Goal: Task Accomplishment & Management: Complete application form

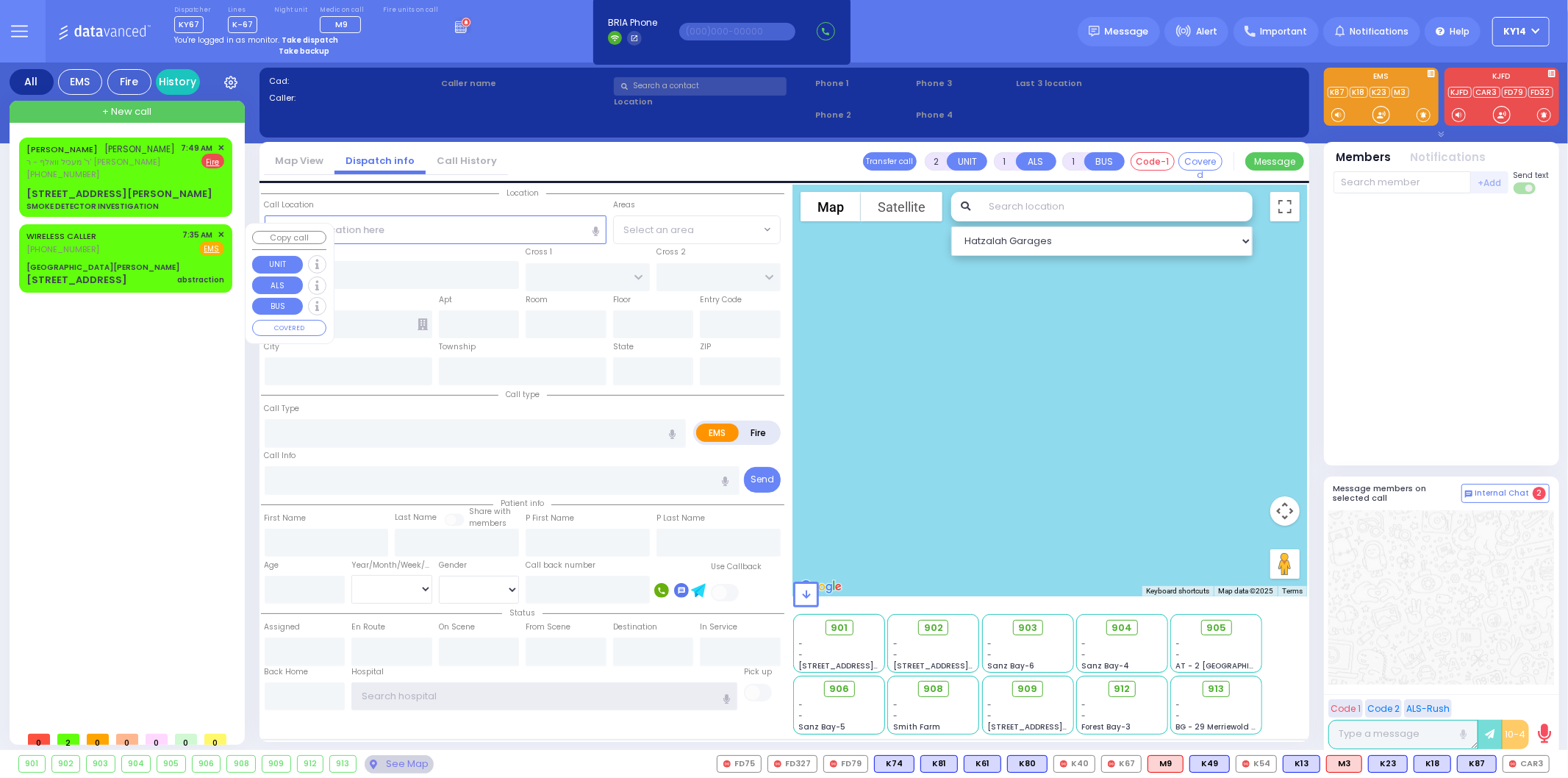
type input "ky14"
click at [146, 241] on div "WIRELESS CALLER (845) 662-3353 7:35 AM ✕ Fire EMS" at bounding box center [125, 242] width 198 height 27
select select
type input "abstraction"
radio input "true"
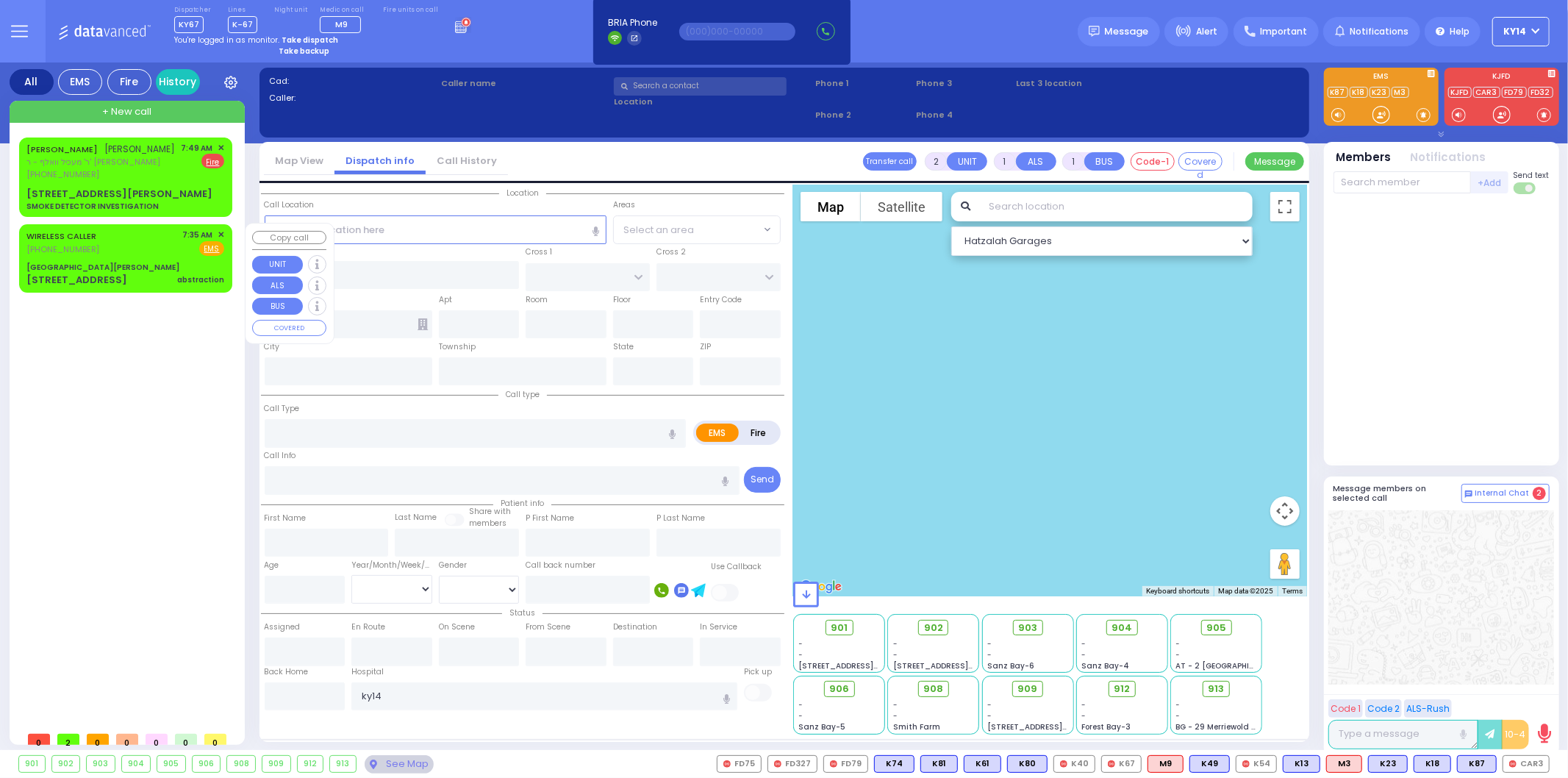
select select
type input "07:35"
select select "Hatzalah Garages"
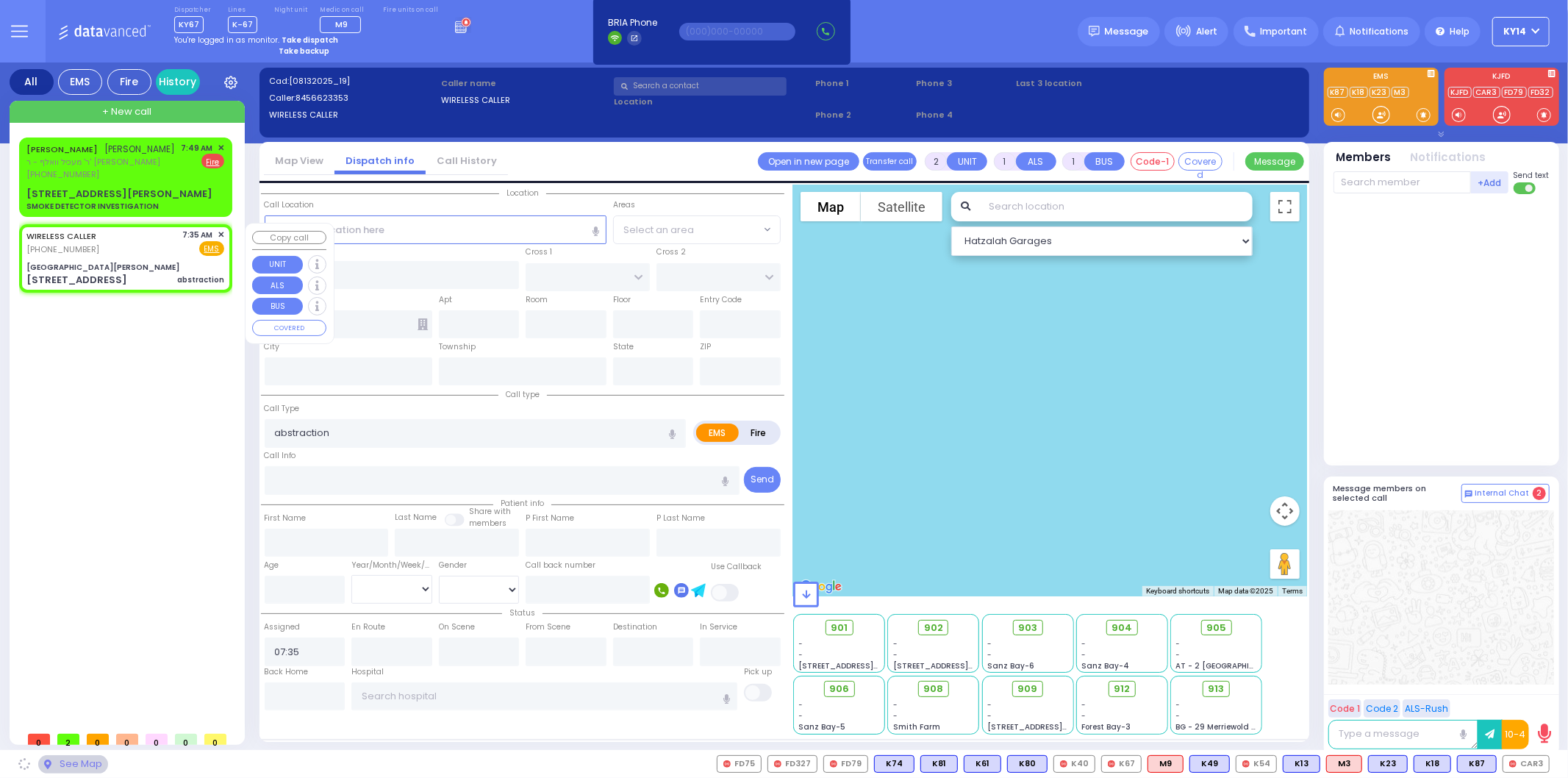
type input "[GEOGRAPHIC_DATA][PERSON_NAME]"
type input "GRAND ST"
type input "VAN DUZER PL"
type input "[STREET_ADDRESS]"
type input "Warwick"
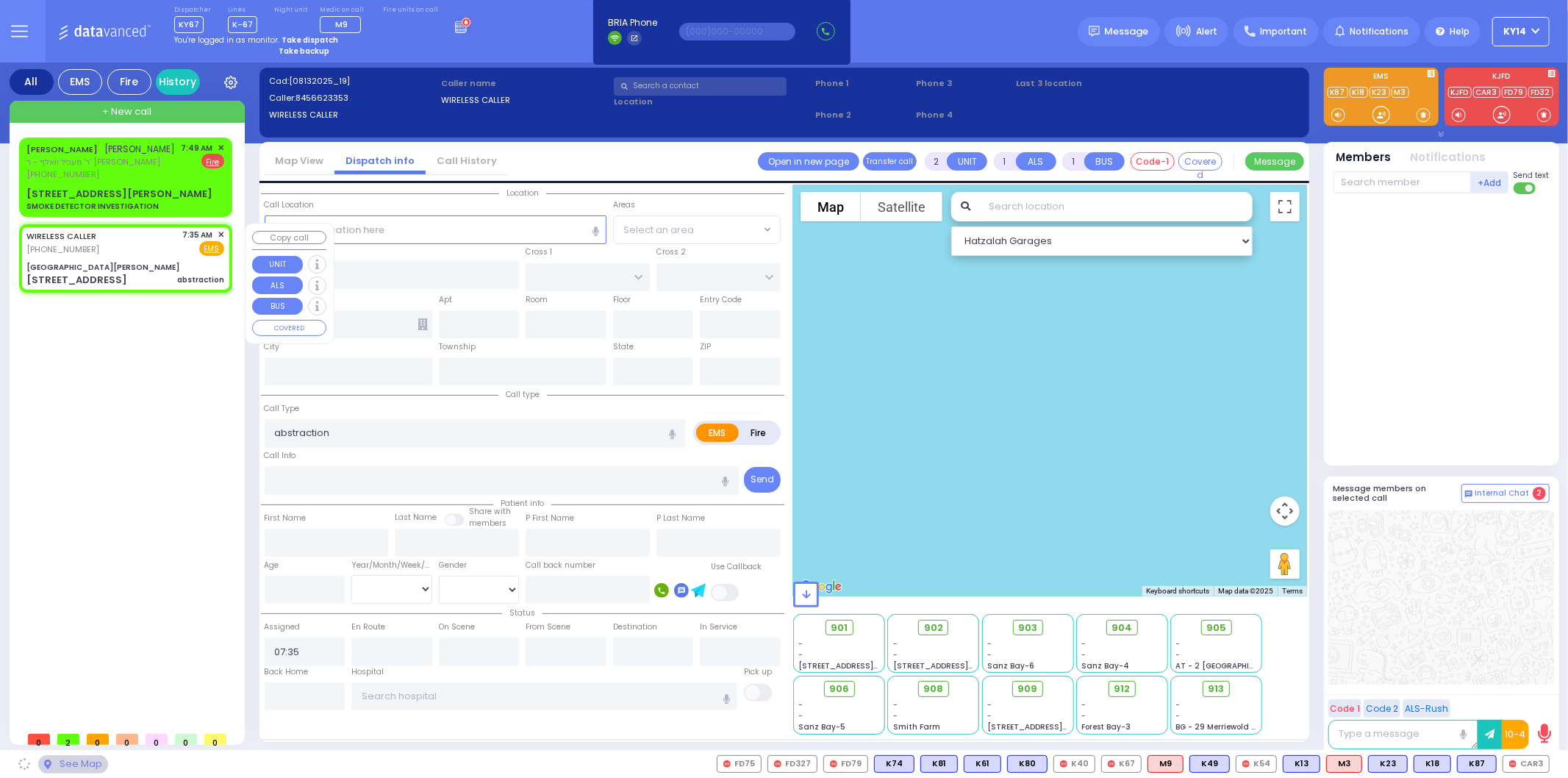
type input "[US_STATE]"
type input "10990"
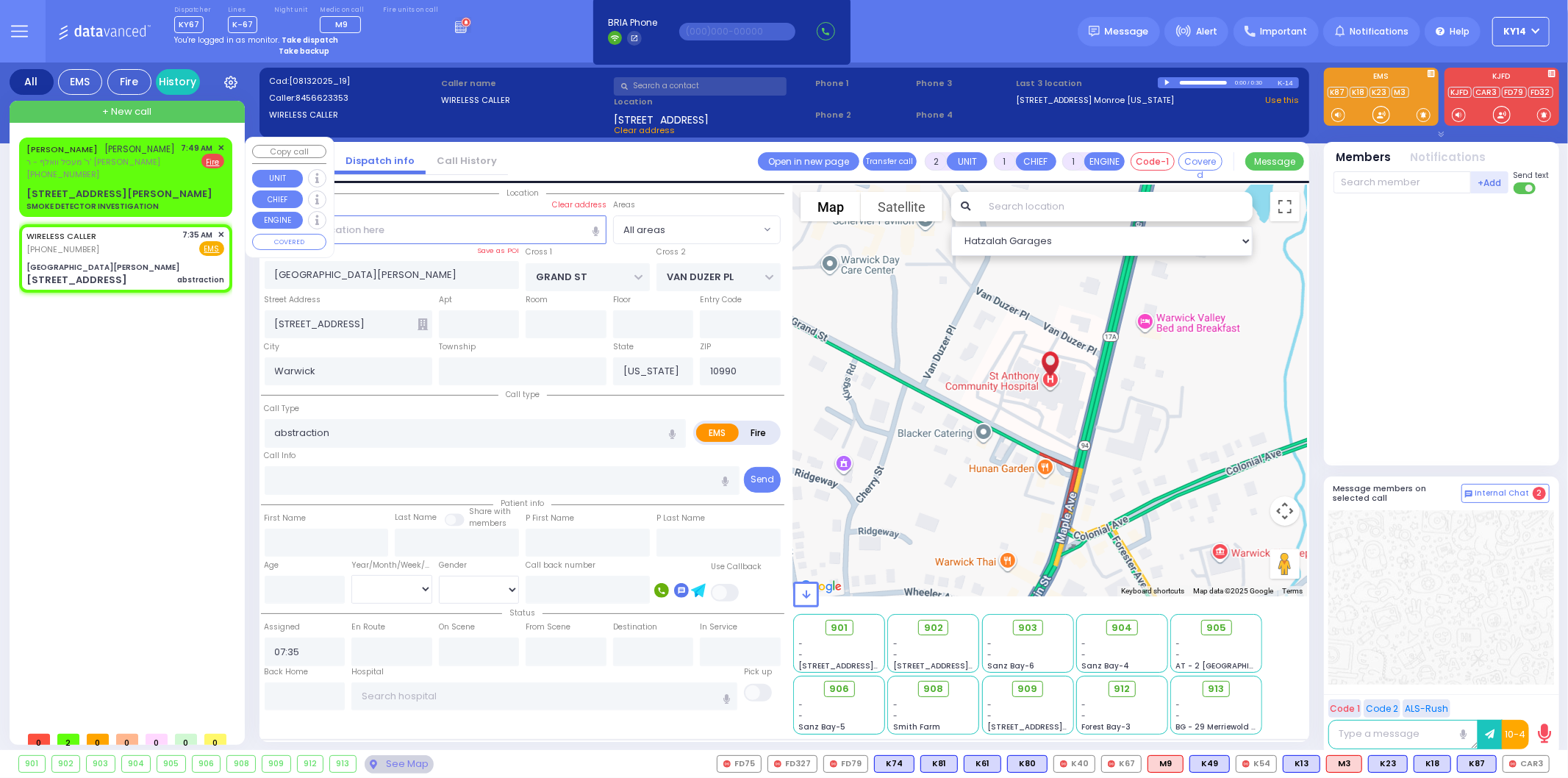
click at [174, 164] on div "JOEL FALKOWITZ יואל פאלקאוויטש ר' מעכיל וואלף - ר' ארי' לייב מייער (845) 782-40…" at bounding box center [125, 161] width 198 height 39
select select
type input "SMOKE DETECTOR INVESTIGATION"
radio input "false"
radio input "true"
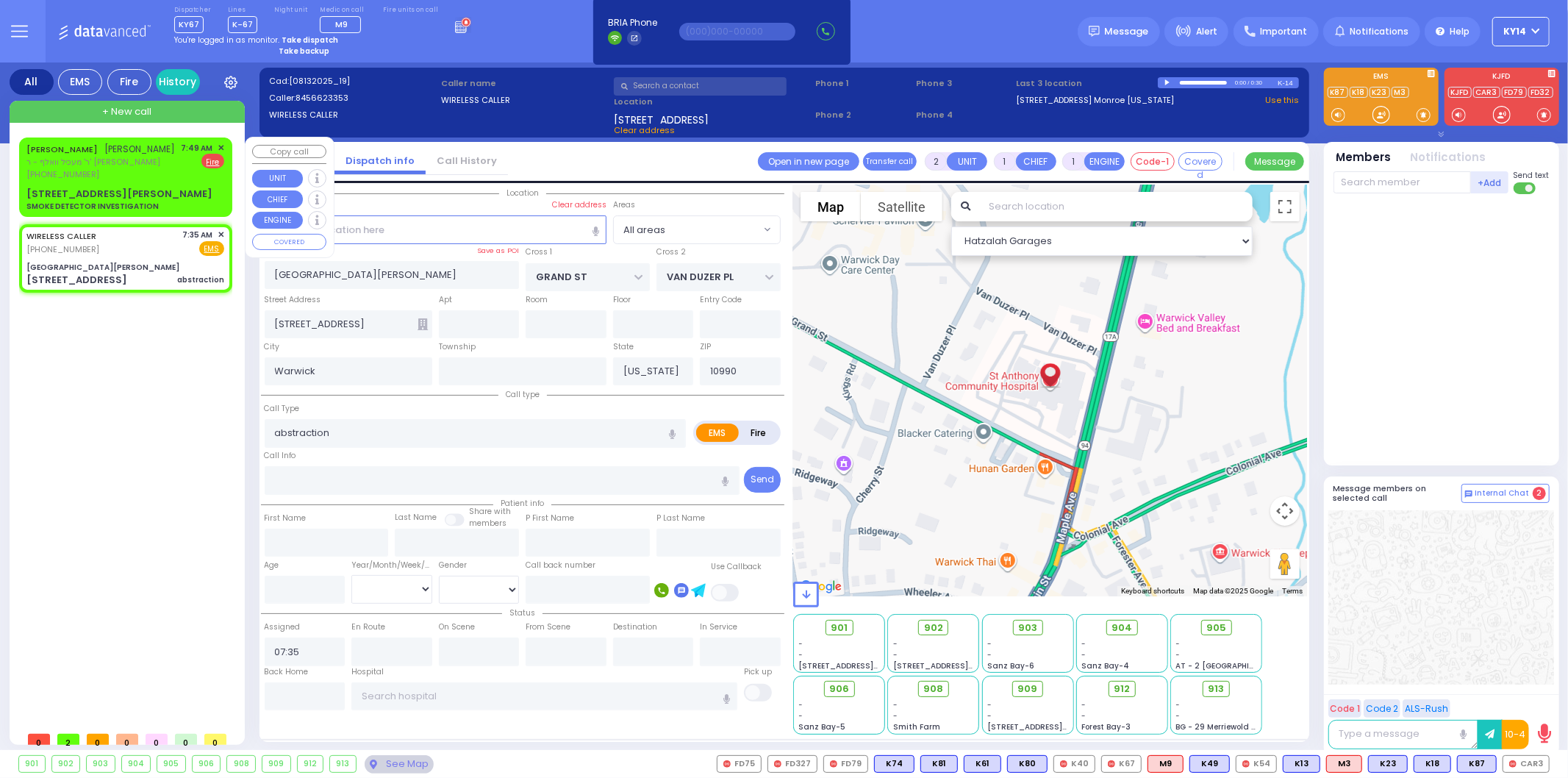
type input "JOEL"
type input "FALKOWITZ"
select select
type input "07:49"
select select "Hatzalah Garages"
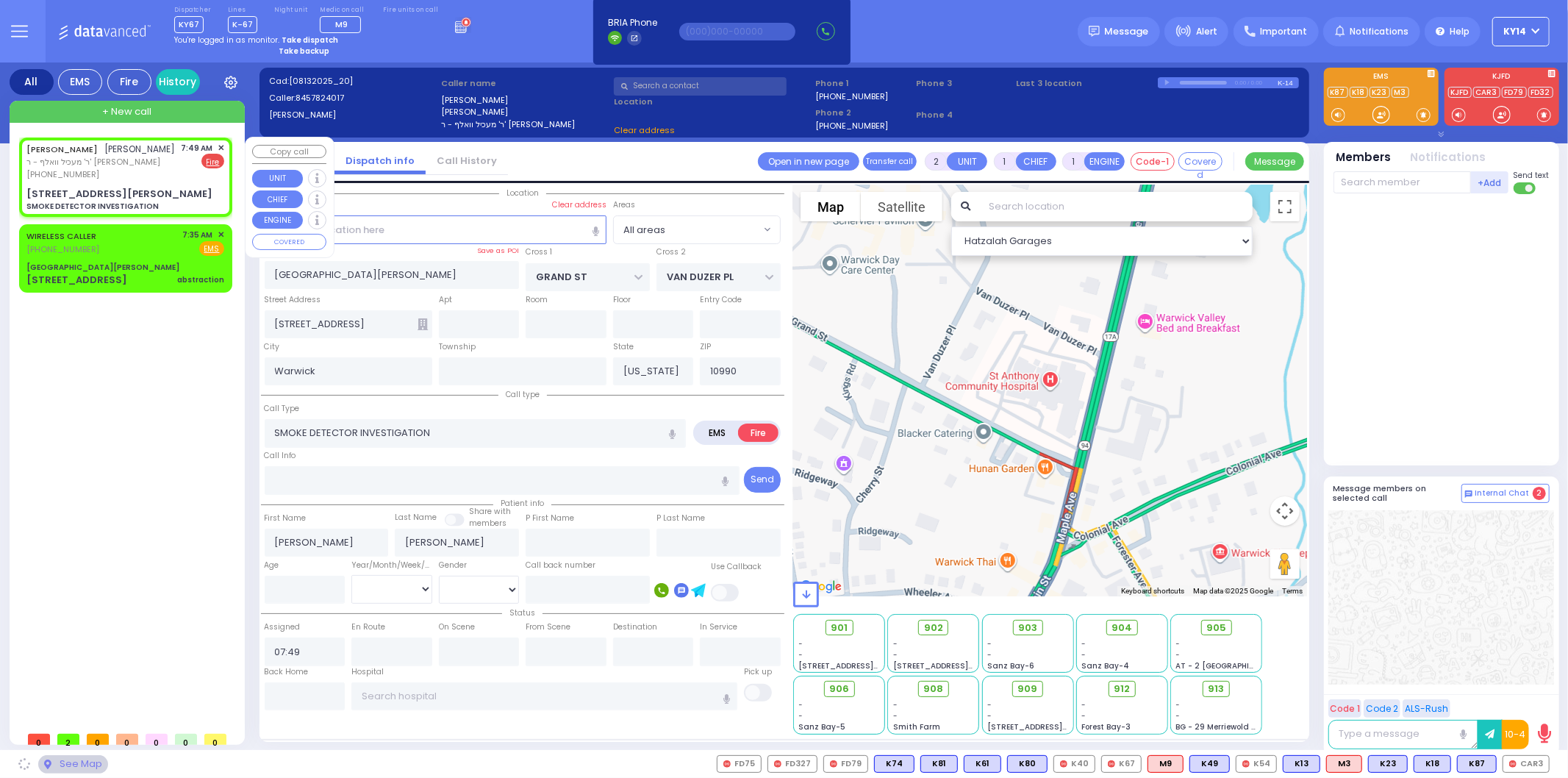
type input "ISRAEL ZUPNICK DR"
type input "KERESTIER COURT"
type input "6 GETZIL BERGER BLVD"
type input "301"
type input "Kiryas Joel"
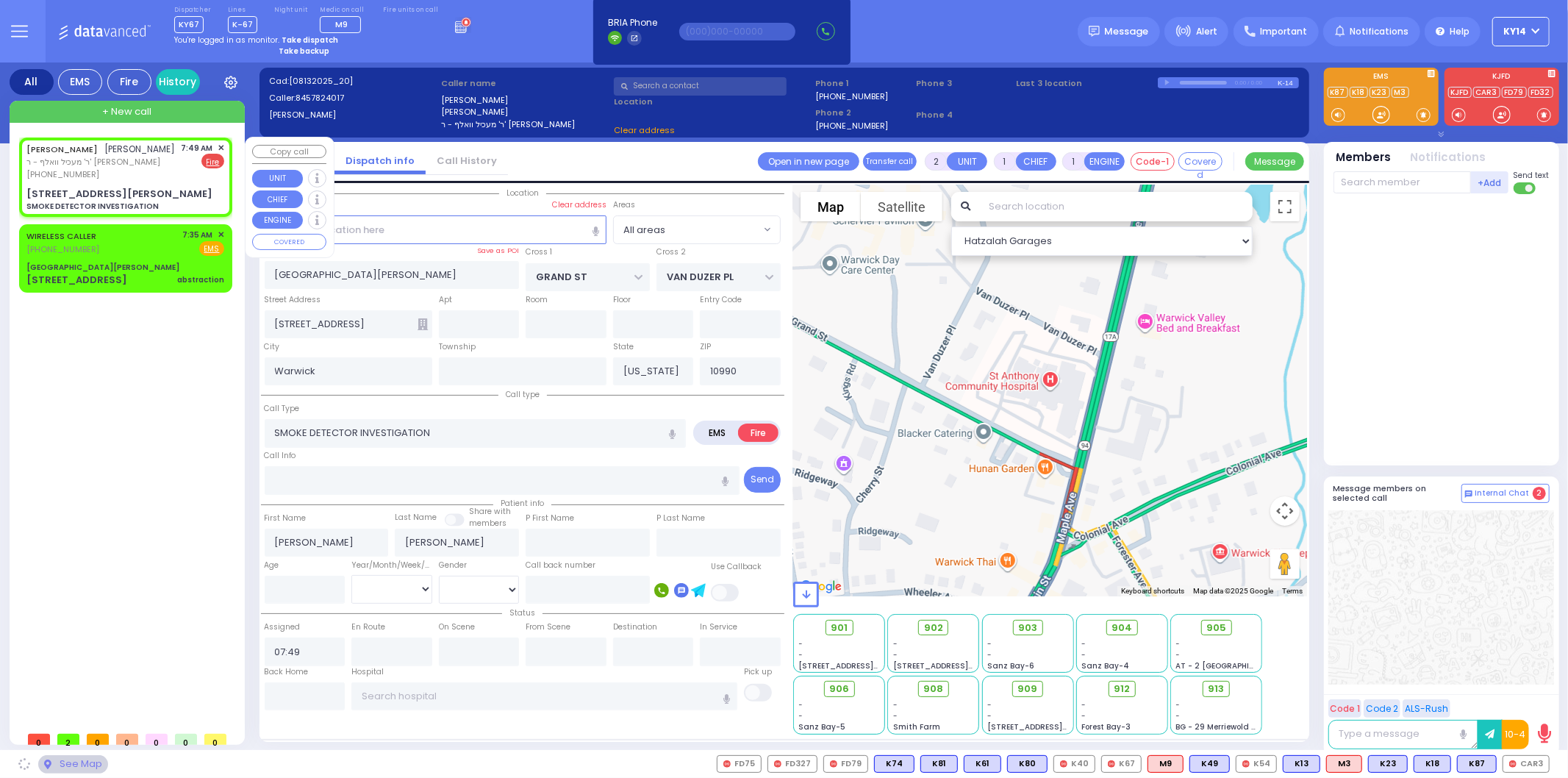
type input "10950"
select select "SECTION 4"
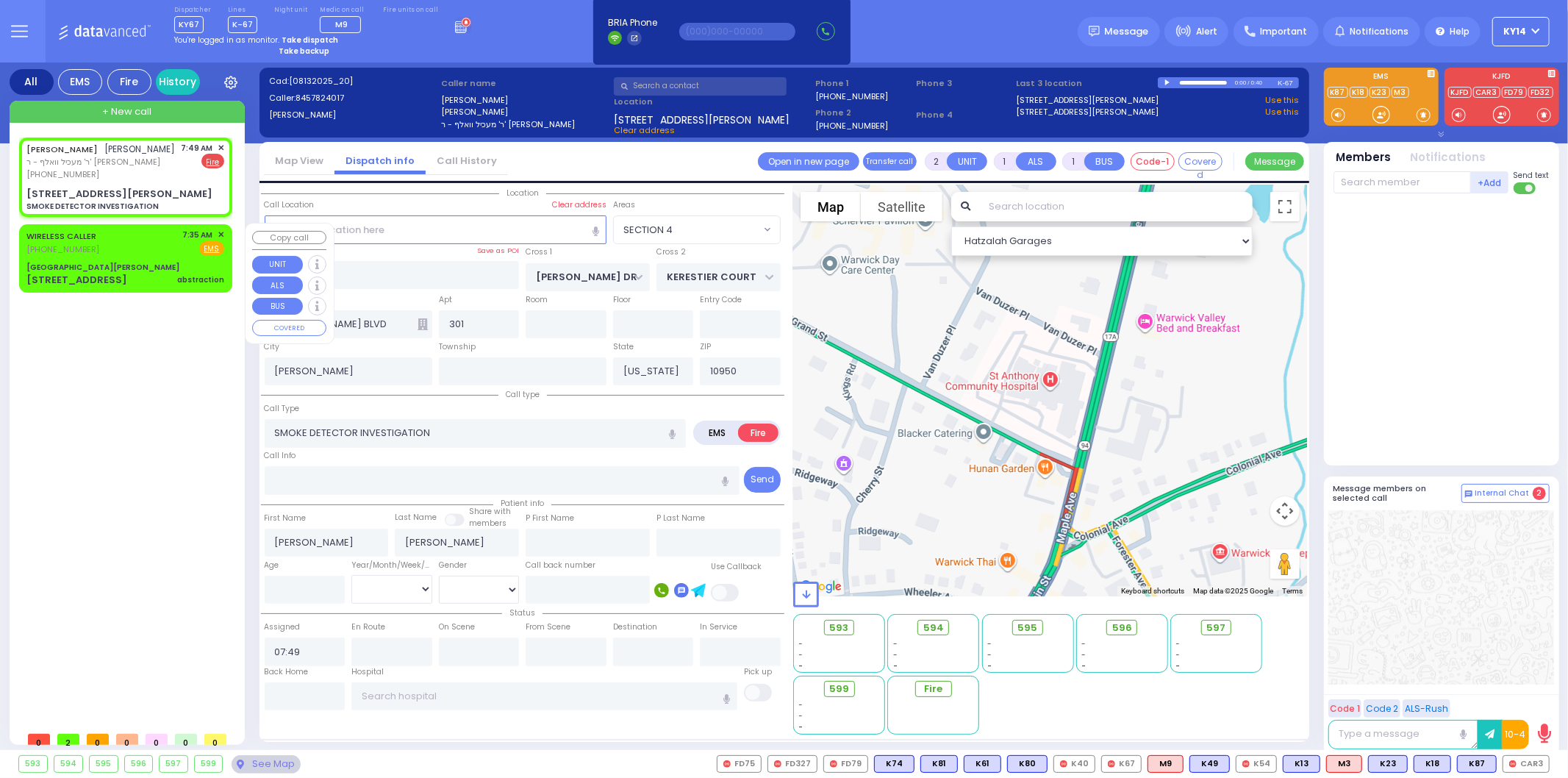
click at [123, 266] on div "[GEOGRAPHIC_DATA][PERSON_NAME]" at bounding box center [103, 267] width 153 height 11
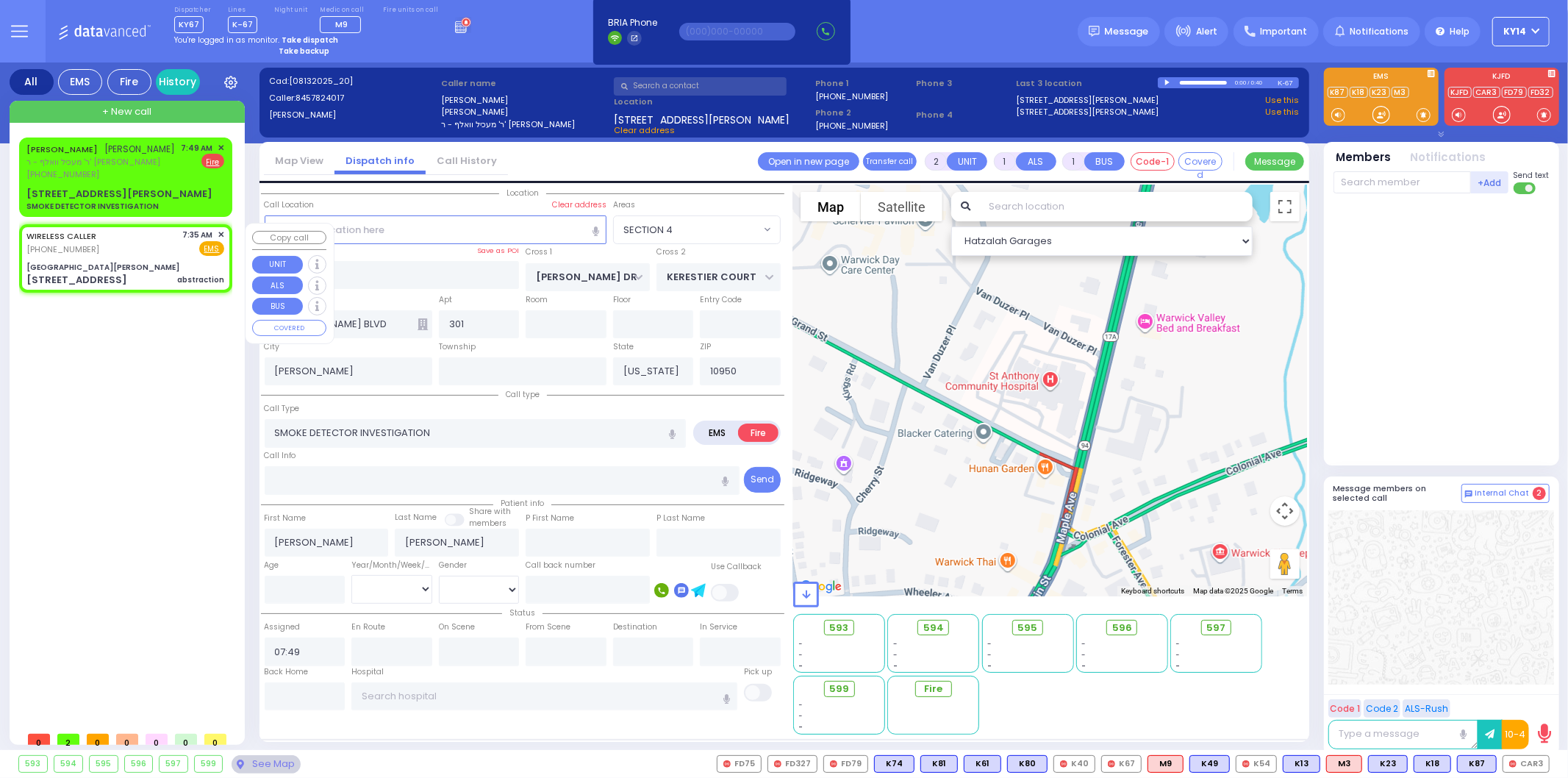
select select
type input "abstraction"
radio input "true"
select select
type input "07:35"
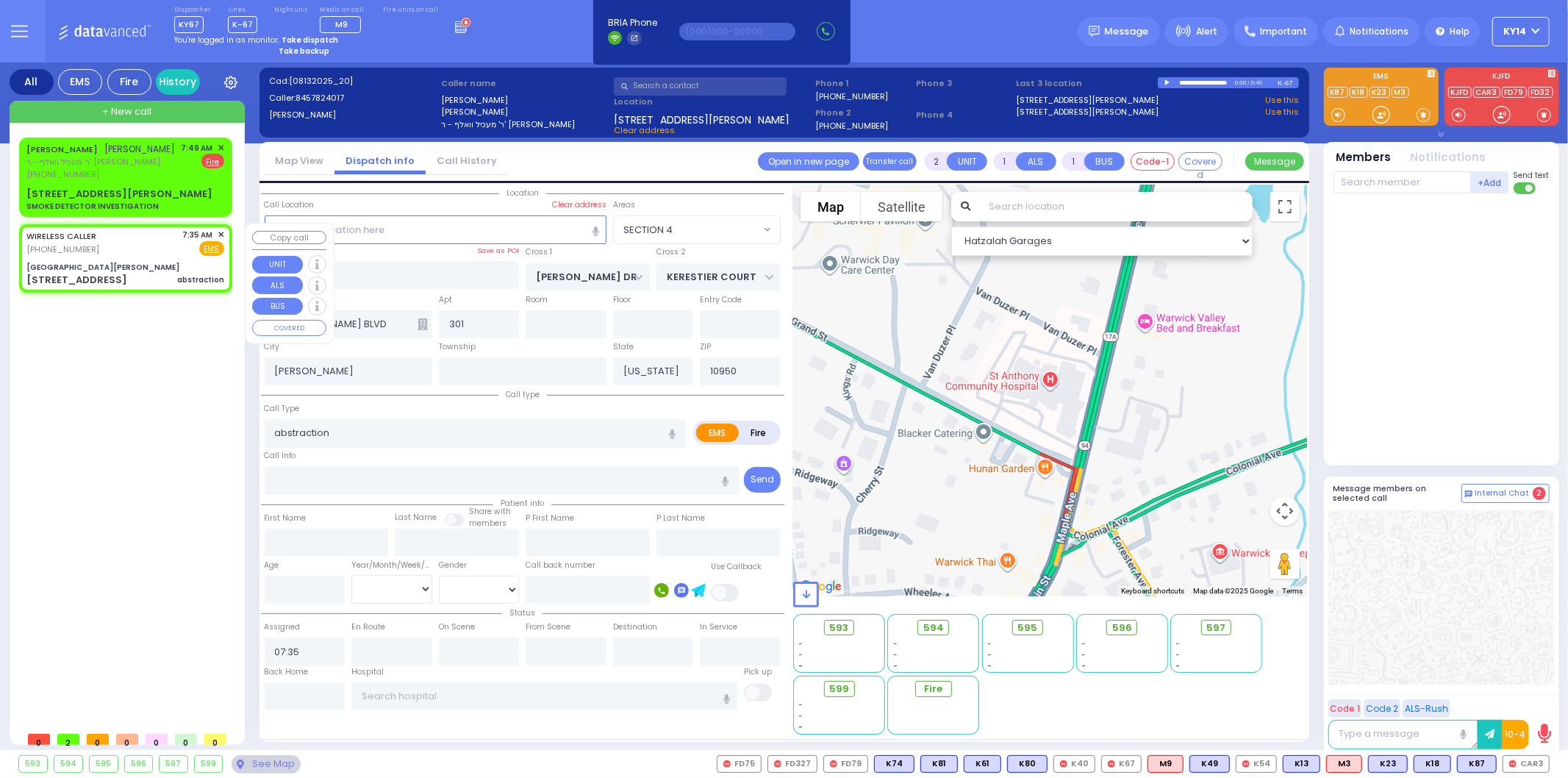
type input "[GEOGRAPHIC_DATA][PERSON_NAME]"
type input "GRAND ST"
type input "VAN DUZER PL"
type input "[STREET_ADDRESS]"
type input "Warwick"
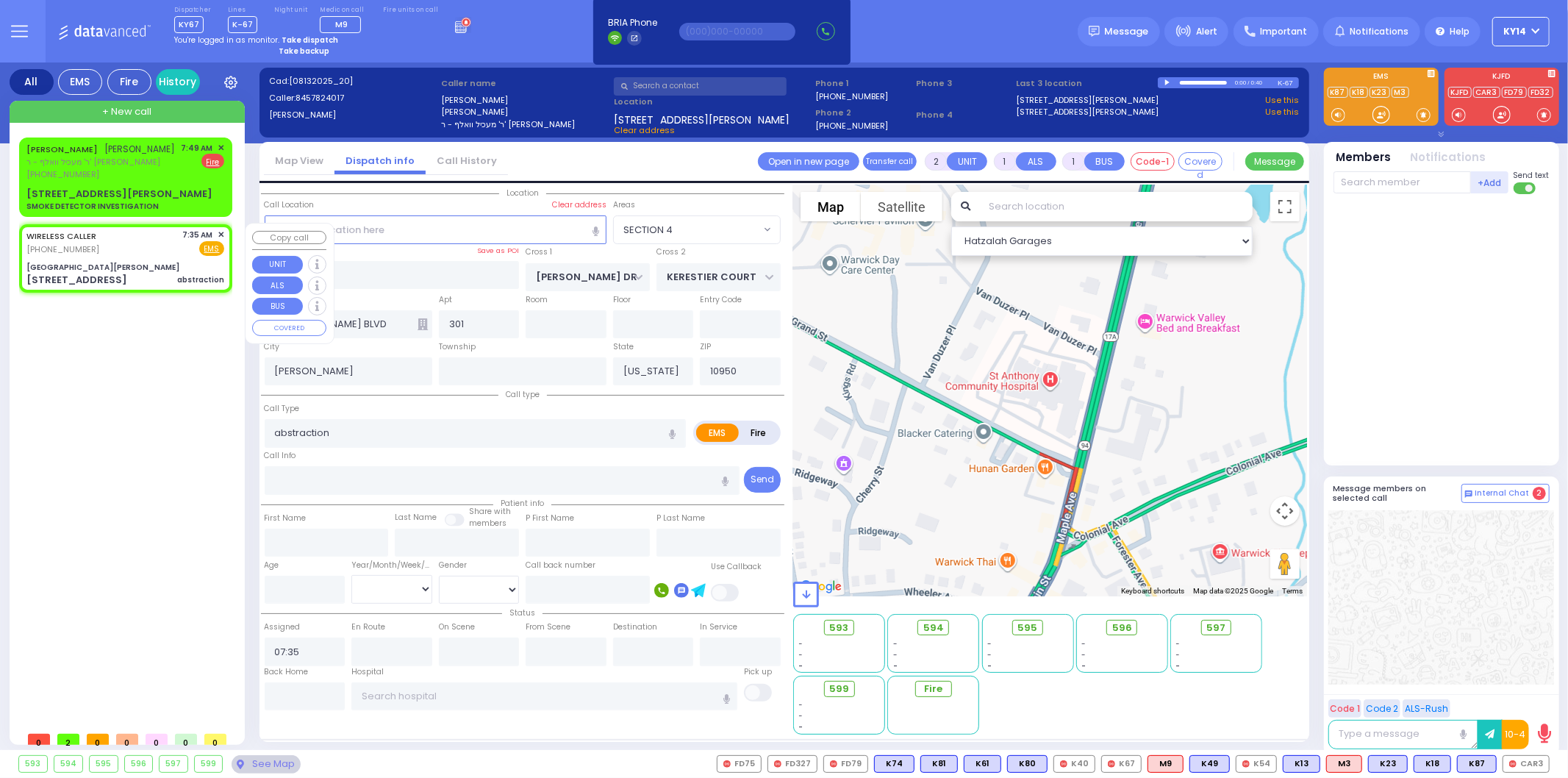
type input "10990"
select select "Hatzalah Garages"
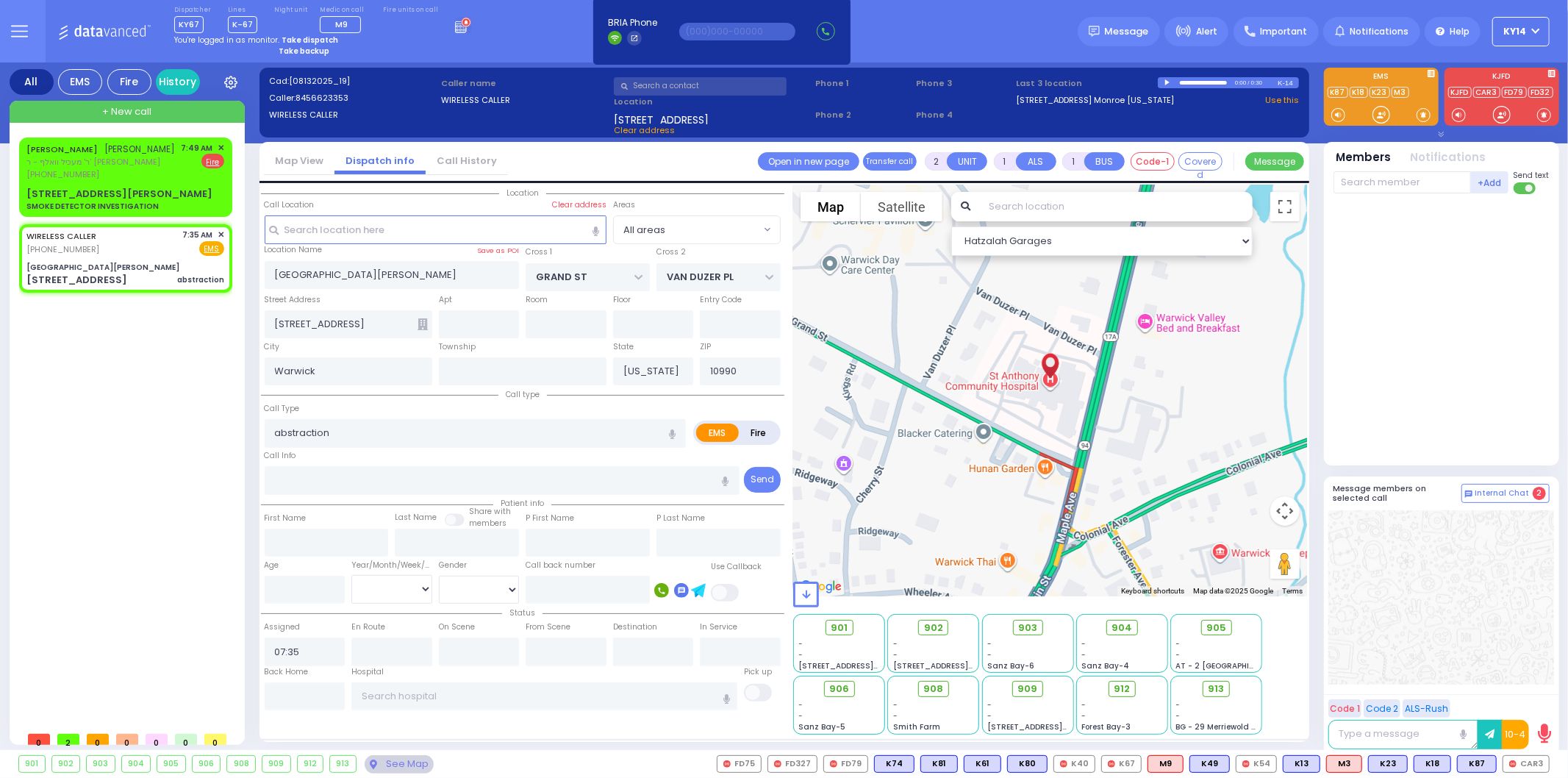
click at [1526, 27] on span "KY14" at bounding box center [1515, 31] width 22 height 14
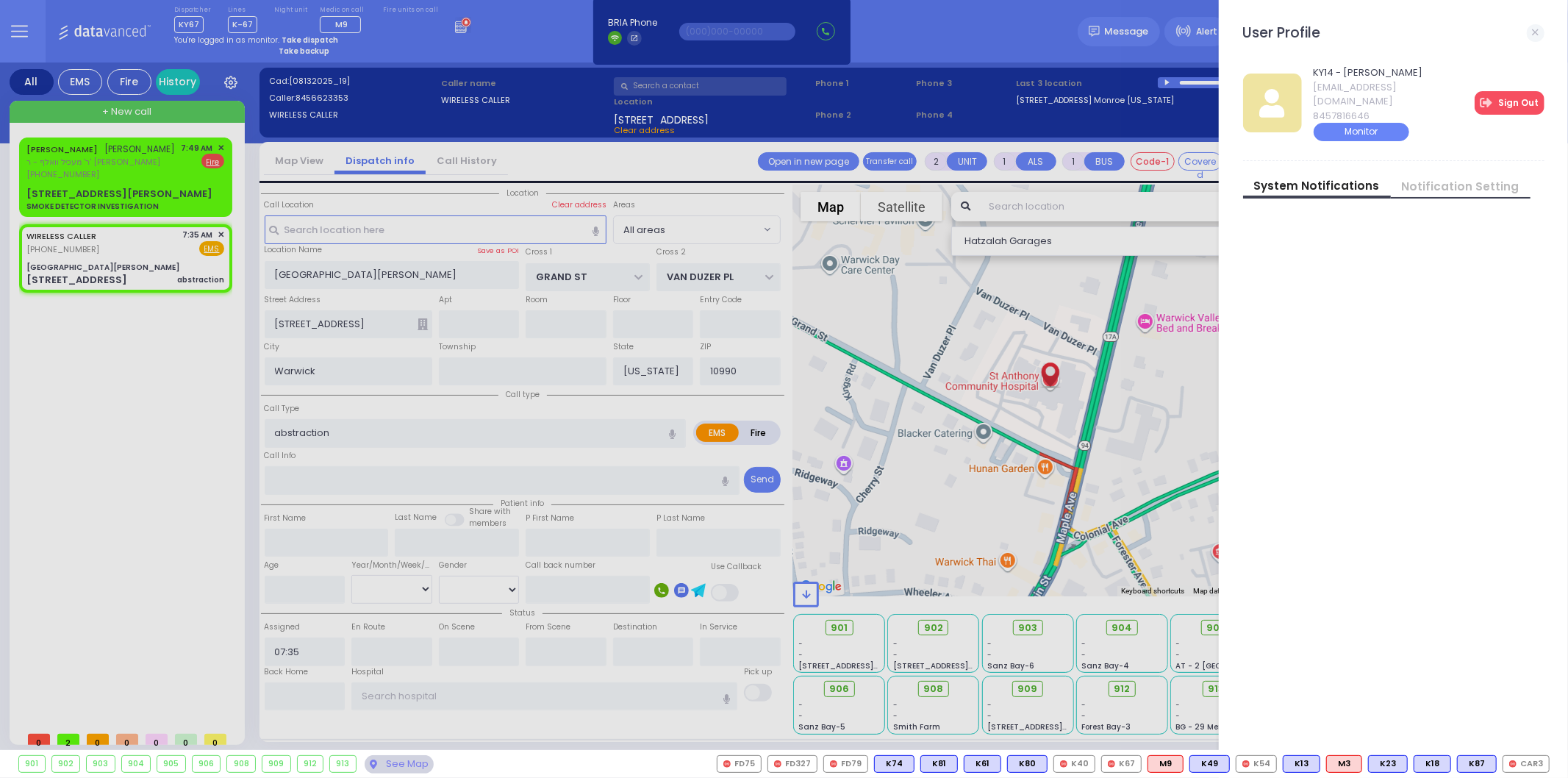
click at [1507, 97] on link "Sign Out" at bounding box center [1509, 103] width 70 height 23
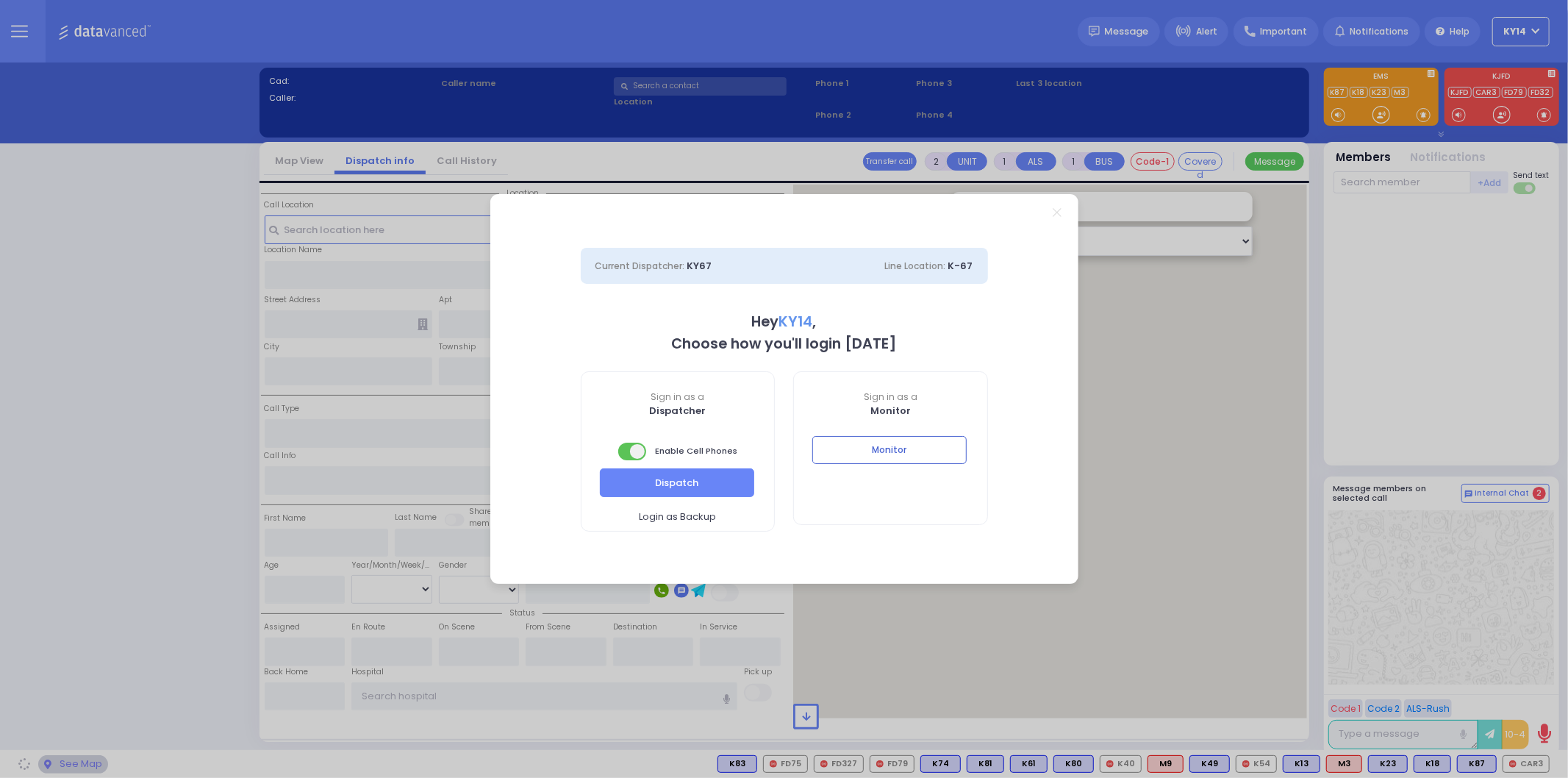
select select "2"
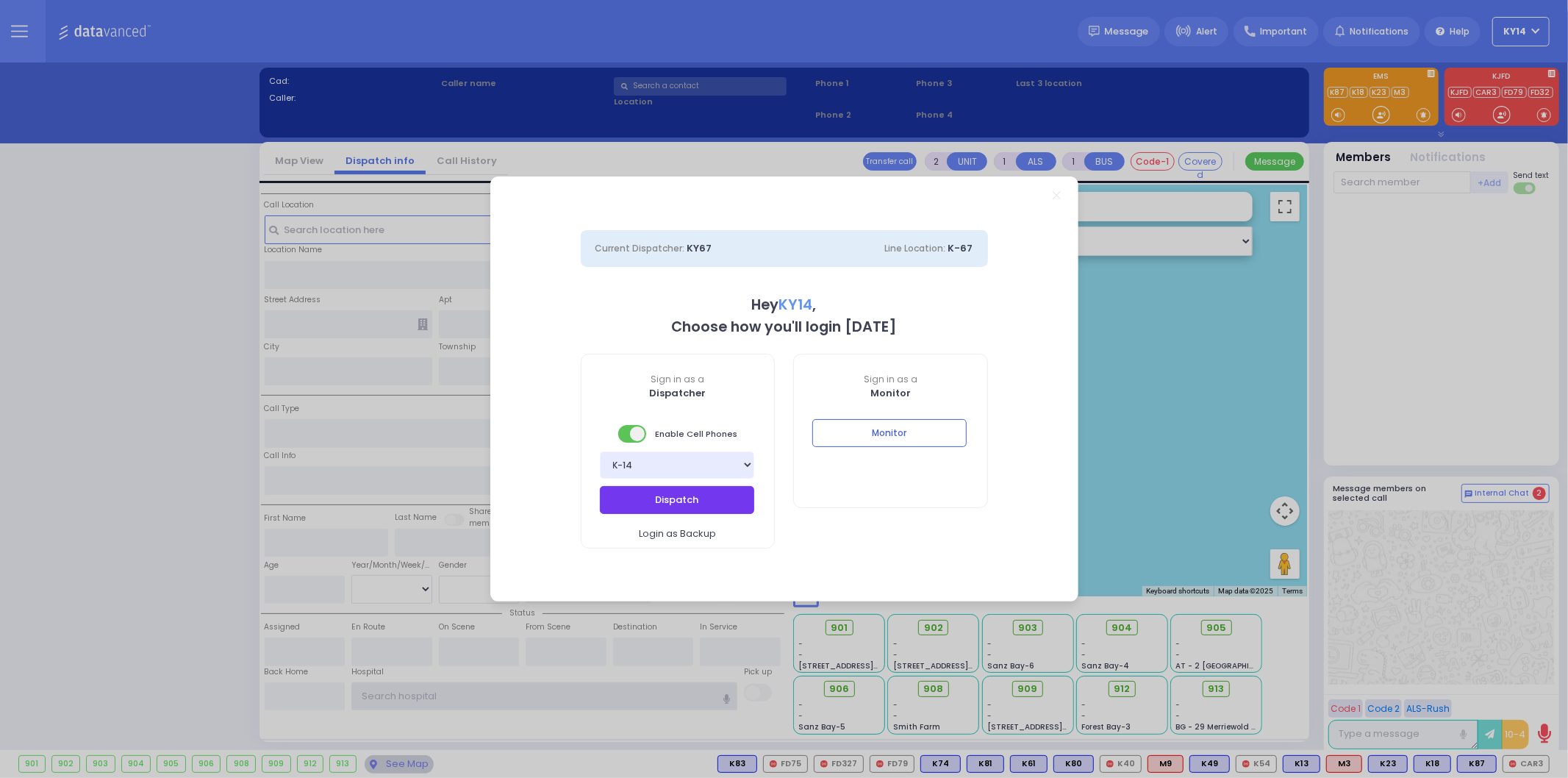
type input "ky14"
click at [636, 499] on button "Dispatch" at bounding box center [677, 500] width 155 height 28
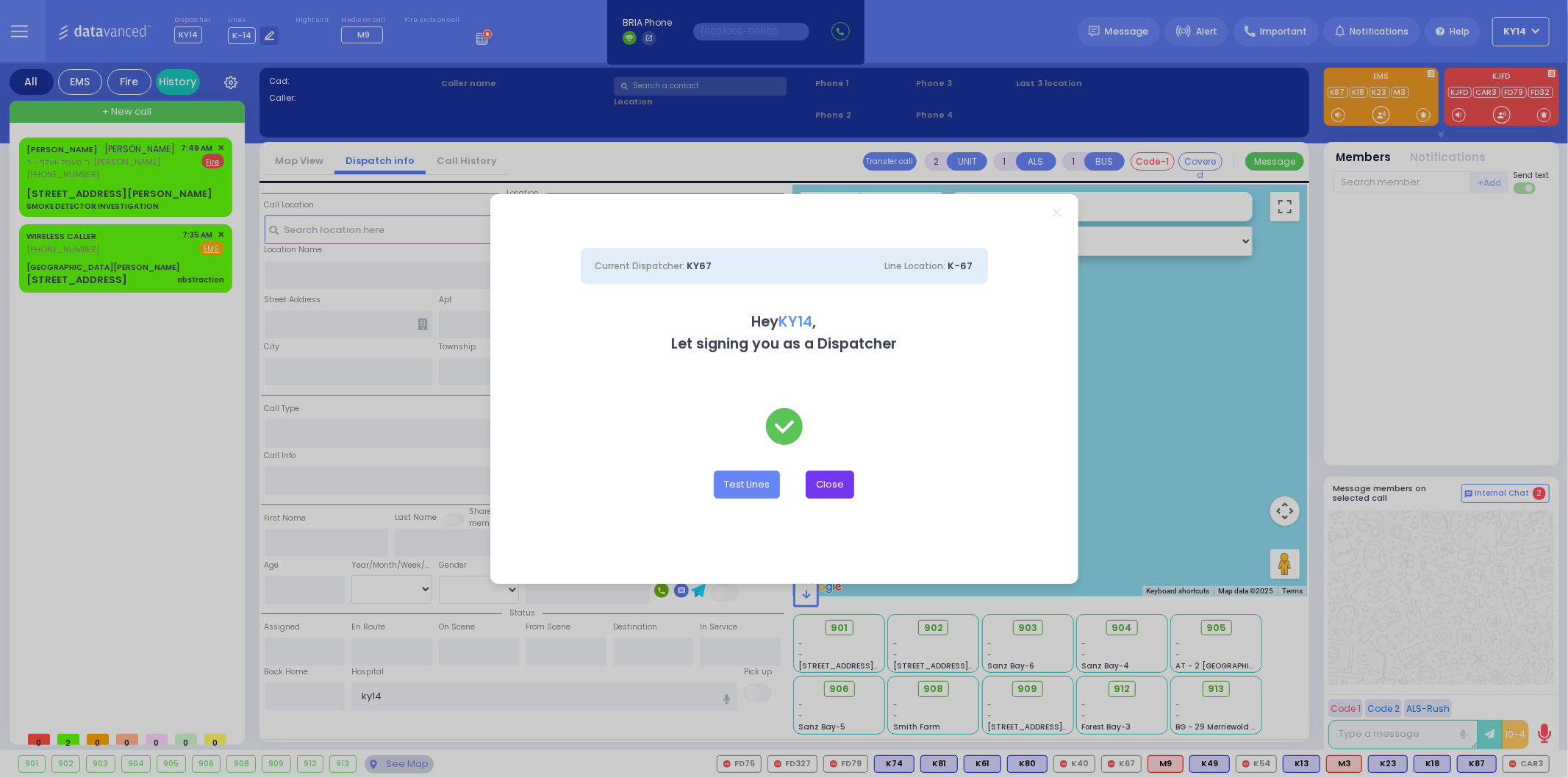
click at [833, 483] on button "Close" at bounding box center [830, 484] width 49 height 28
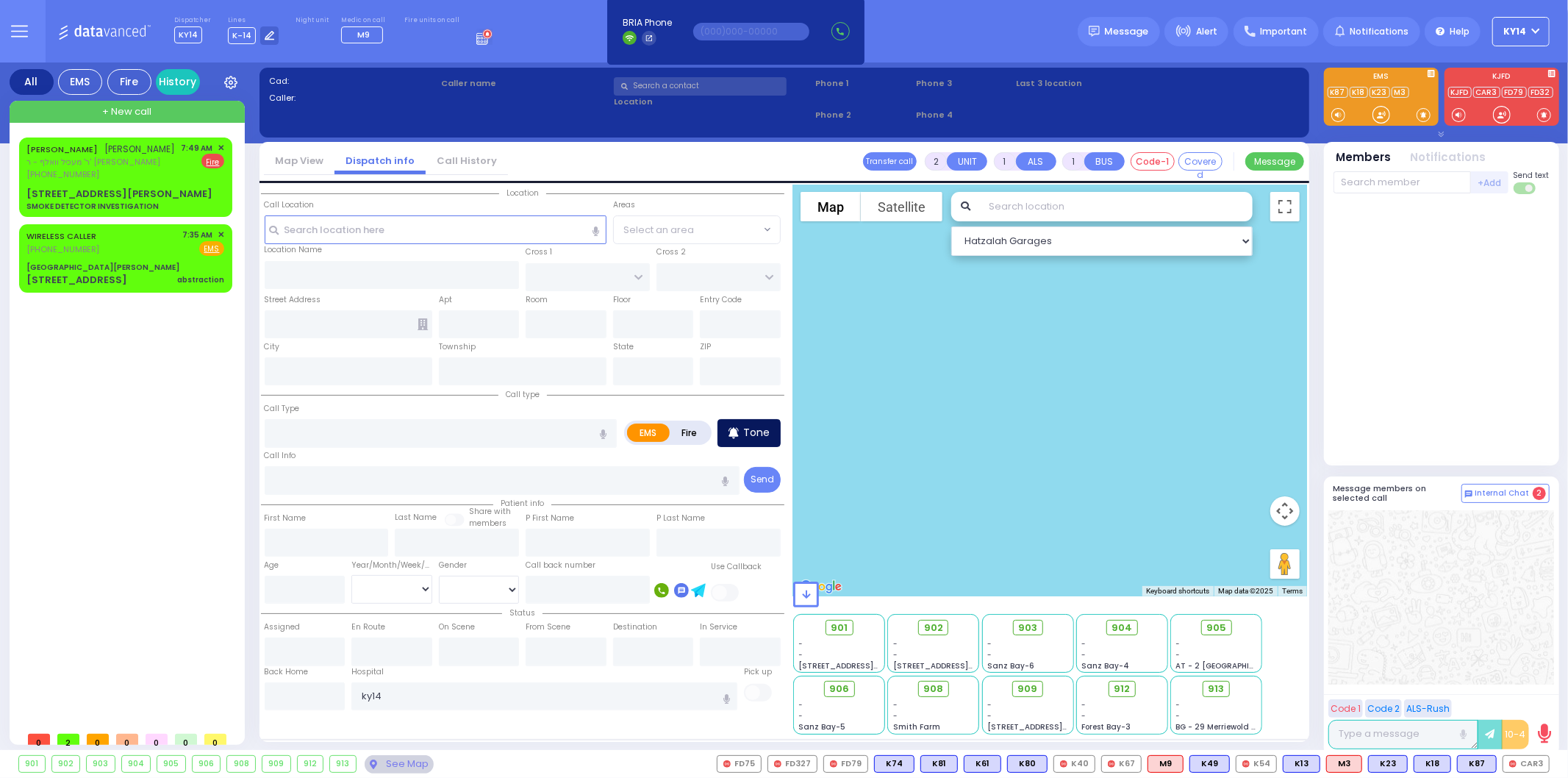
click at [757, 432] on p "Tone" at bounding box center [756, 432] width 26 height 15
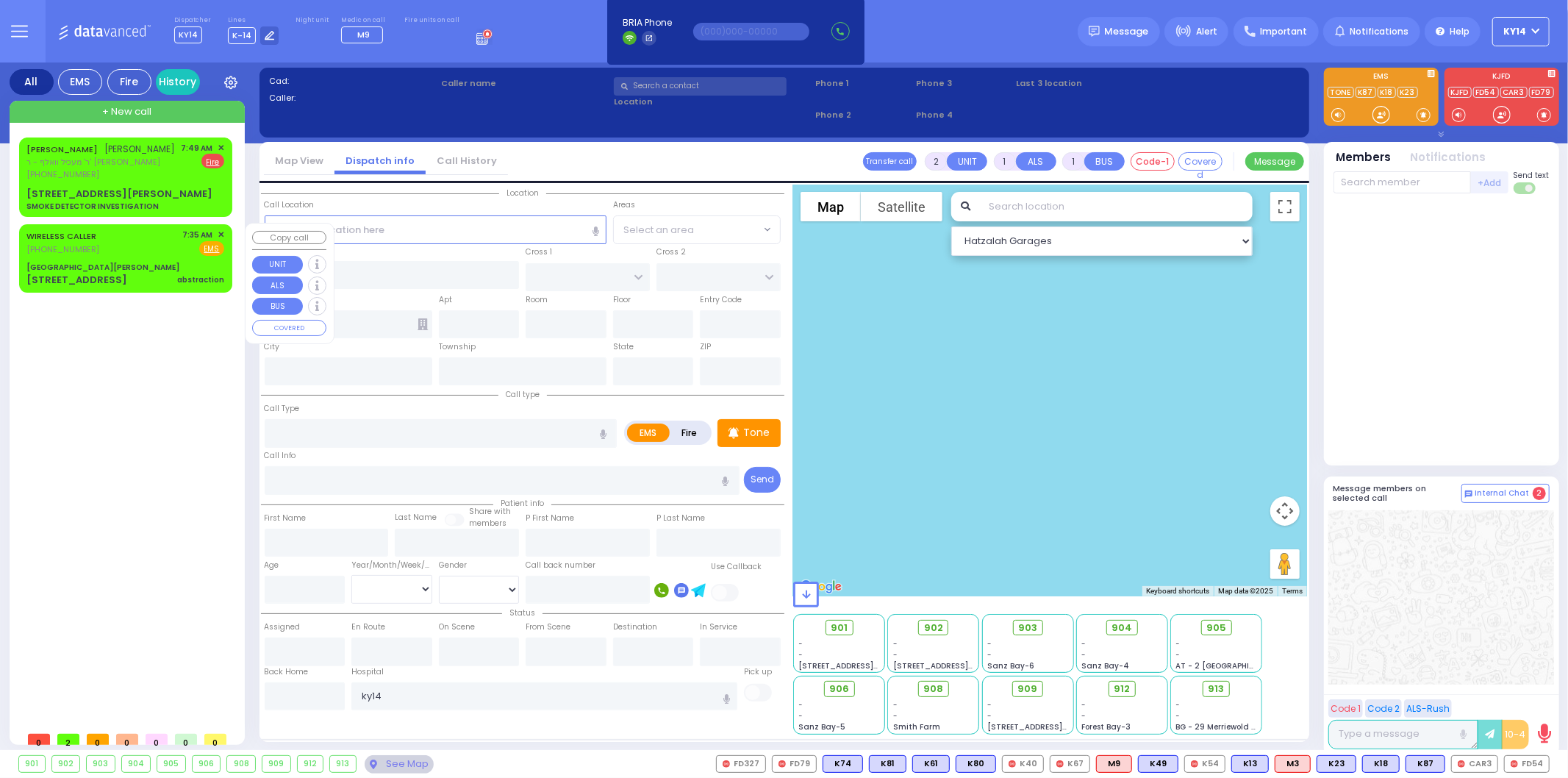
click at [149, 248] on div "WIRELESS CALLER (845) 662-3353 7:35 AM ✕ Fire EMS" at bounding box center [125, 242] width 198 height 27
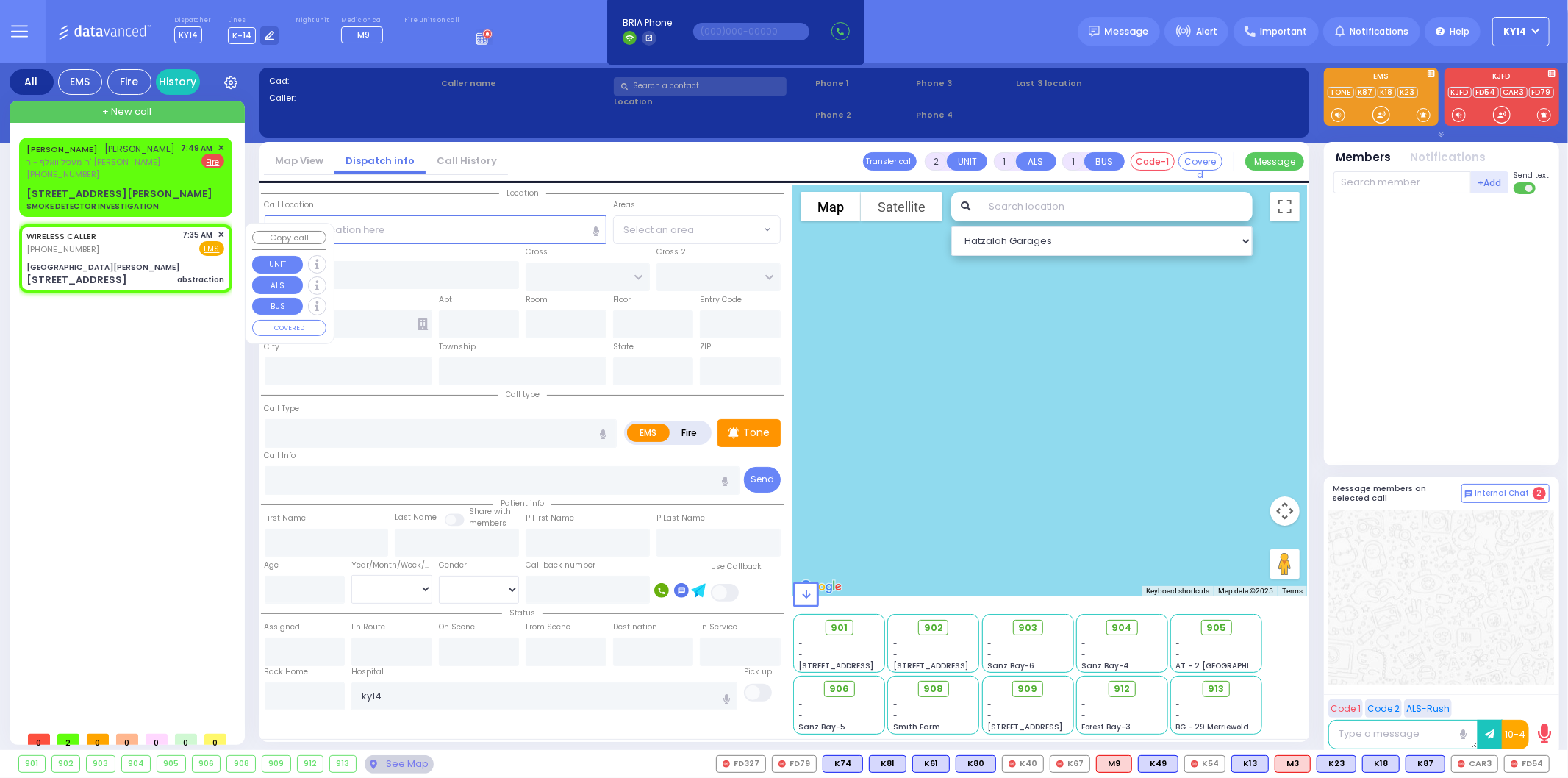
select select
type input "abstraction"
radio input "true"
select select
type input "07:35"
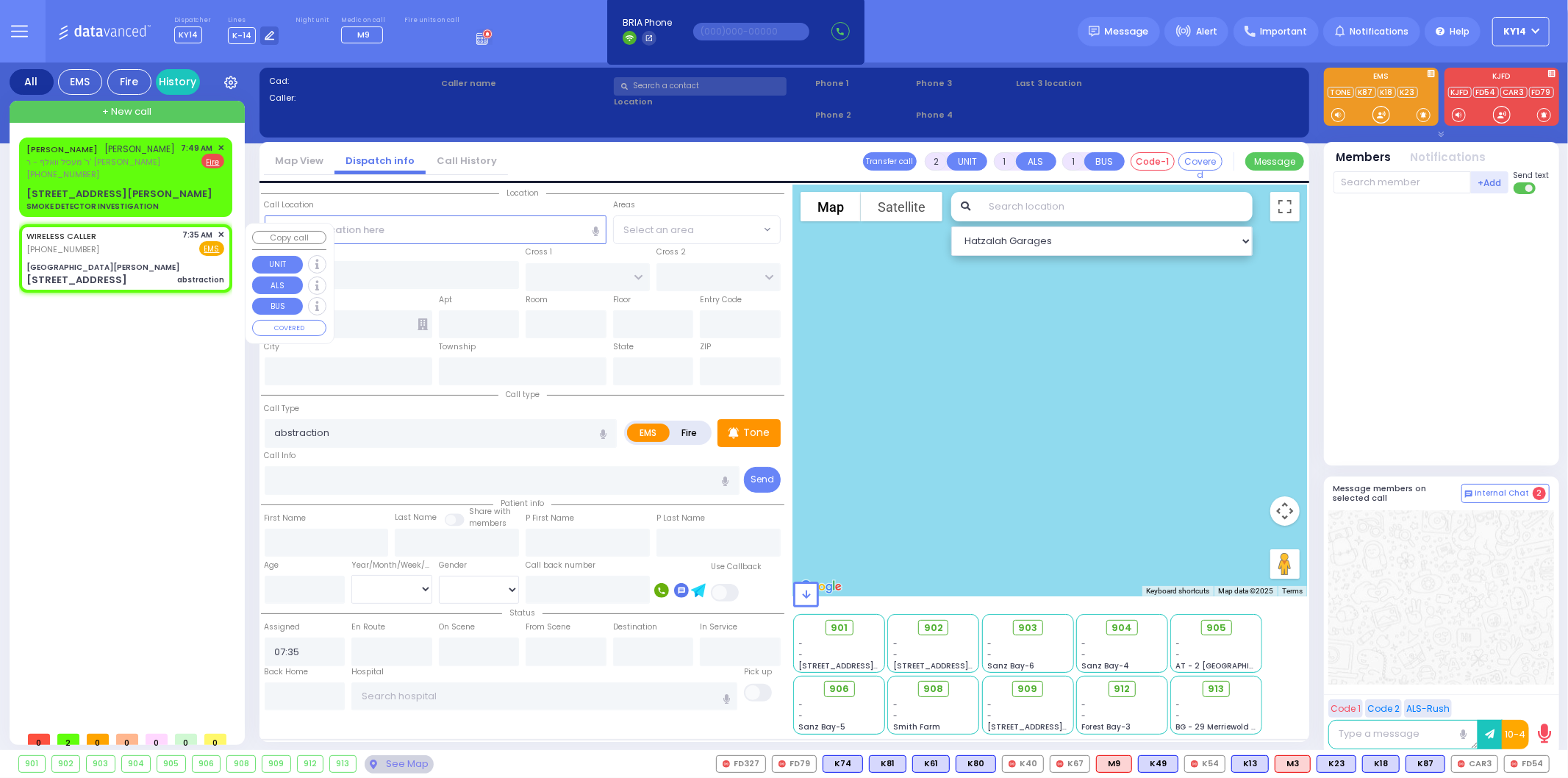
type input "[GEOGRAPHIC_DATA][PERSON_NAME]"
type input "GRAND ST"
type input "VAN DUZER PL"
type input "[STREET_ADDRESS]"
type input "Warwick"
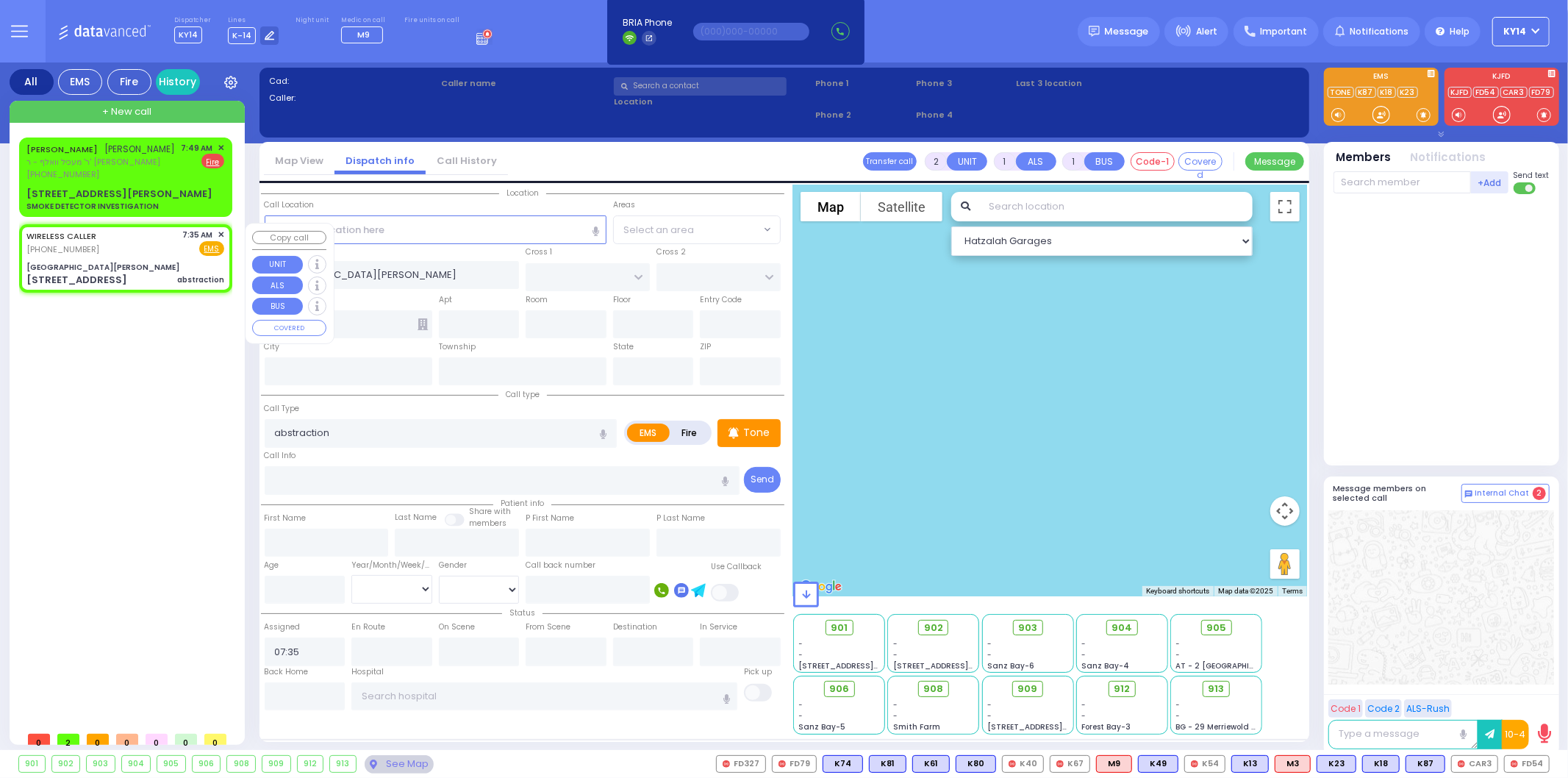
type input "[US_STATE]"
type input "10990"
select select "Hatzalah Garages"
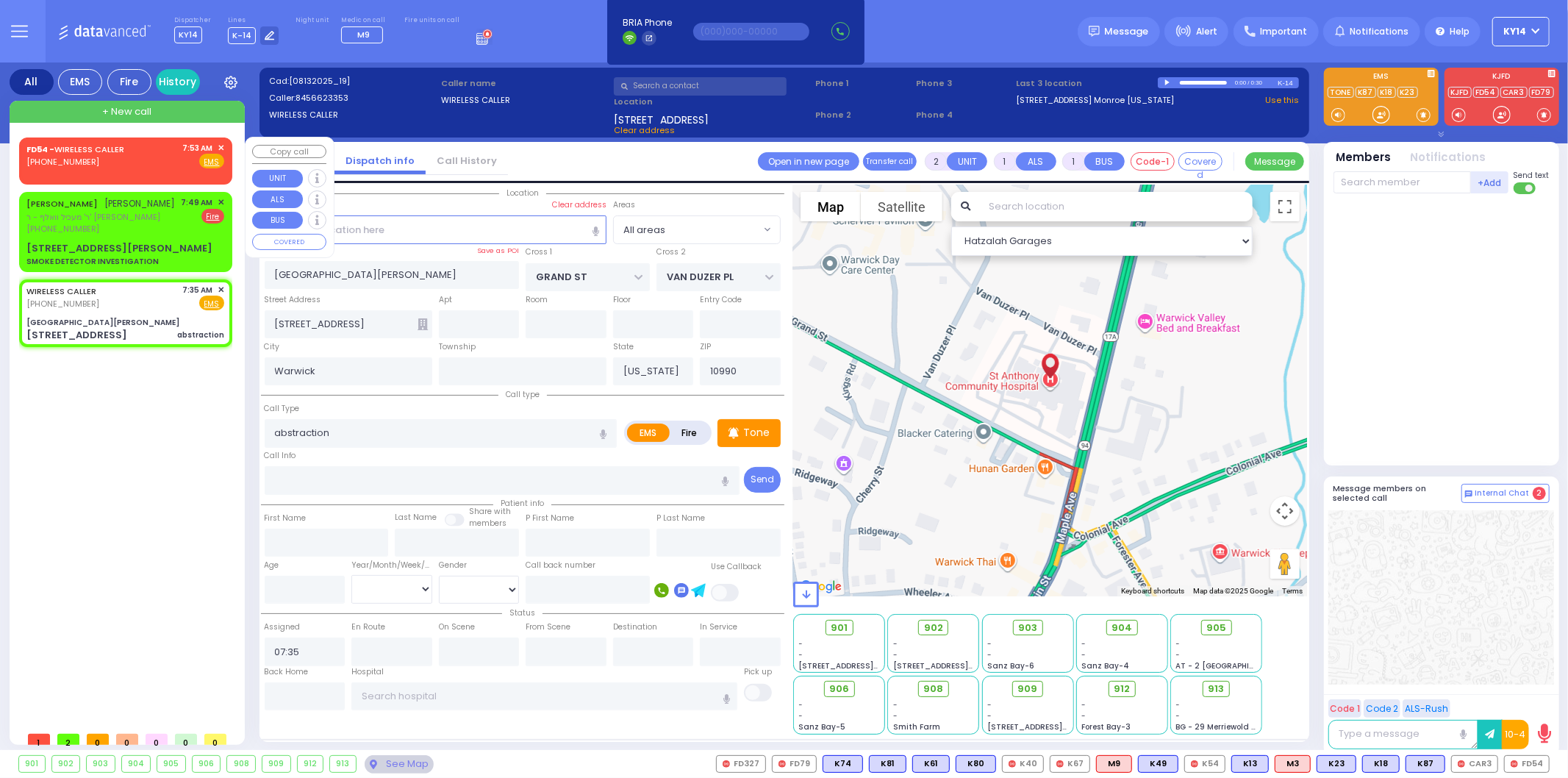
click at [122, 157] on div "(845) 376-4699" at bounding box center [78, 162] width 103 height 13
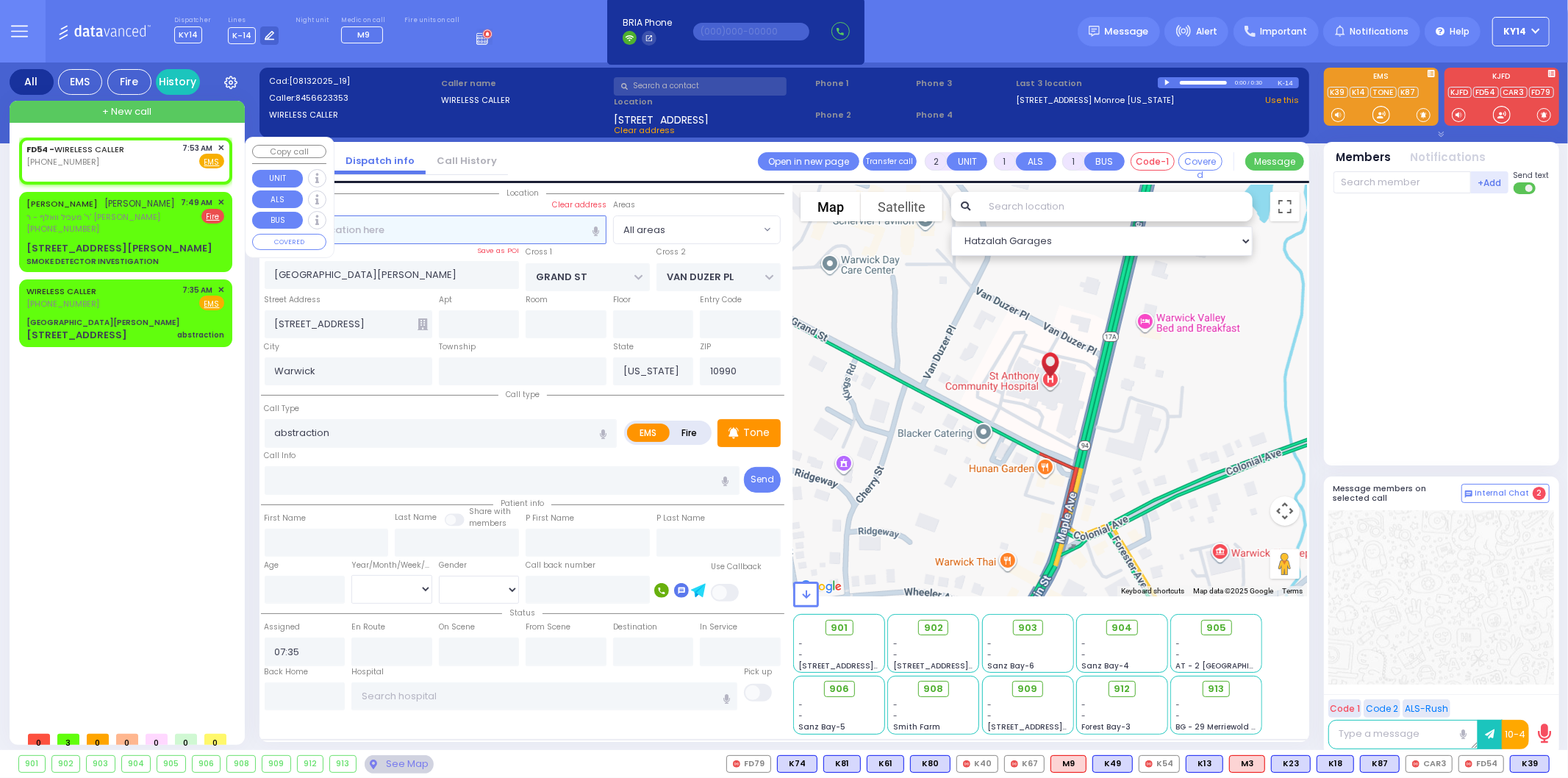
select select
radio input "true"
select select
type input "07:53"
select select "Hatzalah Garages"
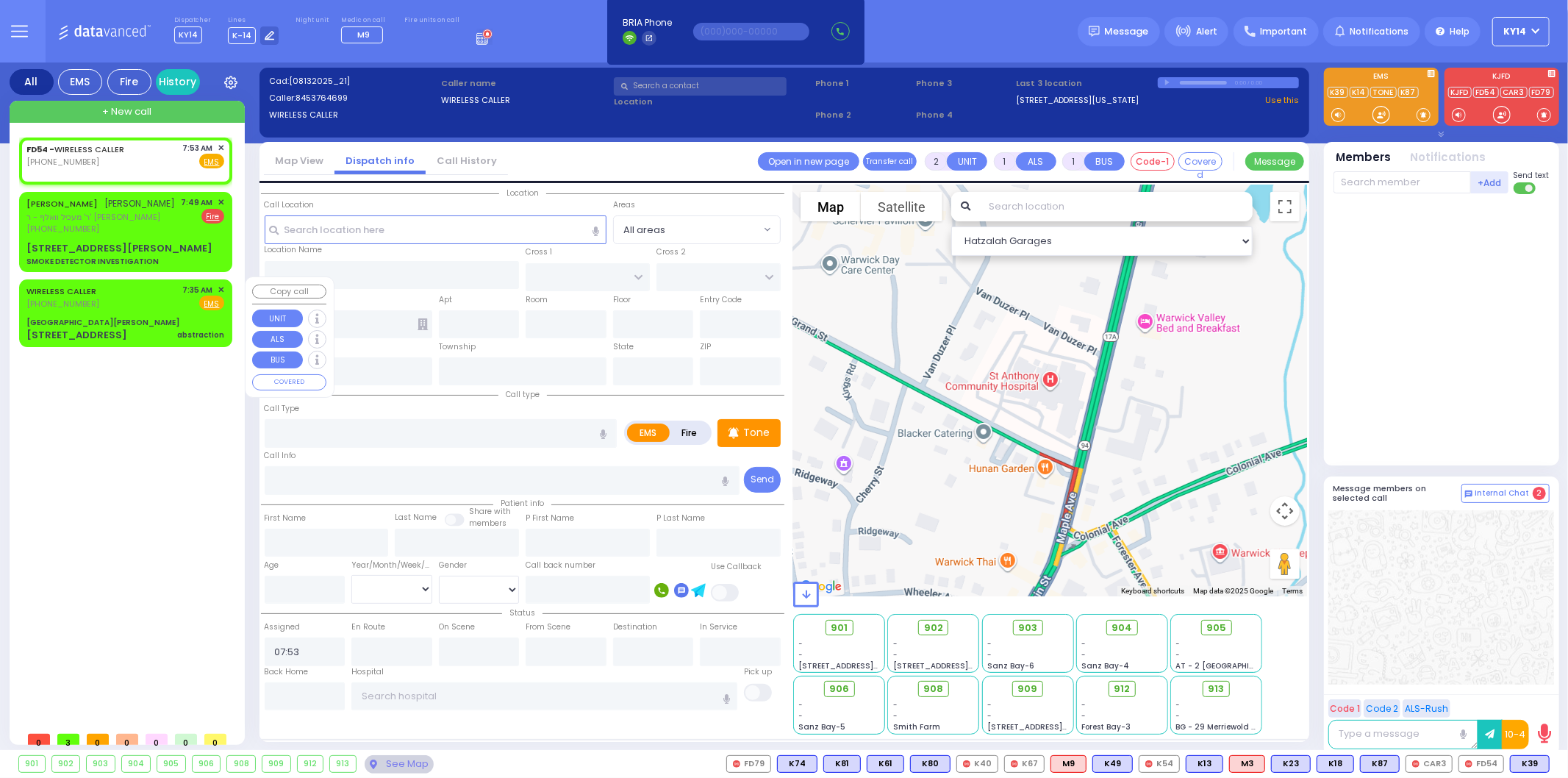
click at [116, 293] on div "WIRELESS CALLER (845) 662-3353 7:35 AM ✕ Fire EMS" at bounding box center [125, 298] width 198 height 27
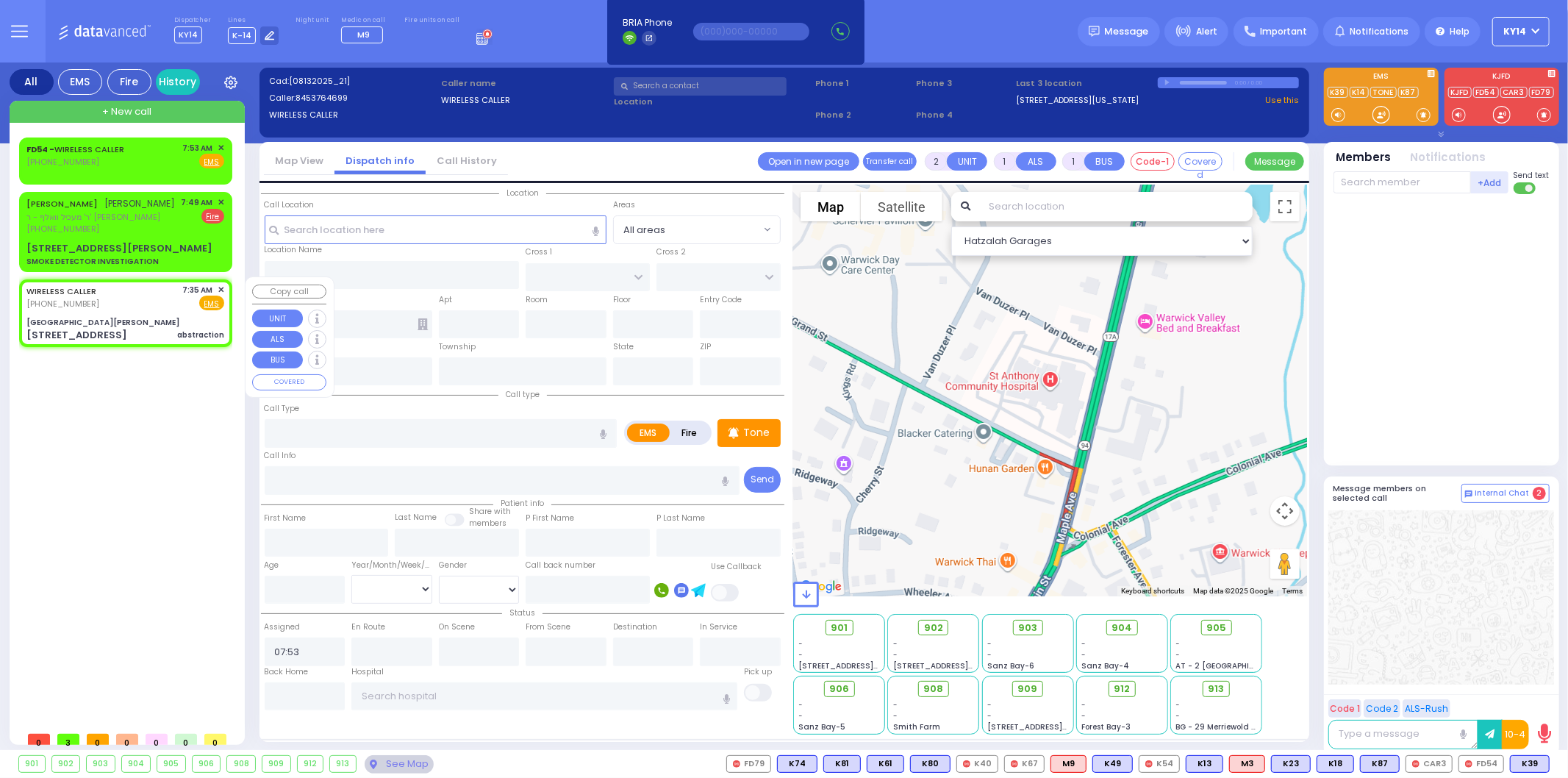
select select
type input "abstraction"
radio input "true"
select select
type input "07:35"
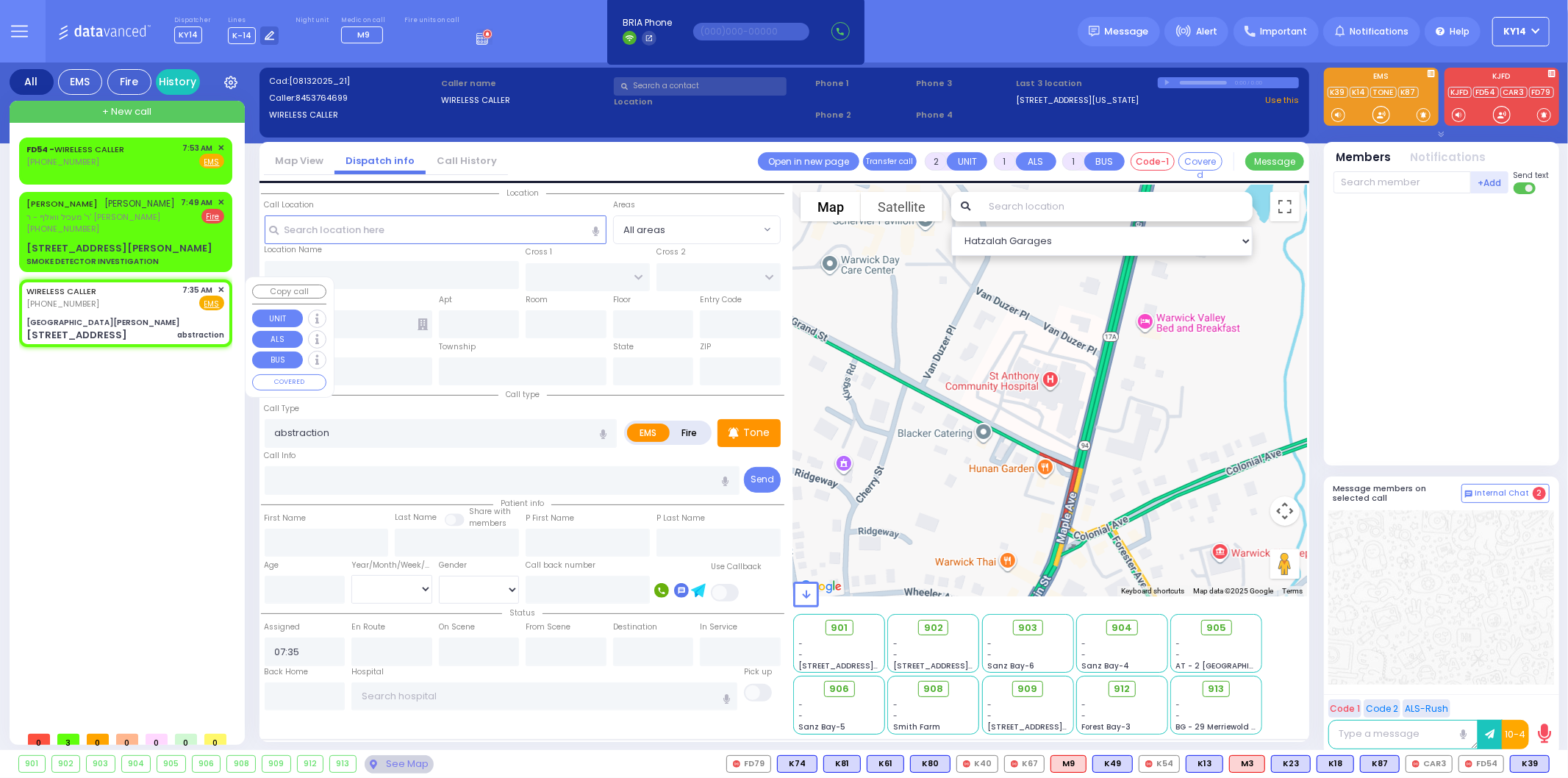
type input "[GEOGRAPHIC_DATA][PERSON_NAME]"
type input "GRAND ST"
type input "VAN DUZER PL"
type input "[STREET_ADDRESS]"
type input "Warwick"
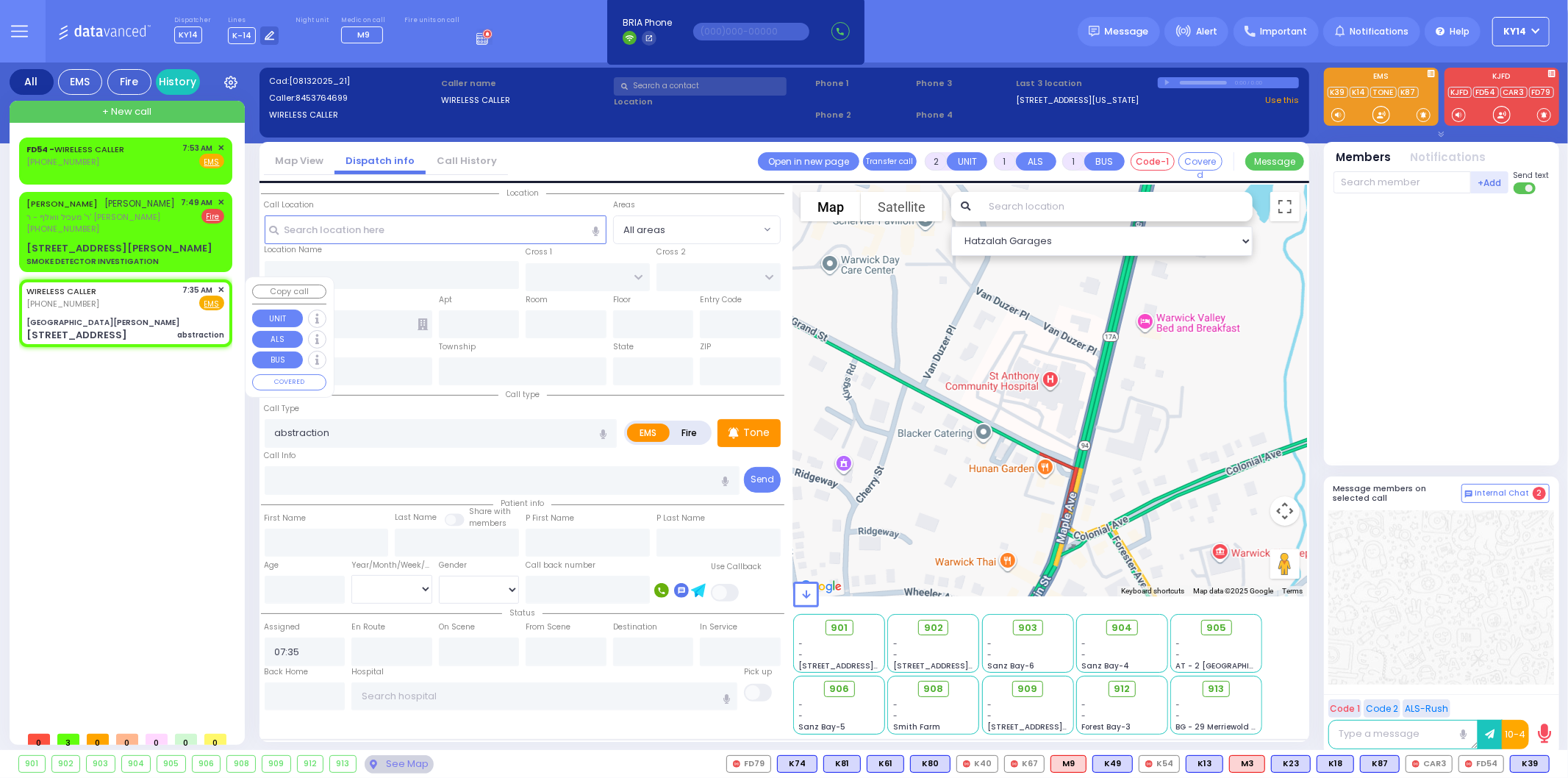
type input "[US_STATE]"
type input "10990"
select select "Hatzalah Garages"
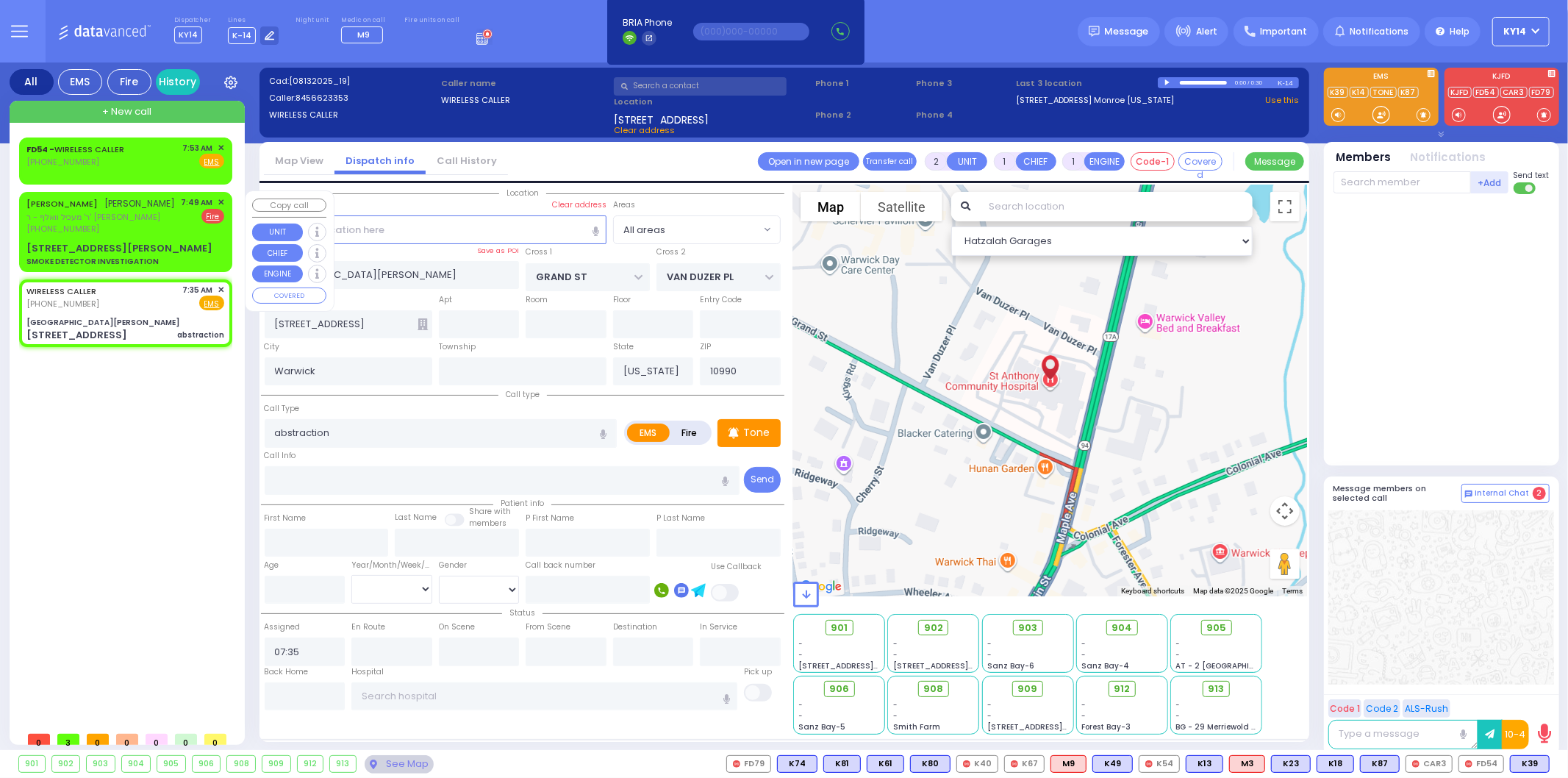
click at [156, 225] on div "JOEL FALKOWITZ יואל פאלקאוויטש ר' מעכיל וואלף - ר' ארי' לייב מייער (845) 782-40…" at bounding box center [125, 216] width 198 height 39
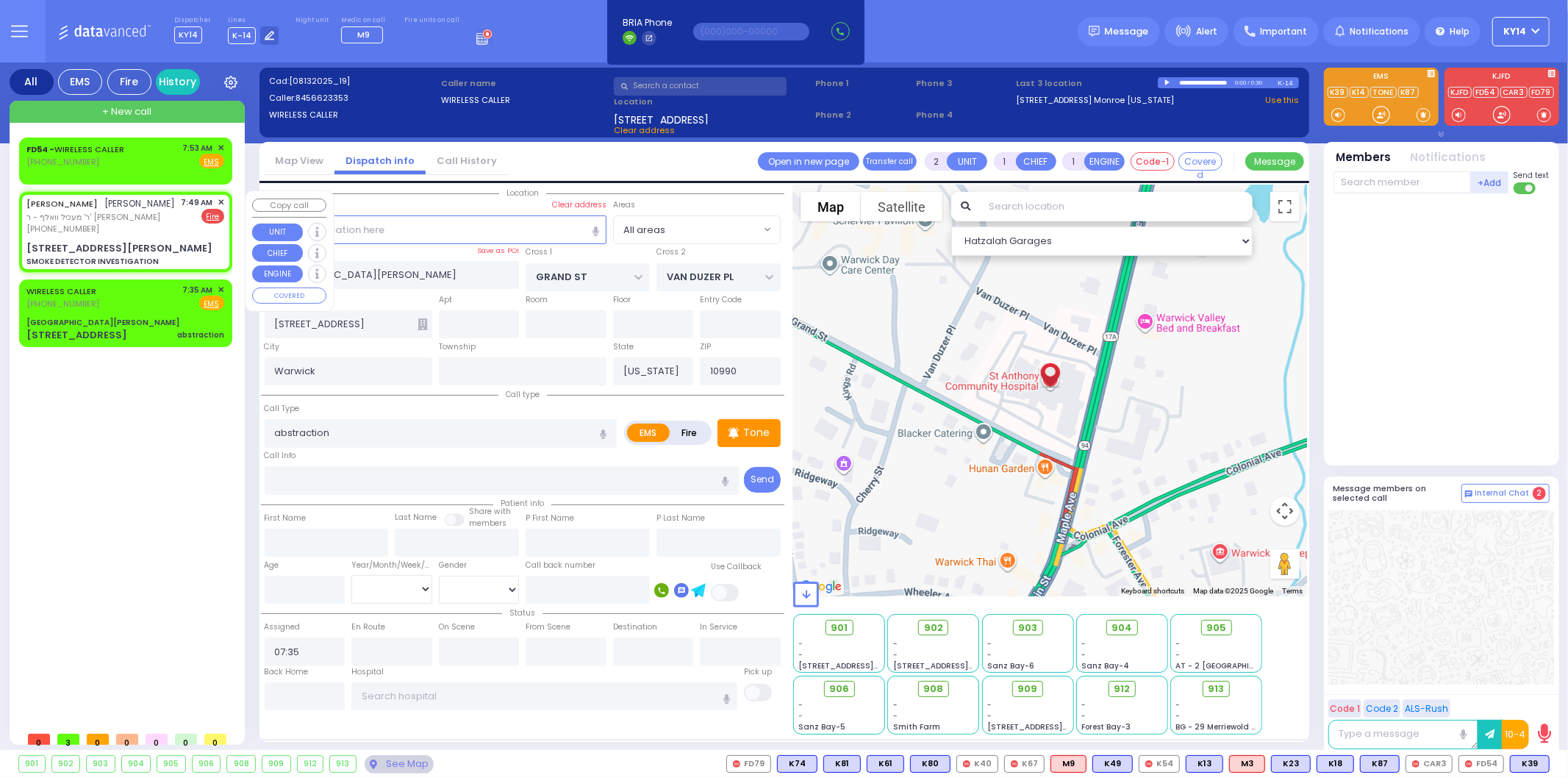
select select
type input "SMOKE DETECTOR INVESTIGATION"
radio input "false"
radio input "true"
type input "JOEL"
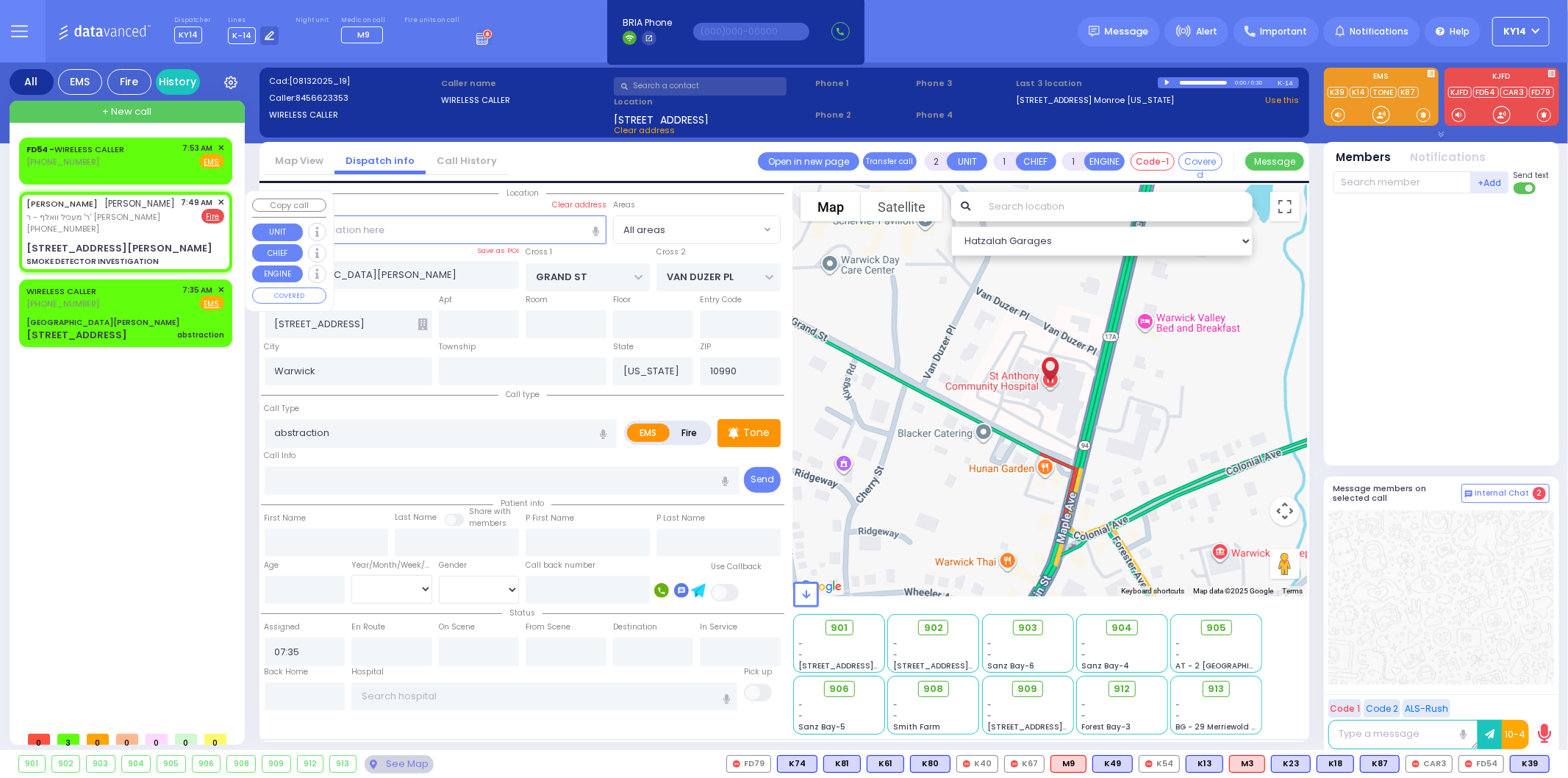
type input "FALKOWITZ"
select select
type input "07:49"
type input "ISRAEL ZUPNICK DR"
type input "KERESTIER COURT"
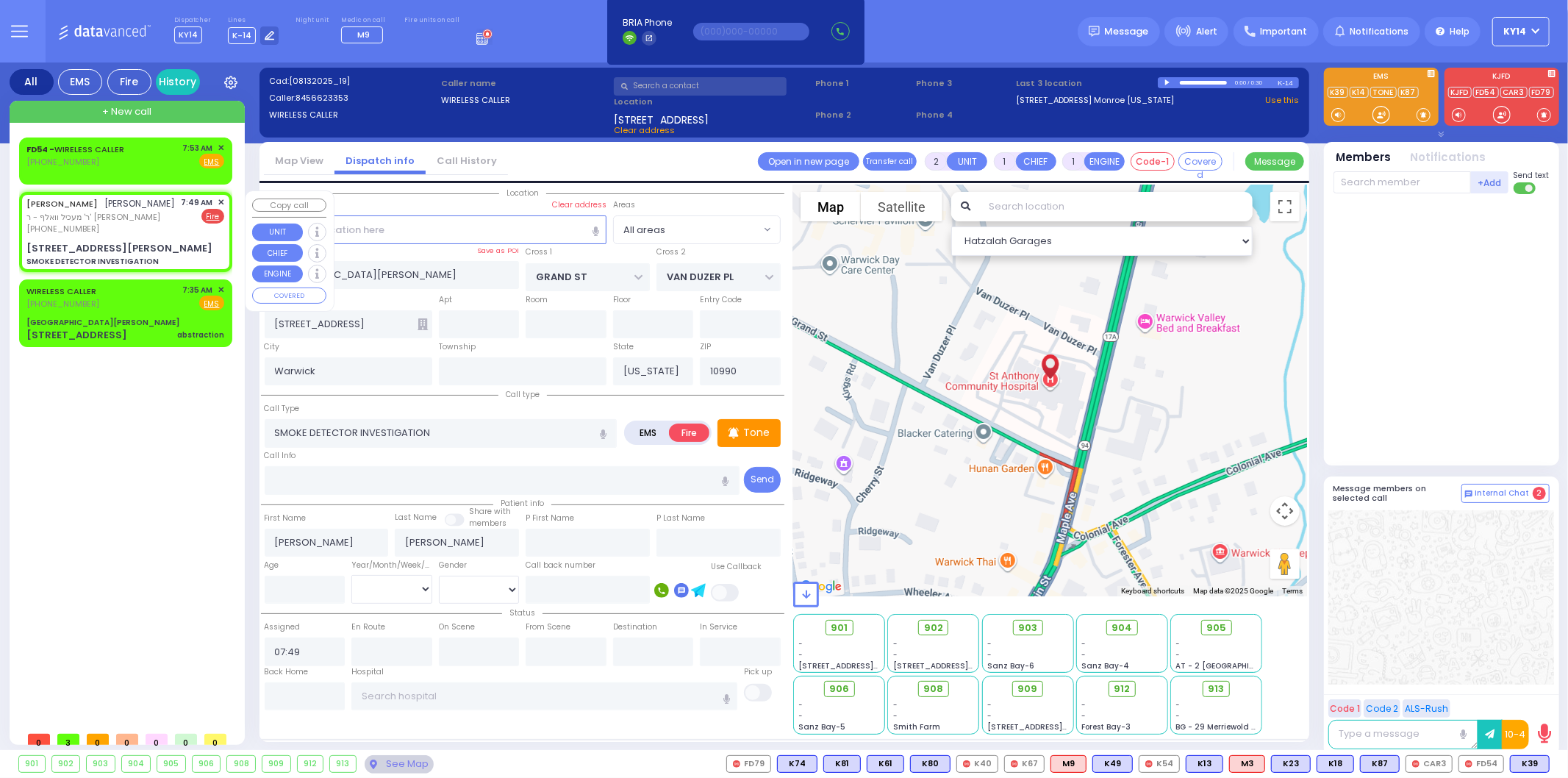
type input "6 GETZIL BERGER BLVD"
type input "301"
type input "Kiryas Joel"
type input "10950"
select select "SECTION 4"
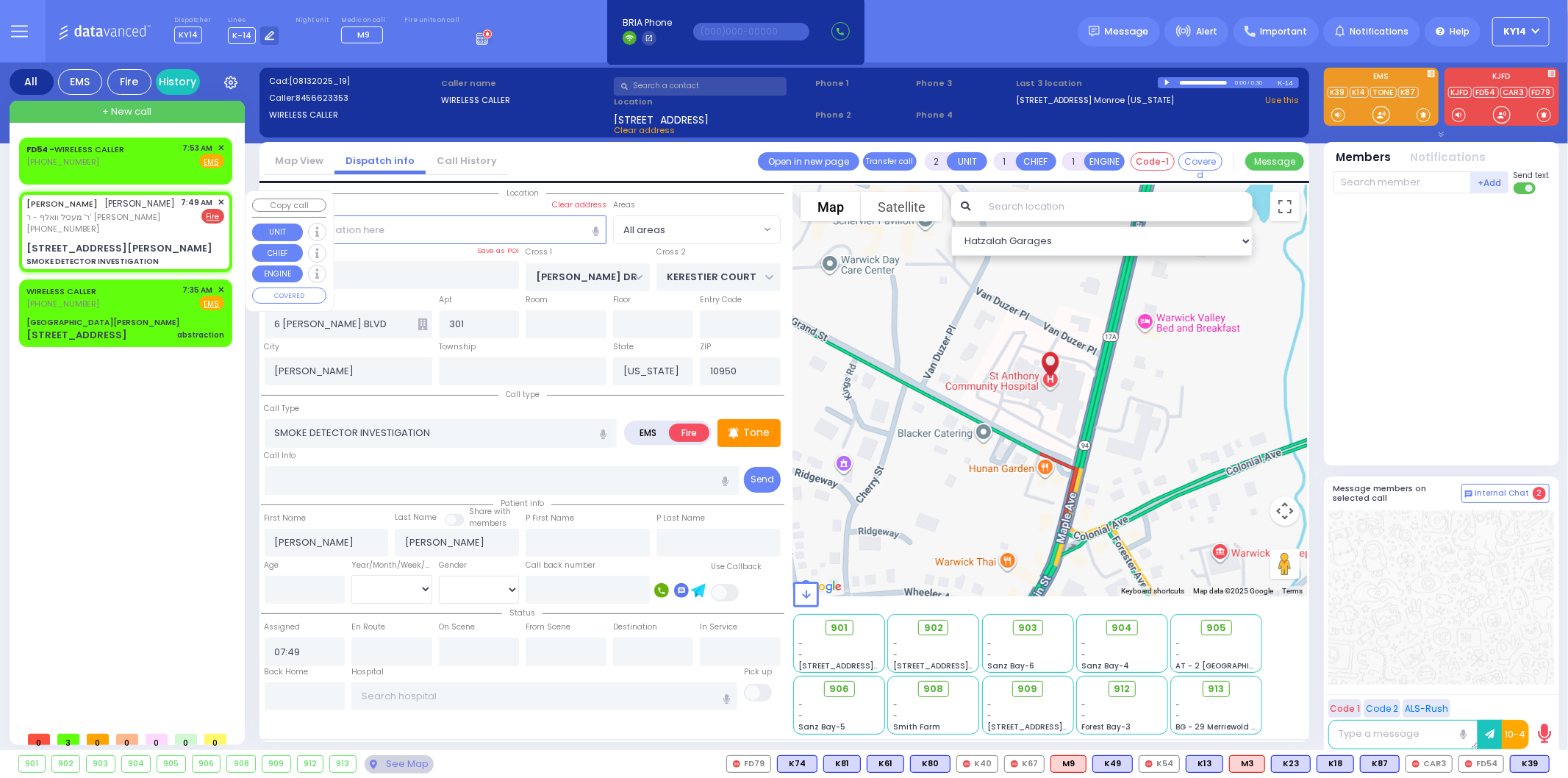
select select "Hatzalah Garages"
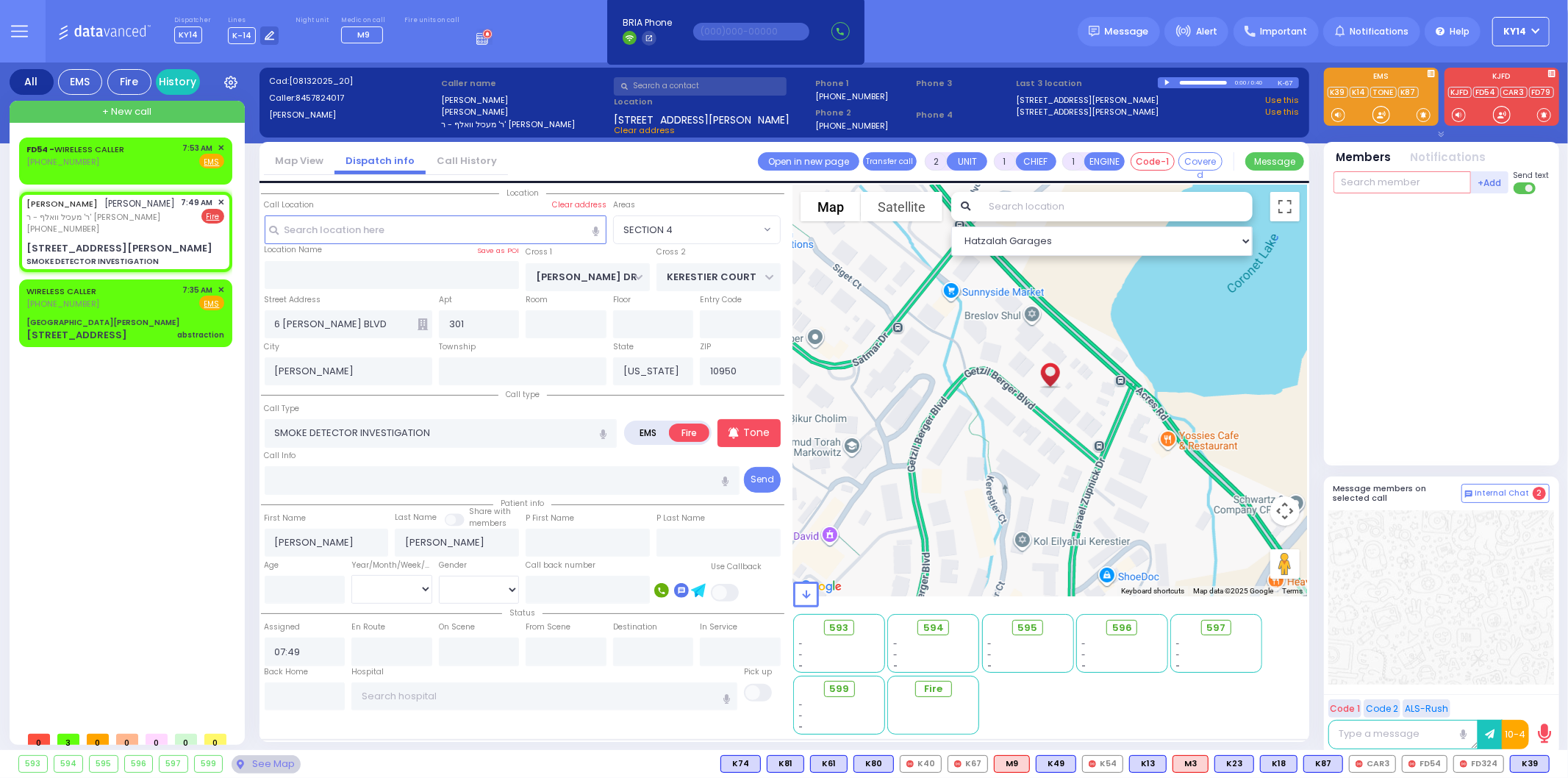
click at [1408, 185] on input "text" at bounding box center [1401, 183] width 137 height 22
type input "54"
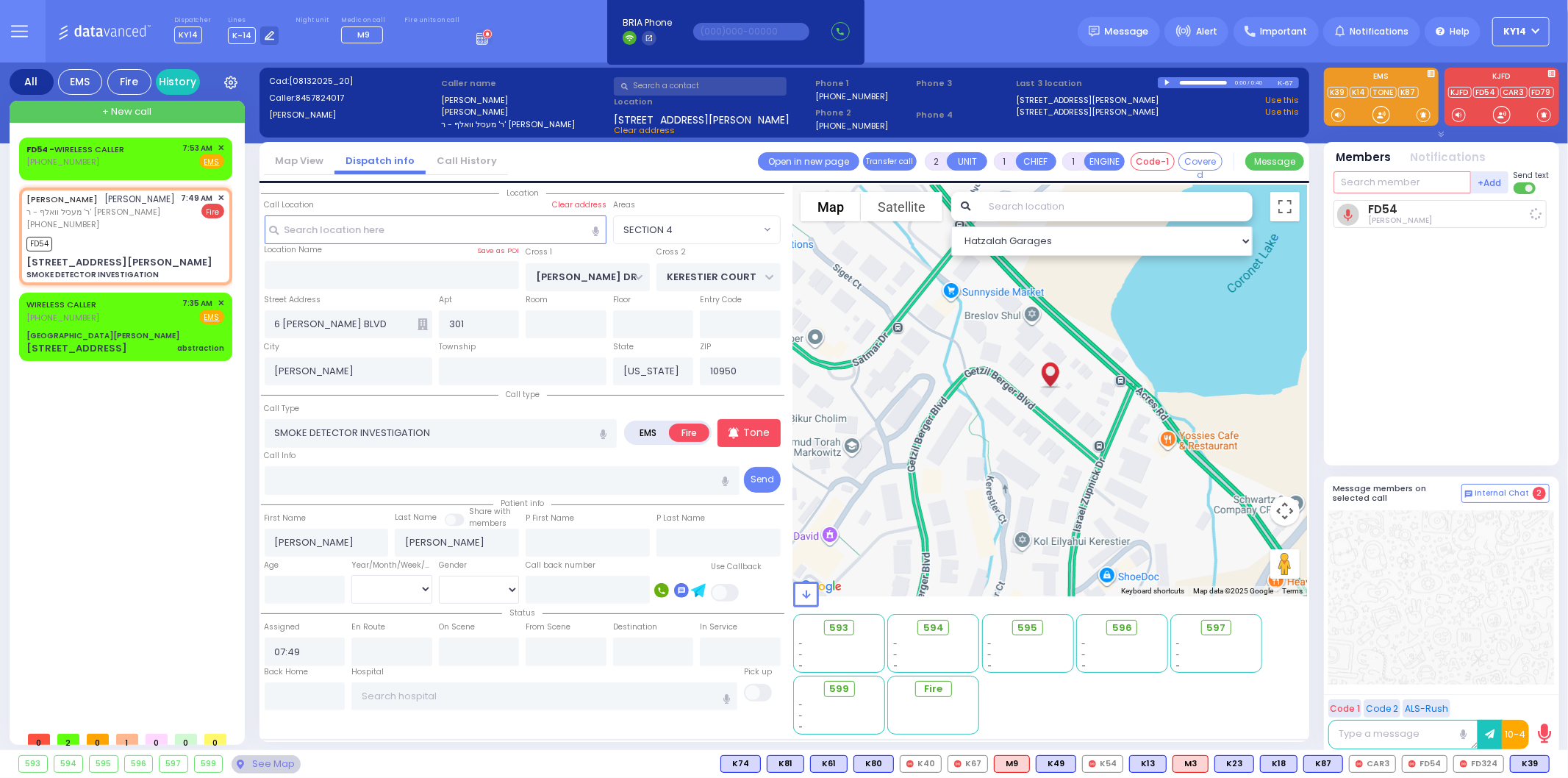
select select
radio input "true"
select select
type input "07:54"
select select "Hatzalah Garages"
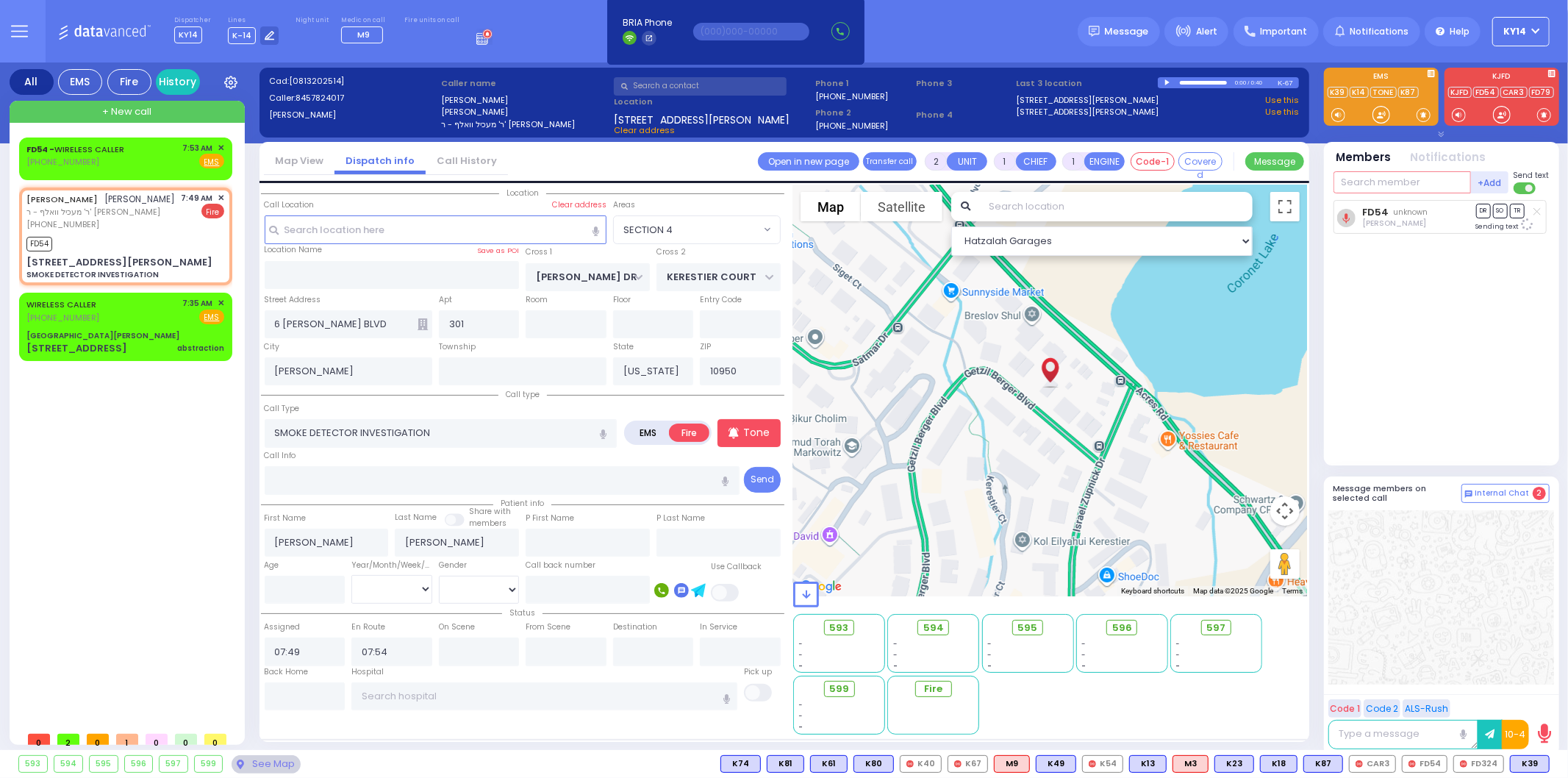
select select "SECTION 4"
click at [142, 306] on div "WIRELESS CALLER (845) 662-3353 7:35 AM ✕ Fire EMS" at bounding box center [125, 310] width 198 height 27
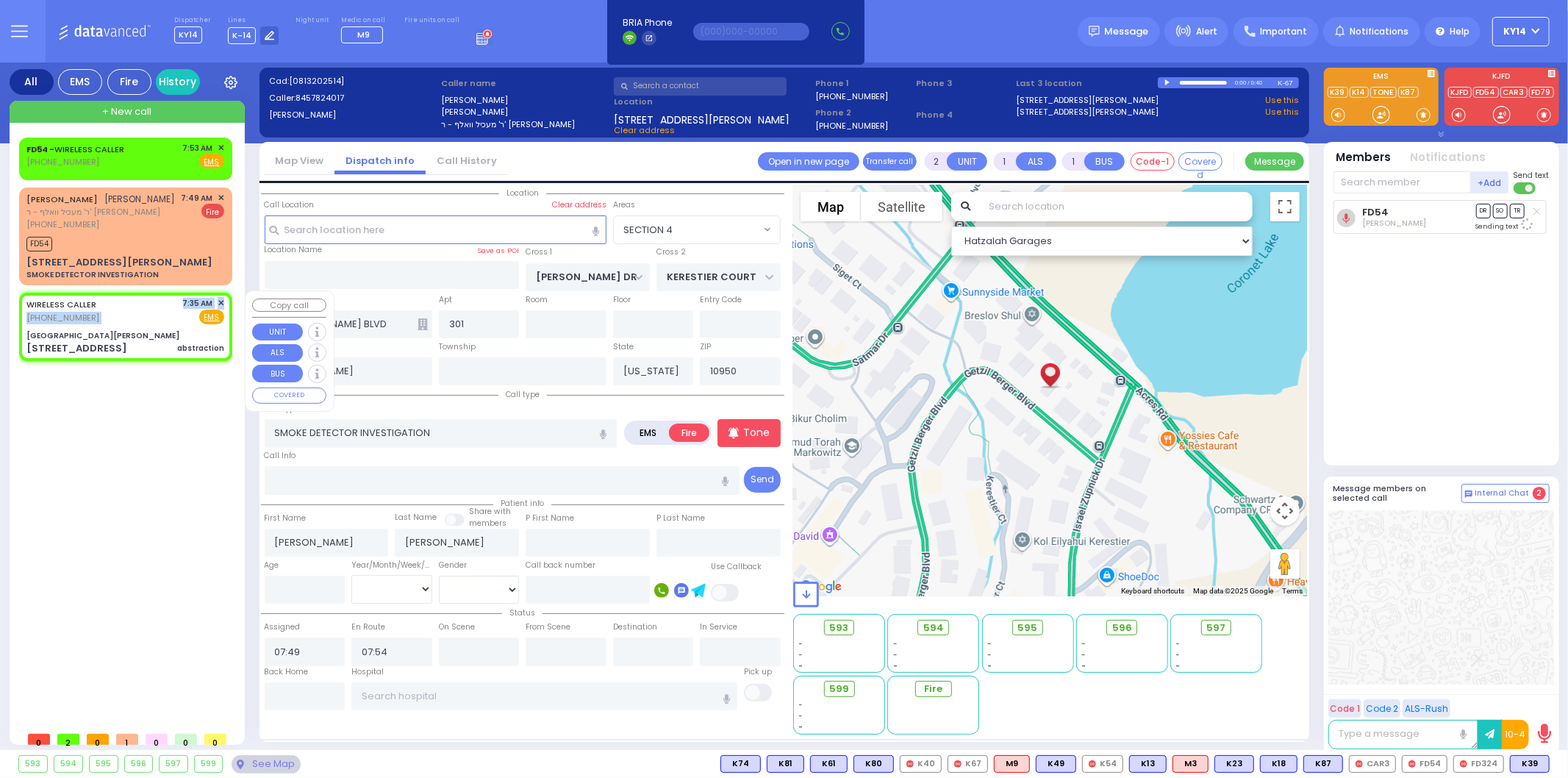
select select
type input "abstraction"
radio input "true"
select select
type input "07:35"
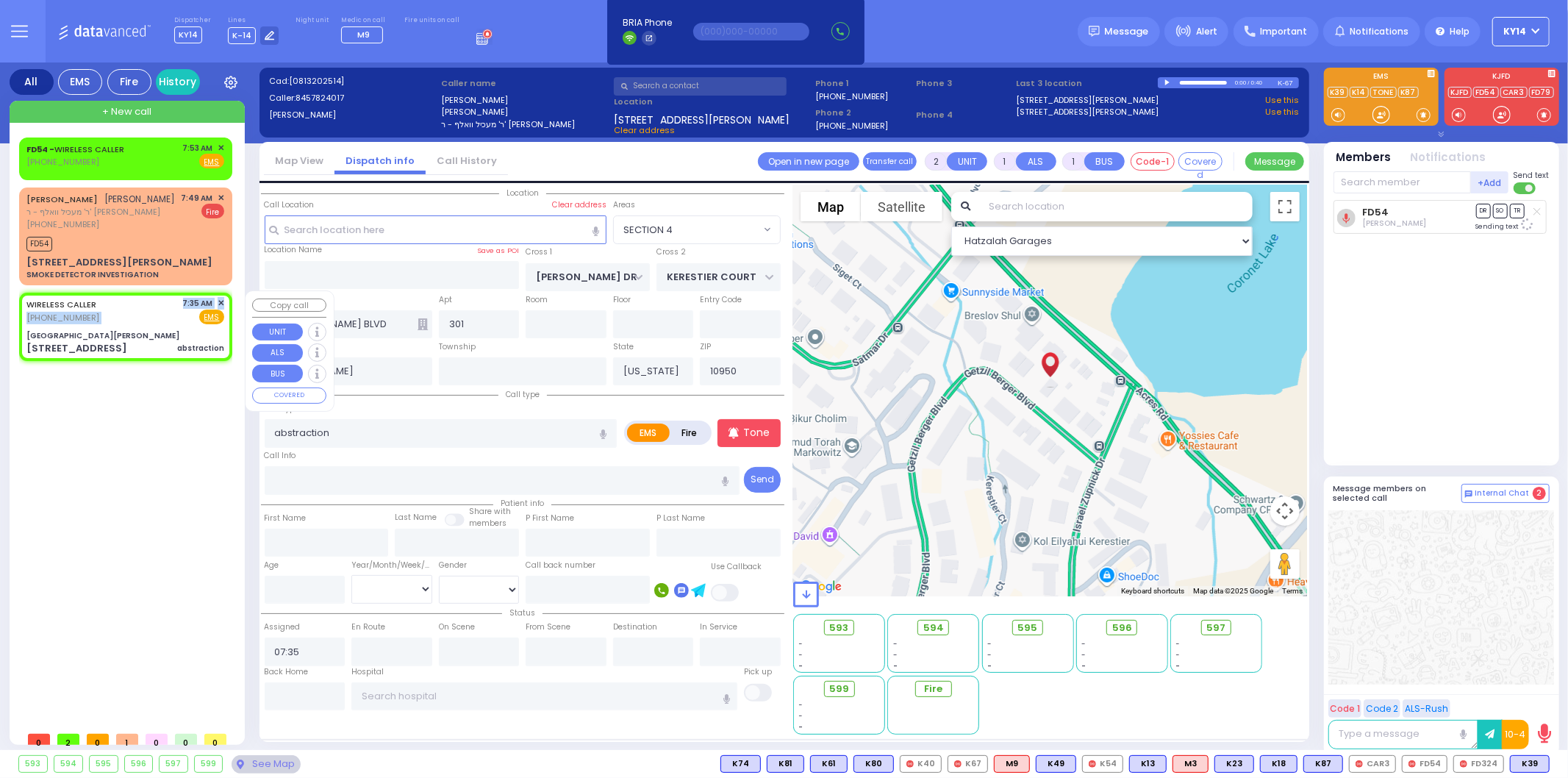
type input "[GEOGRAPHIC_DATA][PERSON_NAME]"
type input "GRAND ST"
type input "VAN DUZER PL"
type input "[STREET_ADDRESS]"
type input "Warwick"
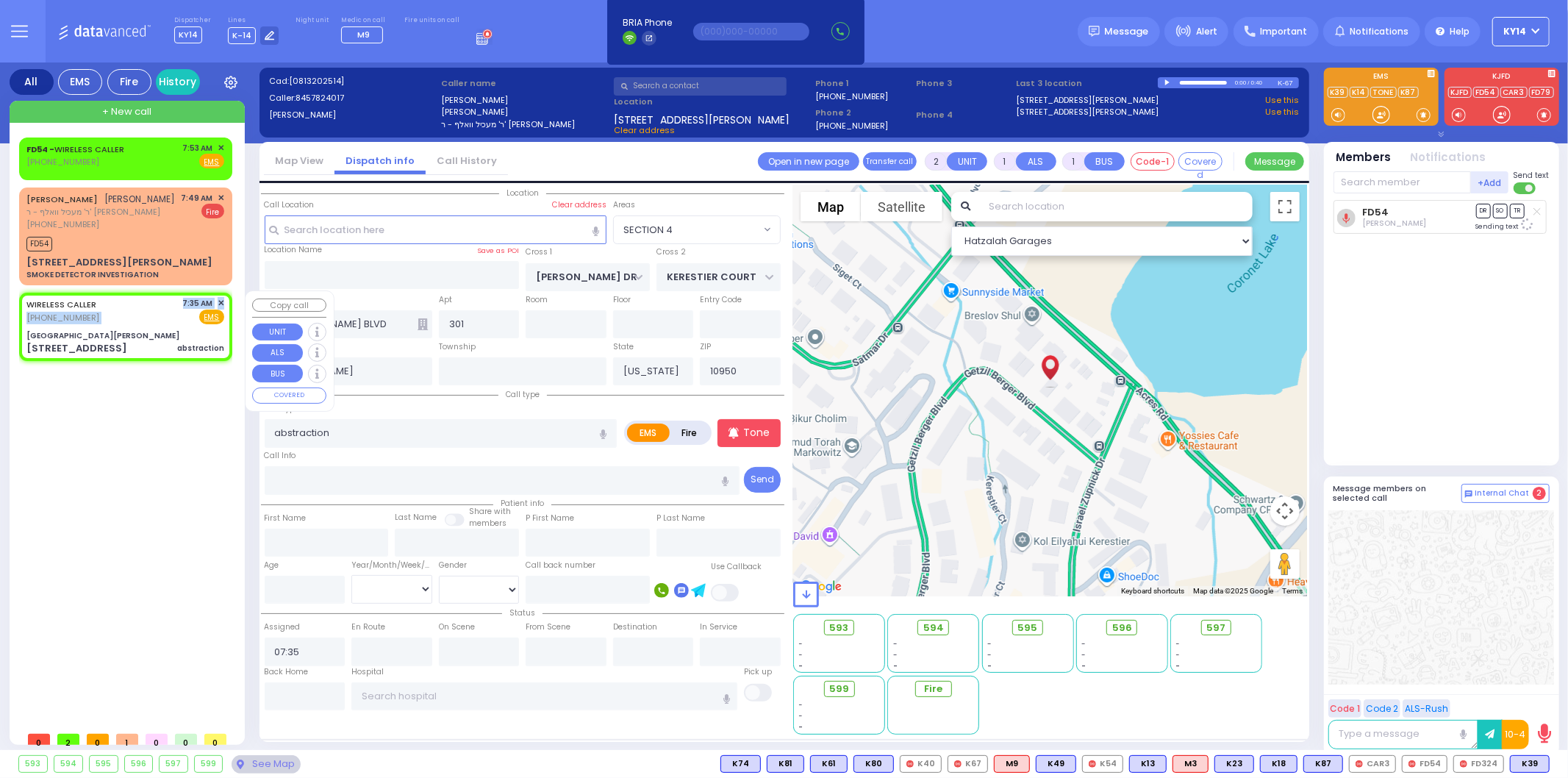
type input "10990"
select select "Hatzalah Garages"
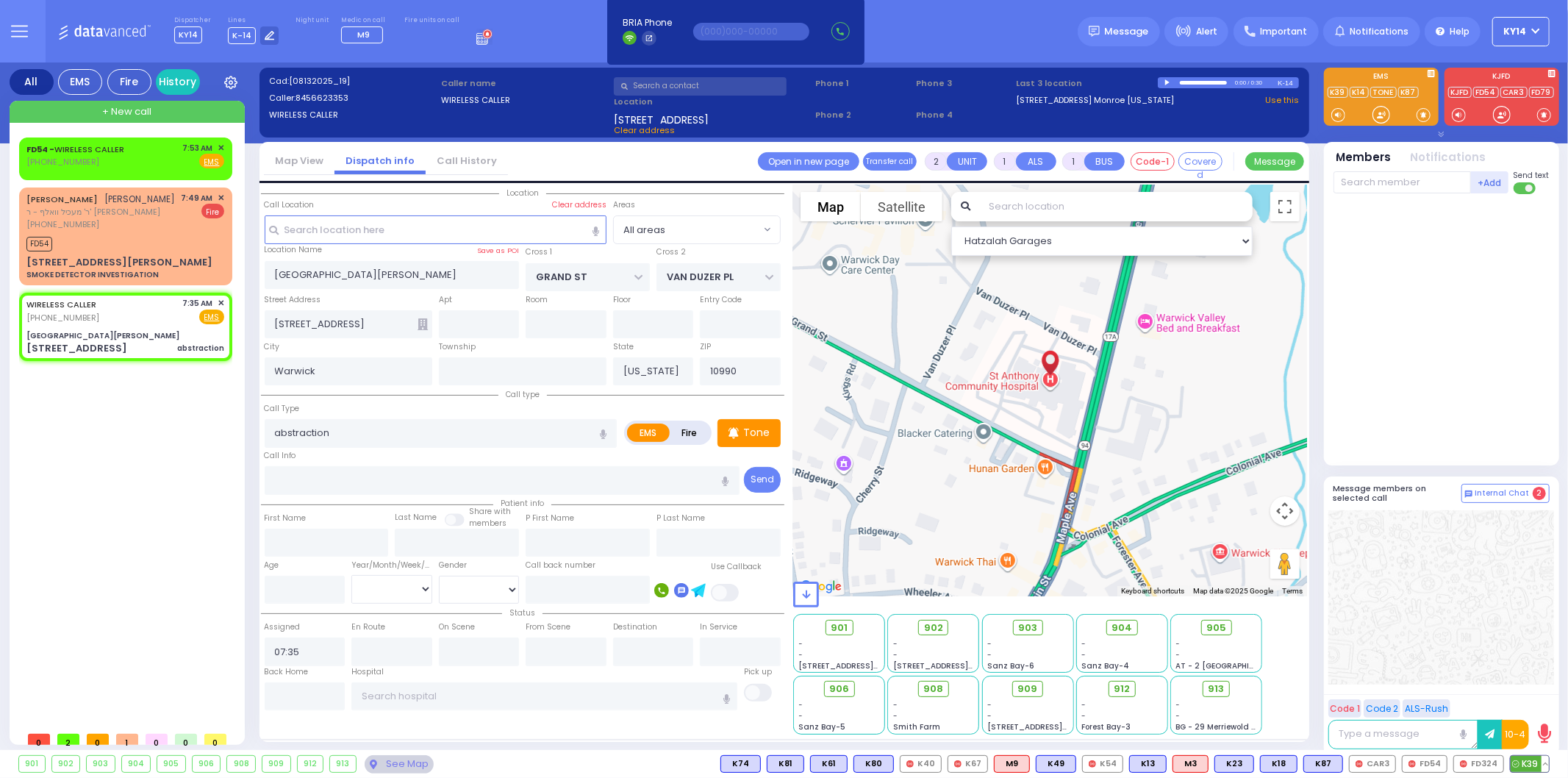
click at [1530, 763] on span "K39" at bounding box center [1530, 764] width 38 height 16
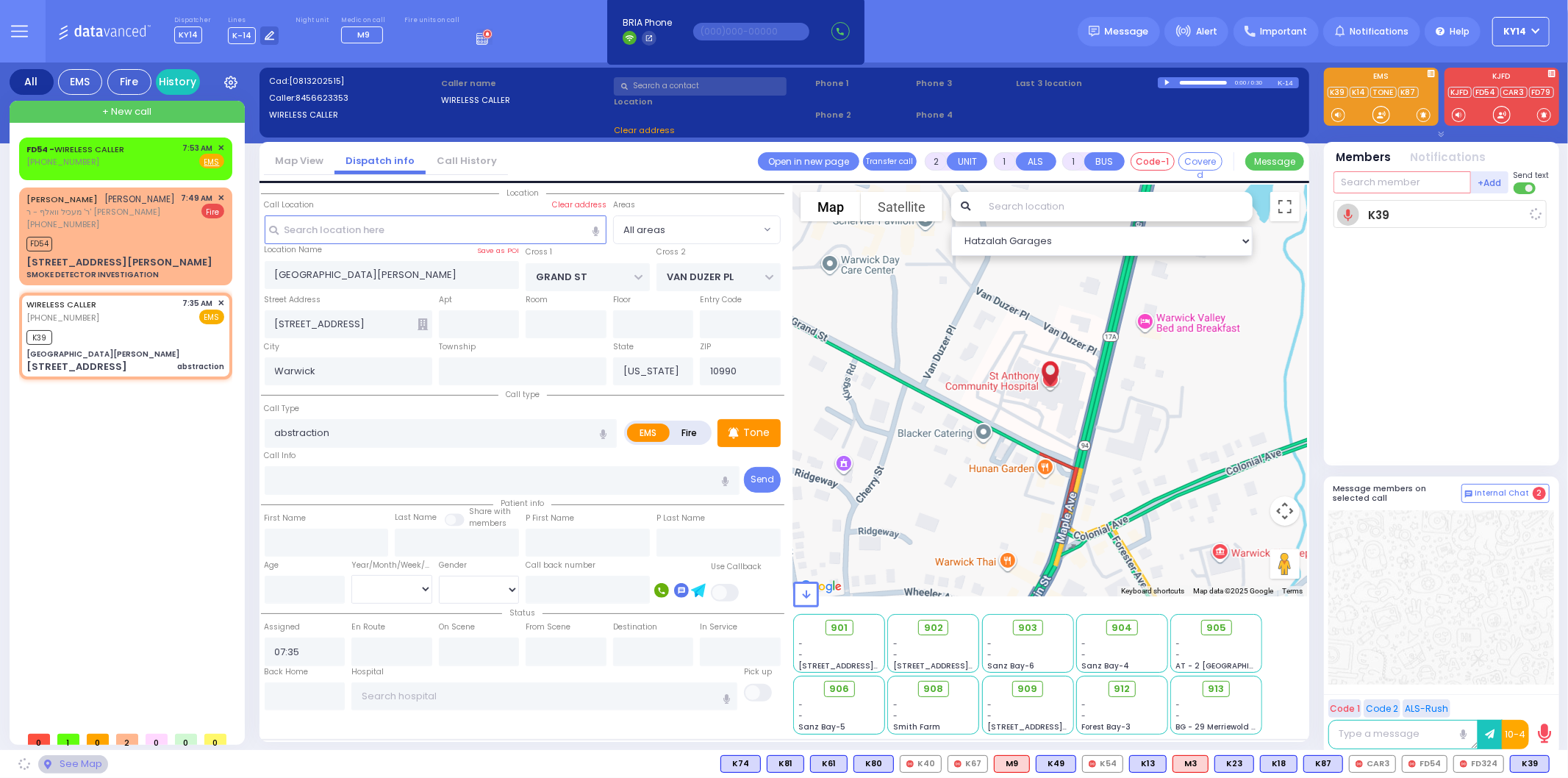
select select
radio input "true"
select select
type input "07:54"
select select "Hatzalah Garages"
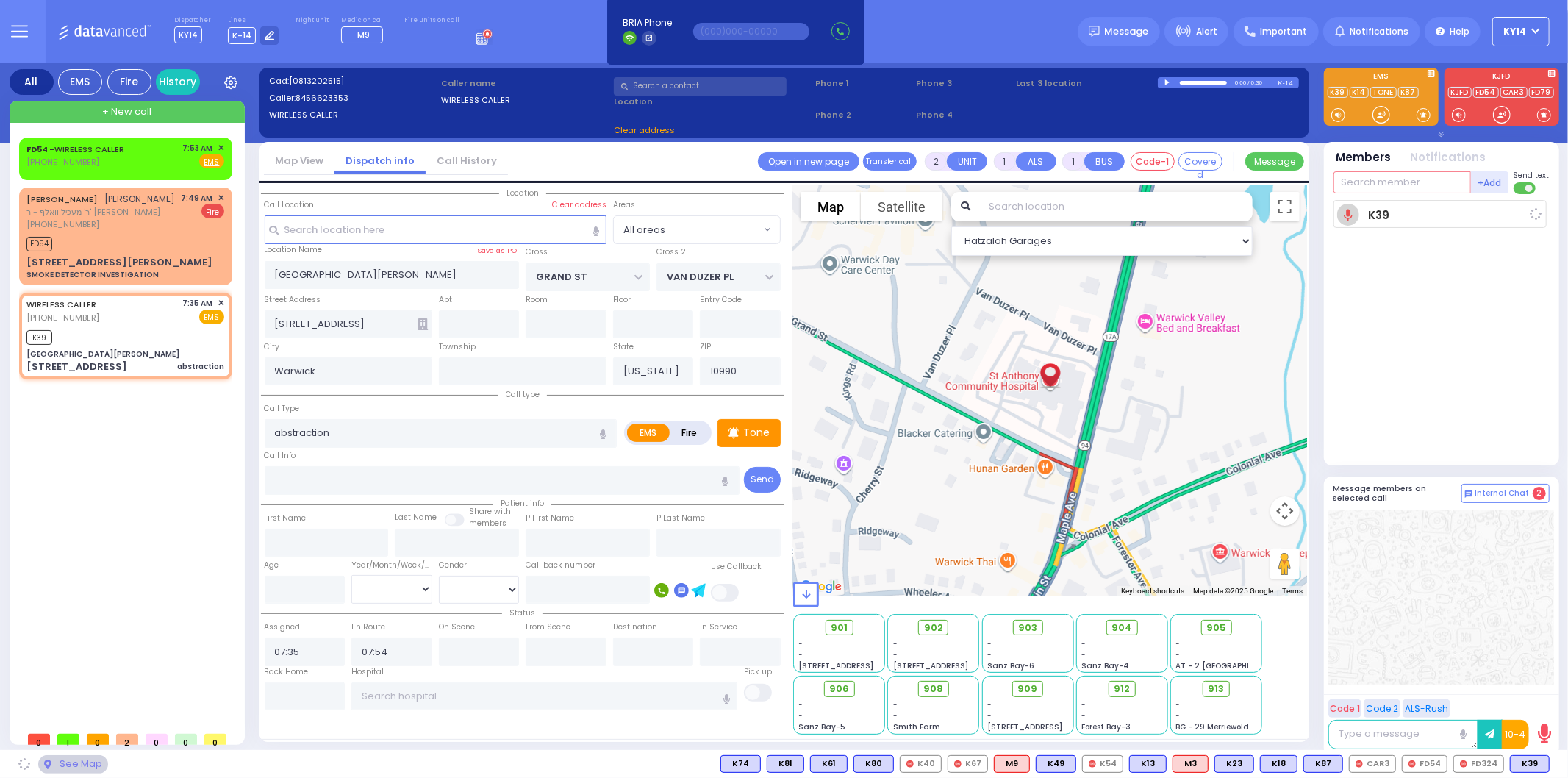
click at [1420, 172] on input "text" at bounding box center [1401, 183] width 137 height 22
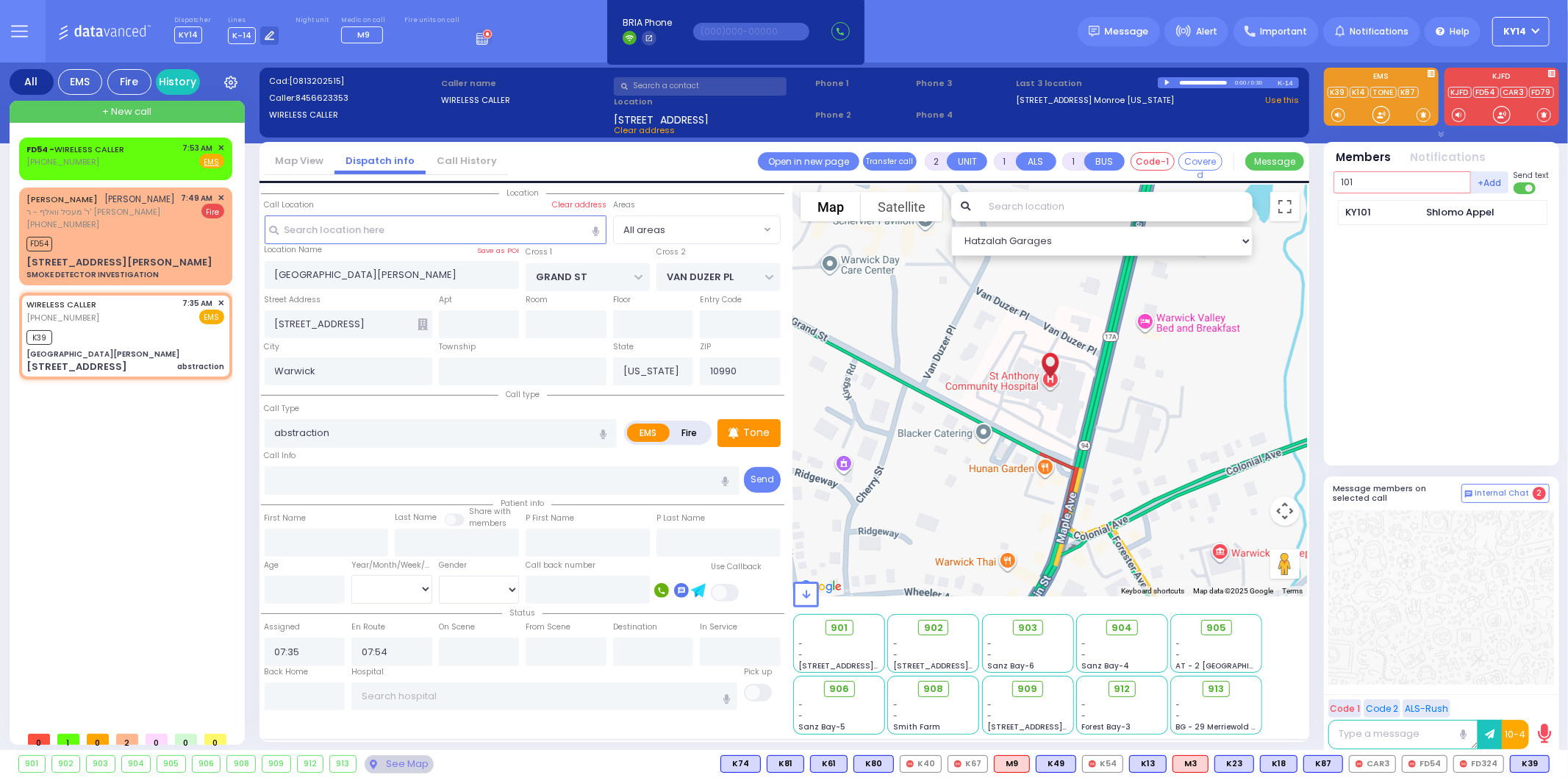
type input "101"
select select
radio input "true"
select select
select select "Hatzalah Garages"
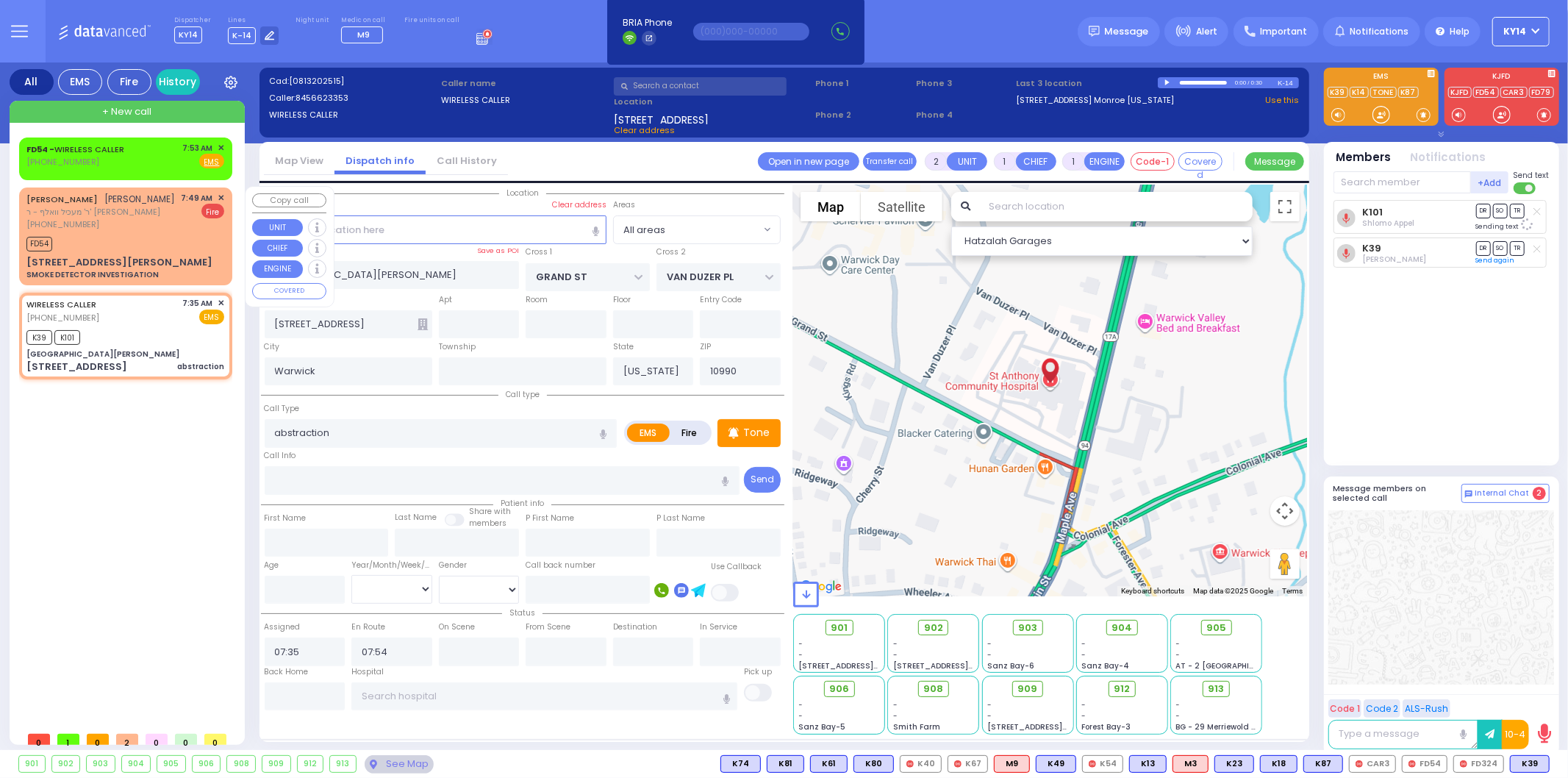
click at [152, 249] on div "FD54" at bounding box center [125, 242] width 198 height 18
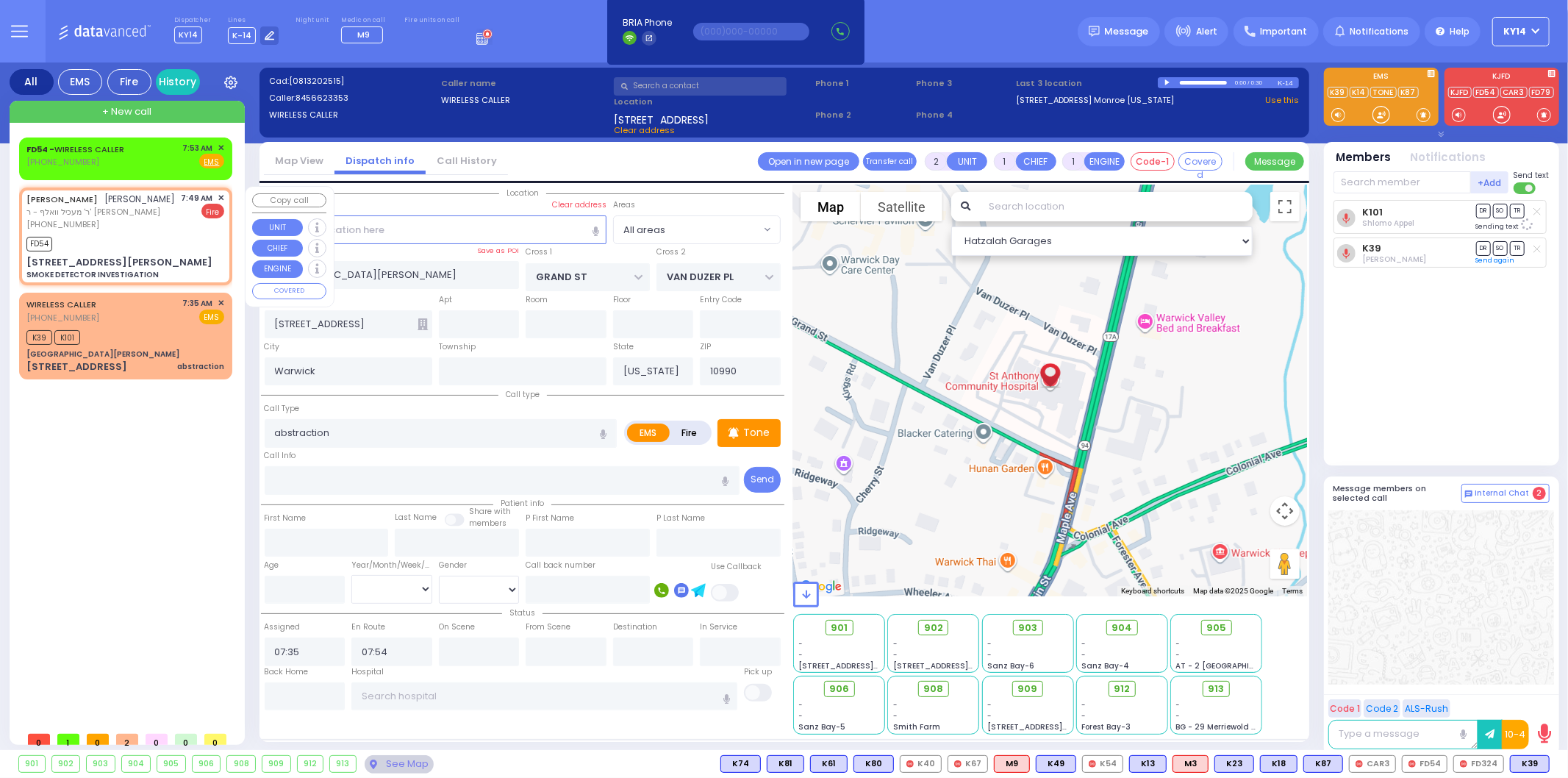
select select
type input "SMOKE DETECTOR INVESTIGATION"
radio input "false"
radio input "true"
type input "JOEL"
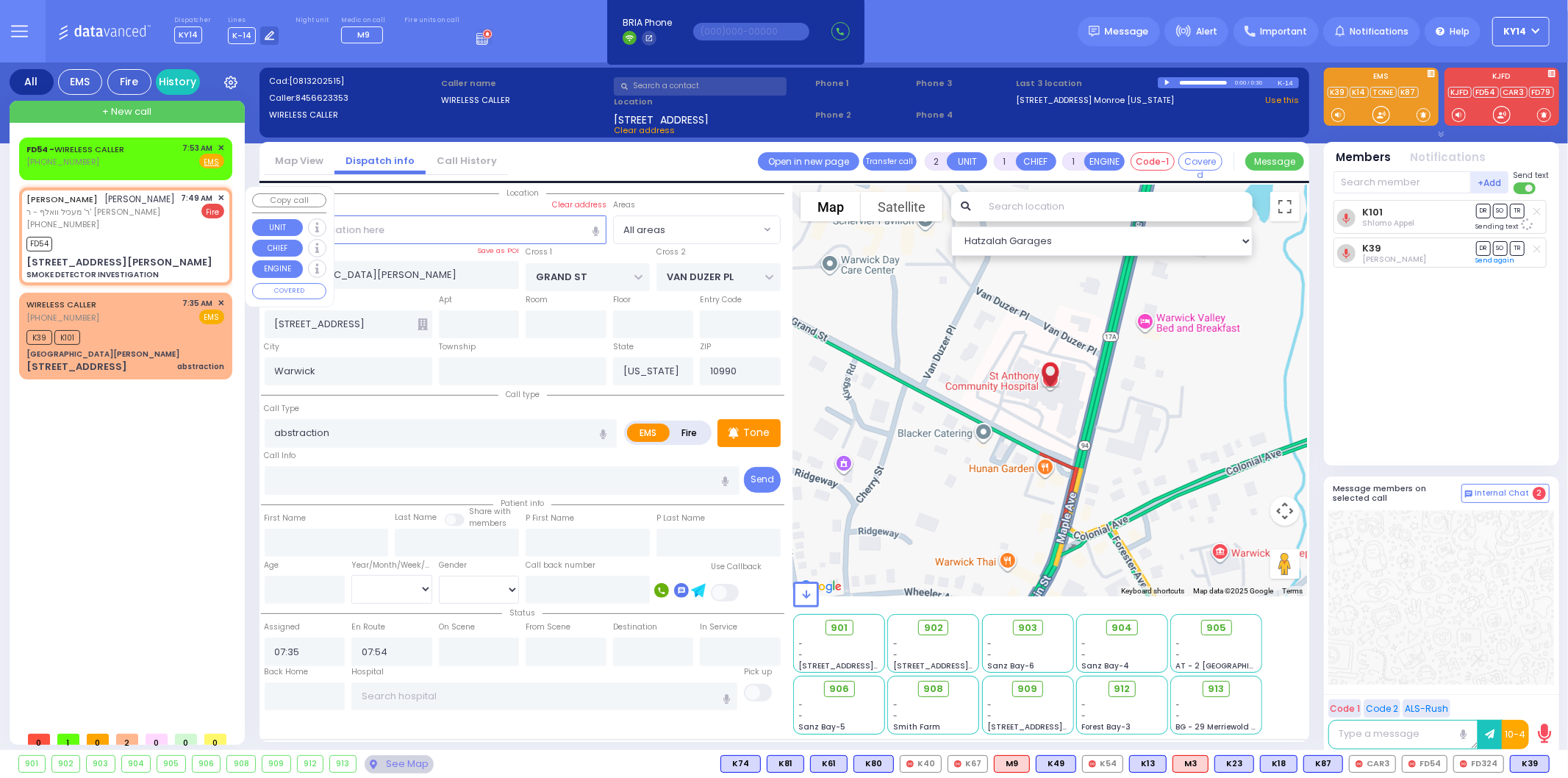
type input "FALKOWITZ"
select select
type input "07:49"
type input "ISRAEL ZUPNICK DR"
type input "KERESTIER COURT"
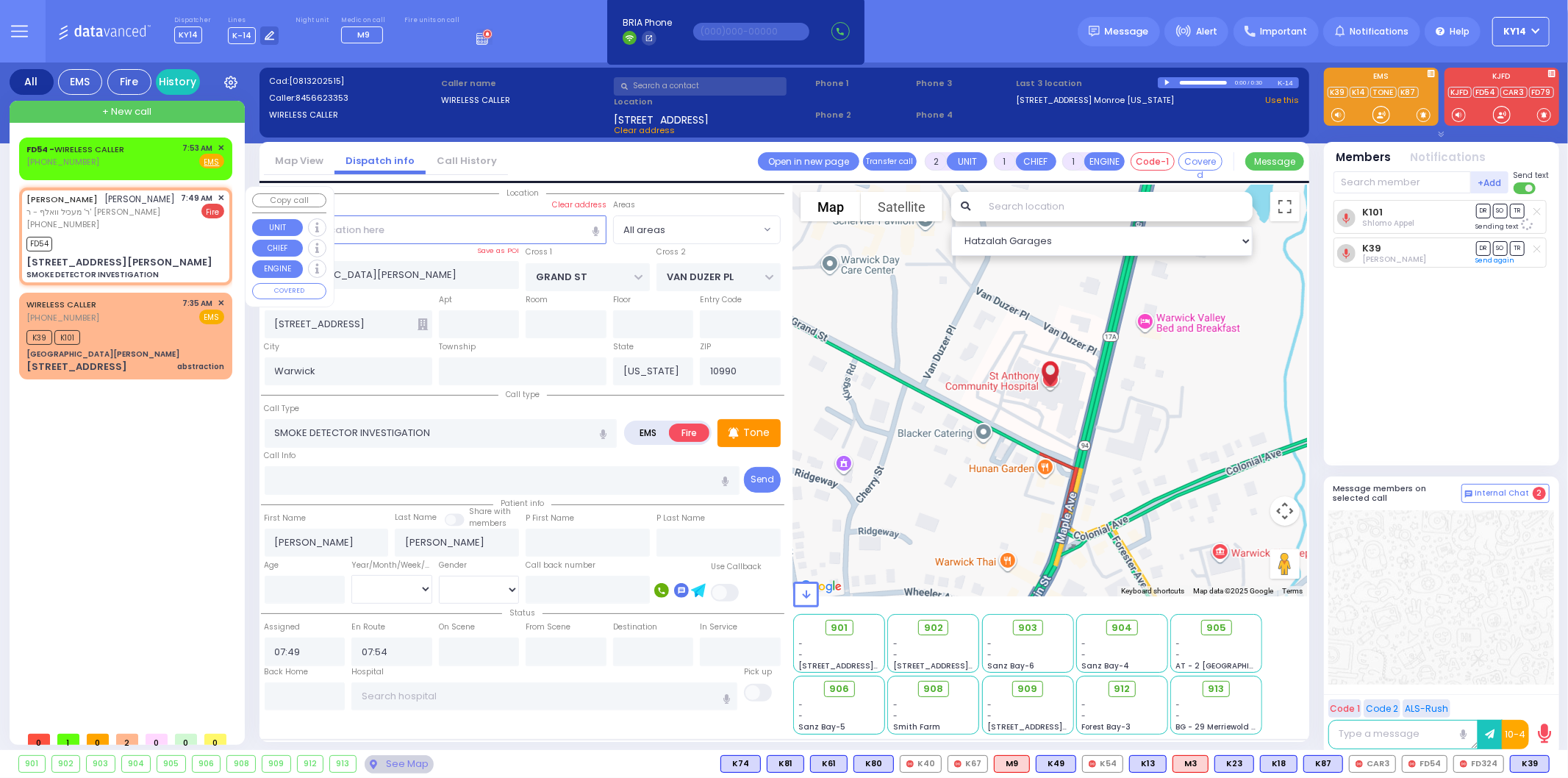
type input "6 GETZIL BERGER BLVD"
type input "301"
type input "Kiryas Joel"
type input "10950"
select select "SECTION 4"
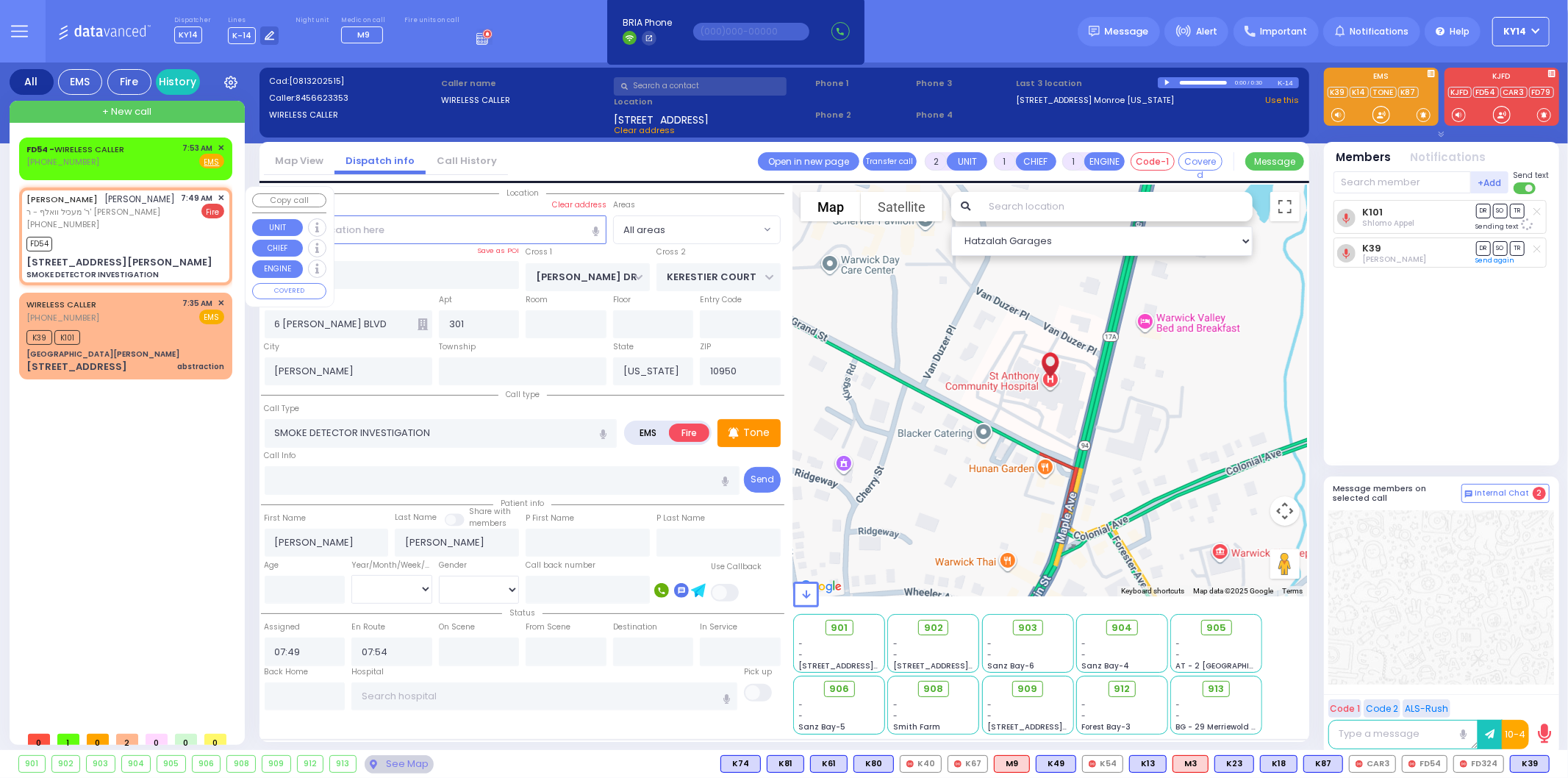
select select "Hatzalah Garages"
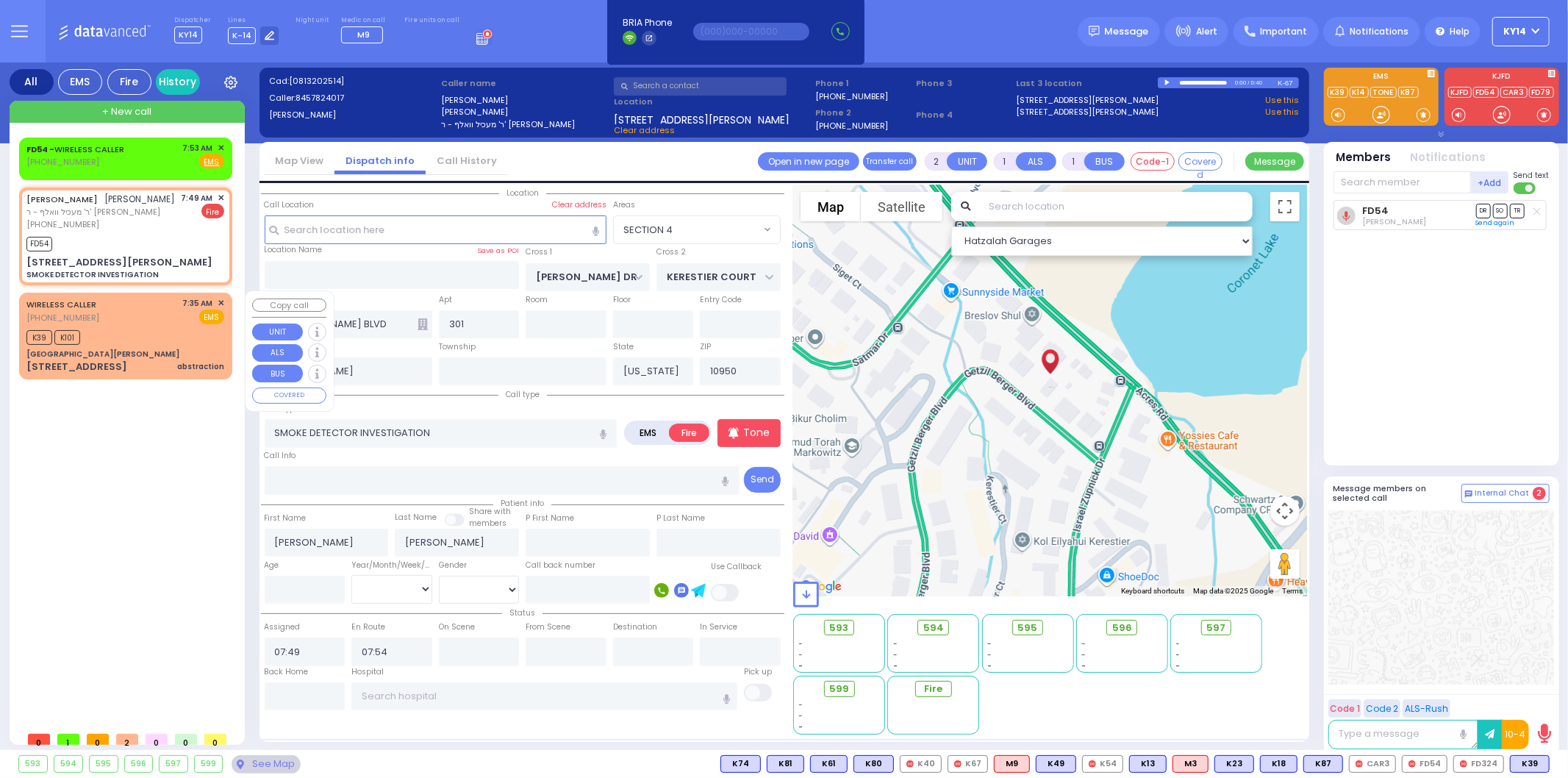
click at [125, 341] on div "K39 K101" at bounding box center [125, 335] width 198 height 18
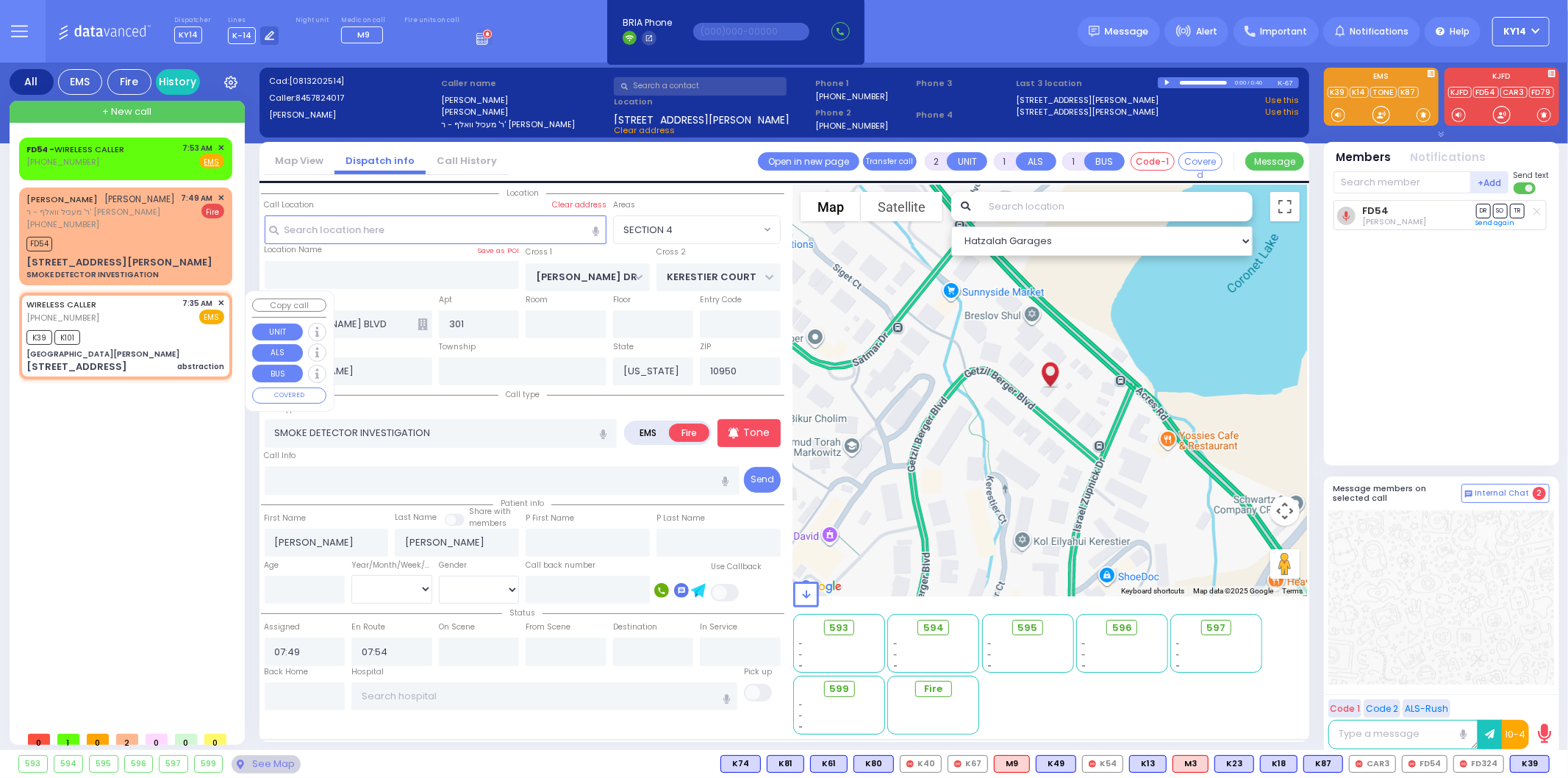
select select
type input "abstraction"
radio input "true"
select select
type input "07:35"
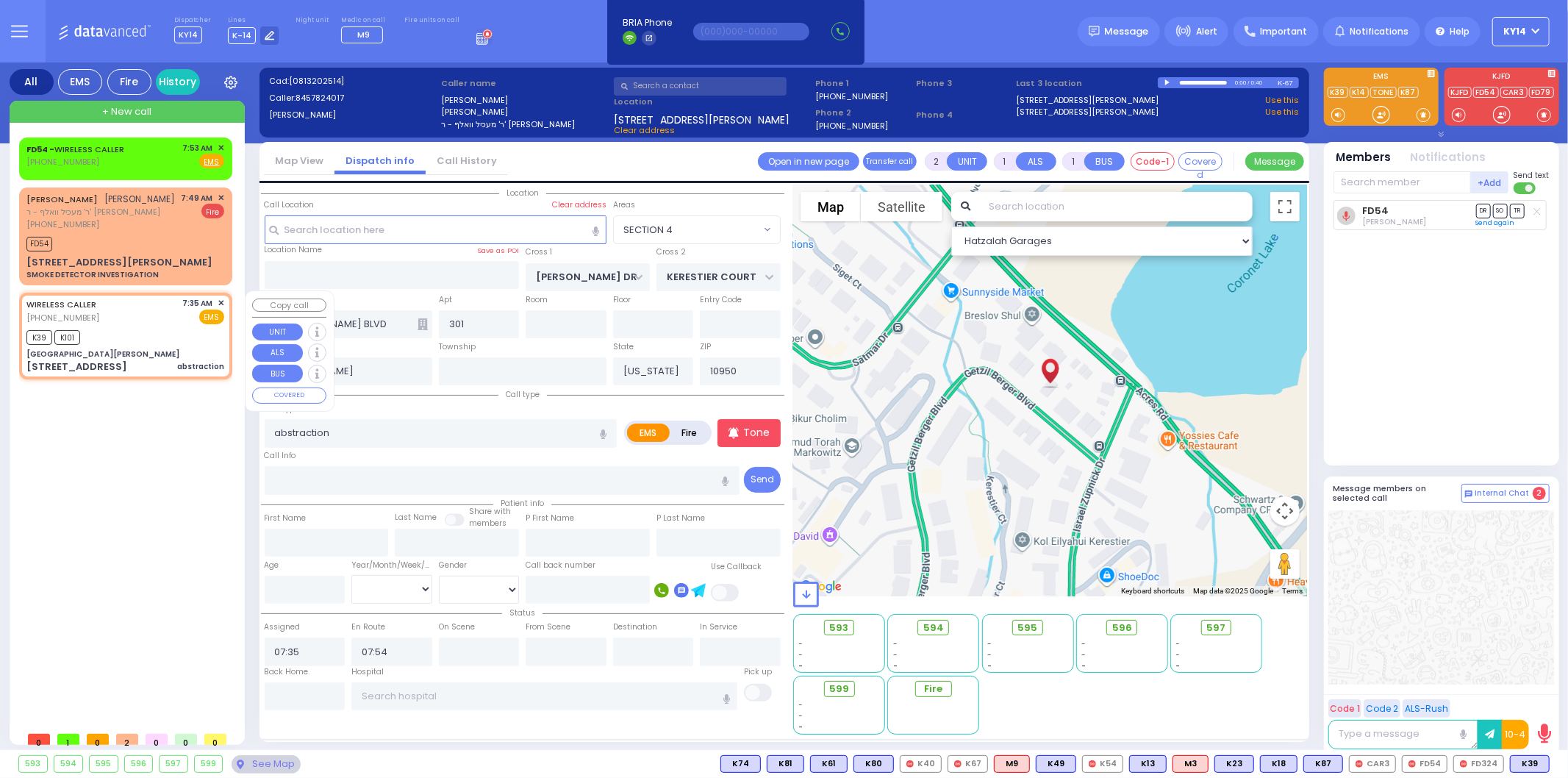
type input "[GEOGRAPHIC_DATA][PERSON_NAME]"
type input "GRAND ST"
type input "VAN DUZER PL"
type input "[STREET_ADDRESS]"
type input "Warwick"
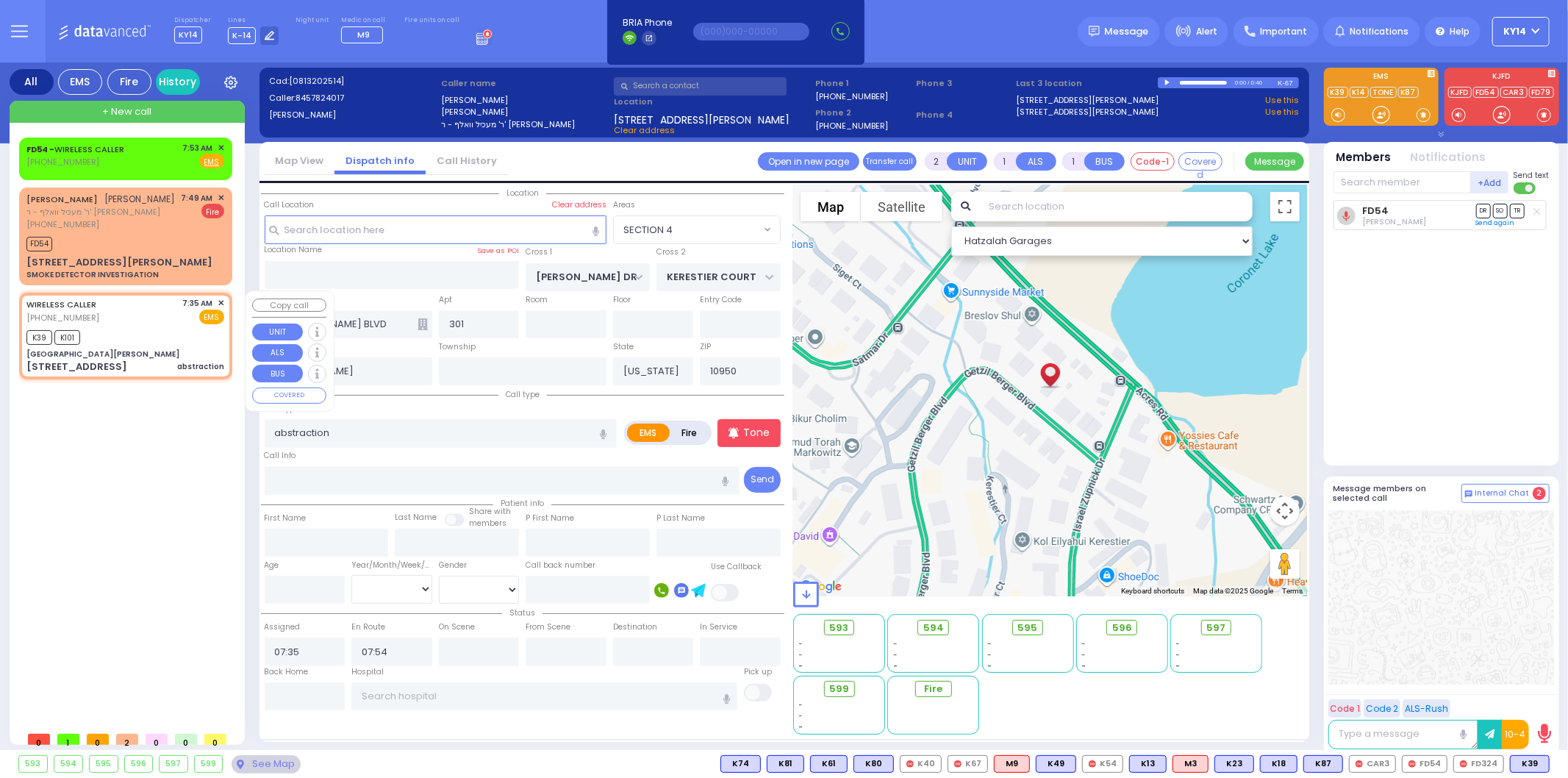
type input "10990"
select select "Hatzalah Garages"
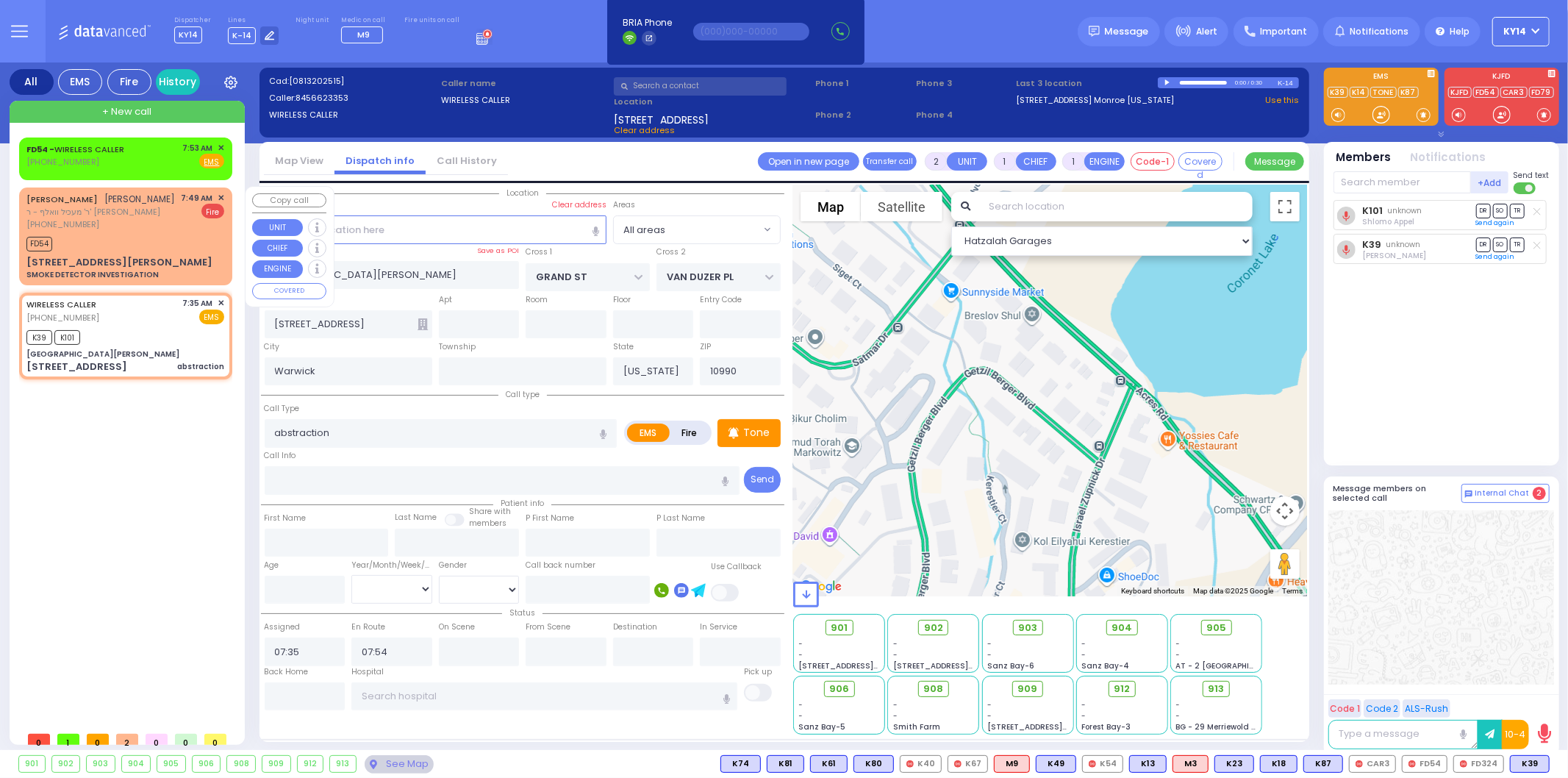
click at [152, 230] on div "JOEL FALKOWITZ יואל פאלקאוויטש ר' מעכיל וואלף - ר' ארי' לייב מייער (845) 782-40…" at bounding box center [126, 237] width 208 height 93
select select
type input "SMOKE DETECTOR INVESTIGATION"
radio input "false"
radio input "true"
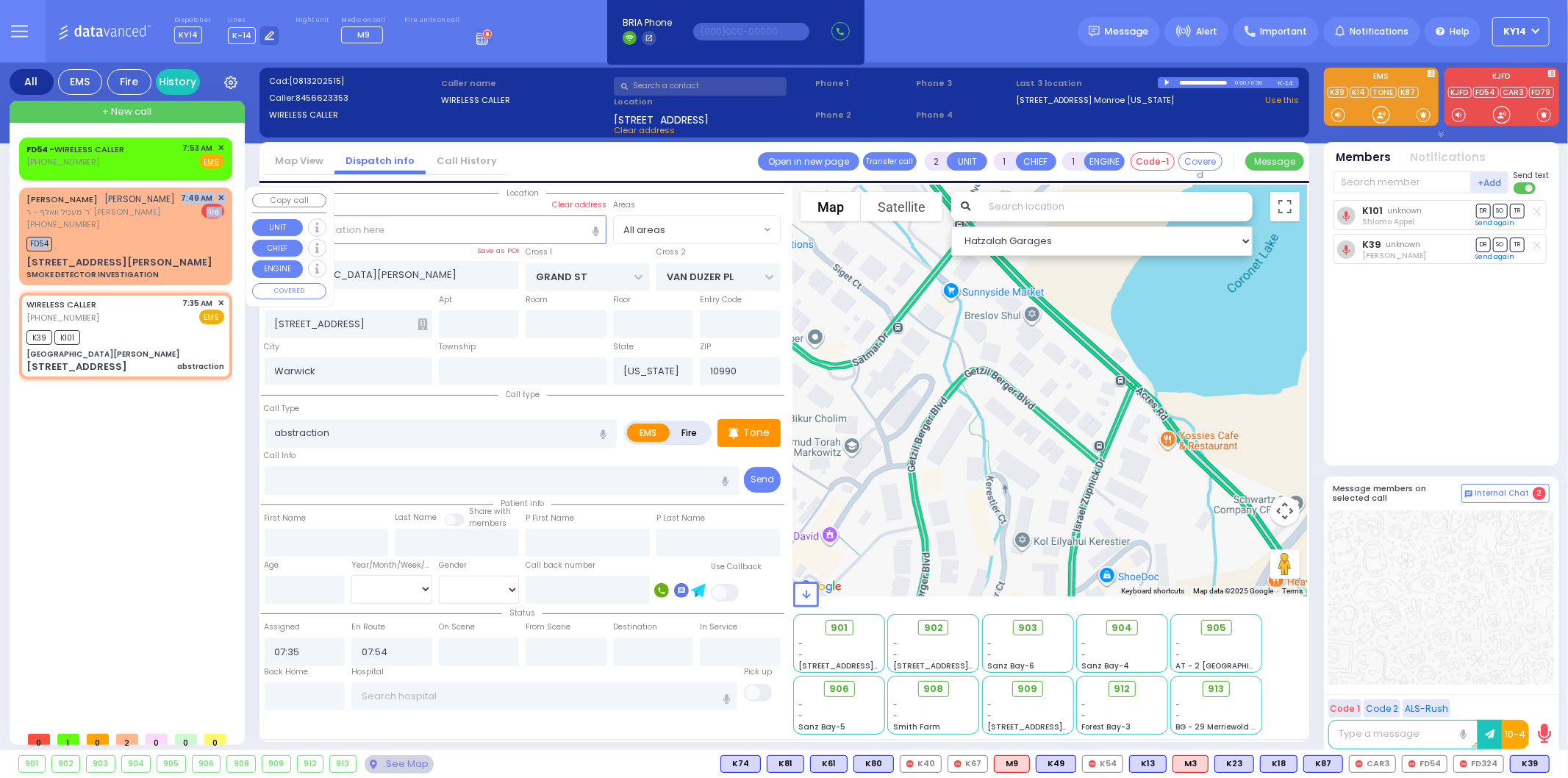
type input "JOEL"
type input "FALKOWITZ"
select select
type input "07:49"
select select "Hatzalah Garages"
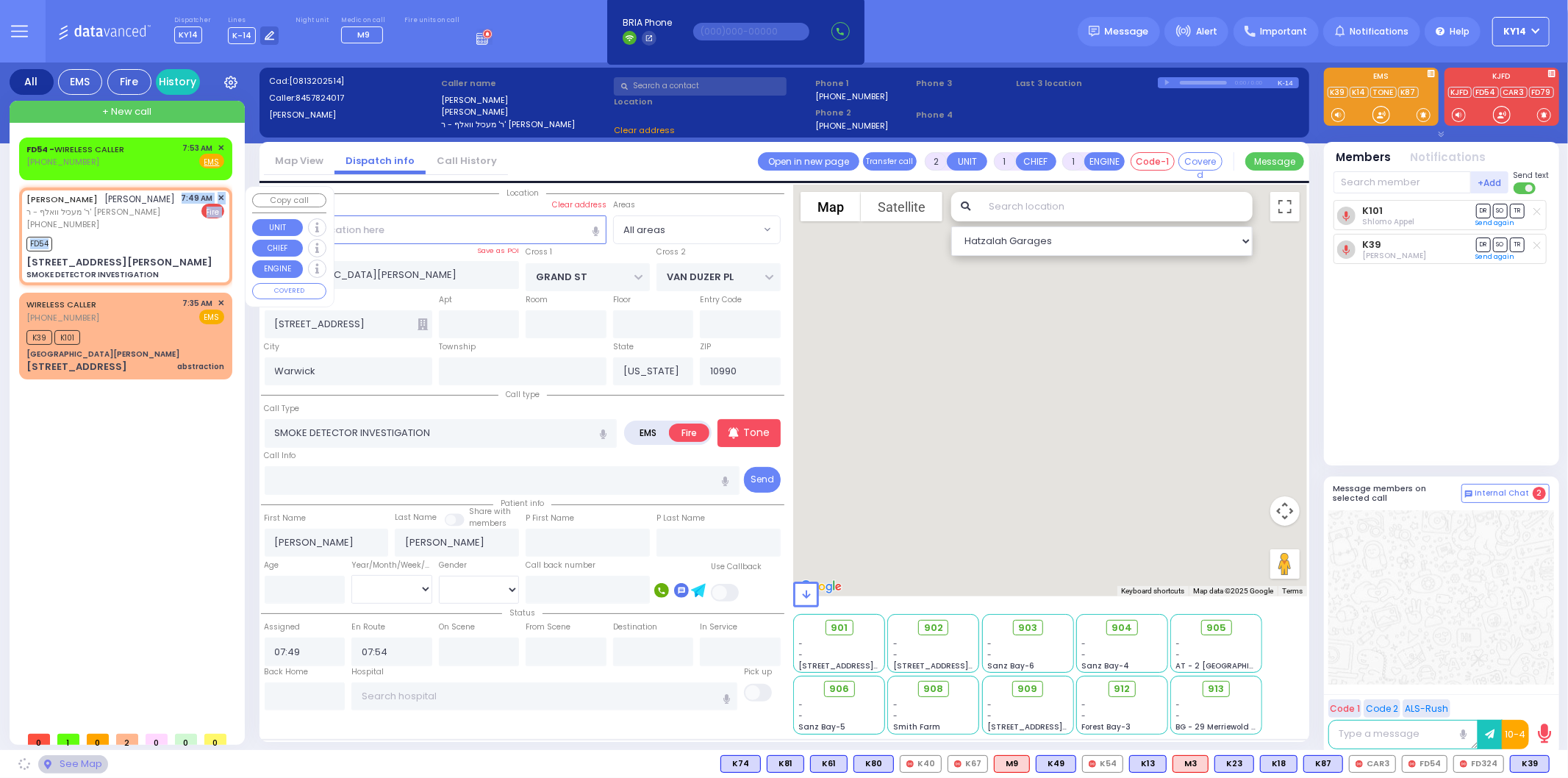
type input "ISRAEL ZUPNICK DR"
type input "KERESTIER COURT"
type input "6 GETZIL BERGER BLVD"
type input "301"
type input "Kiryas Joel"
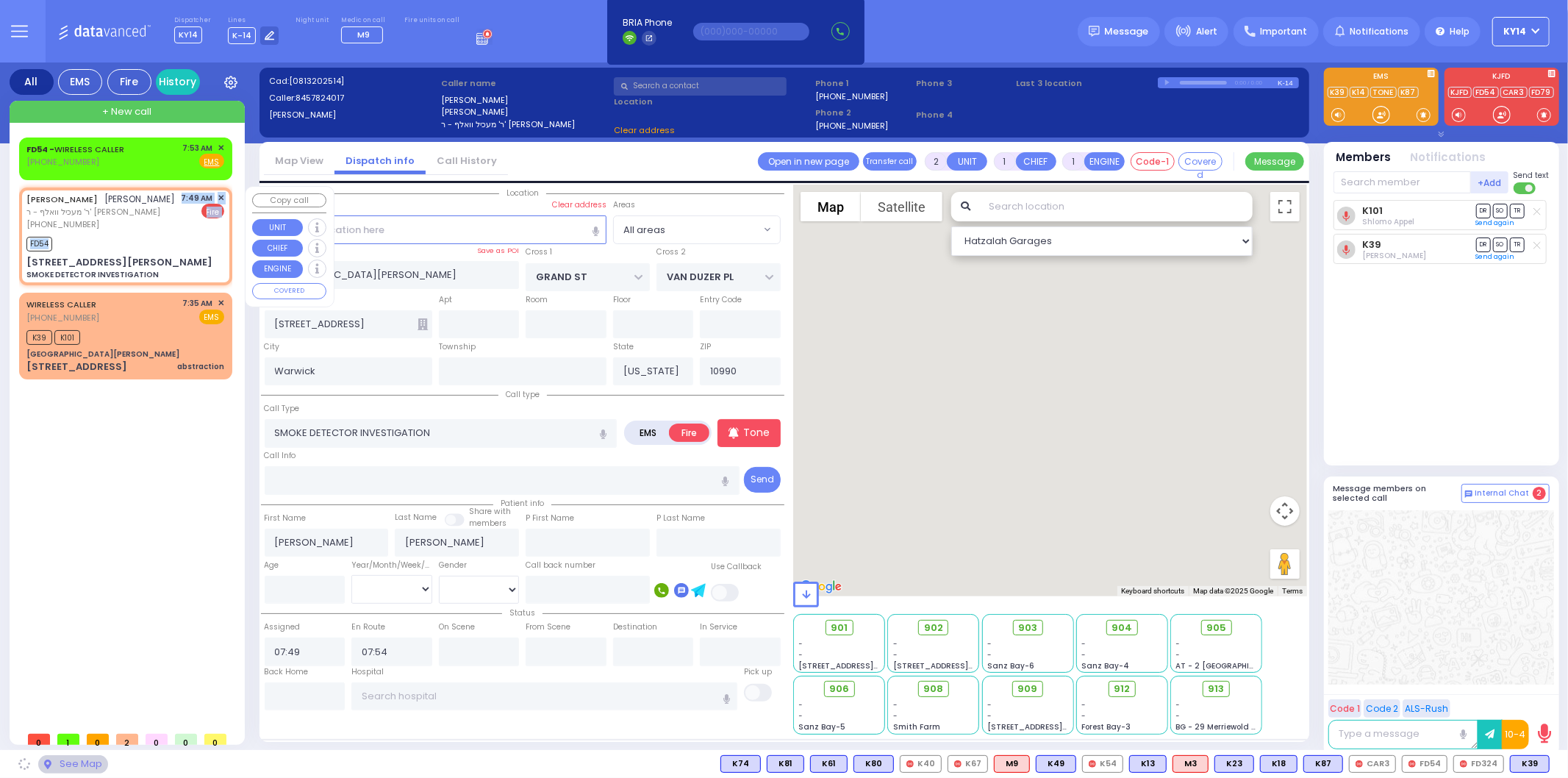
type input "10950"
select select "SECTION 4"
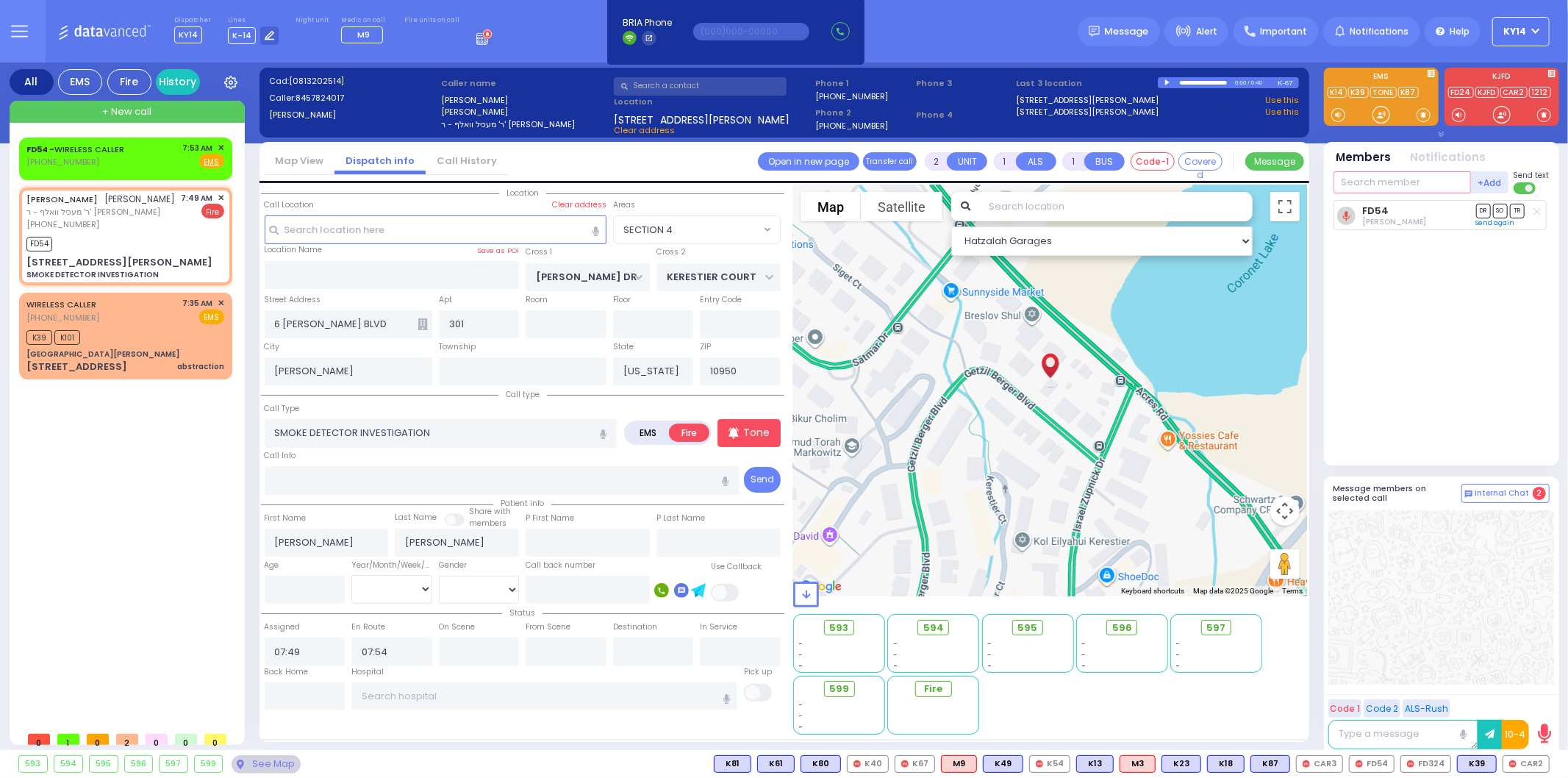
click at [1385, 180] on input "text" at bounding box center [1401, 183] width 137 height 22
type input "car2"
click at [1423, 202] on div "CAR2 Isaac Friedman" at bounding box center [1442, 213] width 209 height 26
select select
radio input "true"
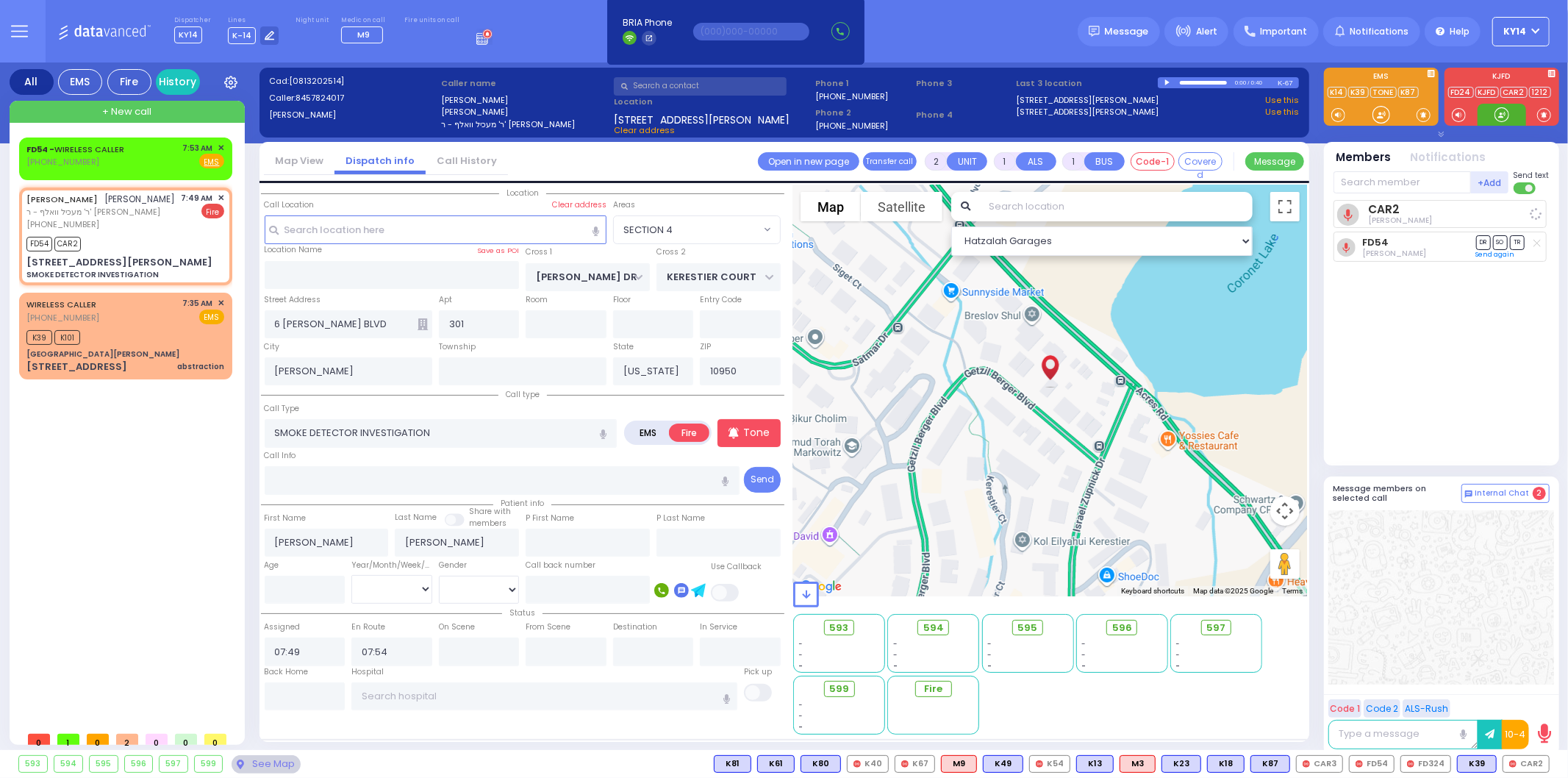
select select
select select "Hatzalah Garages"
select select "SECTION 4"
click at [1425, 766] on span "FD324" at bounding box center [1425, 764] width 49 height 16
select select
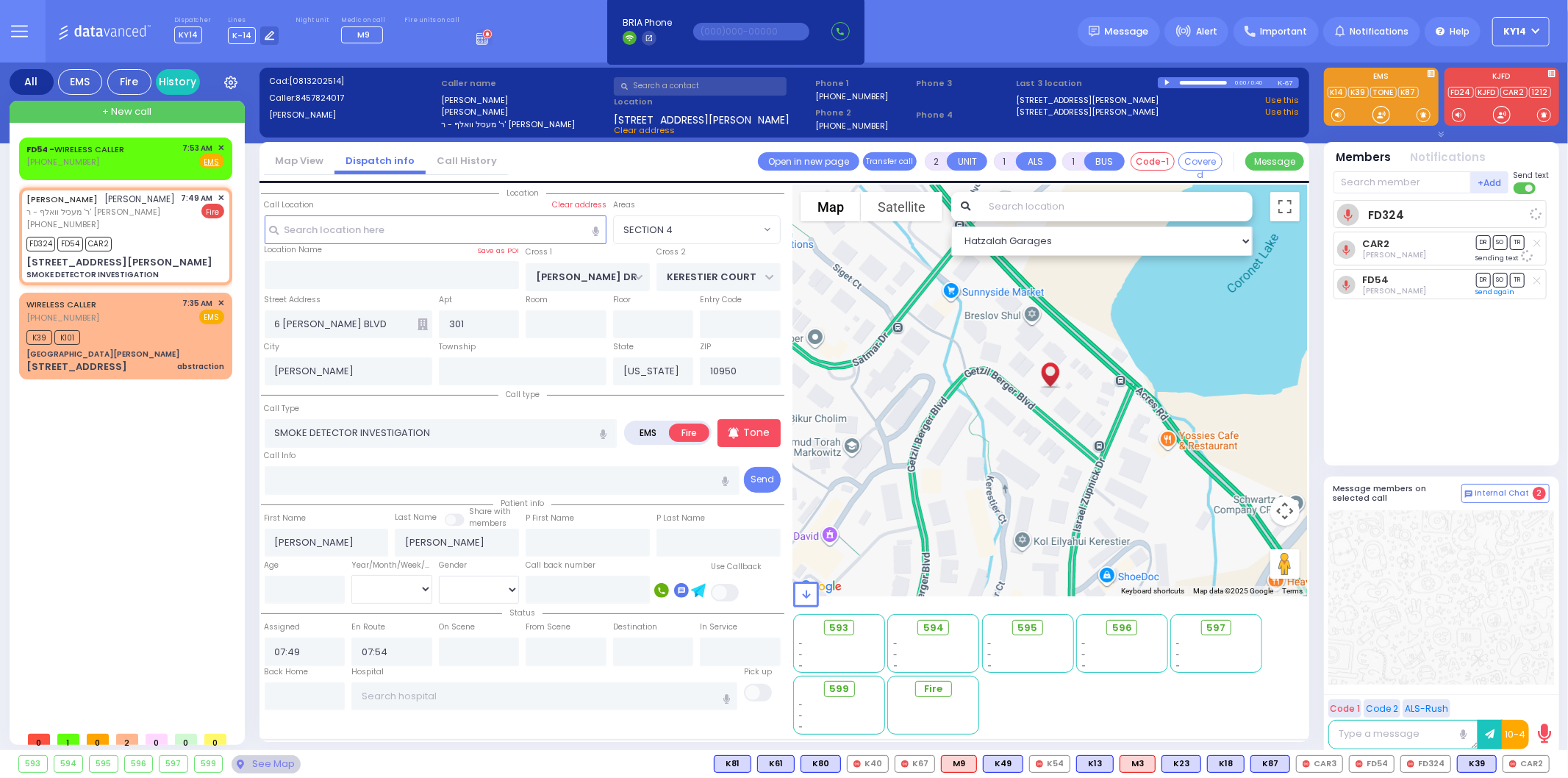
radio input "true"
select select
select select "Hatzalah Garages"
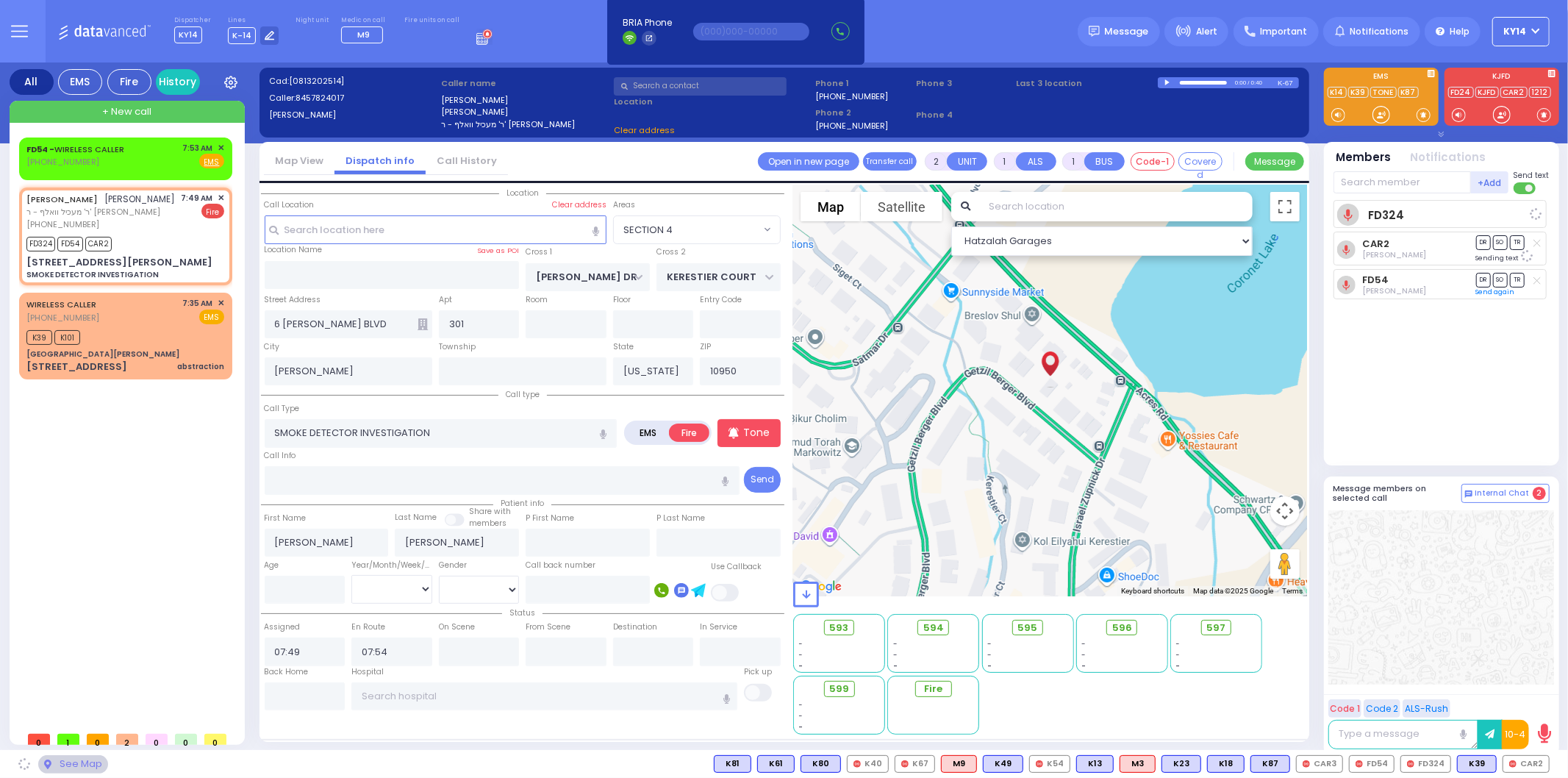
select select "SECTION 4"
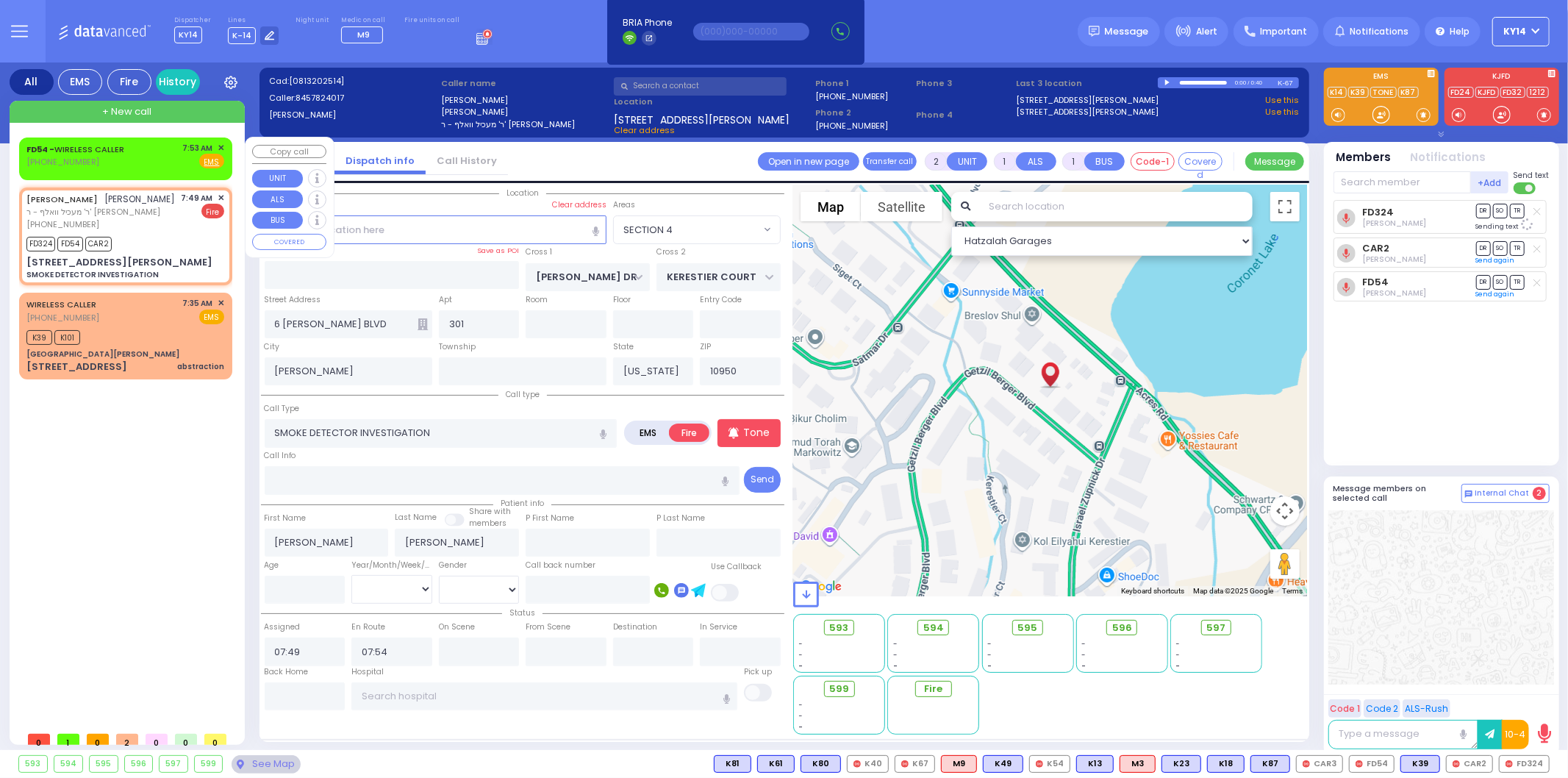
click at [221, 146] on span "✕" at bounding box center [220, 148] width 6 height 13
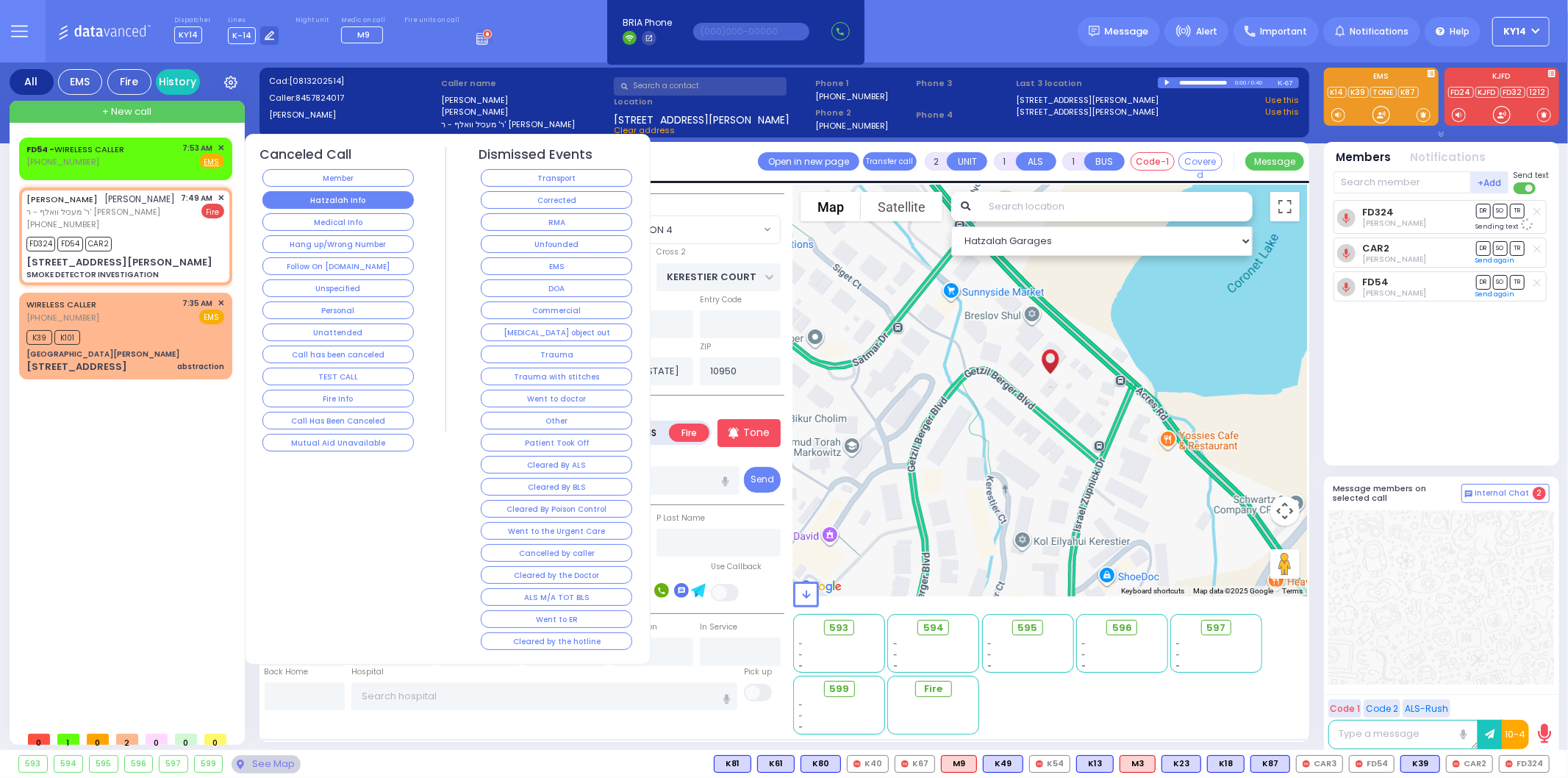
click at [348, 199] on button "Hatzalah Info" at bounding box center [337, 200] width 152 height 18
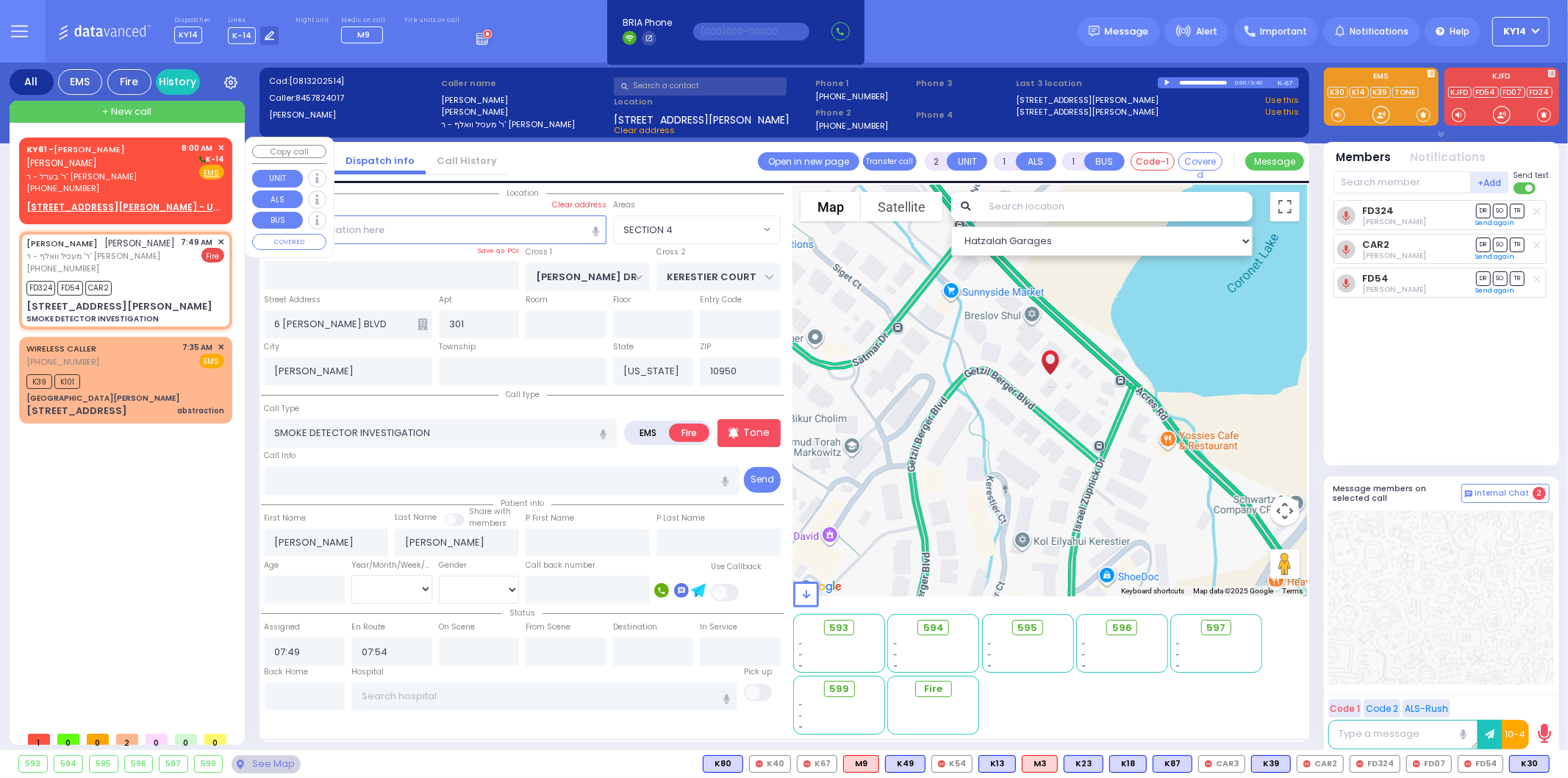
drag, startPoint x: 121, startPoint y: 189, endPoint x: 128, endPoint y: 195, distance: 9.2
click at [125, 191] on div "[PHONE_NUMBER]" at bounding box center [102, 188] width 151 height 13
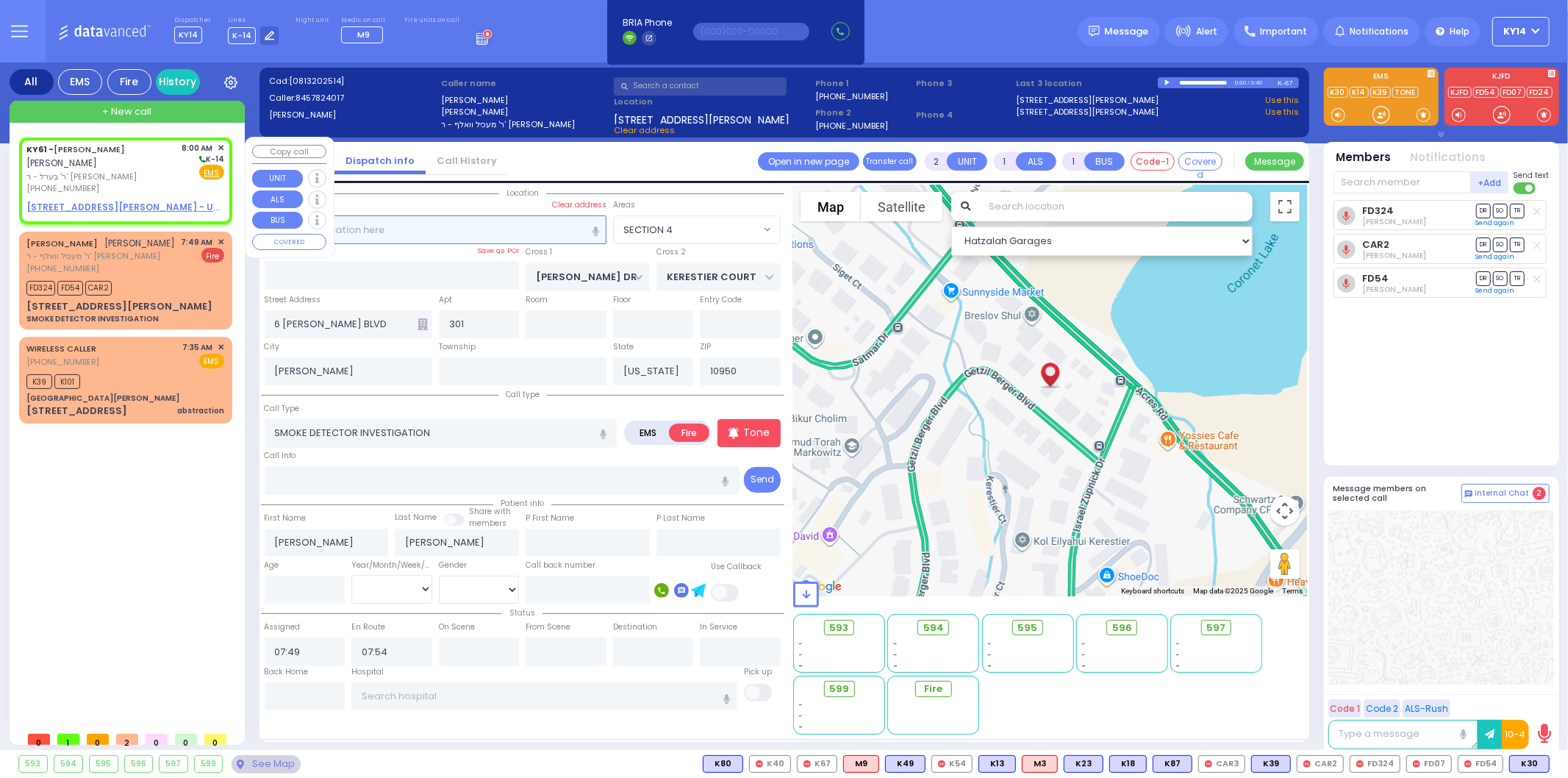
select select
radio input "true"
type input "ARON ZEV"
type input "POLACHECK"
select select
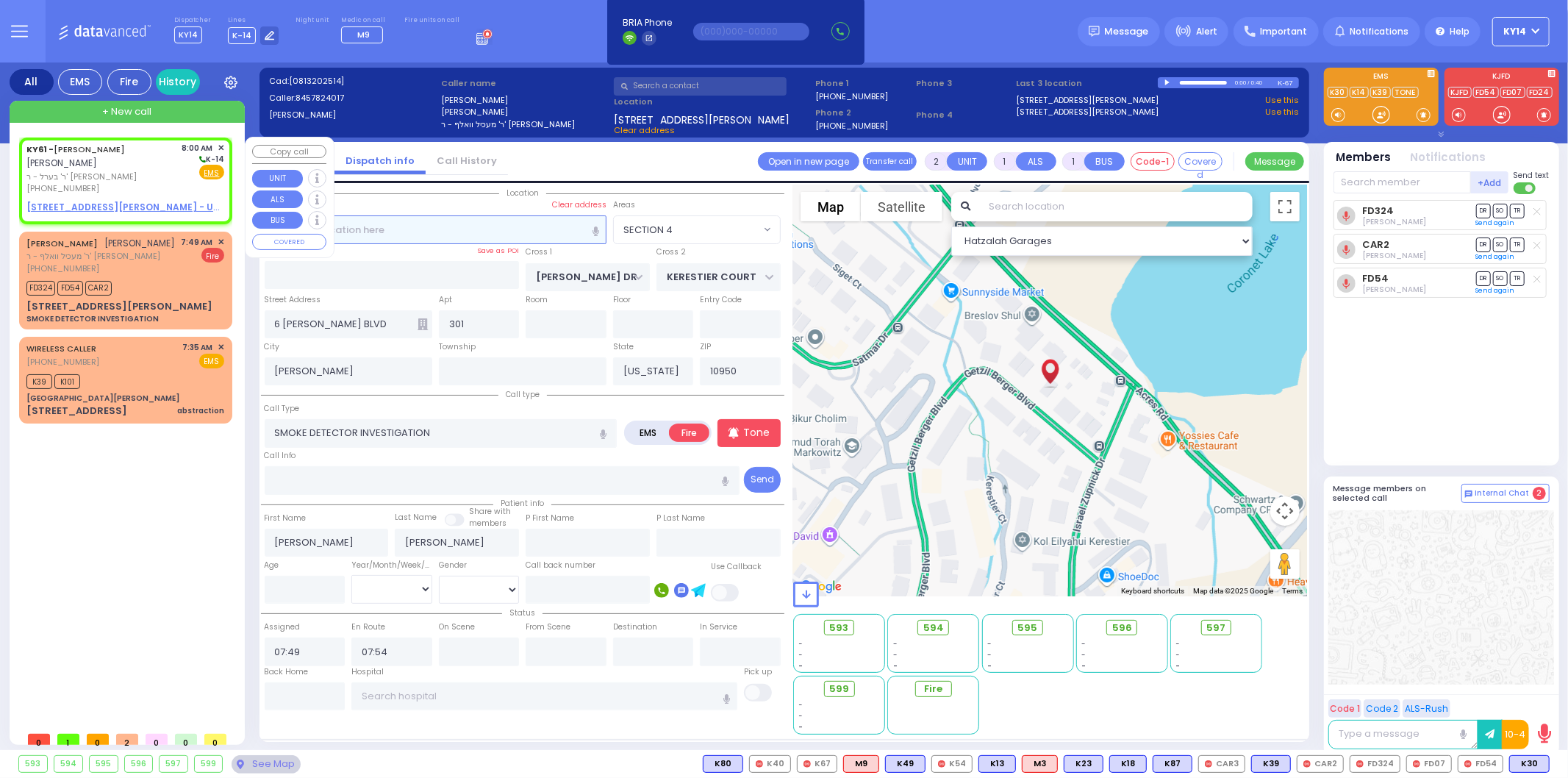
type input "08:00"
select select "Hatzalah Garages"
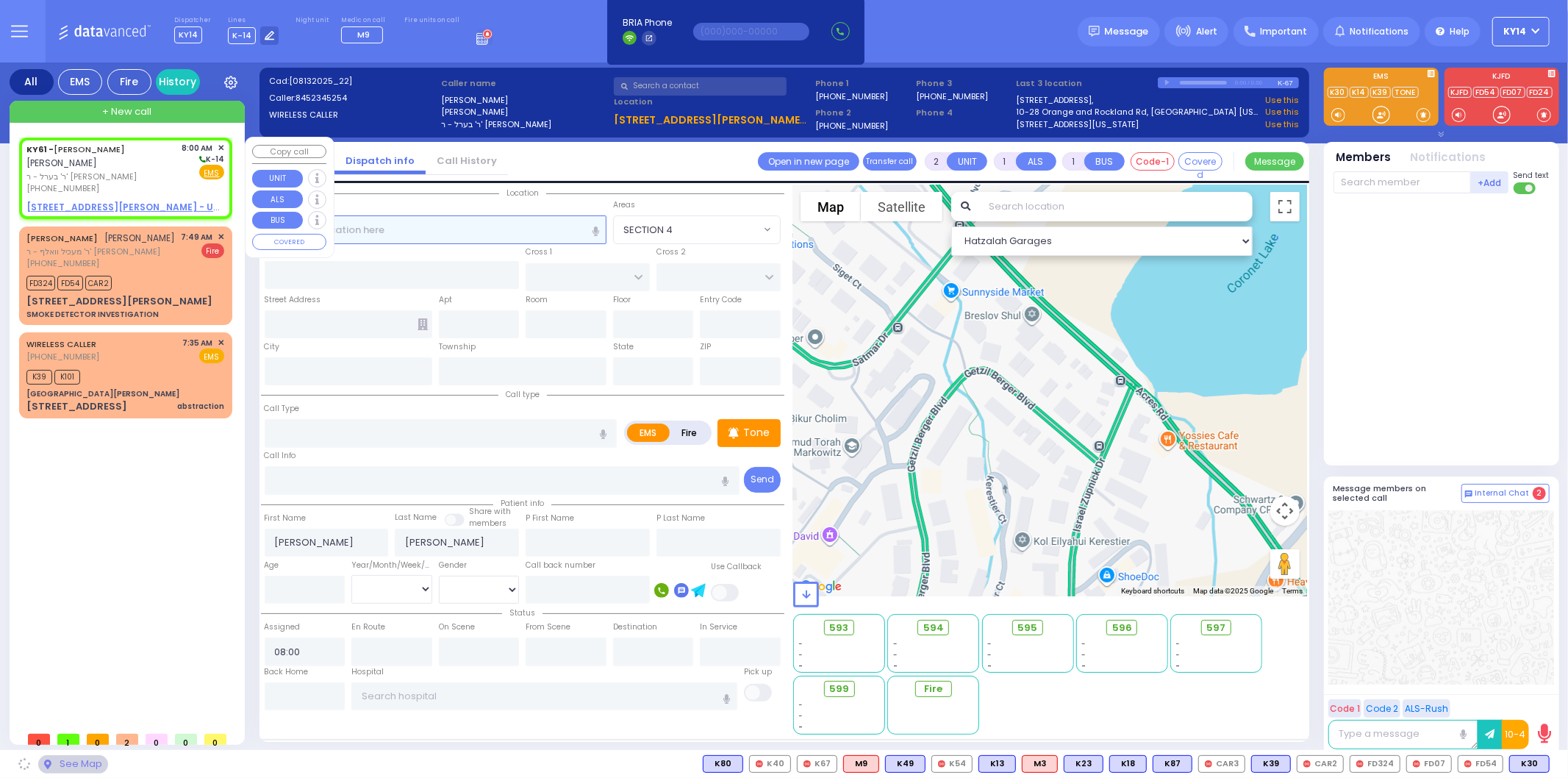
select select
radio input "true"
select select
select select "Hatzalah Garages"
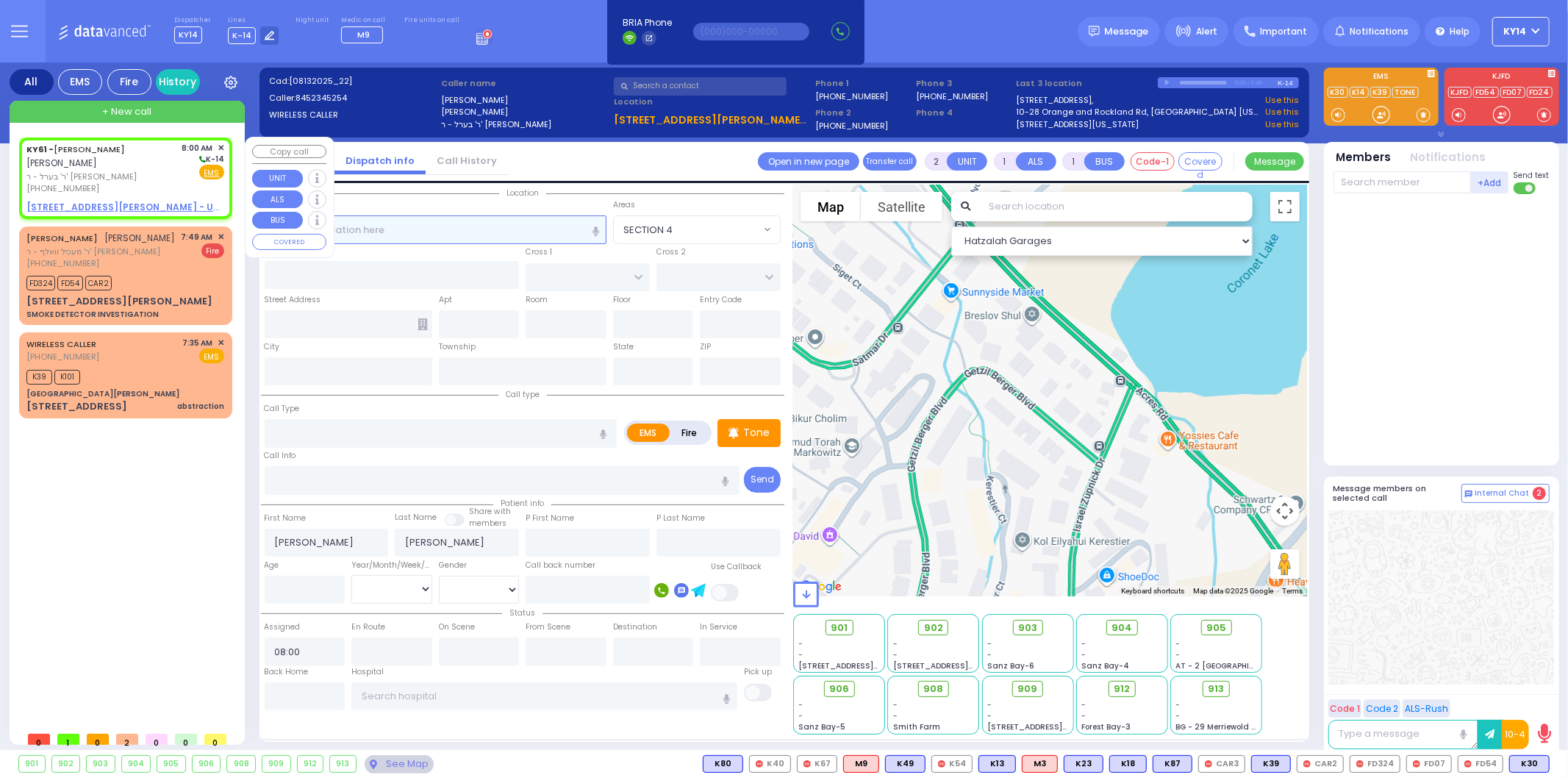
click at [400, 225] on input "text" at bounding box center [435, 229] width 341 height 28
select select
radio input "true"
select select
select select "Hatzalah Garages"
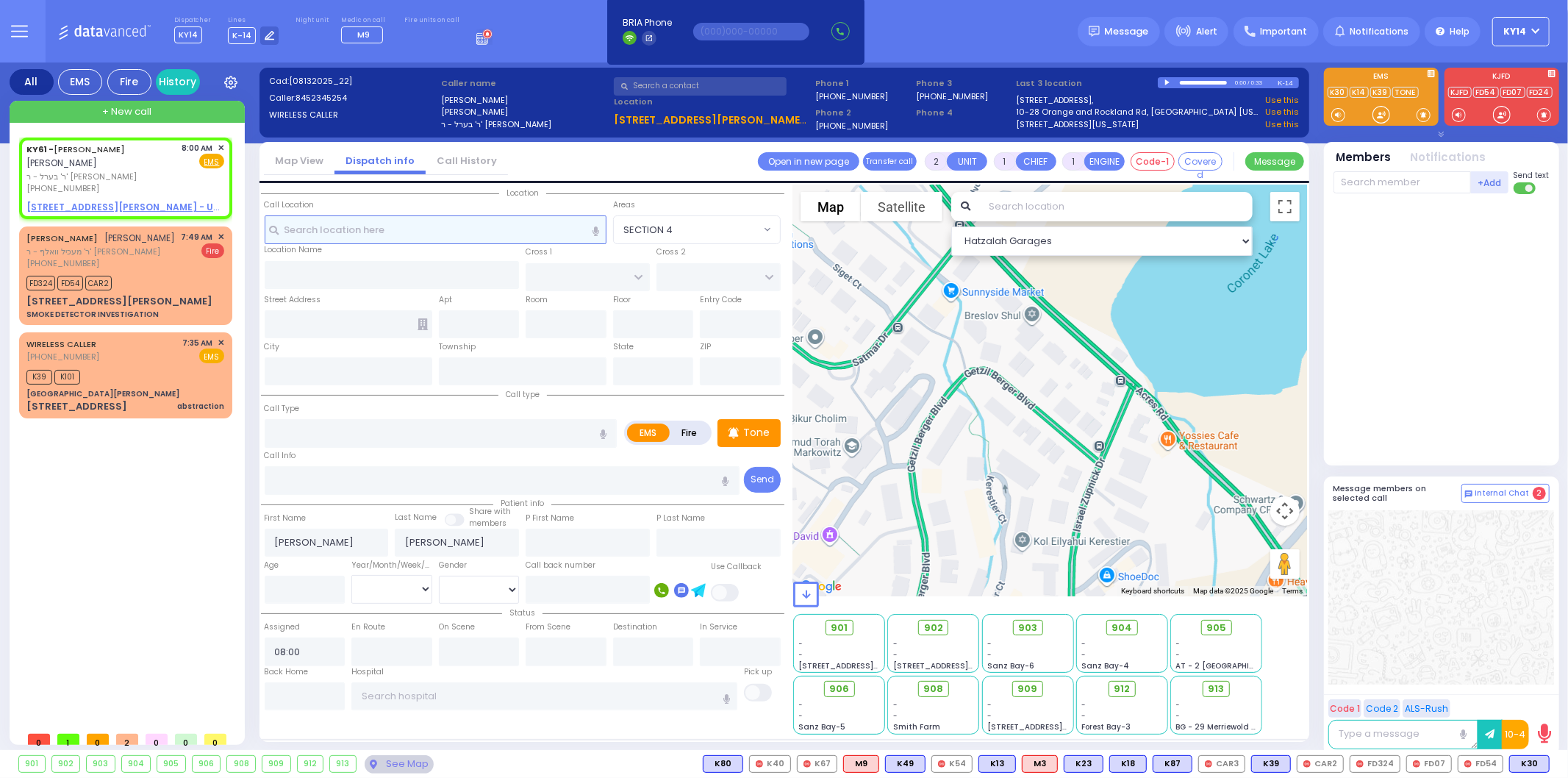
drag, startPoint x: 362, startPoint y: 296, endPoint x: 375, endPoint y: 225, distance: 72.2
click at [374, 225] on input "text" at bounding box center [435, 229] width 341 height 28
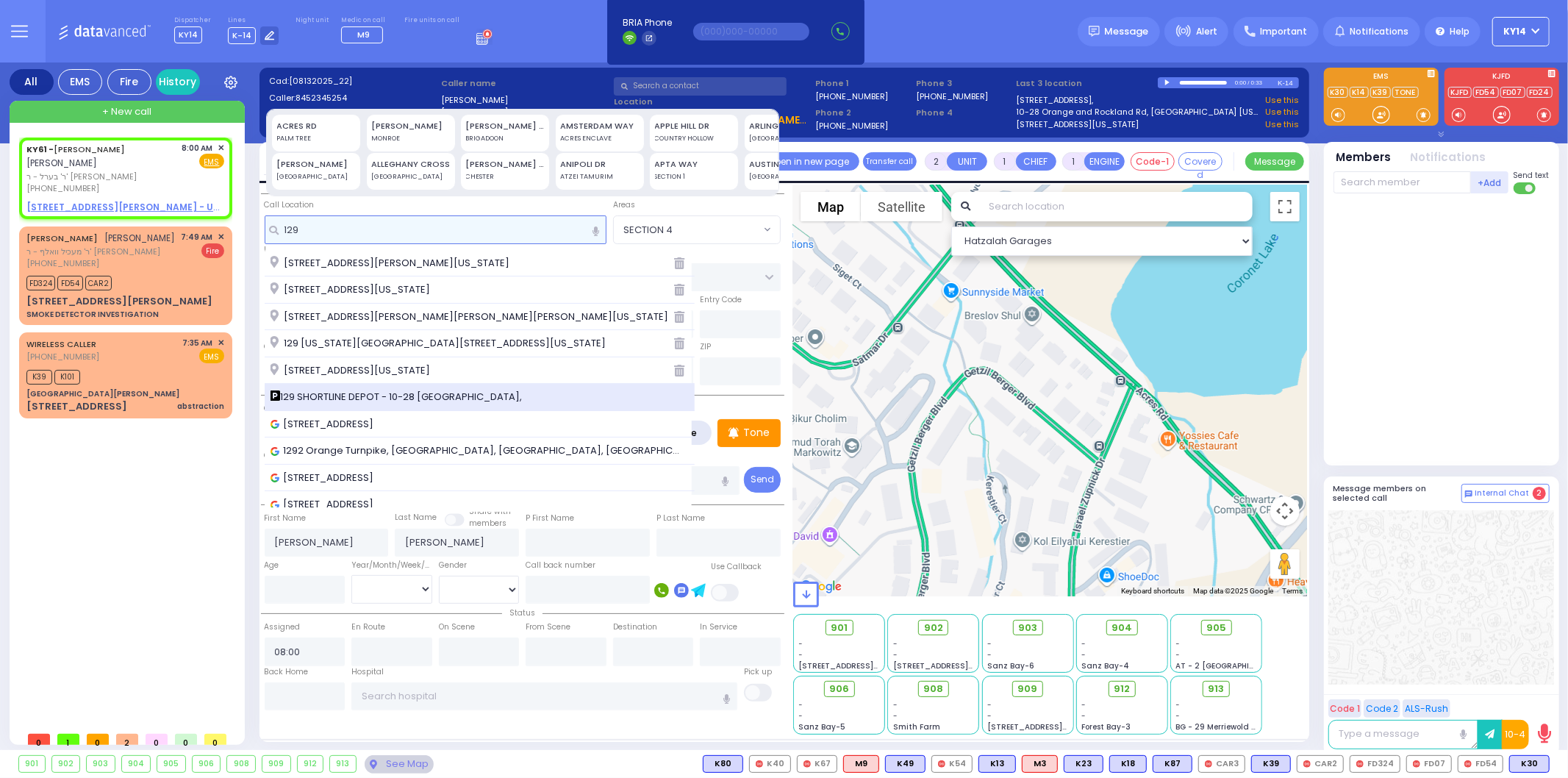
type input "129"
click at [363, 393] on span "129 SHORTLINE DEPOT - 10-28 Orange and Rockland Rd," at bounding box center [398, 397] width 257 height 14
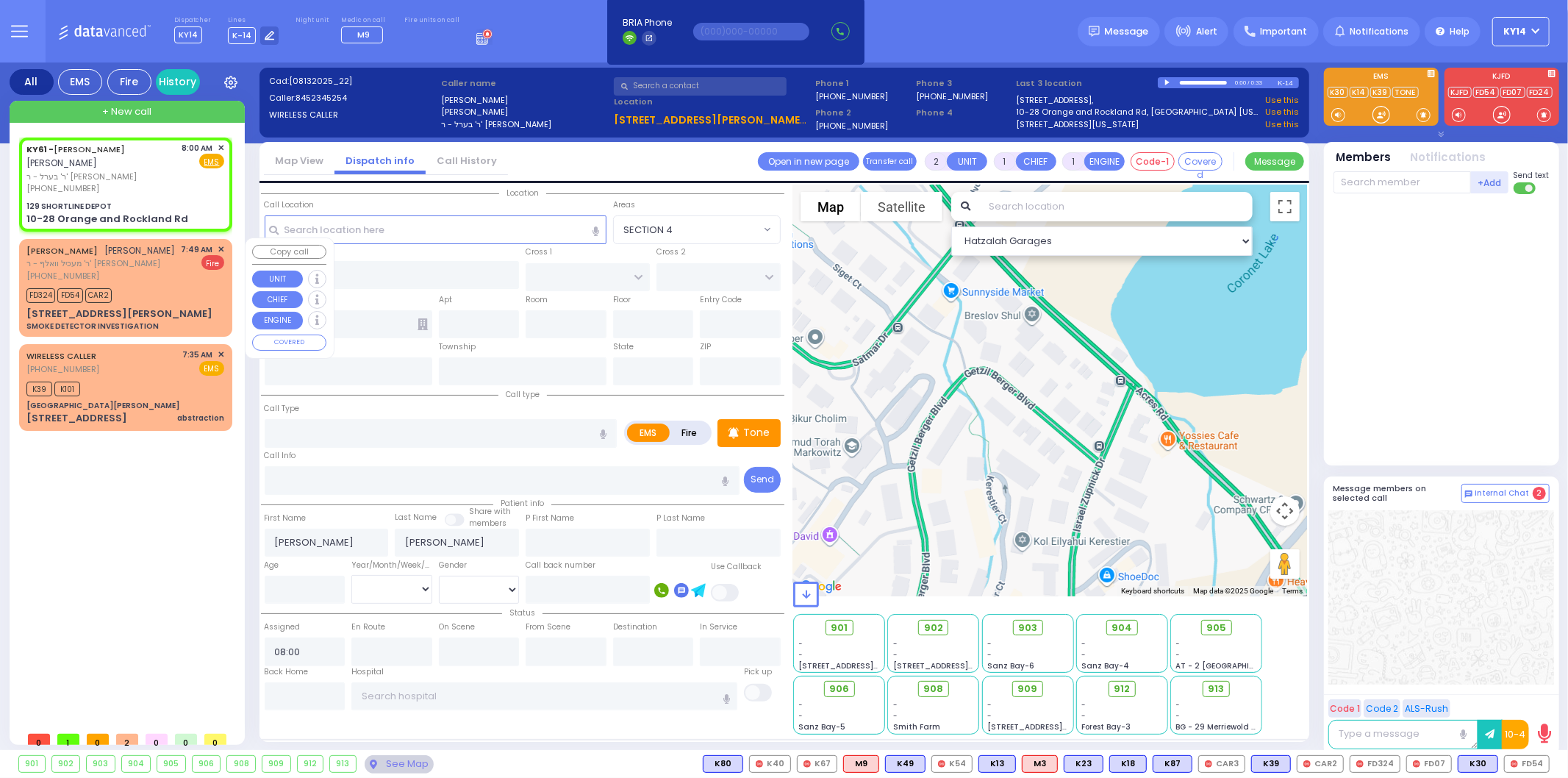
select select
radio input "true"
select select
drag, startPoint x: 148, startPoint y: 278, endPoint x: 305, endPoint y: 757, distance: 504.1
click at [150, 278] on div "(845) 782-4017" at bounding box center [101, 277] width 149 height 13
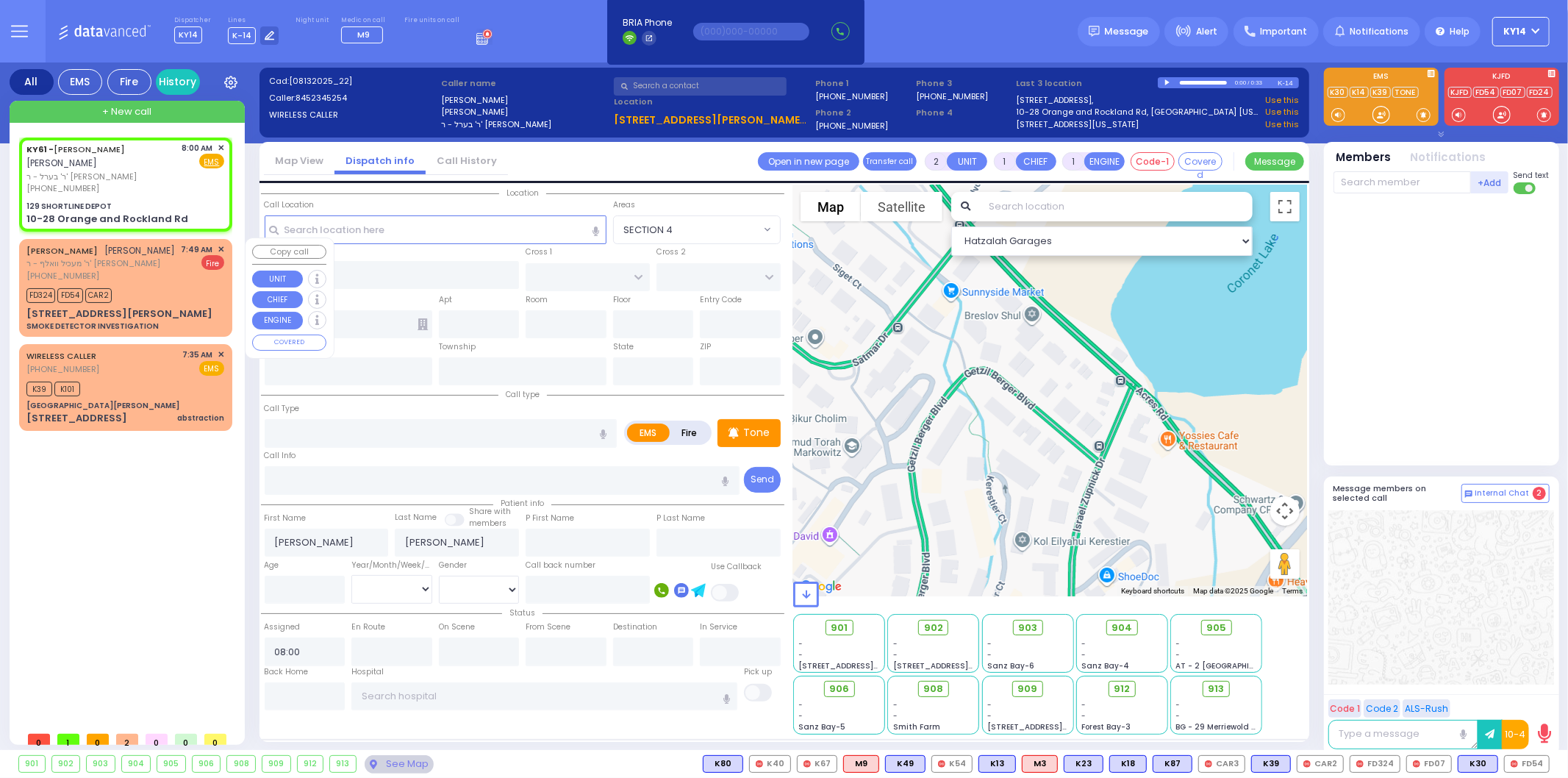
select select "Hatzalah Garages"
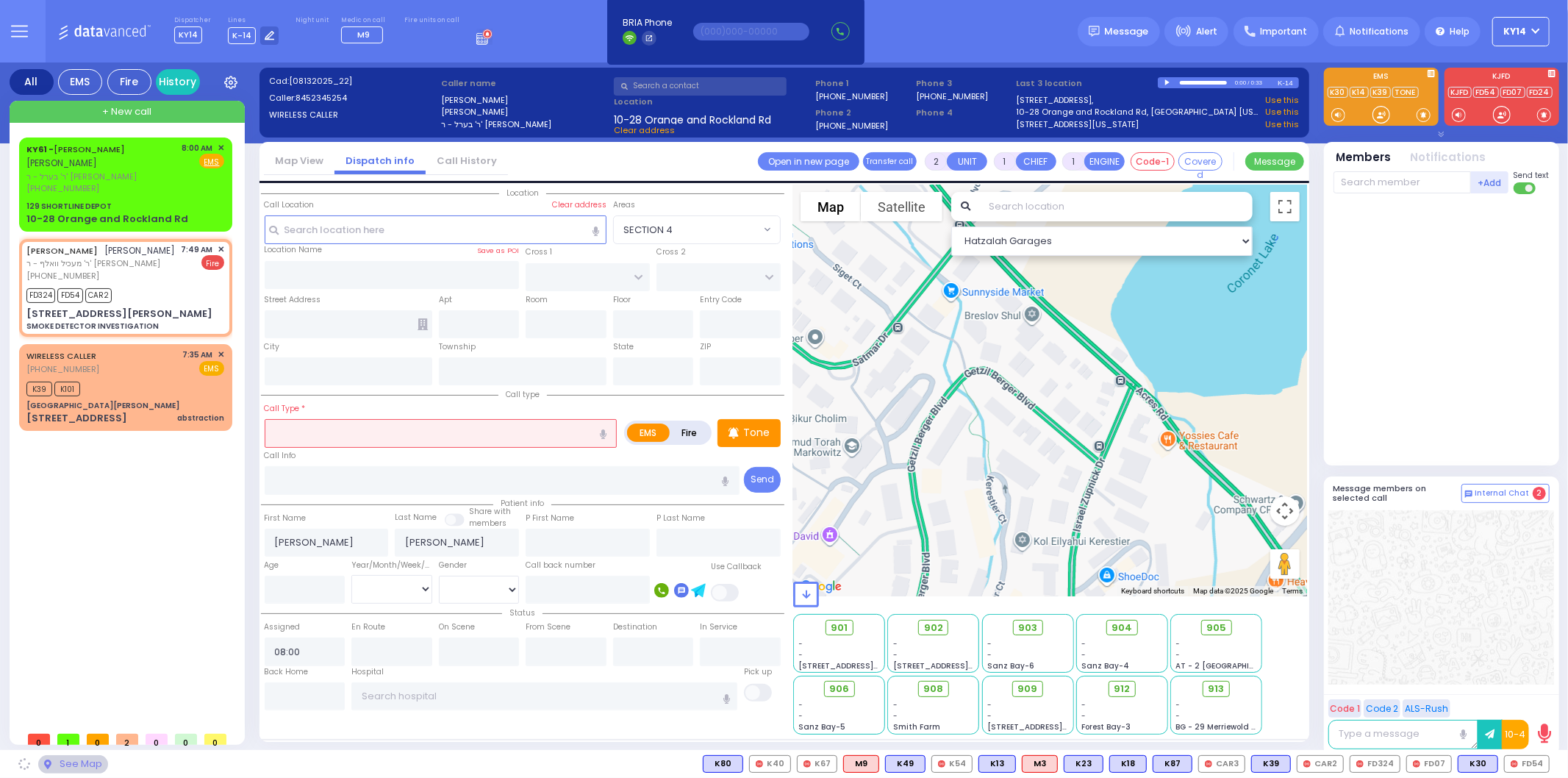
type input "129 SHORTLINE DEPOT"
type input "10-28 Orange and Rockland Rd"
type input "Monroe"
type input "New York"
type input "10950"
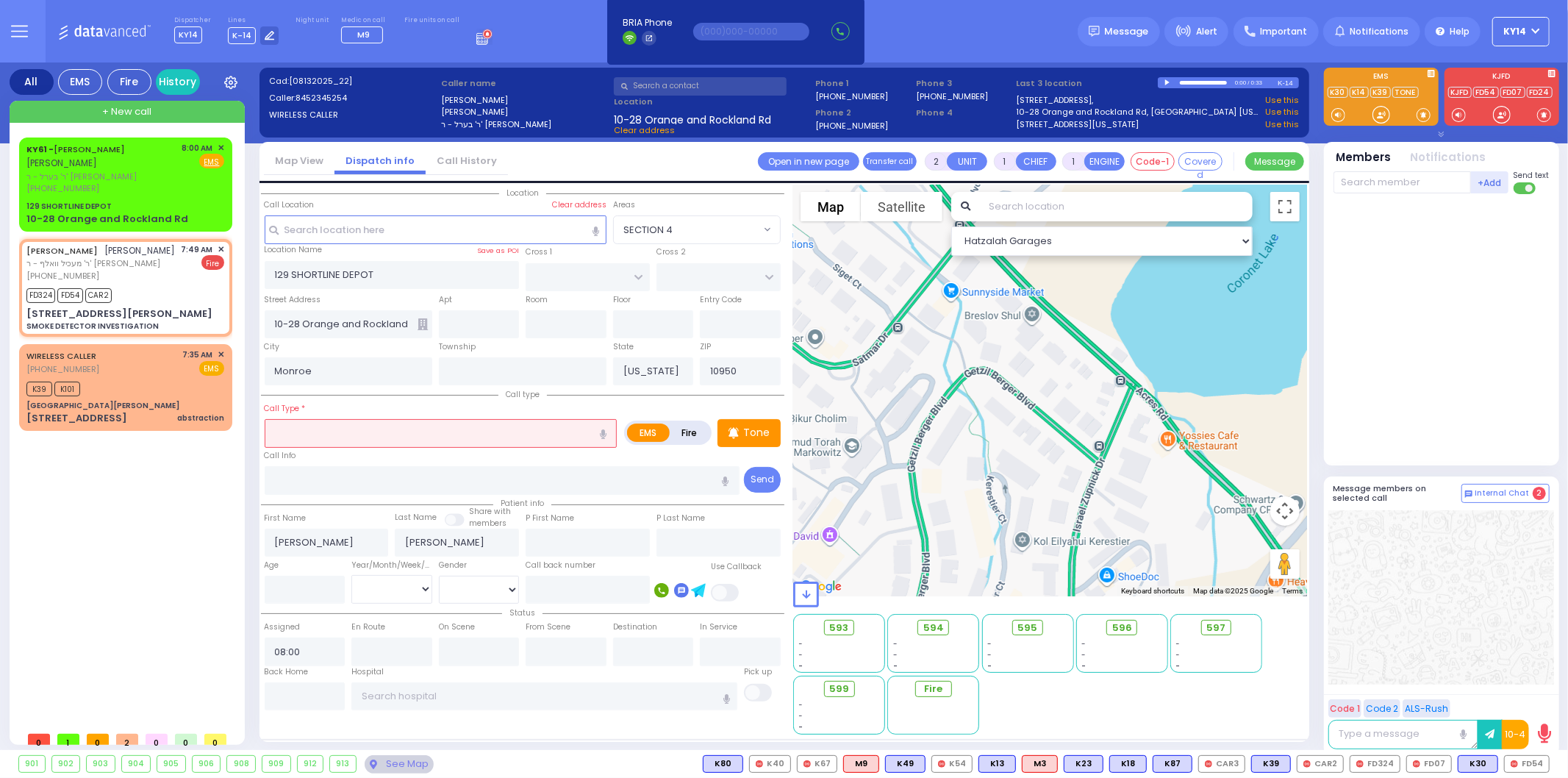
select select
type input "SMOKE DETECTOR INVESTIGATION"
radio input "false"
radio input "true"
type input "JOEL"
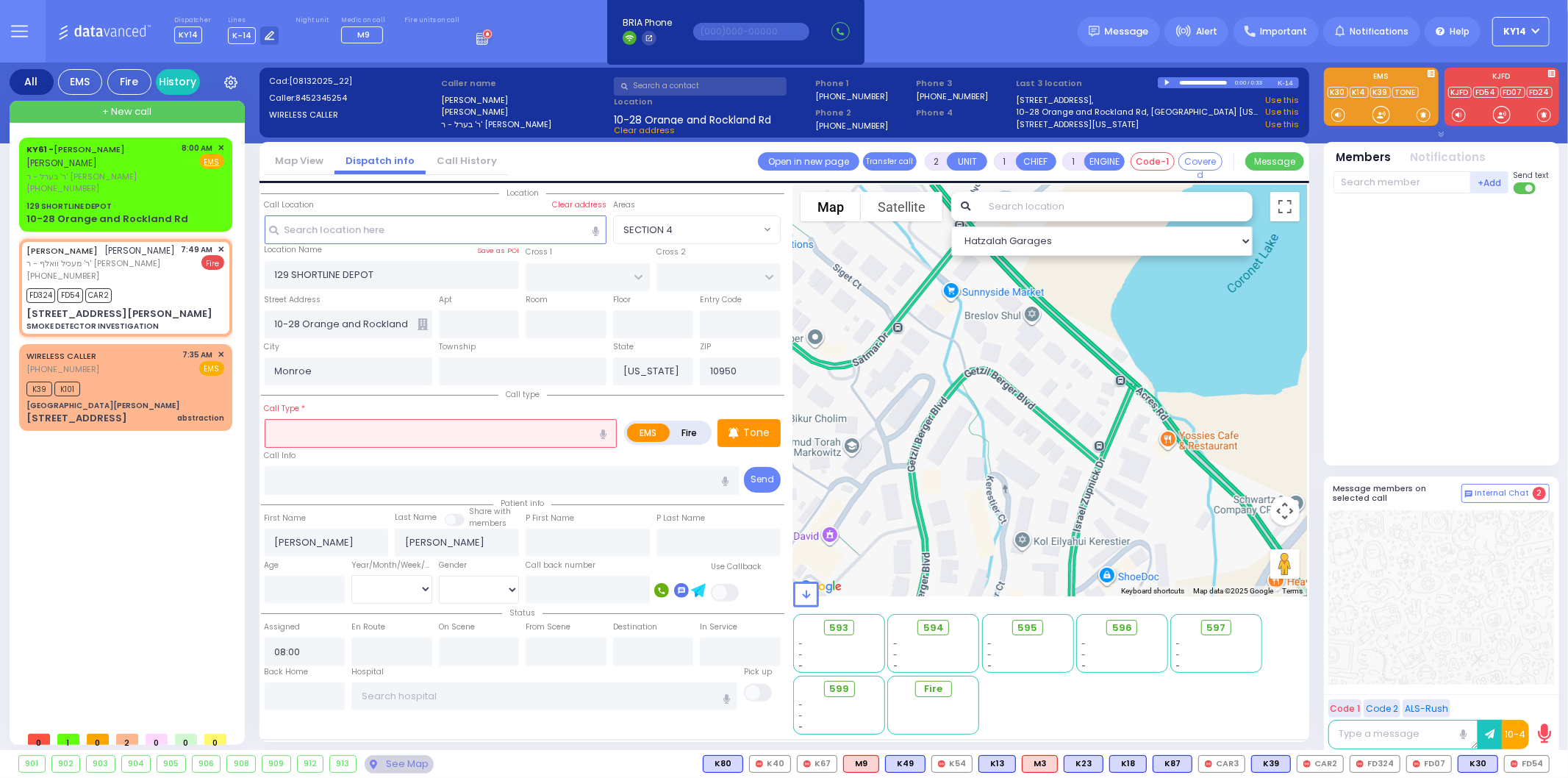
type input "FALKOWITZ"
select select
type input "07:49"
type input "07:54"
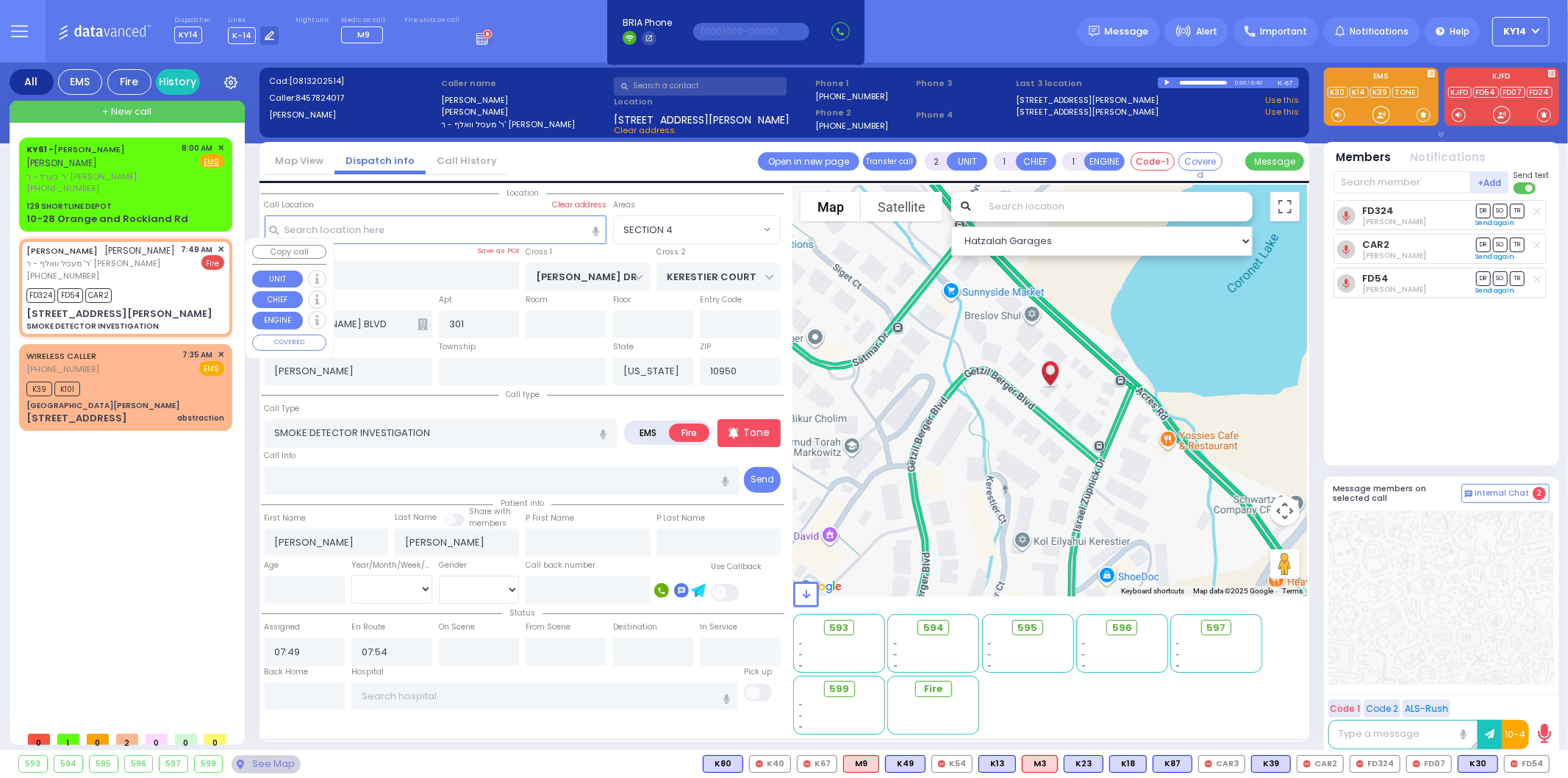
click at [222, 249] on span "✕" at bounding box center [220, 250] width 6 height 13
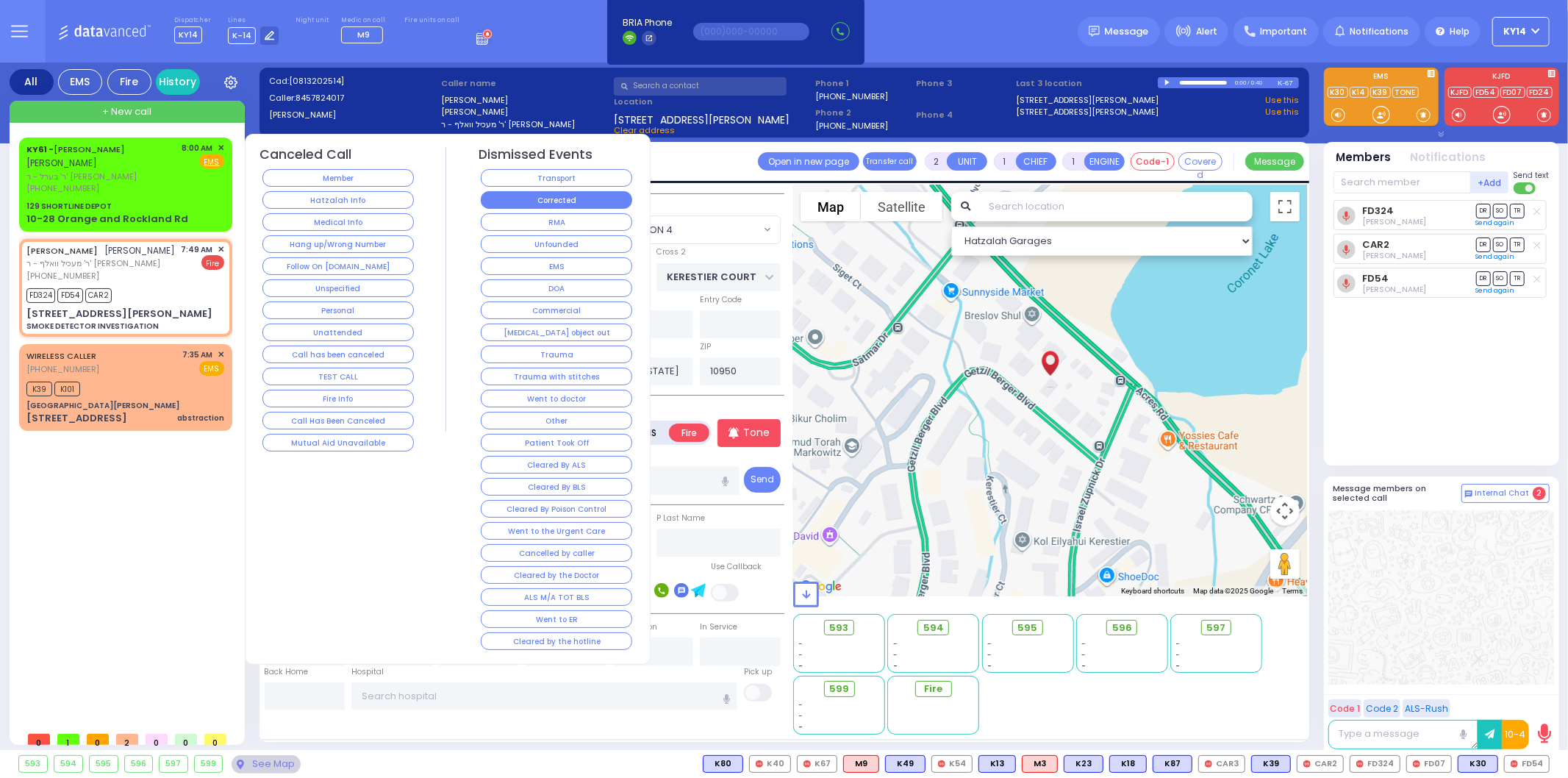
click at [554, 201] on button "Corrected" at bounding box center [556, 200] width 152 height 18
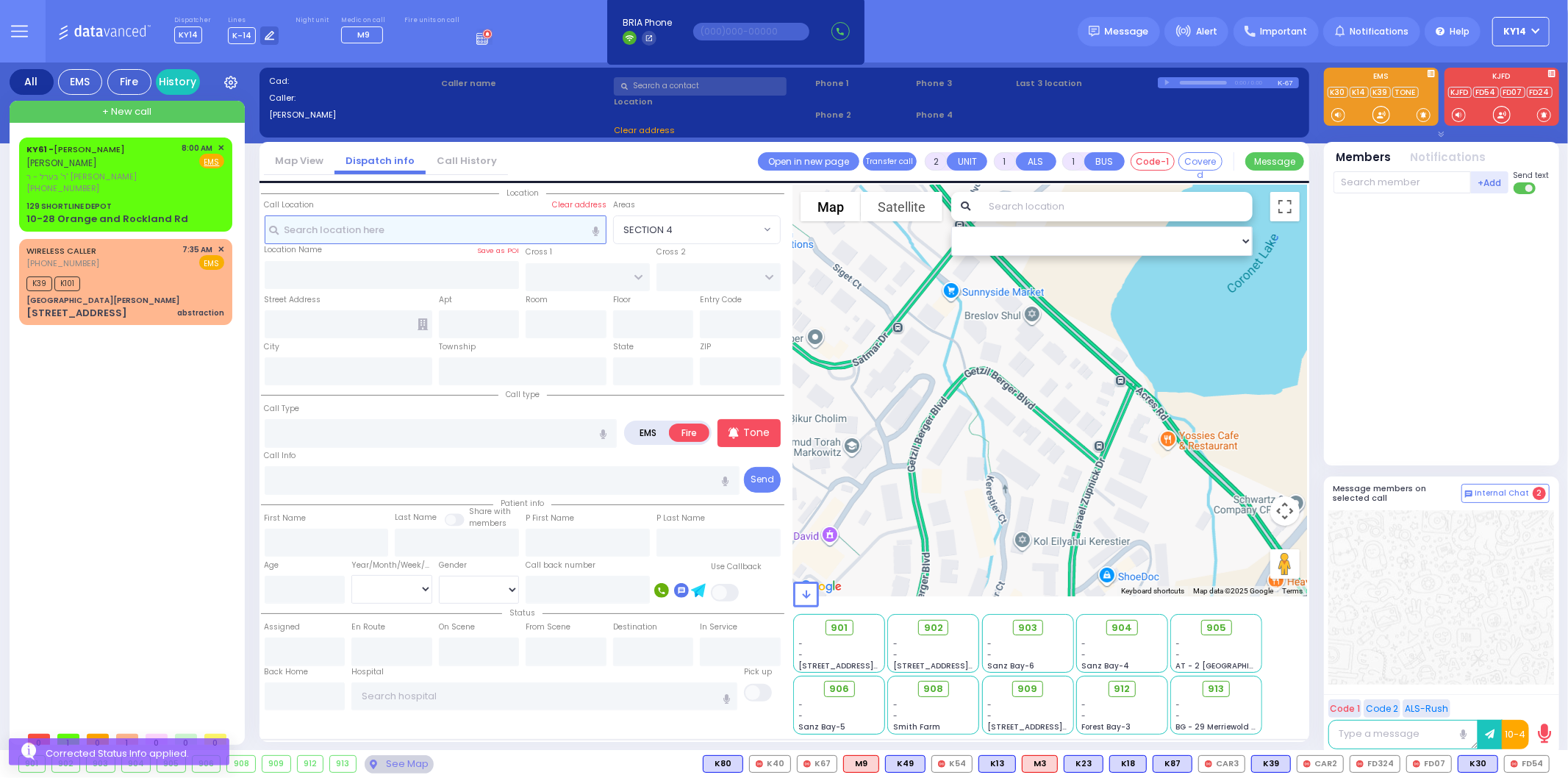
click at [415, 226] on input "text" at bounding box center [435, 229] width 341 height 28
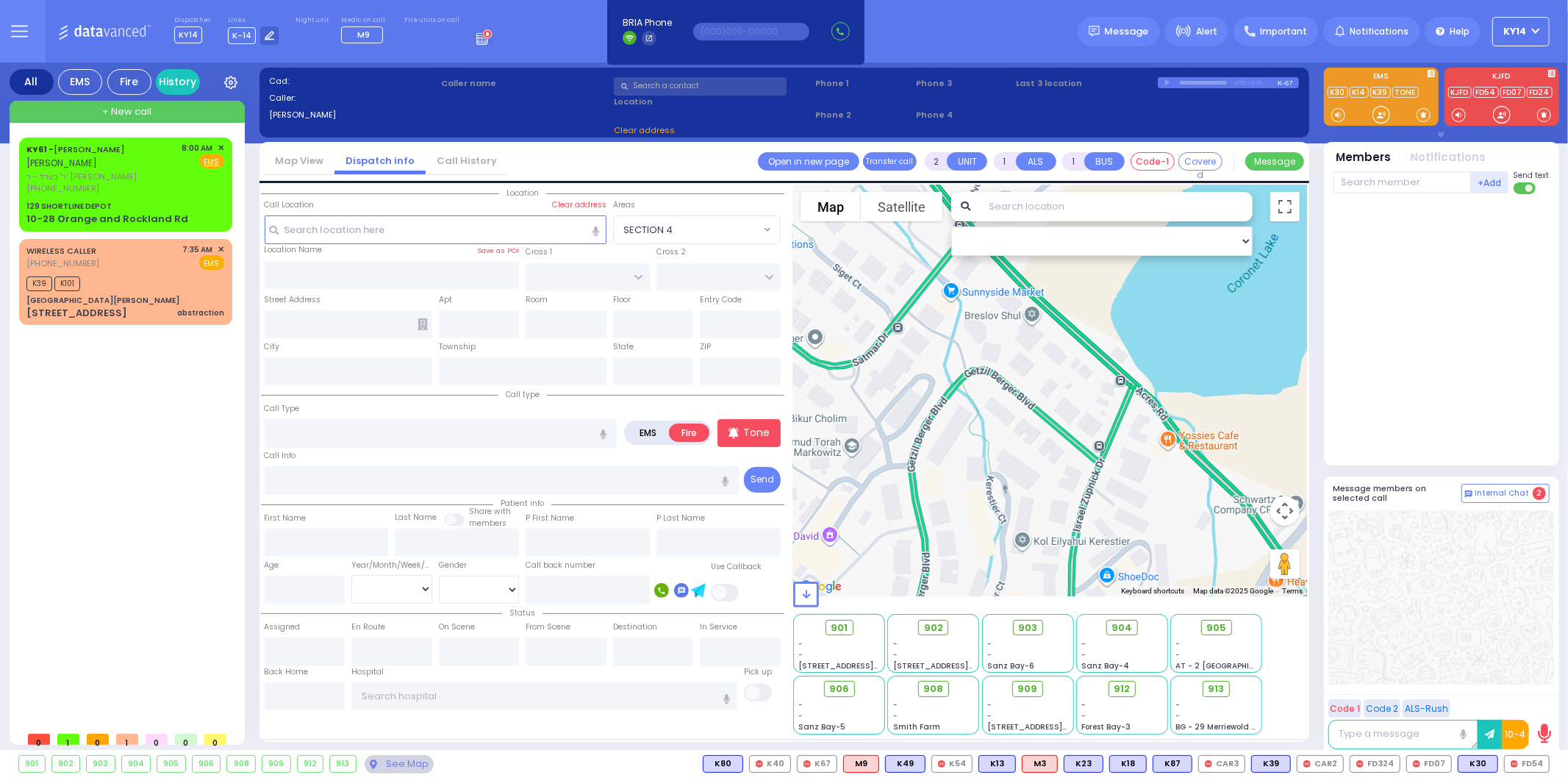
click at [629, 128] on span "Clear address" at bounding box center [645, 130] width 61 height 12
click at [323, 225] on input "text" at bounding box center [435, 229] width 341 height 28
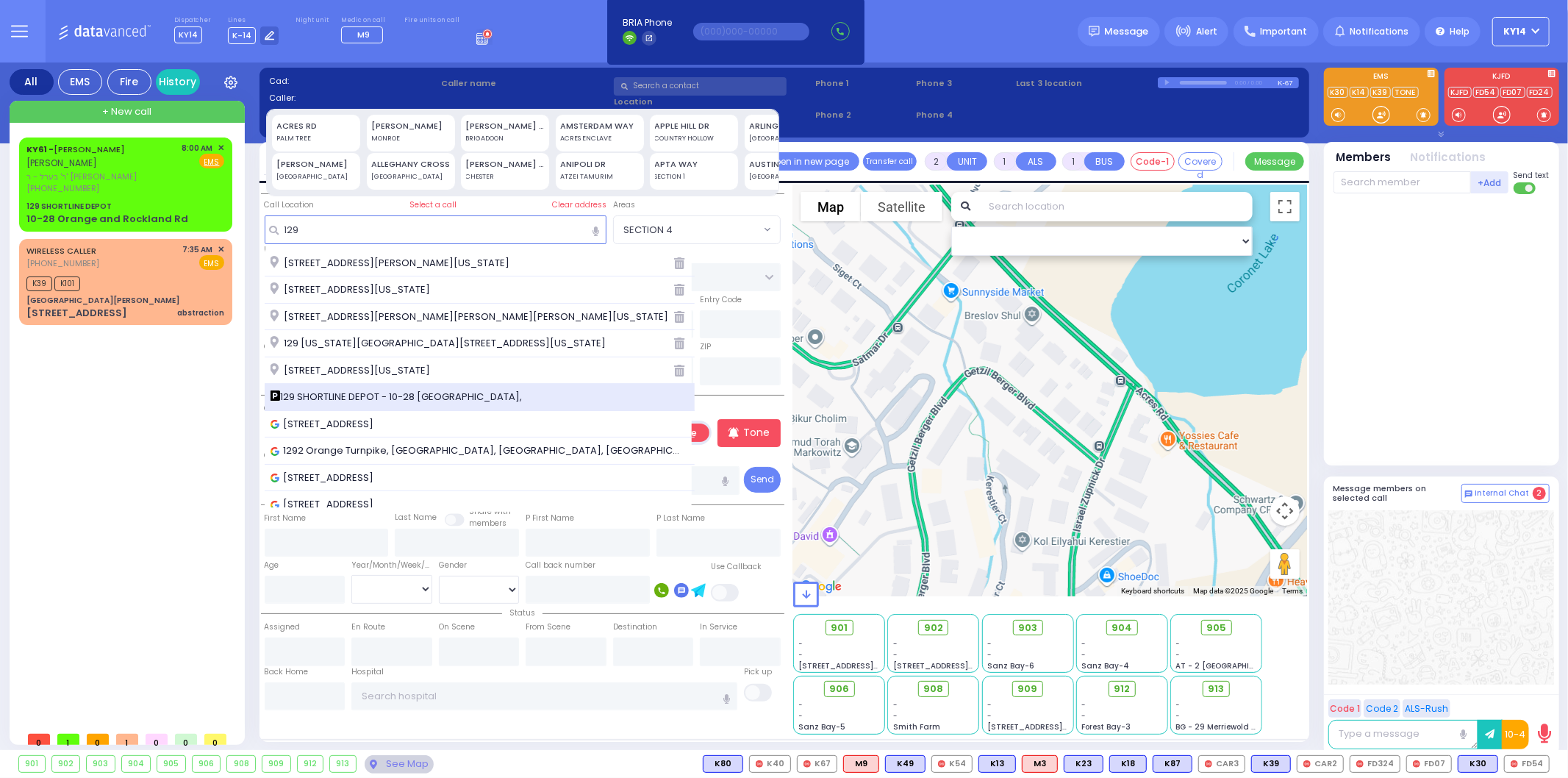
click at [318, 399] on span "129 SHORTLINE DEPOT - 10-28 Orange and Rockland Rd," at bounding box center [398, 397] width 257 height 14
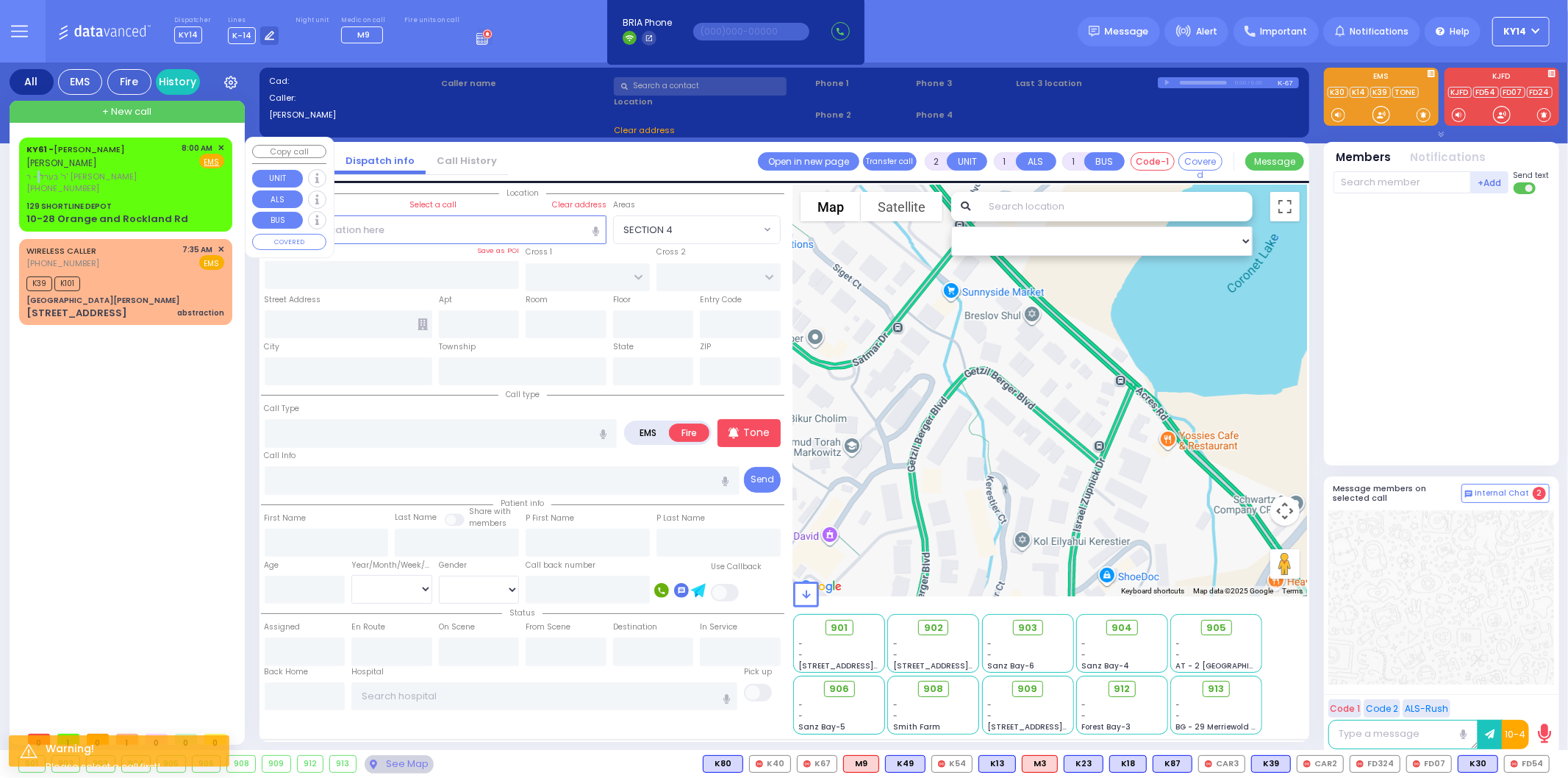
click at [115, 177] on span "ר' בערל - ר' [PERSON_NAME]" at bounding box center [102, 177] width 151 height 13
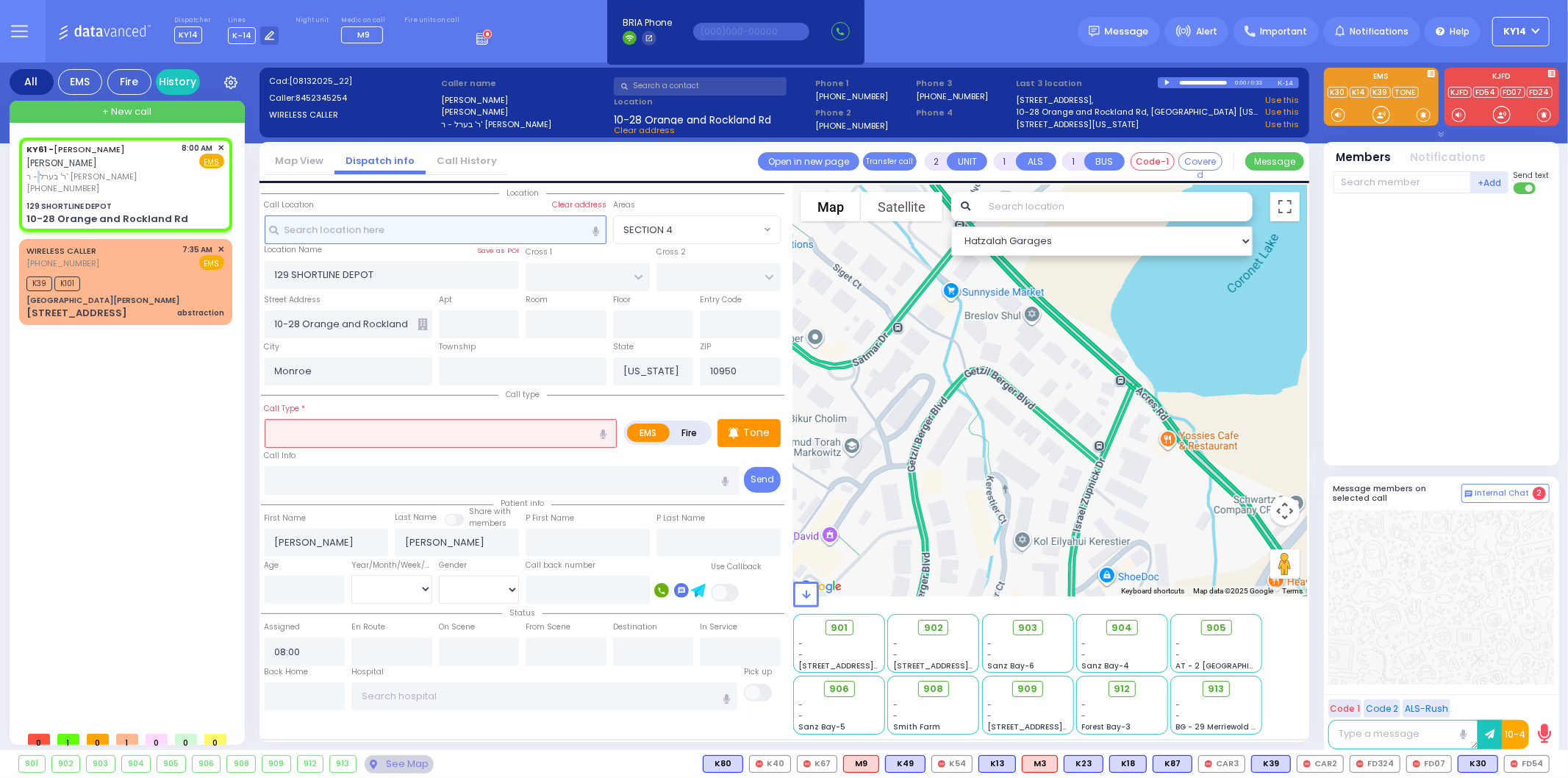
click at [409, 235] on input "text" at bounding box center [435, 229] width 341 height 28
click at [401, 435] on input "text" at bounding box center [441, 433] width 353 height 28
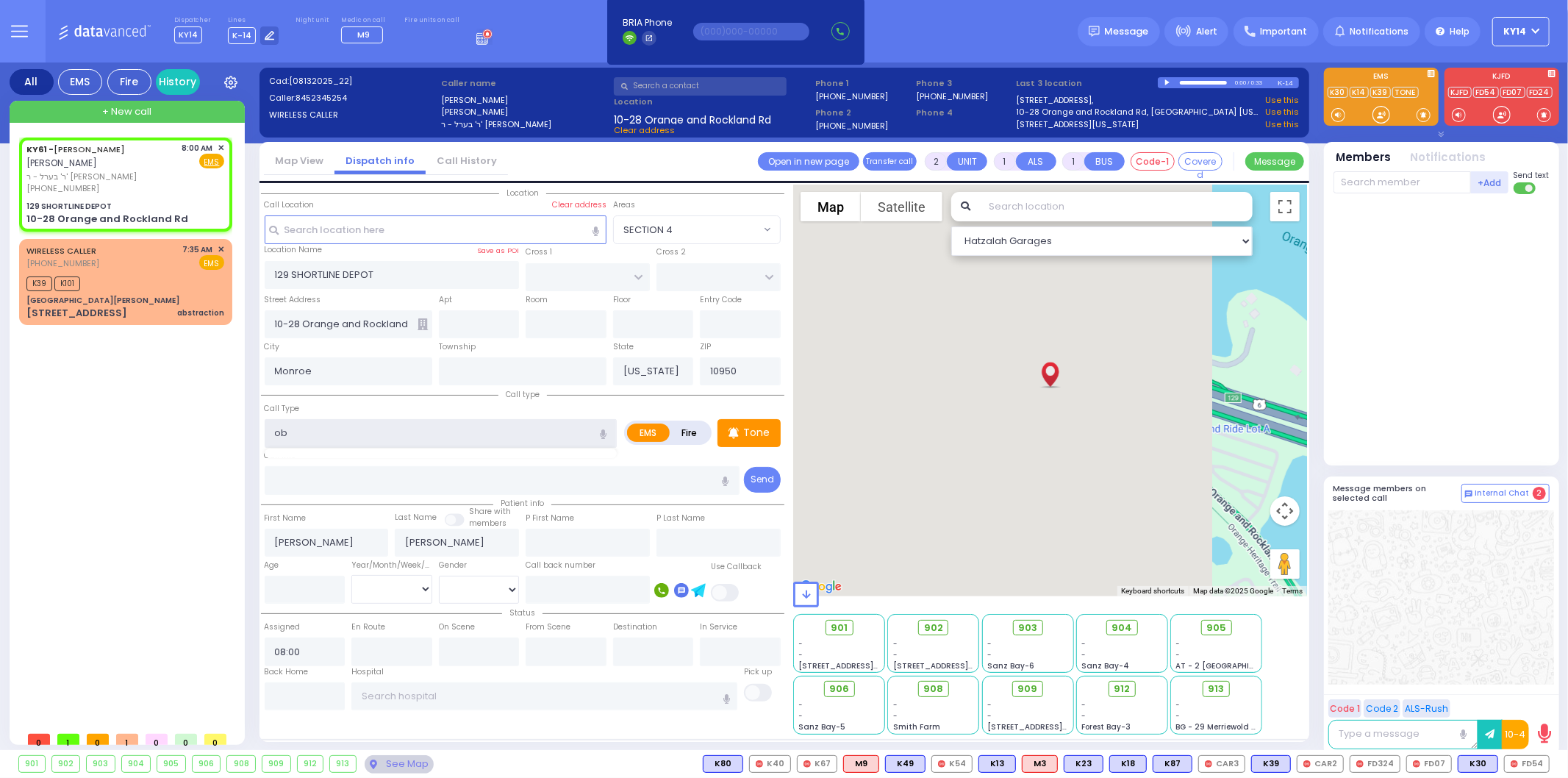
click at [338, 424] on input "ob" at bounding box center [441, 433] width 353 height 28
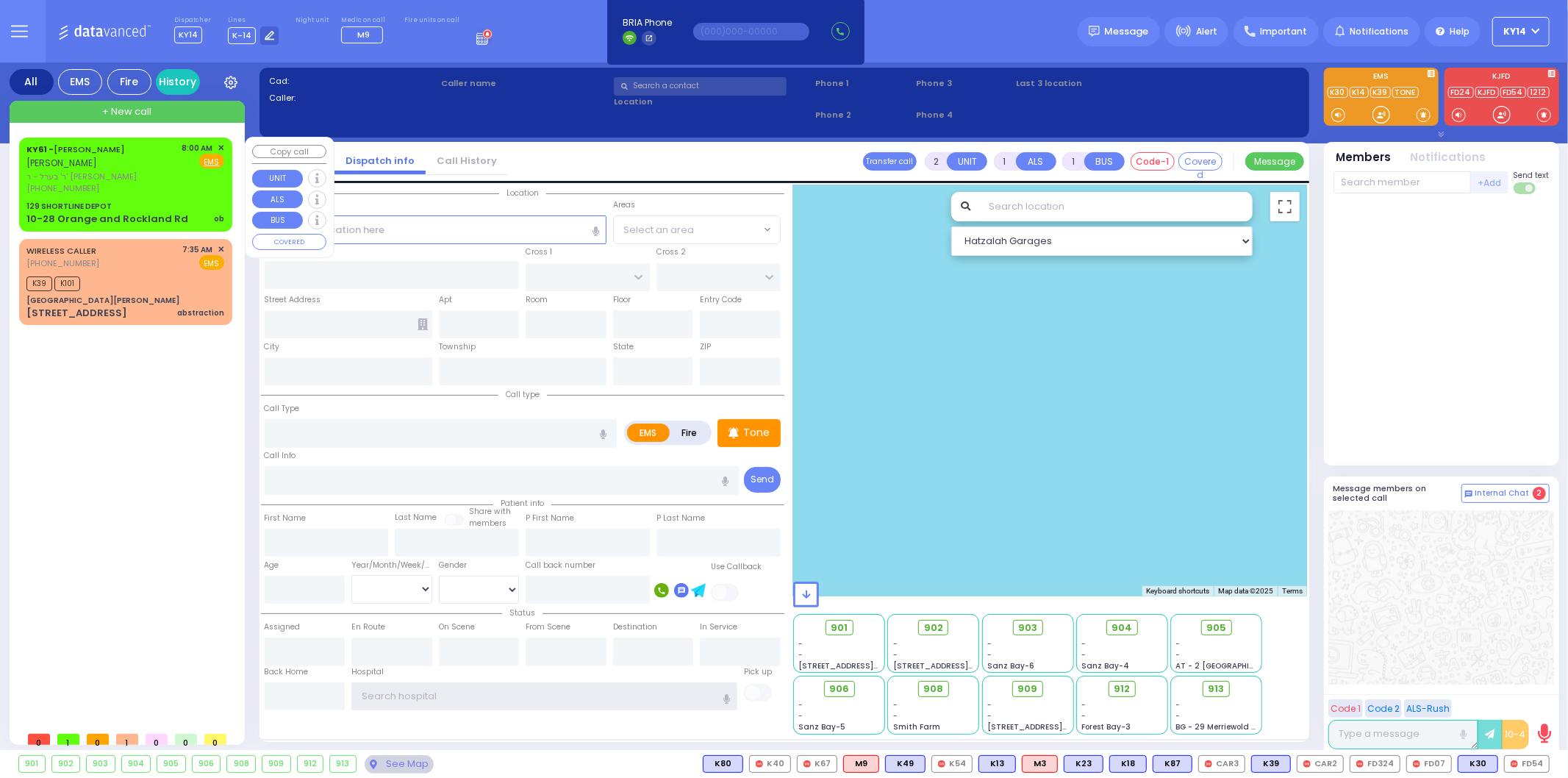
type input "ky14"
click at [149, 156] on div "KY61 - ARON ZEV POLACHECK אהרן זאב פאלאטשעק" at bounding box center [102, 156] width 151 height 29
select select
type input "ob"
radio input "true"
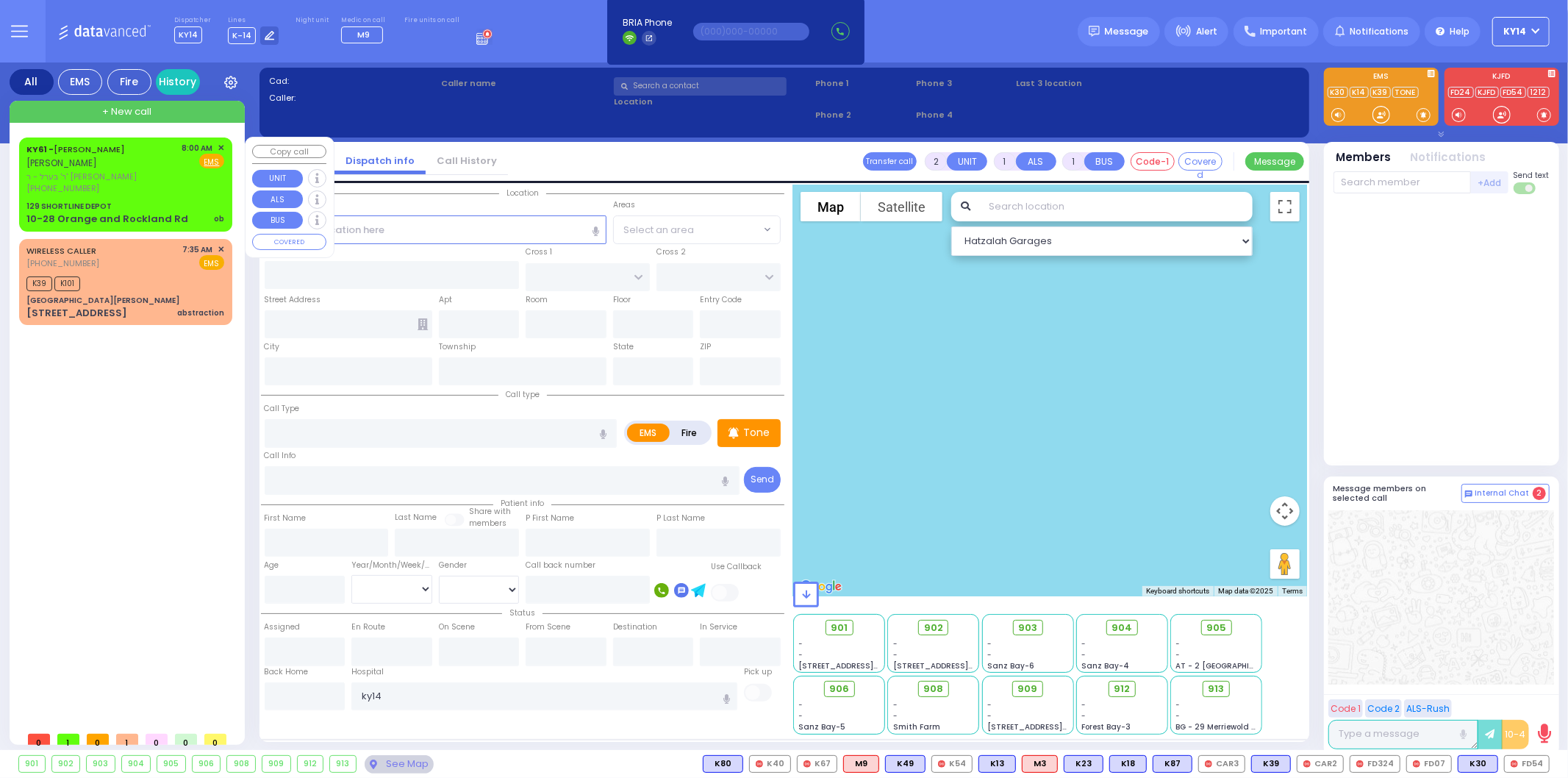
type input "ARON ZEV"
type input "POLACHECK"
select select
type input "08:00"
select select "Hatzalah Garages"
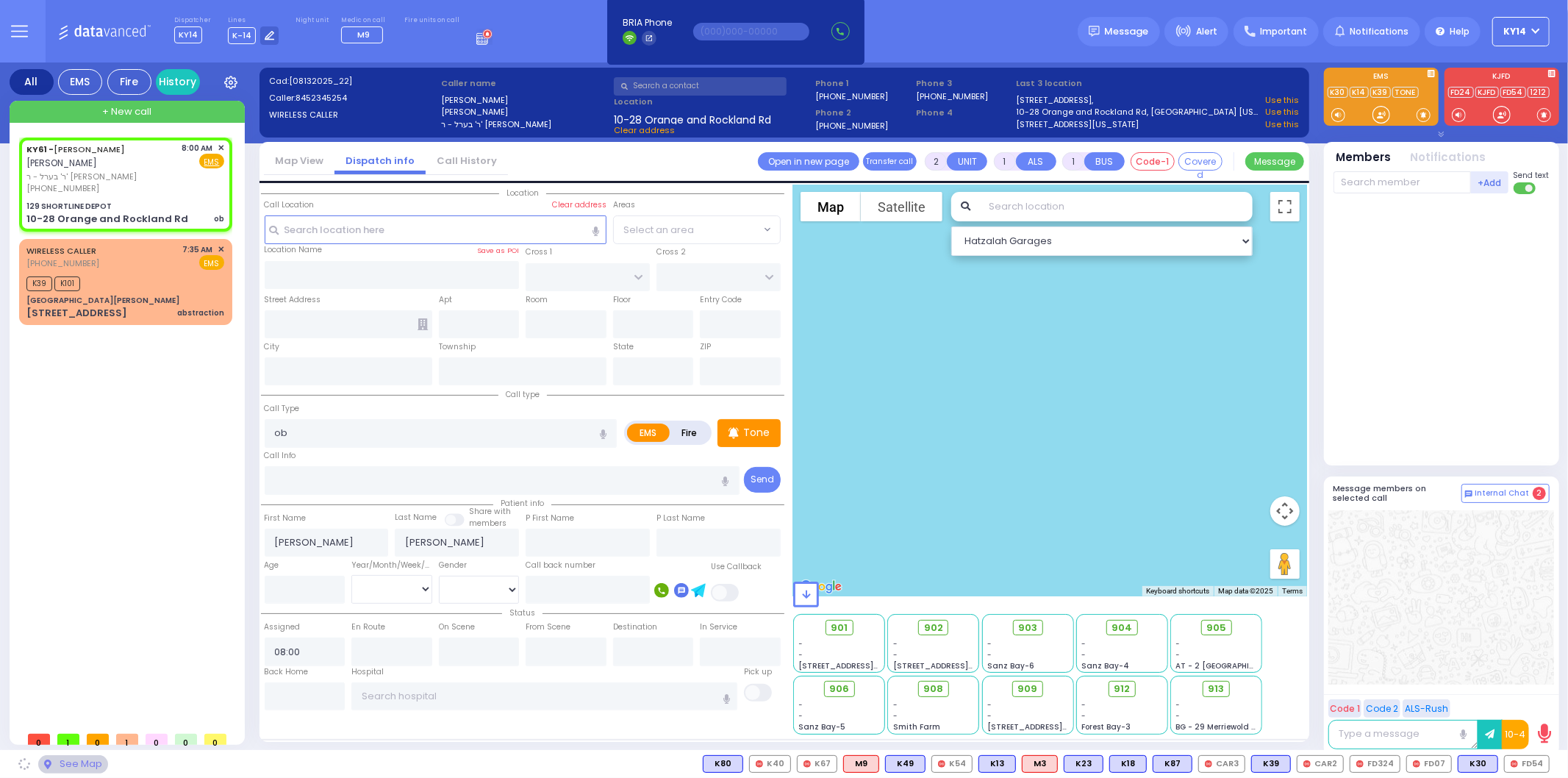
type input "129 SHORTLINE DEPOT"
type input "10-28 Orange and Rockland Rd"
type input "Monroe"
type input "New York"
type input "10950"
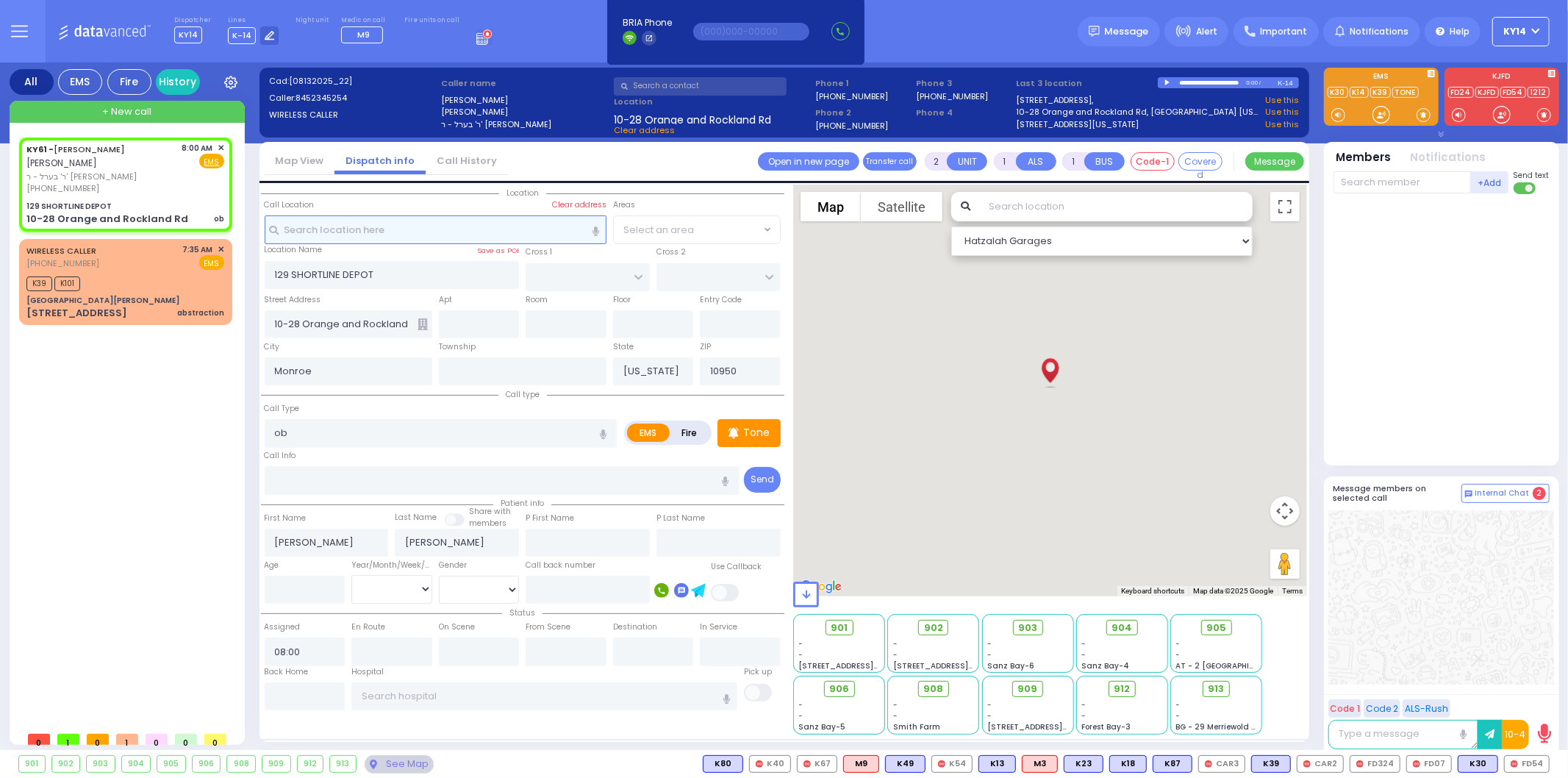
click at [379, 217] on input "text" at bounding box center [435, 229] width 341 height 28
click at [384, 225] on input "text" at bounding box center [435, 229] width 341 height 28
click at [312, 225] on input "text" at bounding box center [435, 229] width 341 height 28
click at [321, 484] on input "text" at bounding box center [502, 480] width 475 height 28
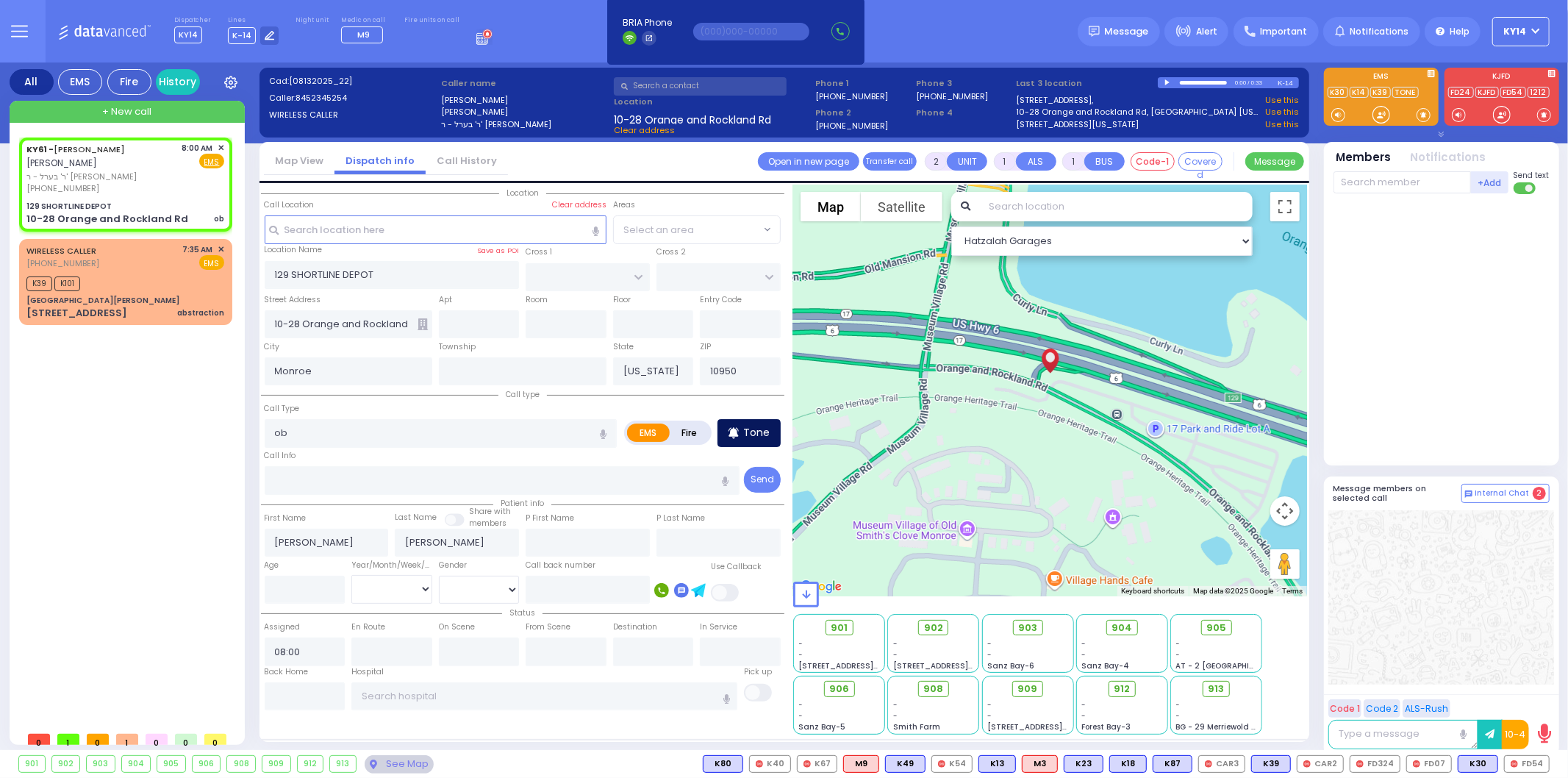
click at [748, 429] on p "Tone" at bounding box center [756, 432] width 26 height 15
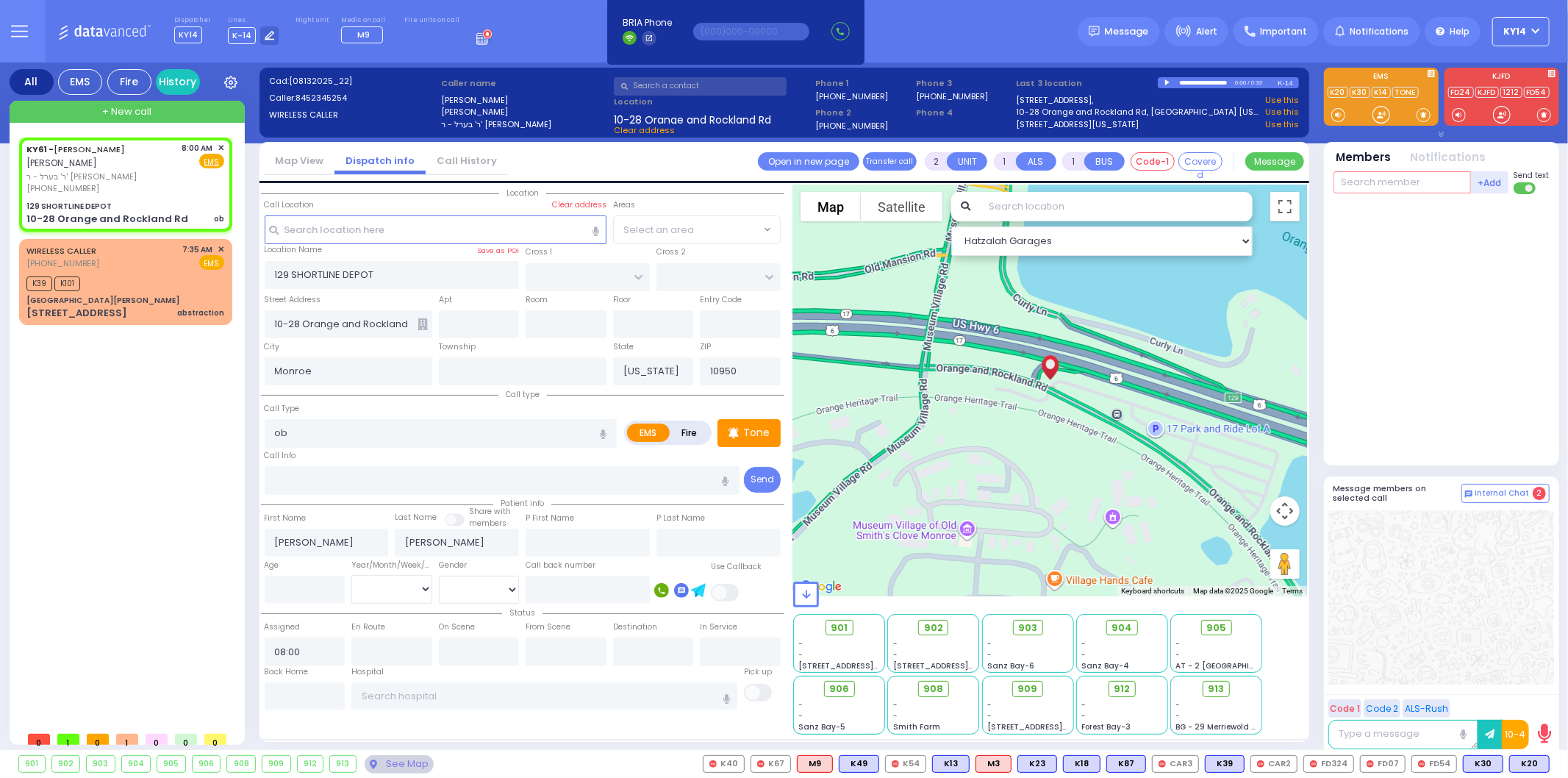
click at [1392, 182] on input "text" at bounding box center [1401, 183] width 137 height 22
type input "m4"
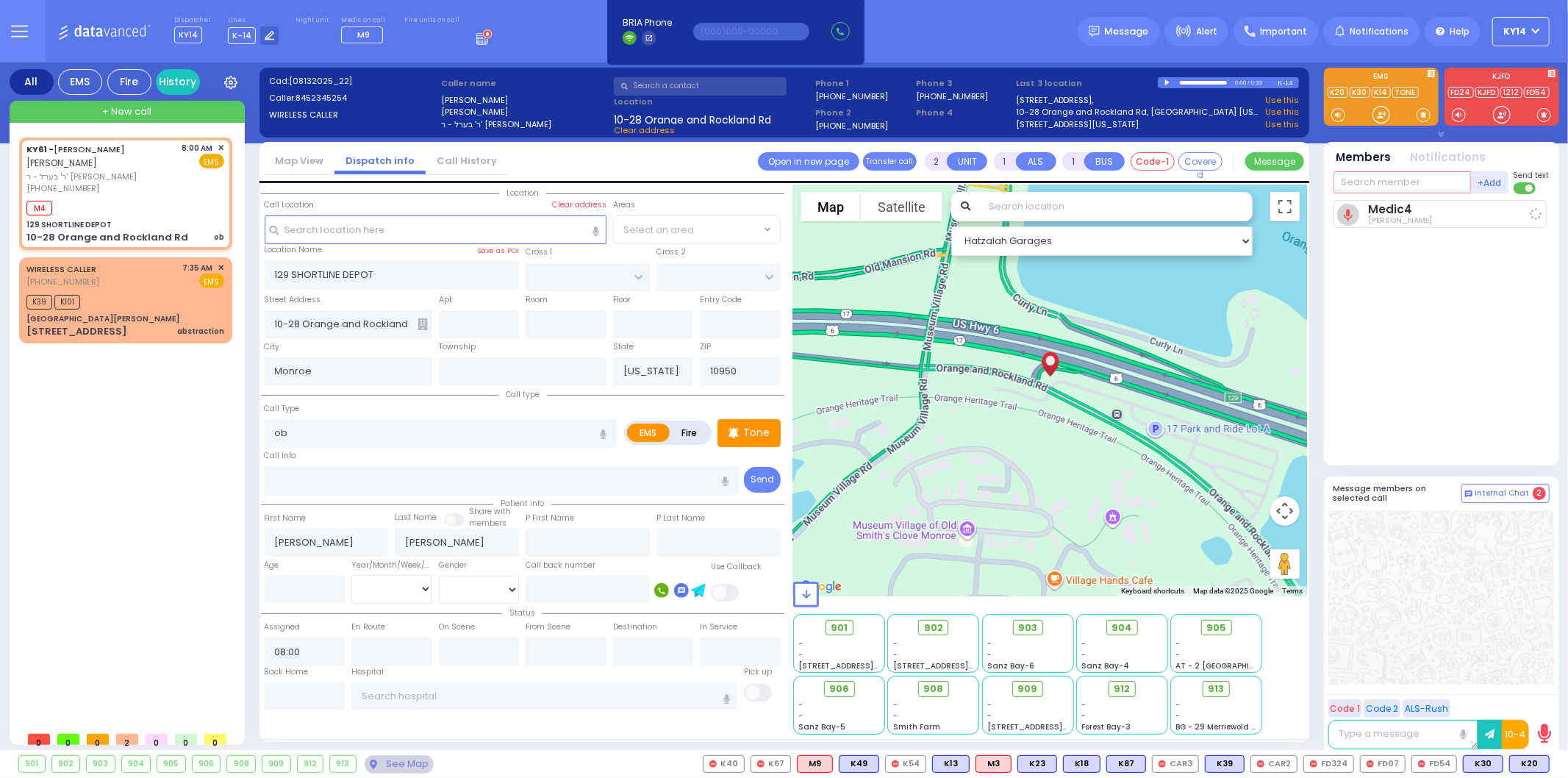
select select
radio input "true"
select select
type input "08:03"
select select "Hatzalah Garages"
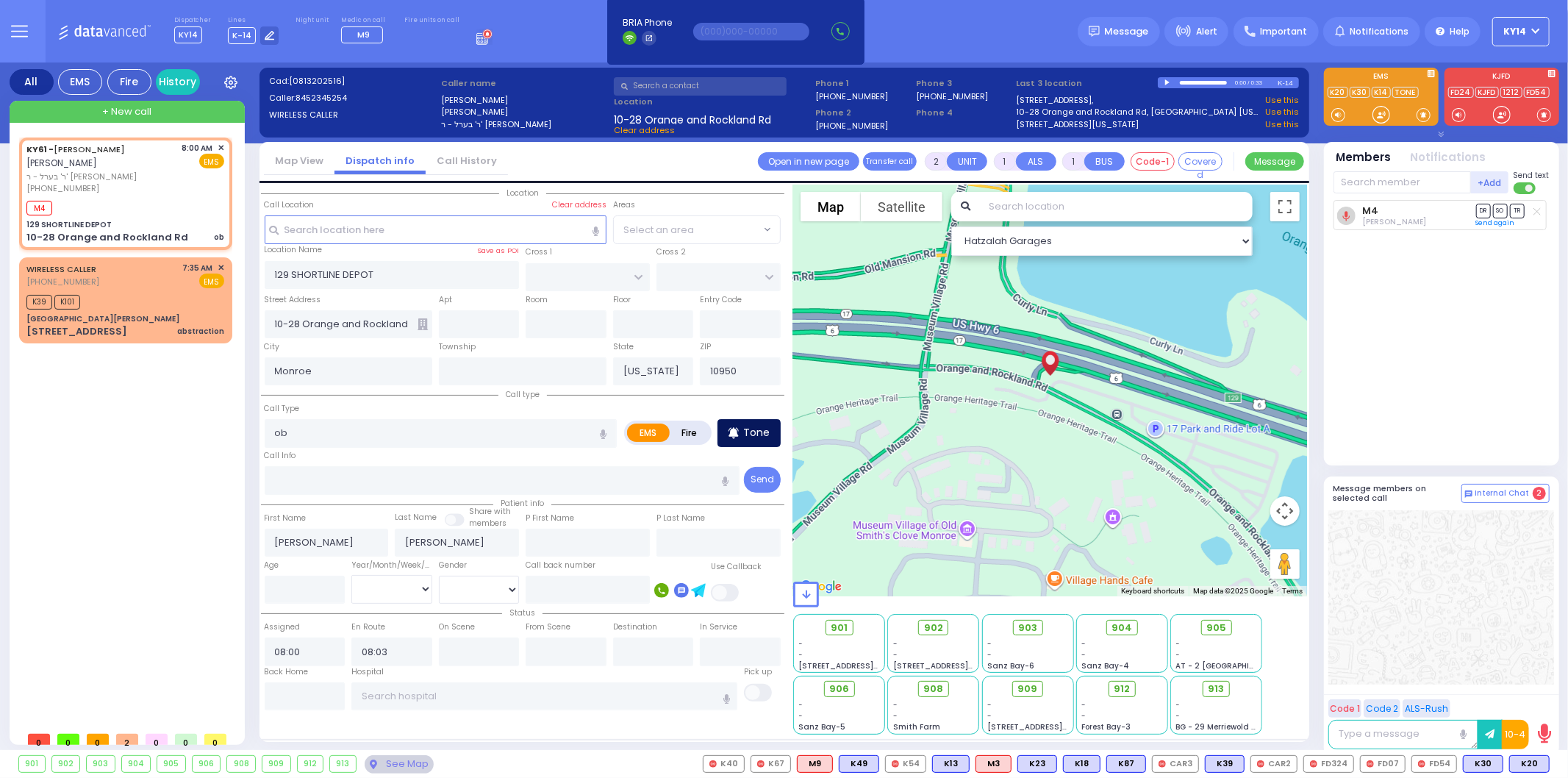
click at [760, 425] on p "Tone" at bounding box center [756, 432] width 26 height 15
click at [1539, 210] on icon at bounding box center [1537, 212] width 7 height 8
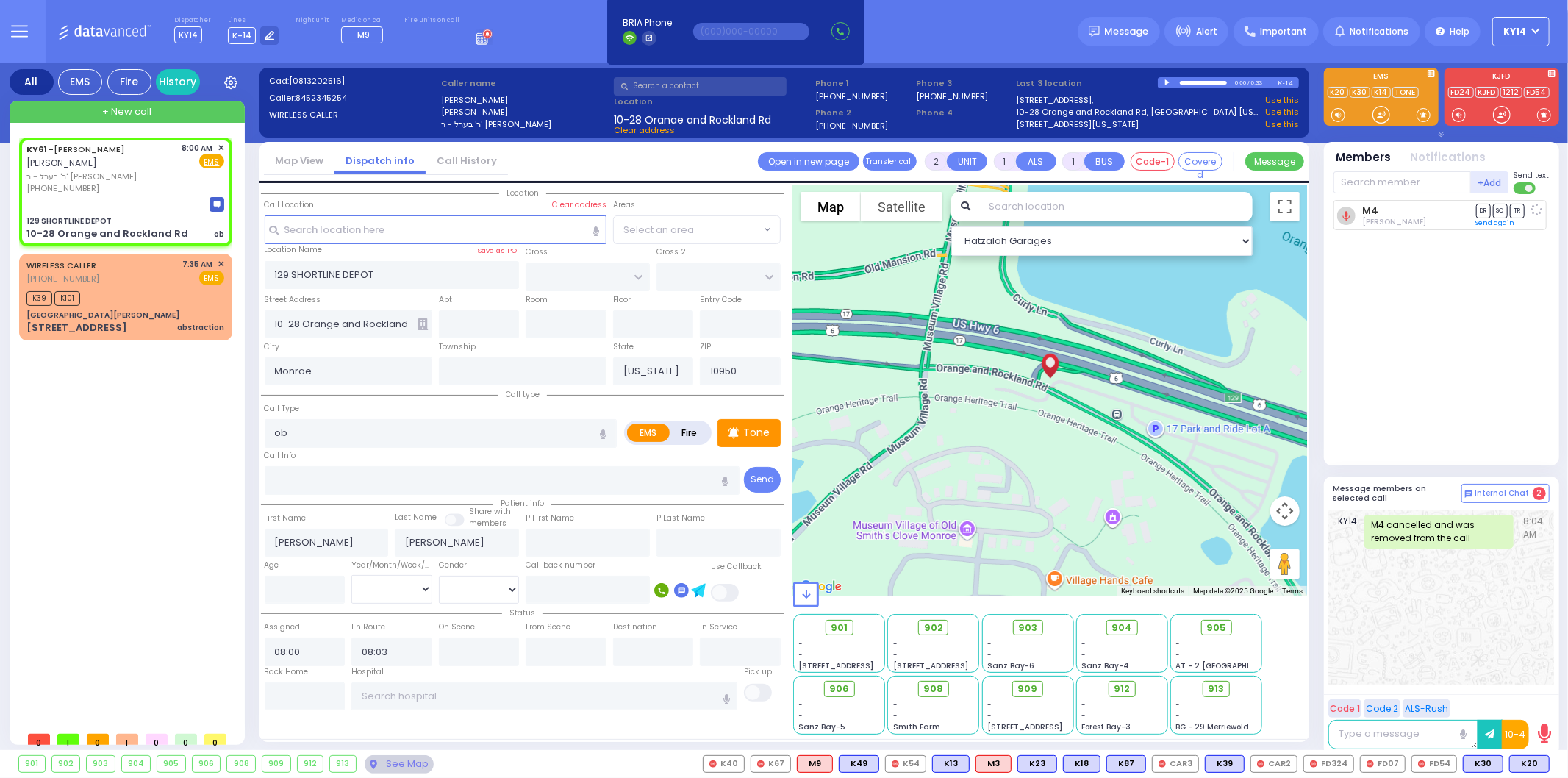
select select
radio input "true"
select select
select select "Hatzalah Garages"
click at [1401, 184] on input "text" at bounding box center [1401, 183] width 137 height 22
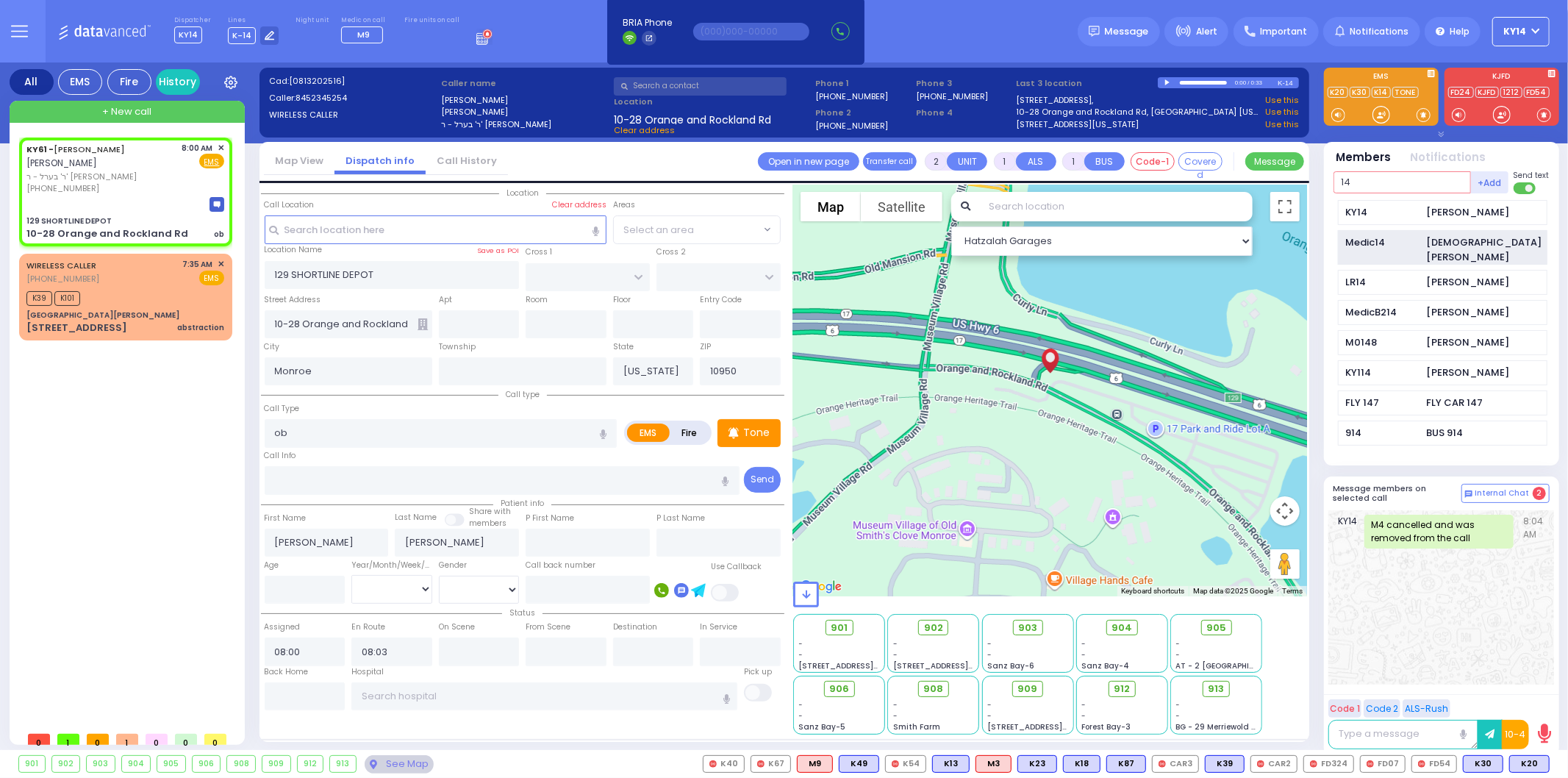
type input "14"
click at [1425, 248] on div "Medic14 Shia Greenfeld" at bounding box center [1442, 248] width 209 height 35
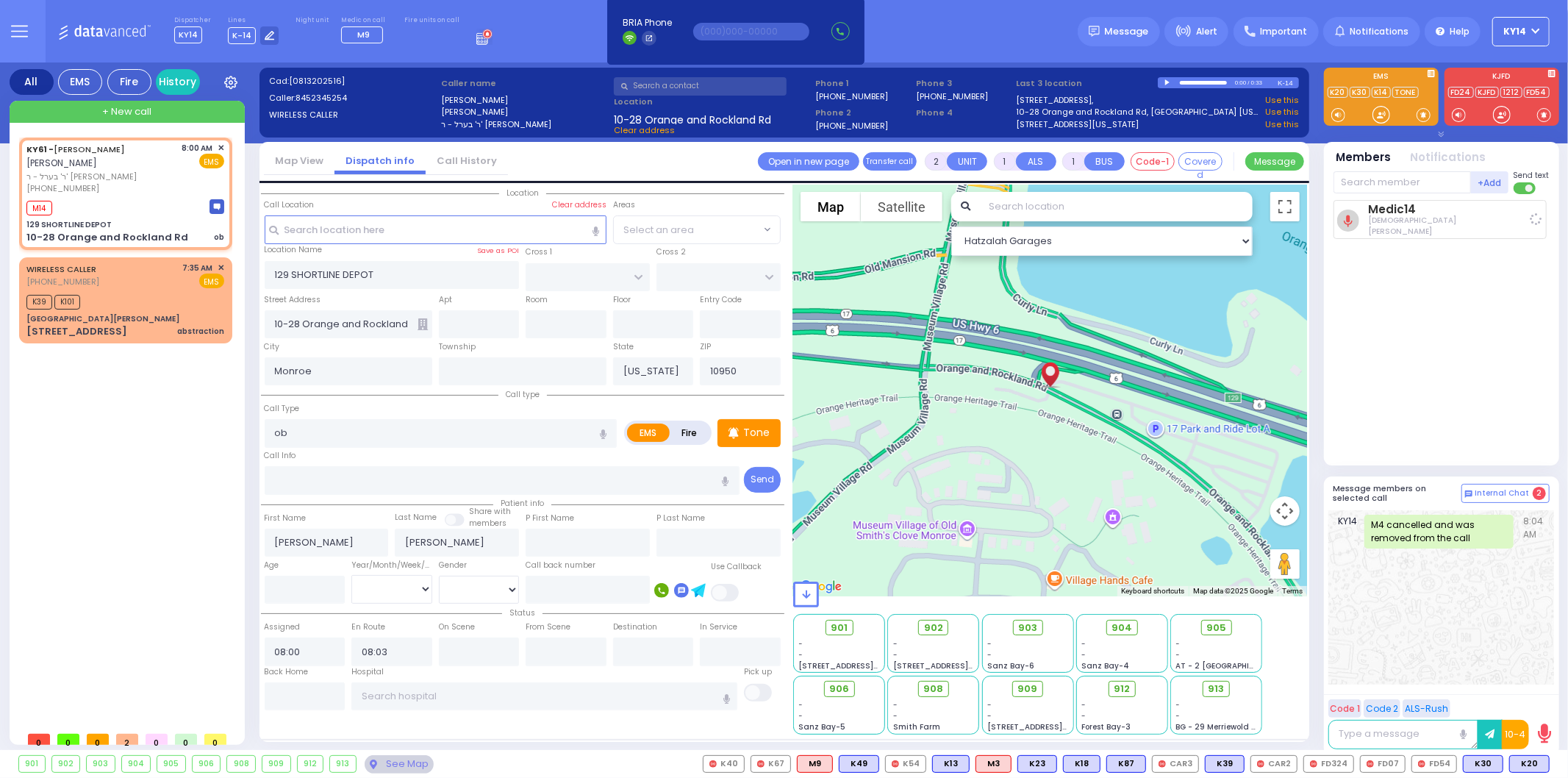
select select
radio input "true"
select select
select select "Hatzalah Garages"
click at [1530, 764] on span "K16" at bounding box center [1530, 764] width 36 height 16
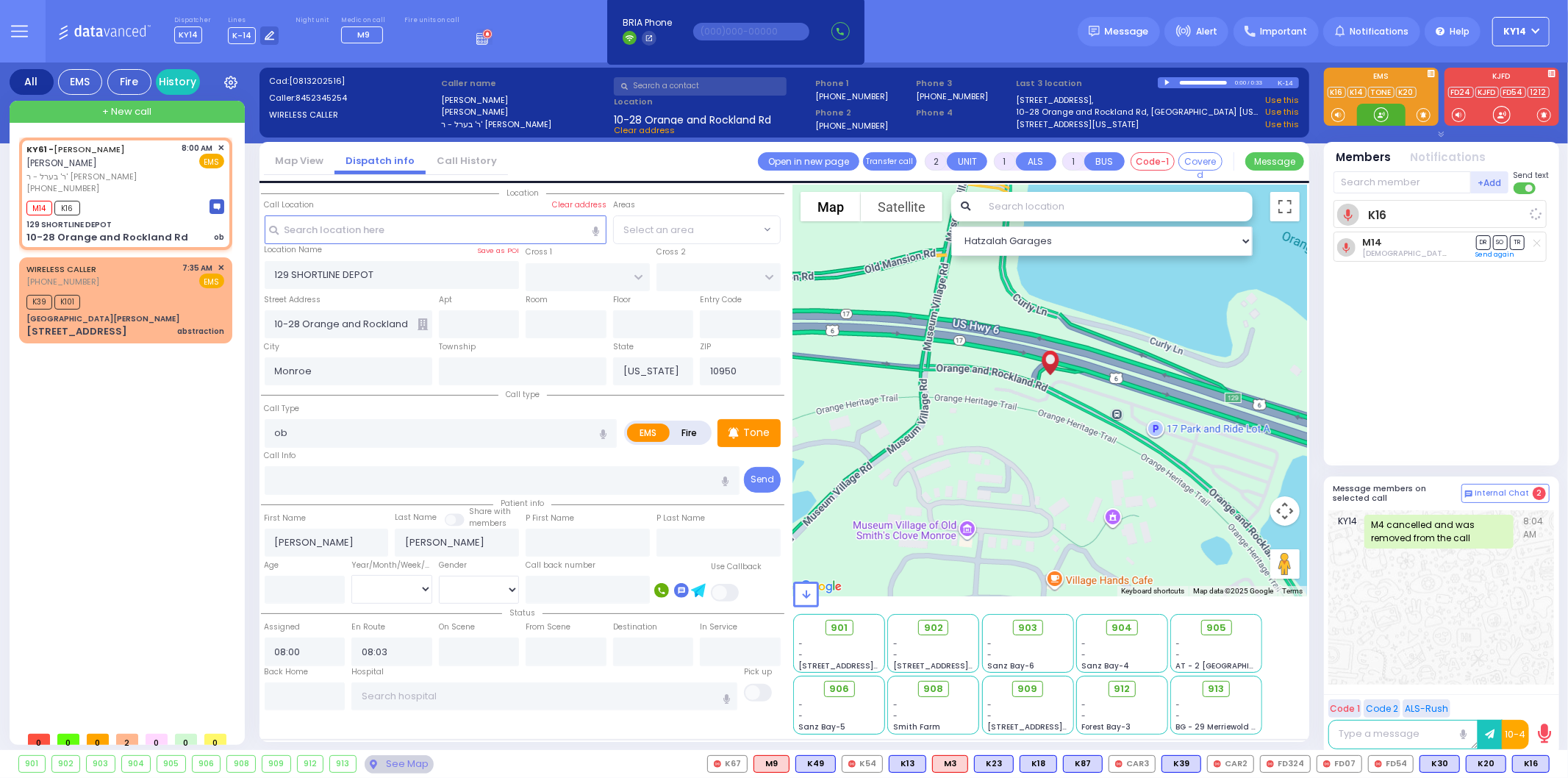
select select
radio input "true"
select select
select select "Hatzalah Garages"
click at [755, 425] on p "Tone" at bounding box center [756, 432] width 26 height 15
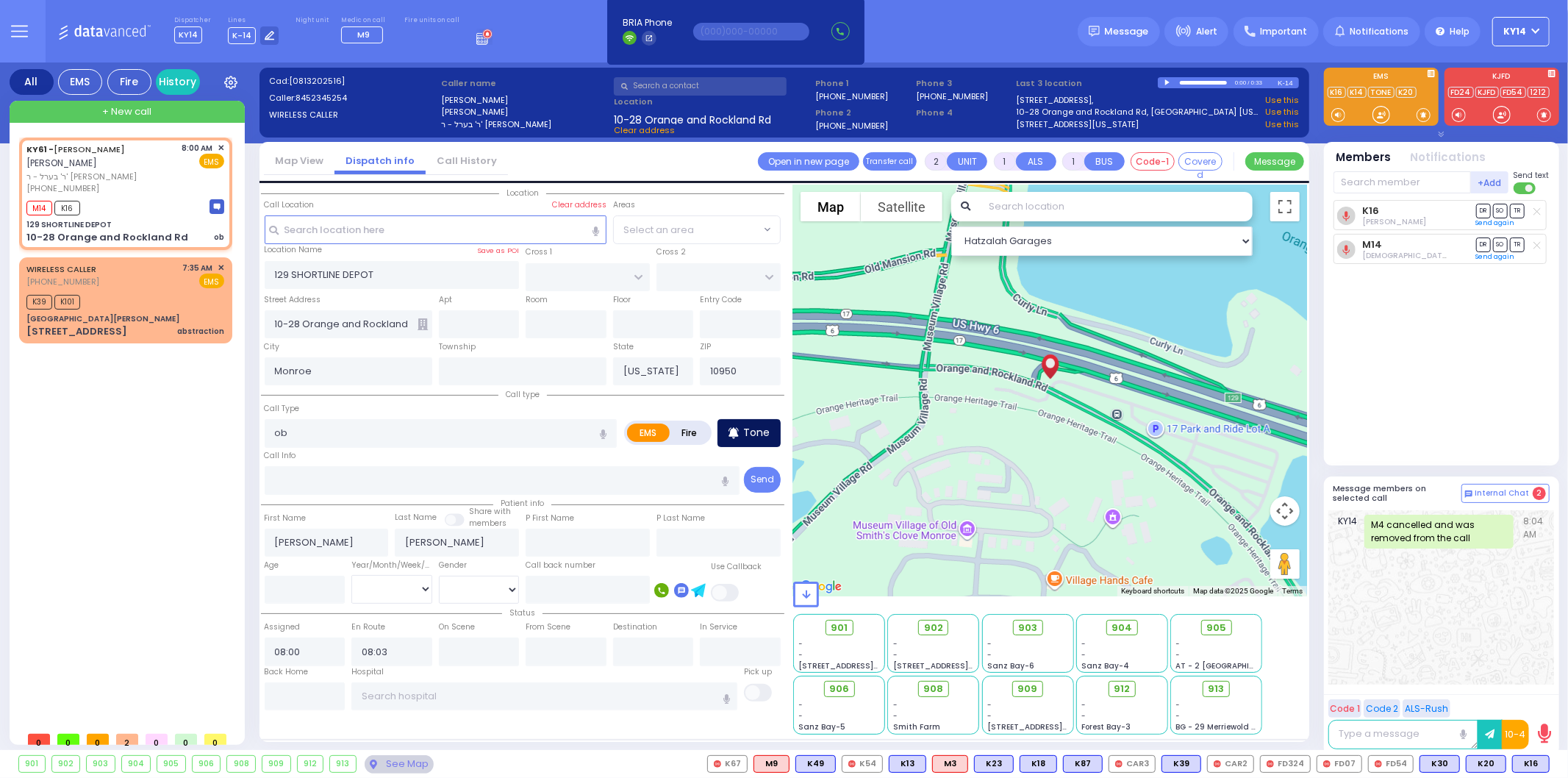
click at [769, 432] on p "Tone" at bounding box center [756, 432] width 26 height 15
click at [573, 586] on input "text" at bounding box center [588, 590] width 124 height 28
click at [578, 563] on label "Call back number" at bounding box center [560, 565] width 70 height 12
drag, startPoint x: 606, startPoint y: 587, endPoint x: 628, endPoint y: 614, distance: 34.8
click at [616, 602] on div "Location Monroe ob" at bounding box center [523, 460] width 523 height 550
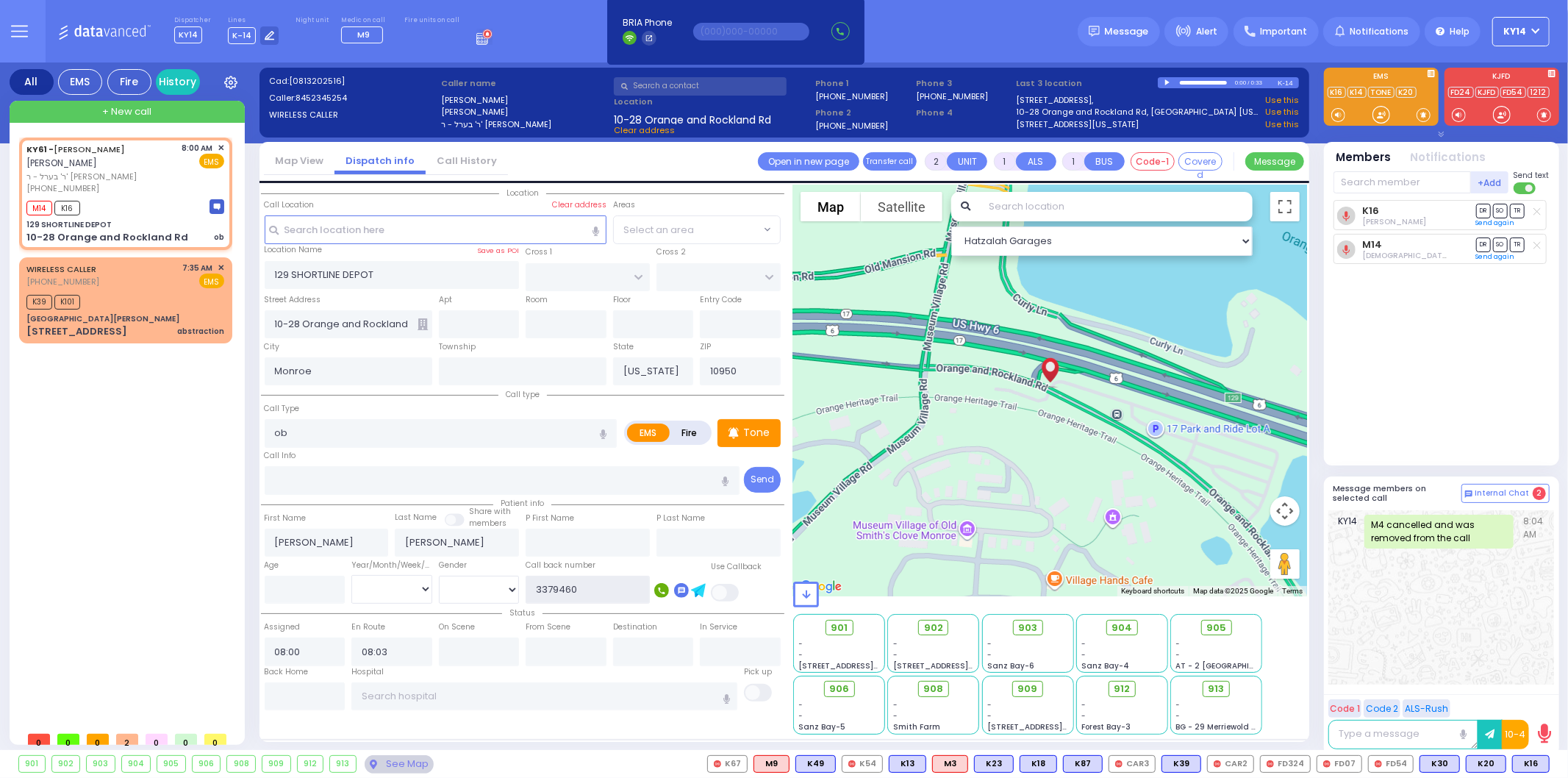
click at [536, 589] on input "3379460" at bounding box center [588, 590] width 124 height 28
type input "9173379460"
click at [726, 592] on span at bounding box center [725, 593] width 30 height 18
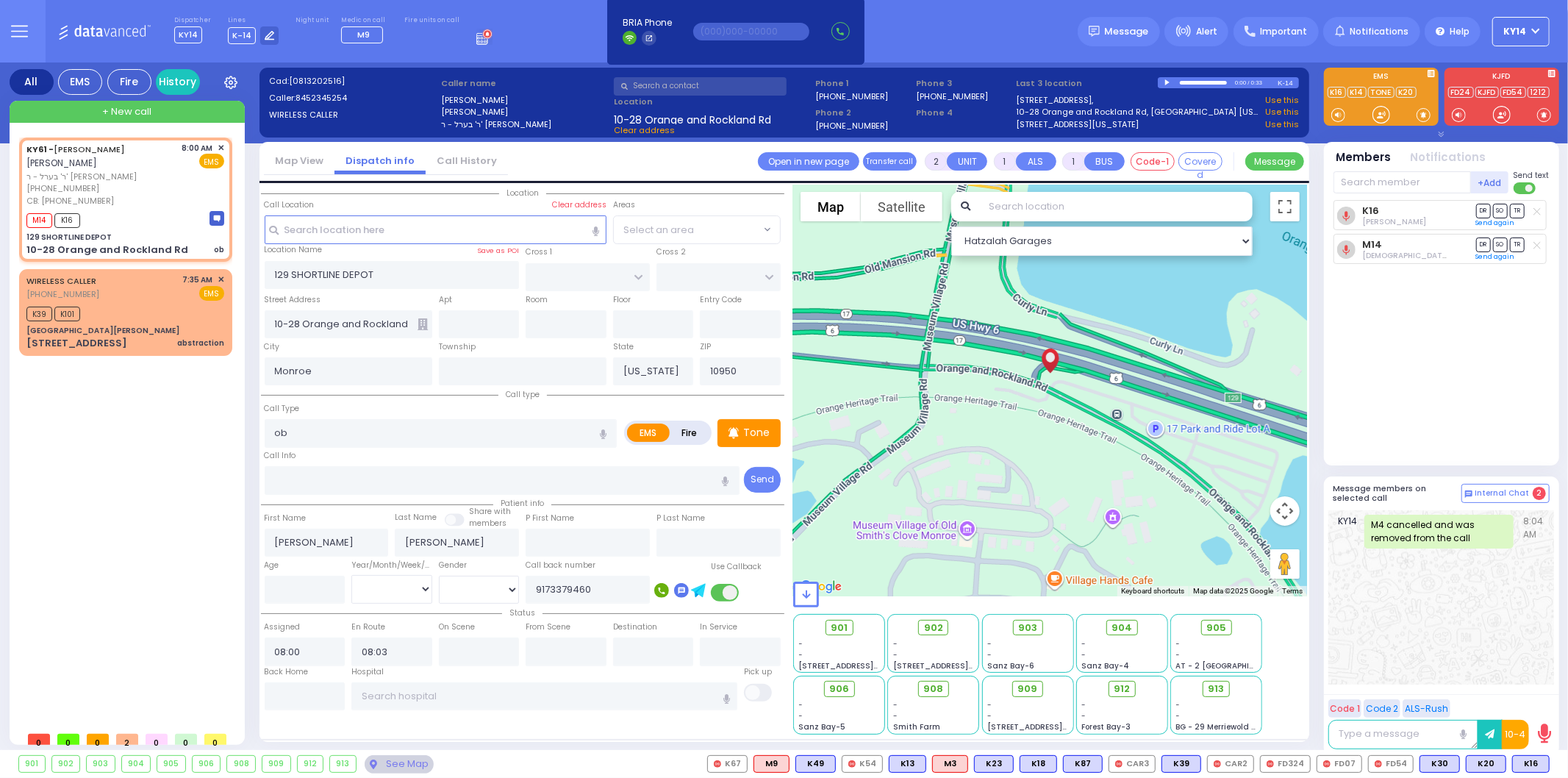
select select
radio input "true"
select select
select select "Hatzalah Garages"
select select
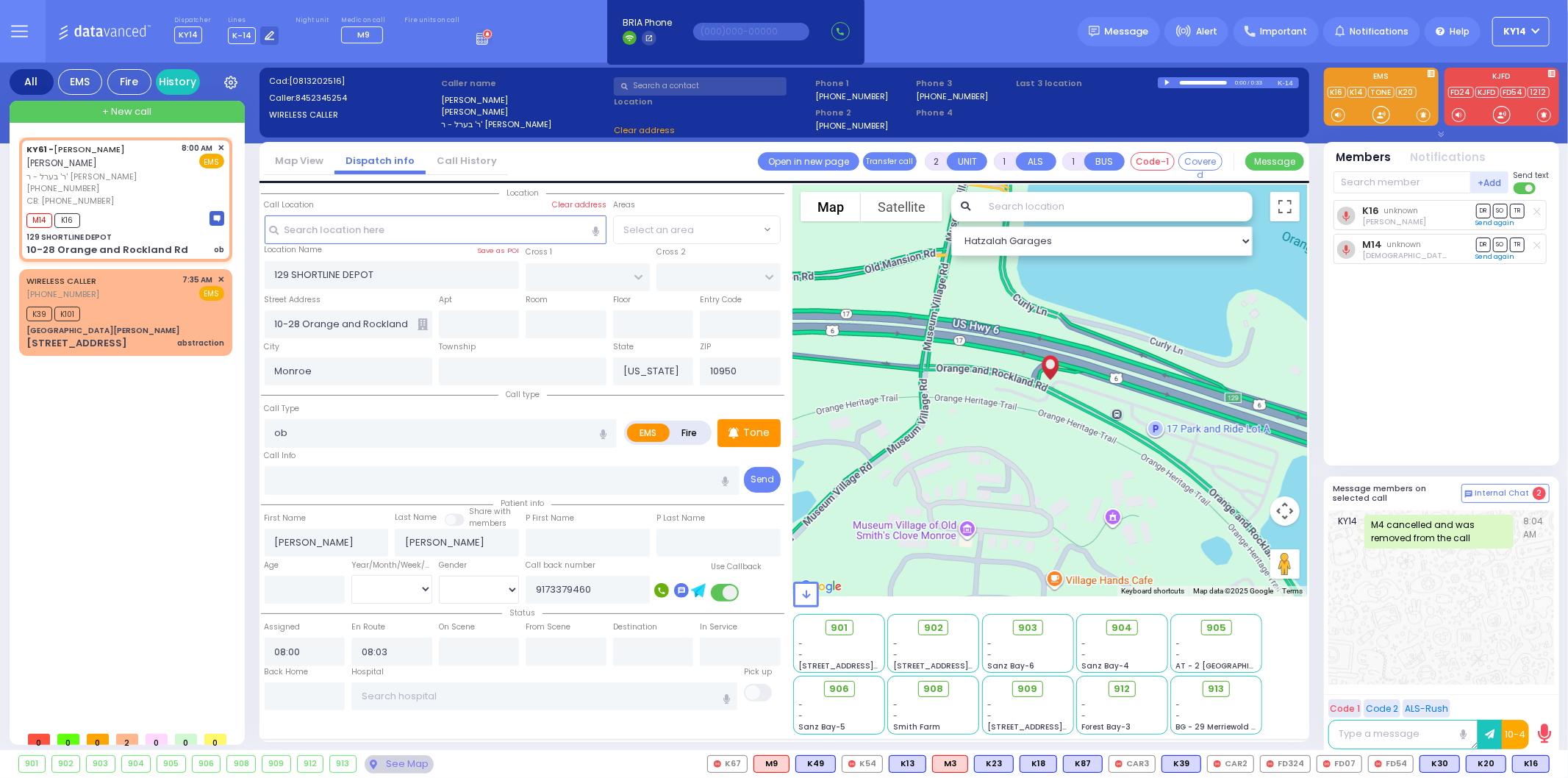
radio input "true"
select select
select select "Hatzalah Garages"
select select
radio input "true"
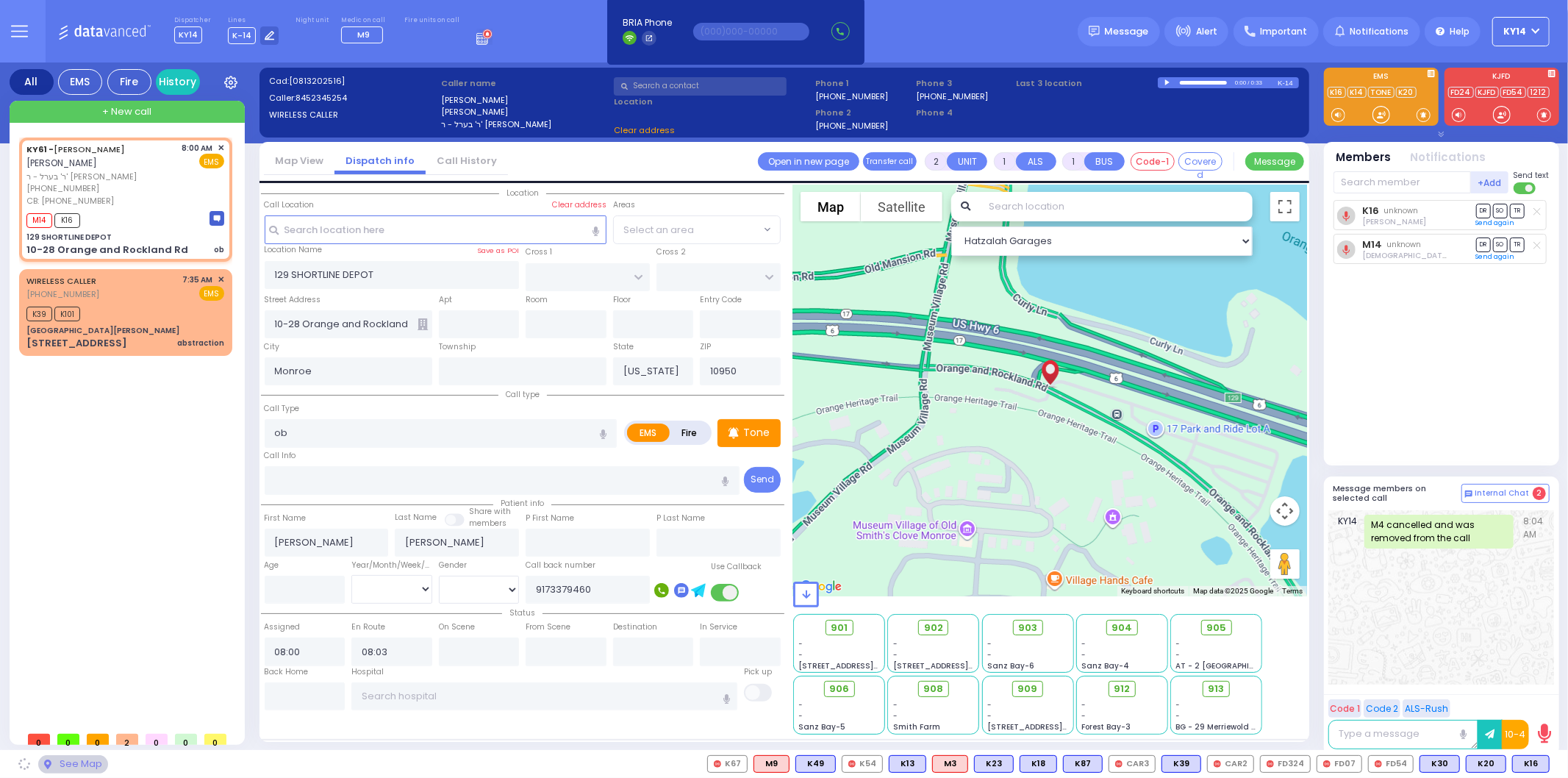
select select
select select "Hatzalah Garages"
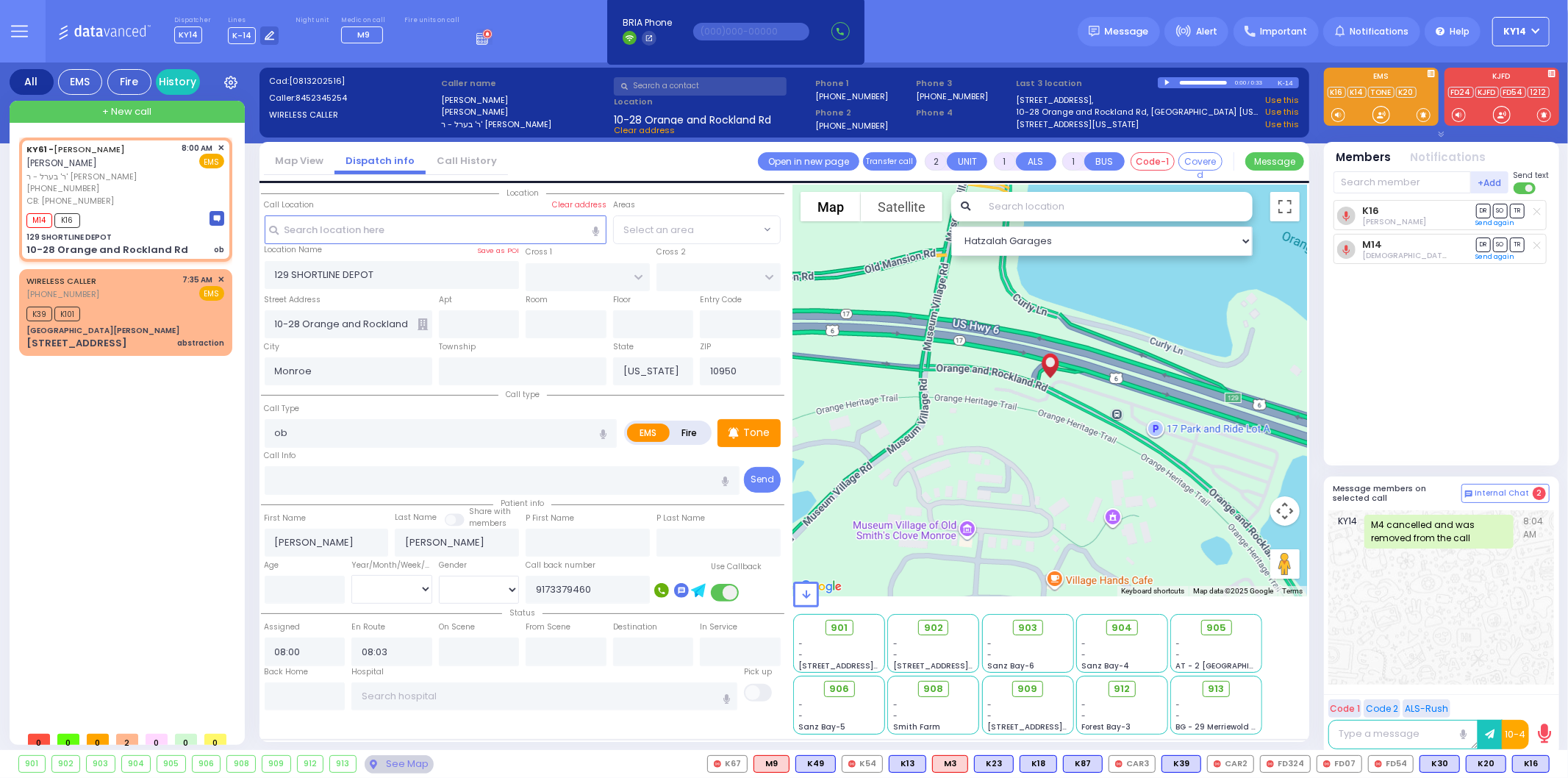
click at [658, 586] on rect at bounding box center [661, 590] width 14 height 14
click at [661, 586] on rect at bounding box center [661, 590] width 14 height 14
type input "9173379460"
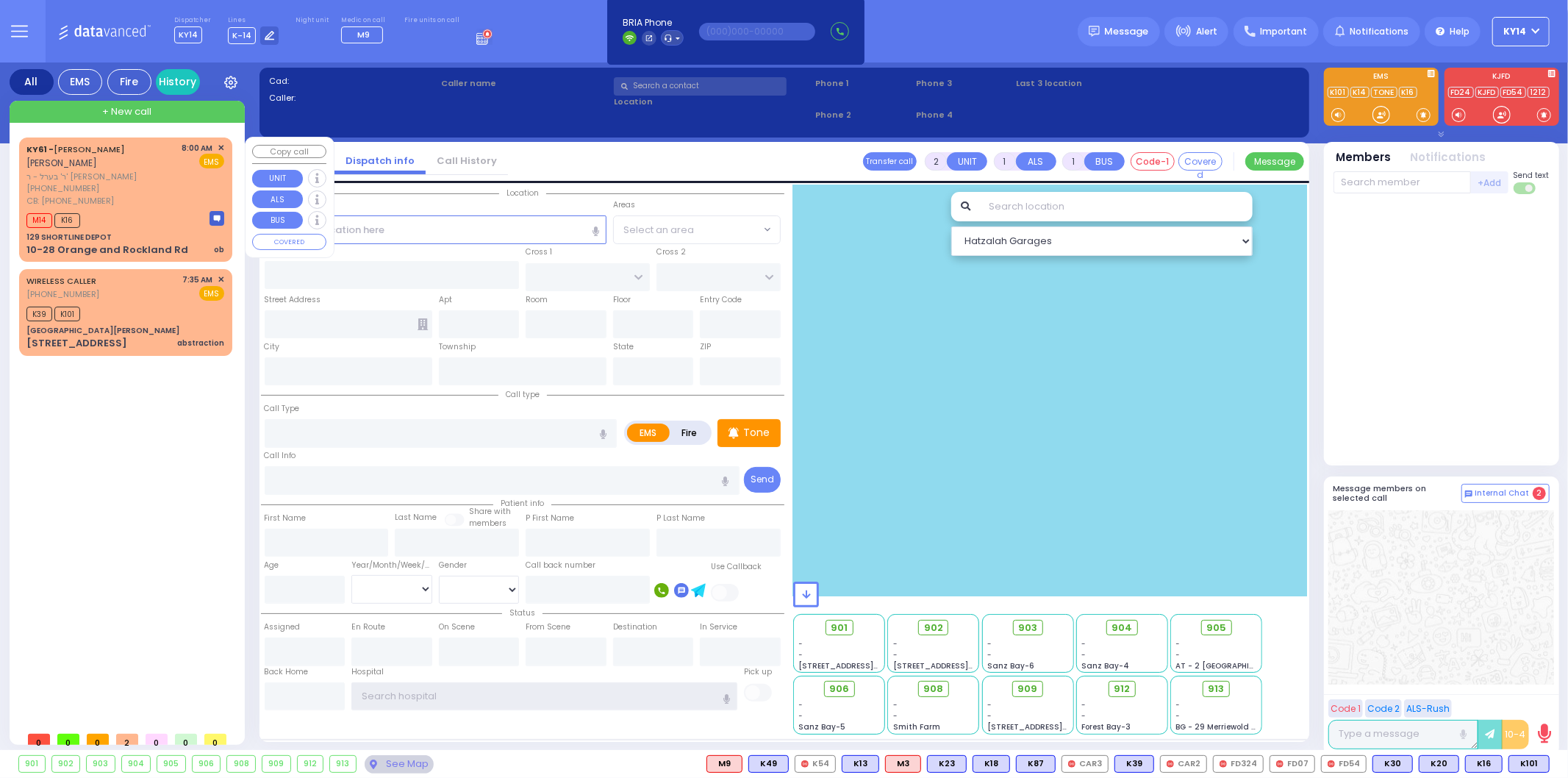
type input "ky14"
click at [115, 190] on div "[PHONE_NUMBER]" at bounding box center [102, 188] width 151 height 13
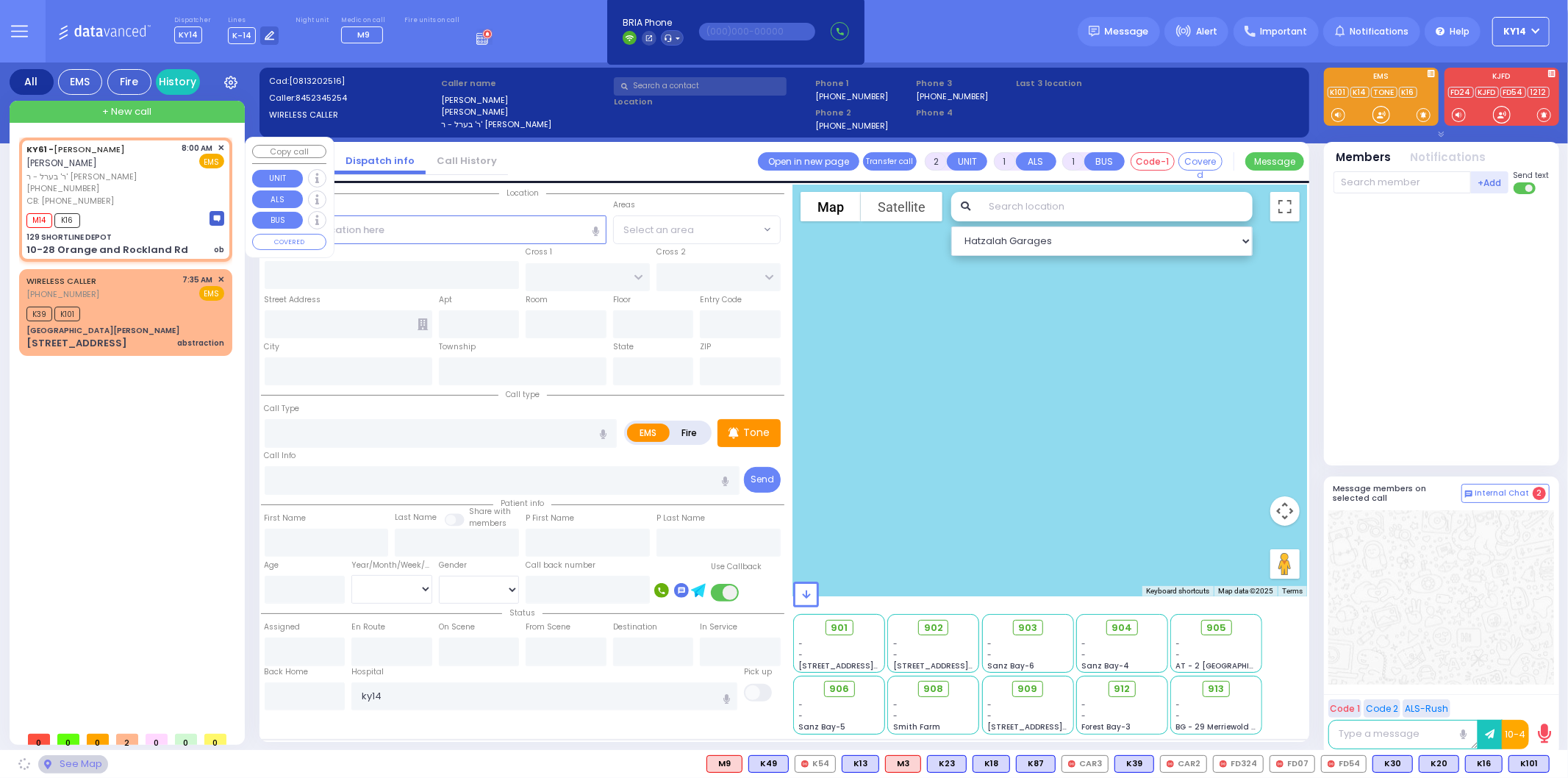
select select
type input "ob"
radio input "true"
type input "[PERSON_NAME]"
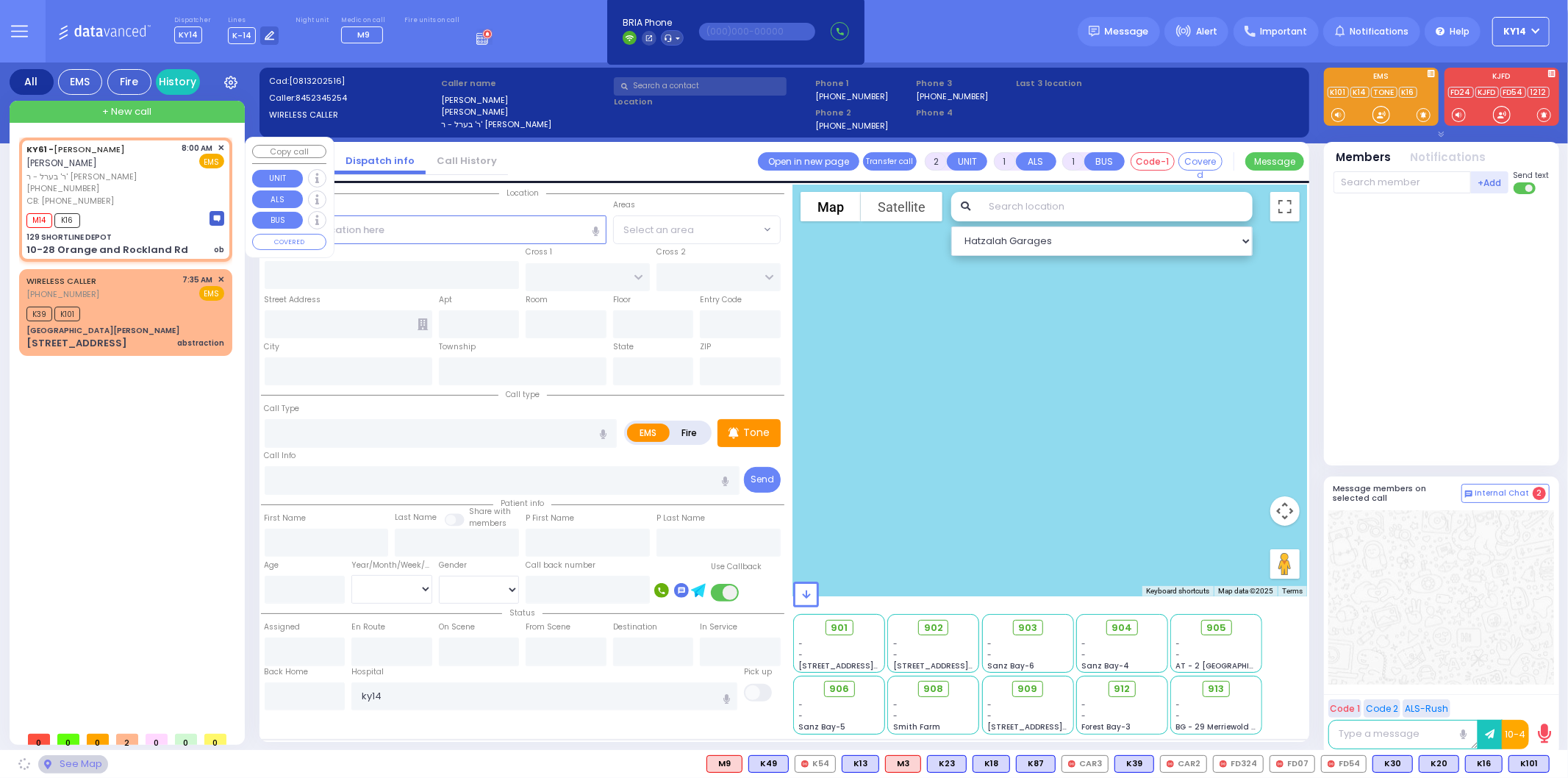
select select
type input "9173379460"
type input "08:00"
type input "08:03"
select select "Hatzalah Garages"
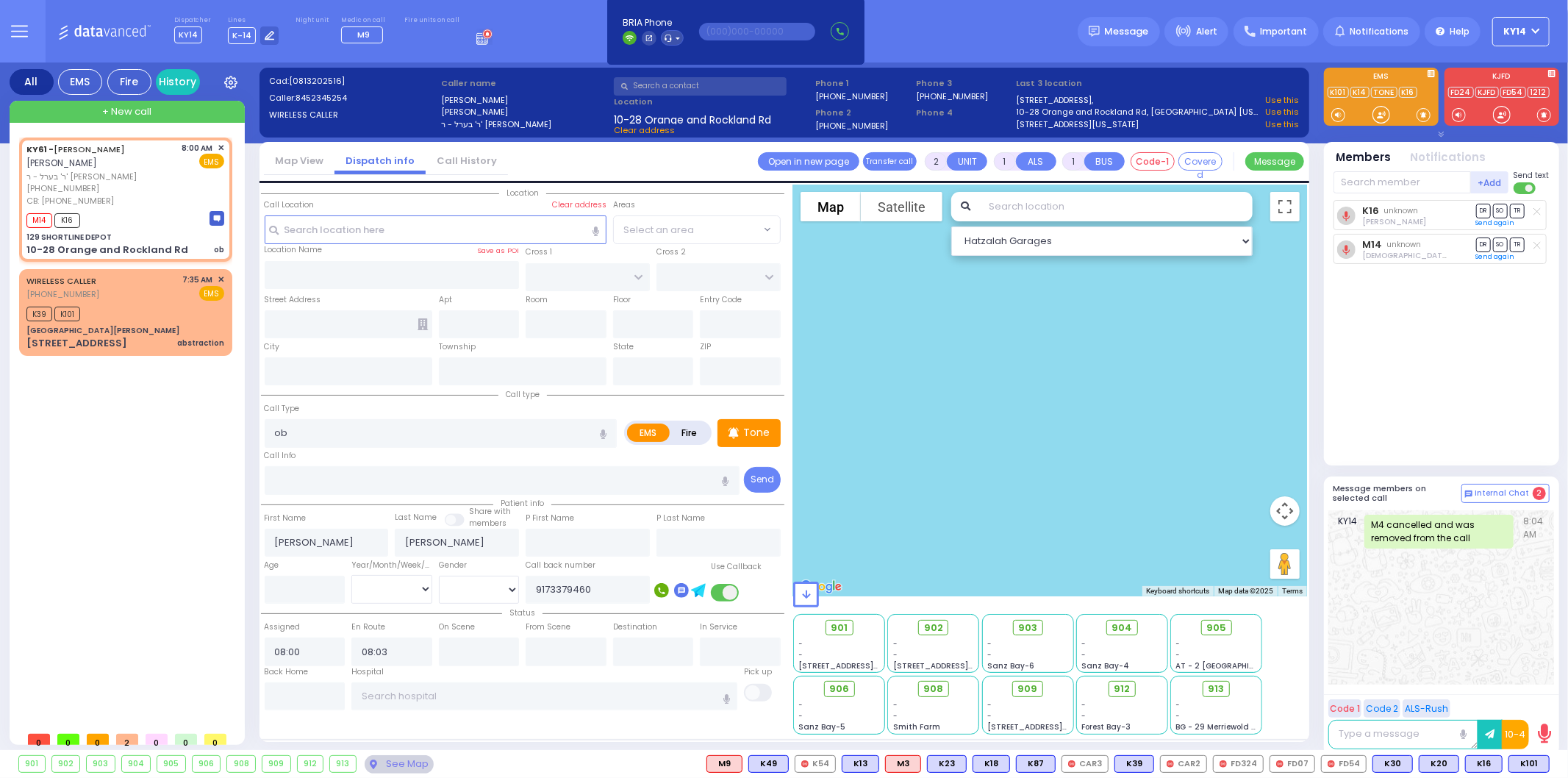
type input "129 SHORTLINE DEPOT"
type input "10-28 Orange and Rockland Rd"
type input "Monroe"
type input "[US_STATE]"
type input "10950"
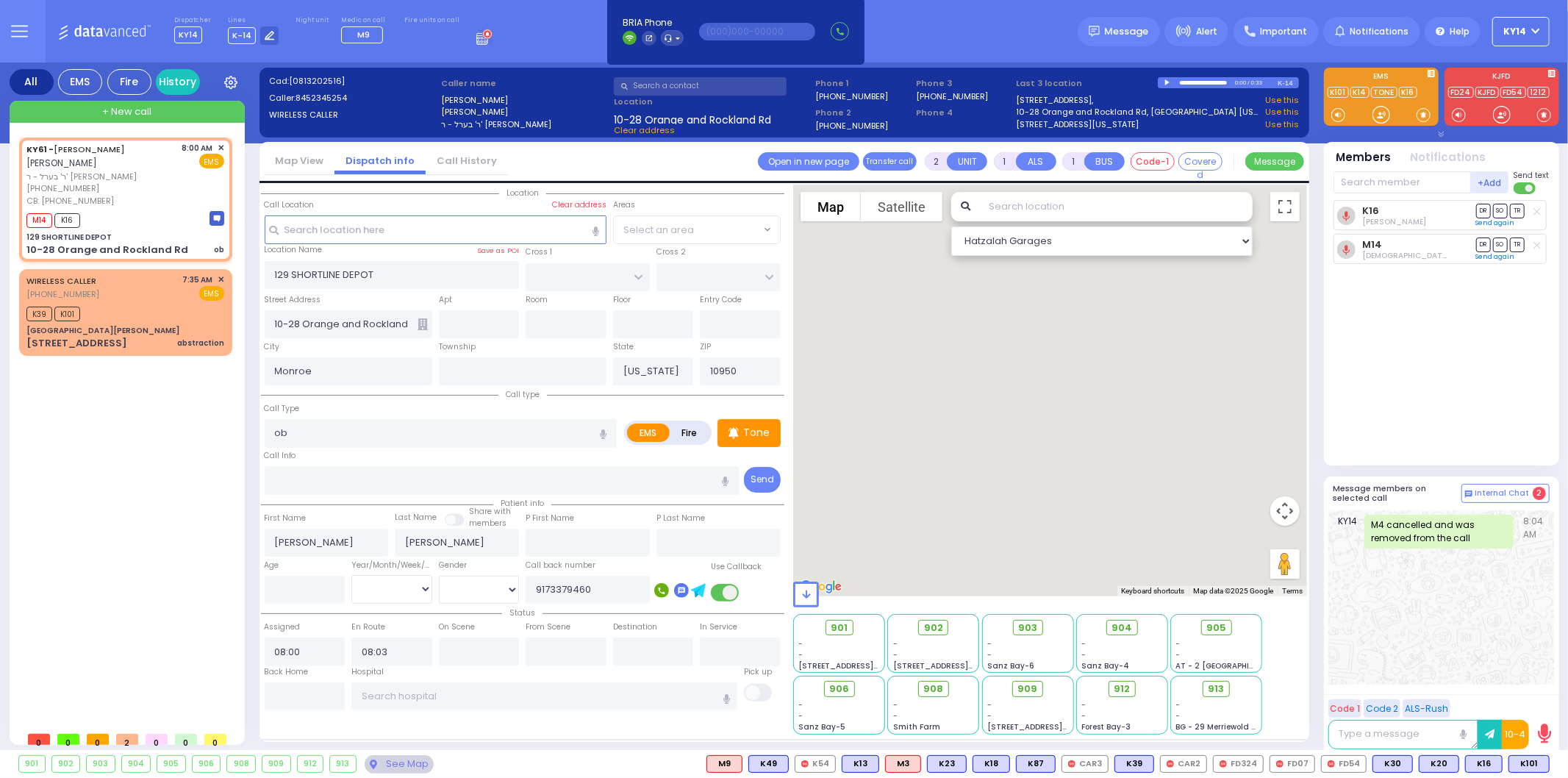
click at [659, 589] on icon at bounding box center [662, 592] width 6 height 6
type input "9173379460"
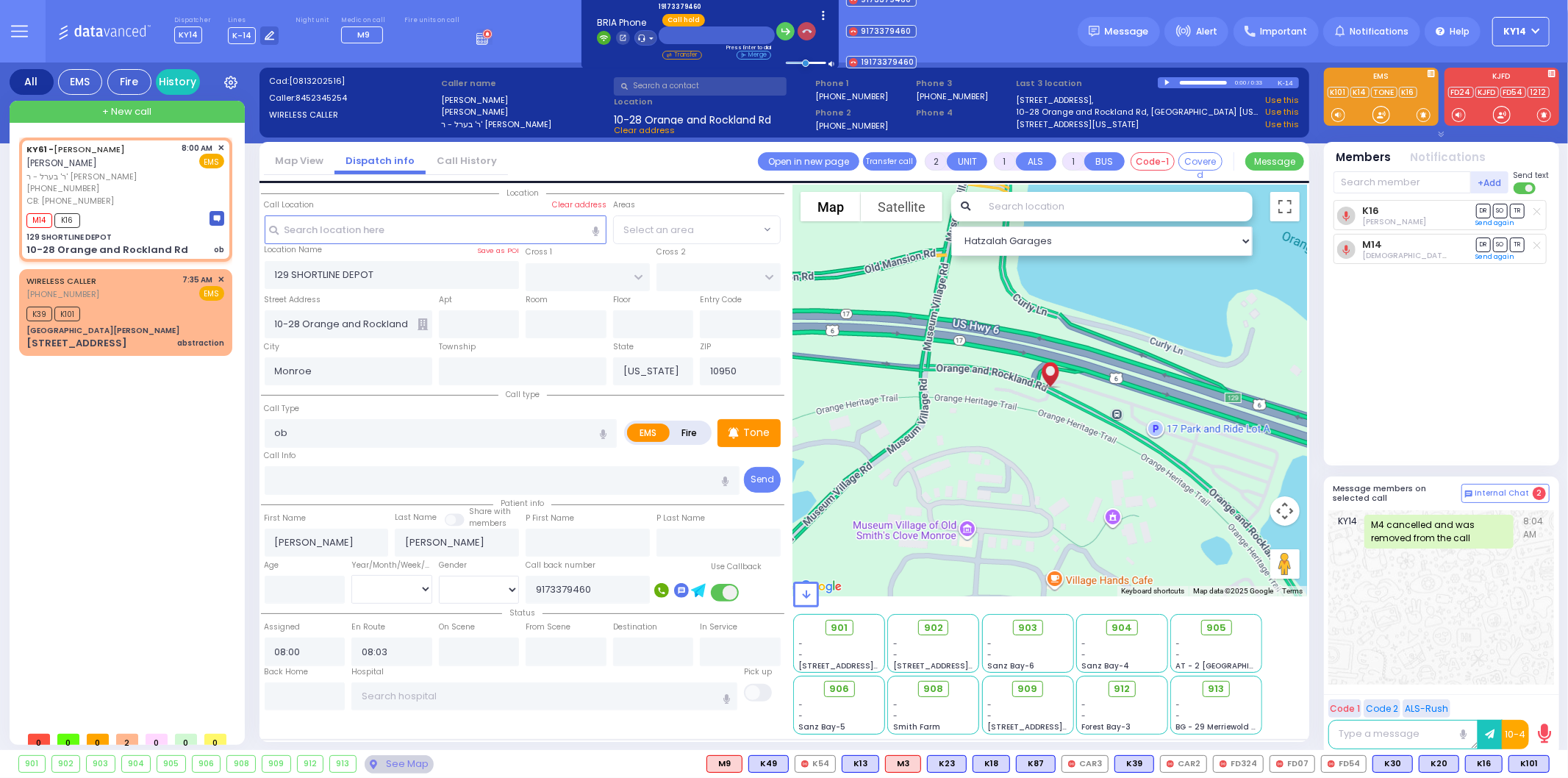
click at [803, 30] on icon "button" at bounding box center [806, 31] width 10 height 10
click at [659, 586] on icon at bounding box center [661, 590] width 14 height 14
click at [802, 30] on icon "button" at bounding box center [807, 31] width 10 height 10
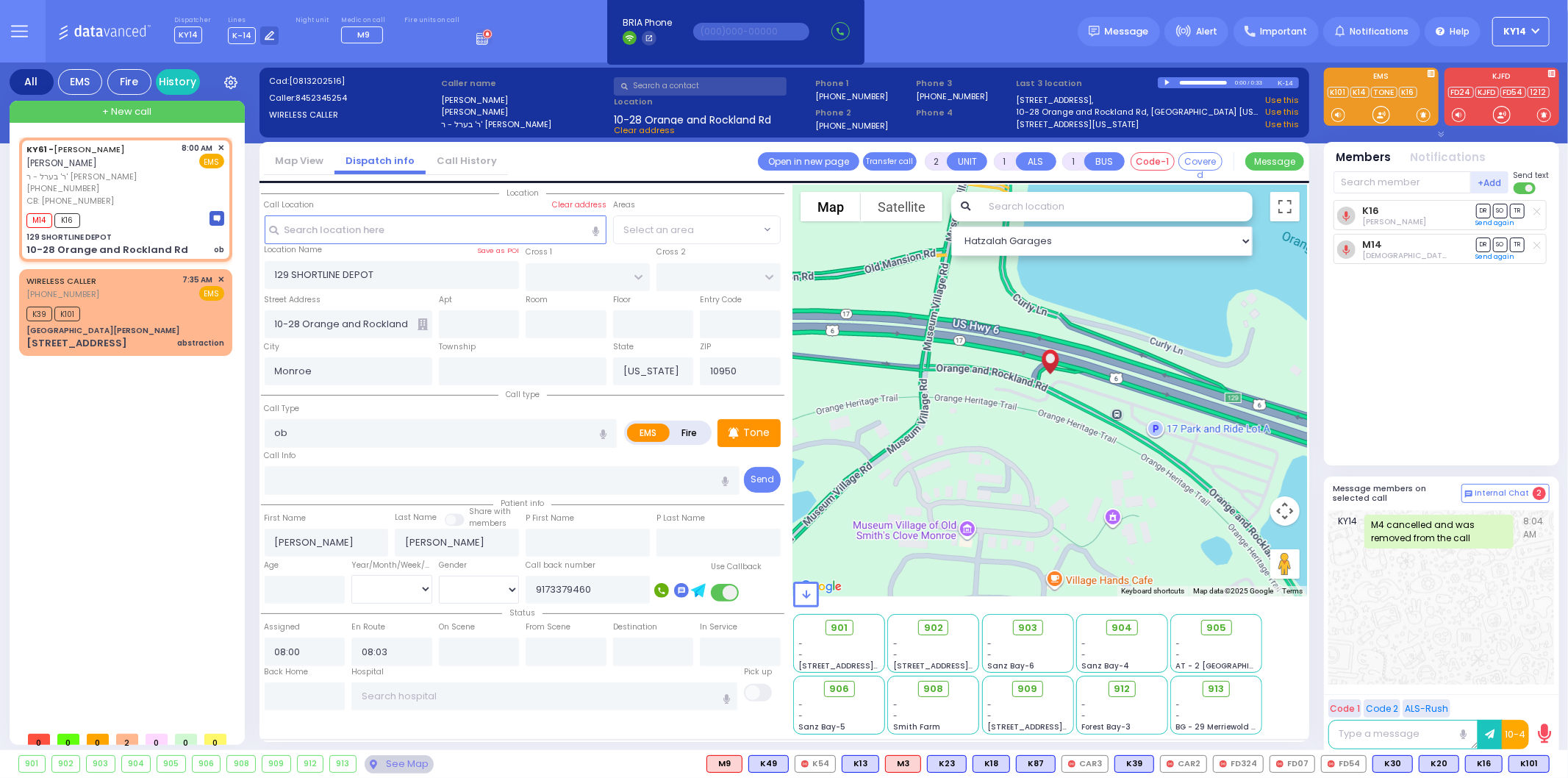
click at [659, 589] on icon at bounding box center [662, 592] width 6 height 6
type input "9173379460"
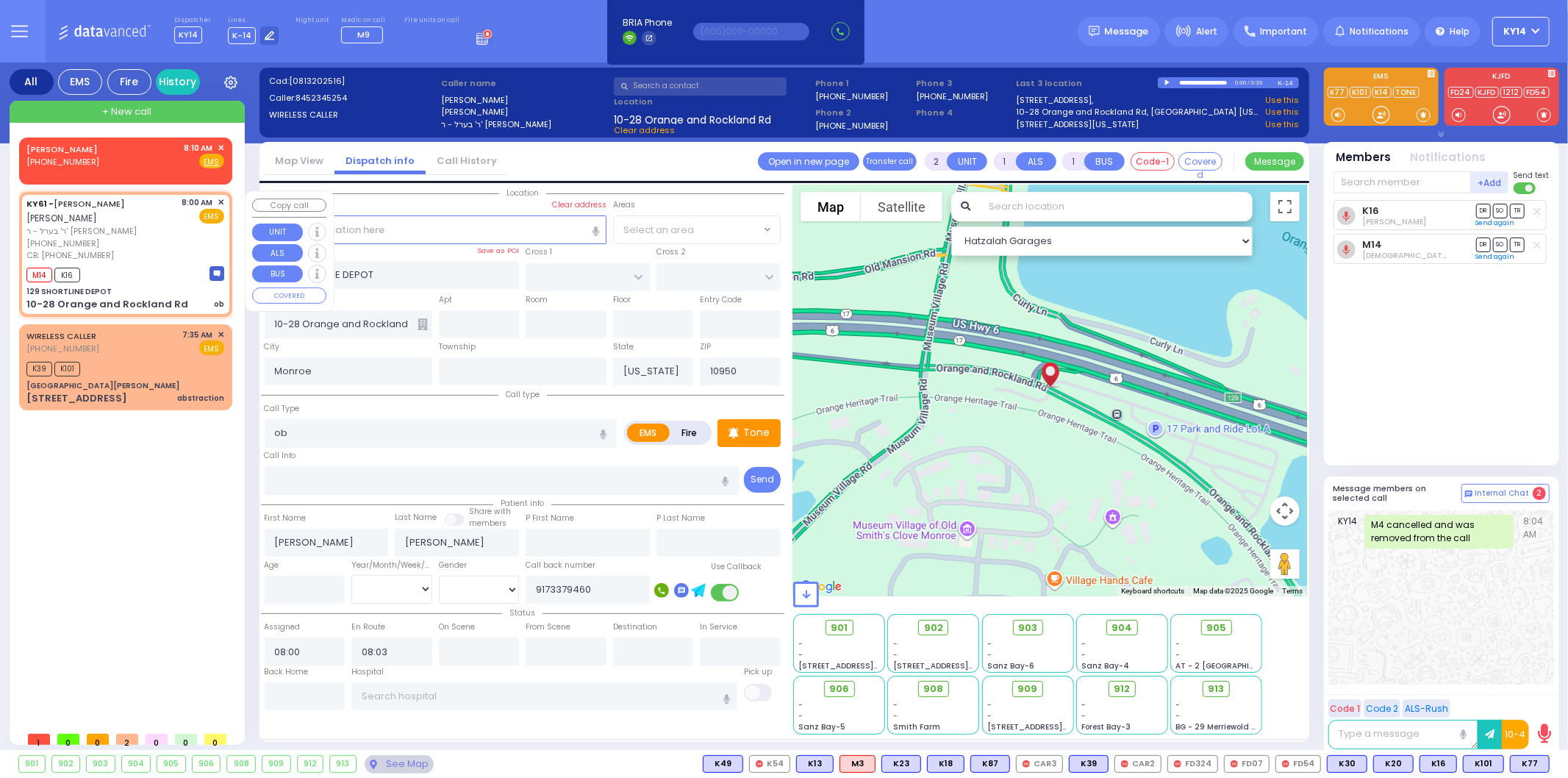
click at [160, 219] on div "KY61 - [PERSON_NAME] [PERSON_NAME]" at bounding box center [102, 211] width 151 height 29
select select
radio input "true"
select select
select select "Hatzalah Garages"
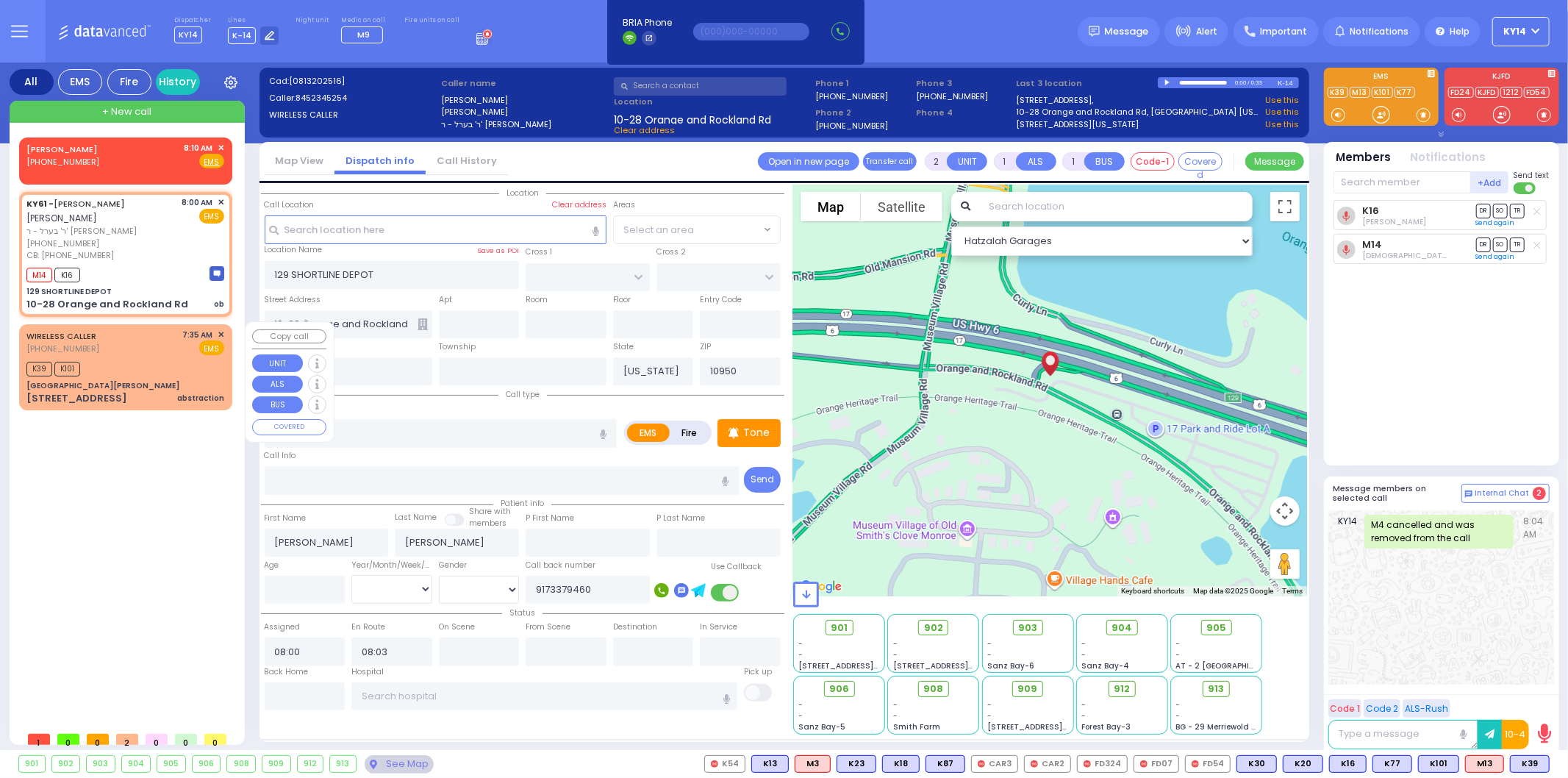
click at [134, 362] on div "K39 K101" at bounding box center [125, 367] width 198 height 18
select select
type input "abstraction"
radio input "true"
select select
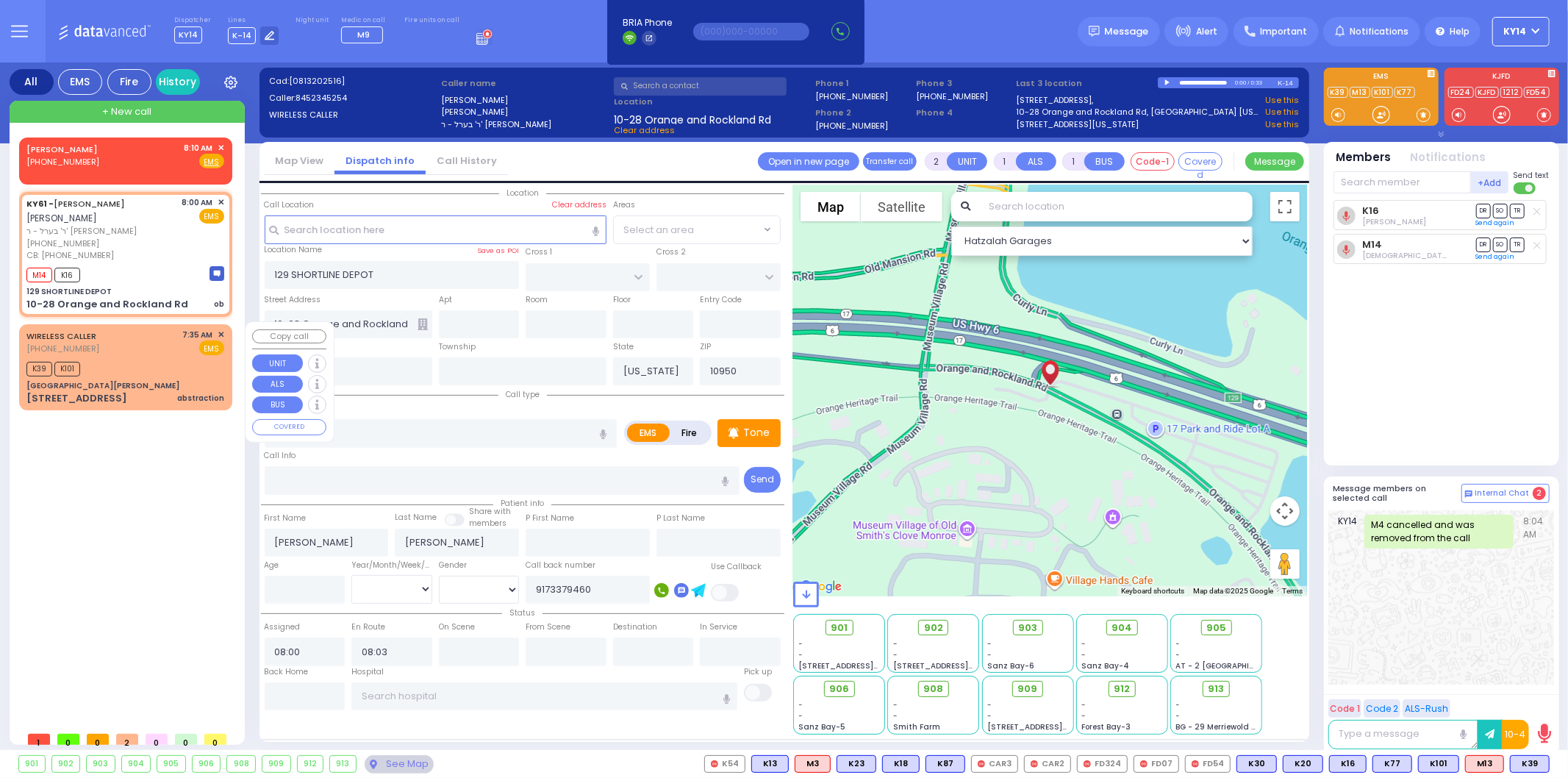
type input "07:35"
type input "07:54"
select select "Hatzalah Garages"
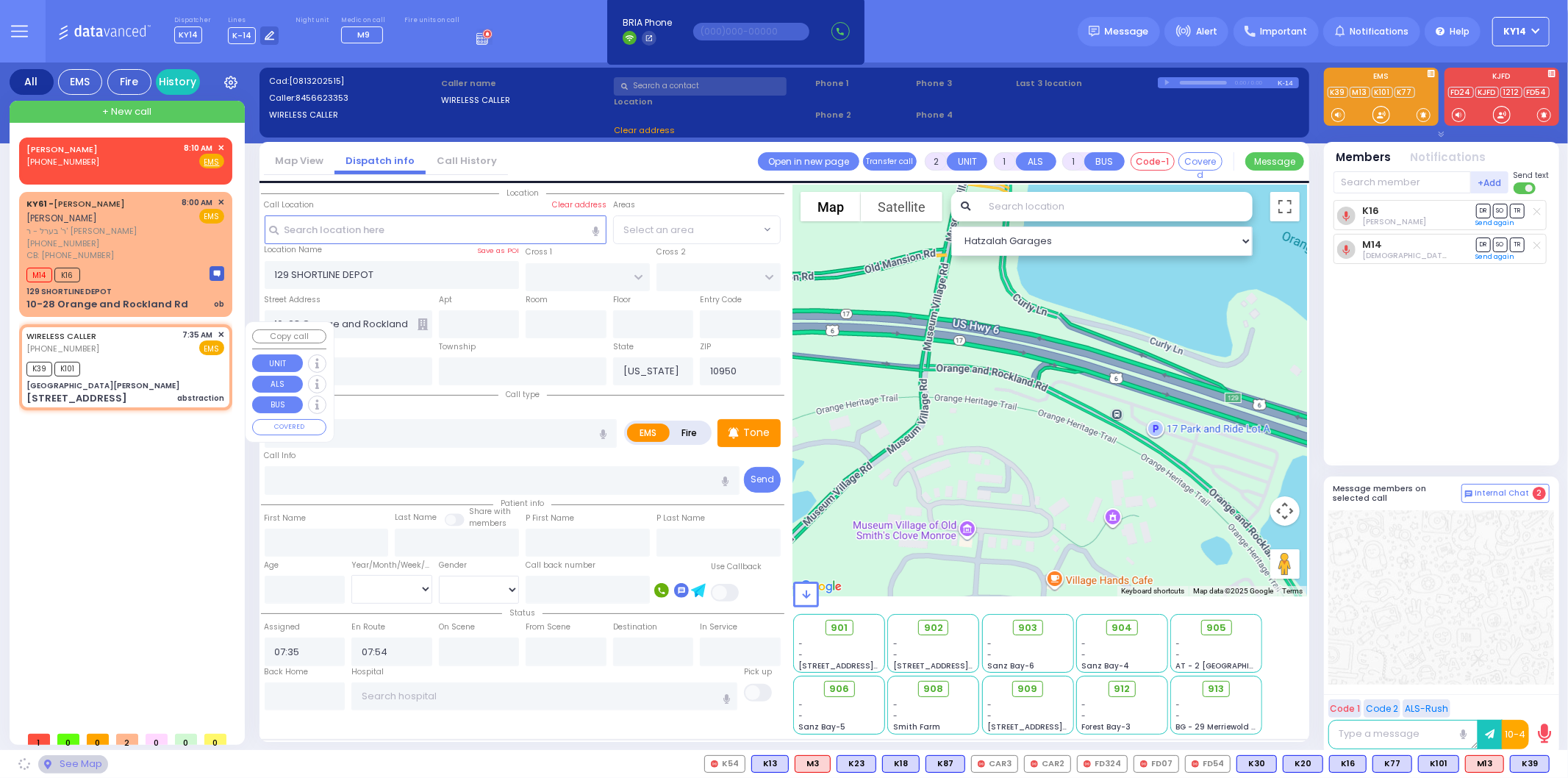
type input "[GEOGRAPHIC_DATA][PERSON_NAME]"
type input "GRAND ST"
type input "VAN DUZER PL"
type input "[STREET_ADDRESS]"
type input "Warwick"
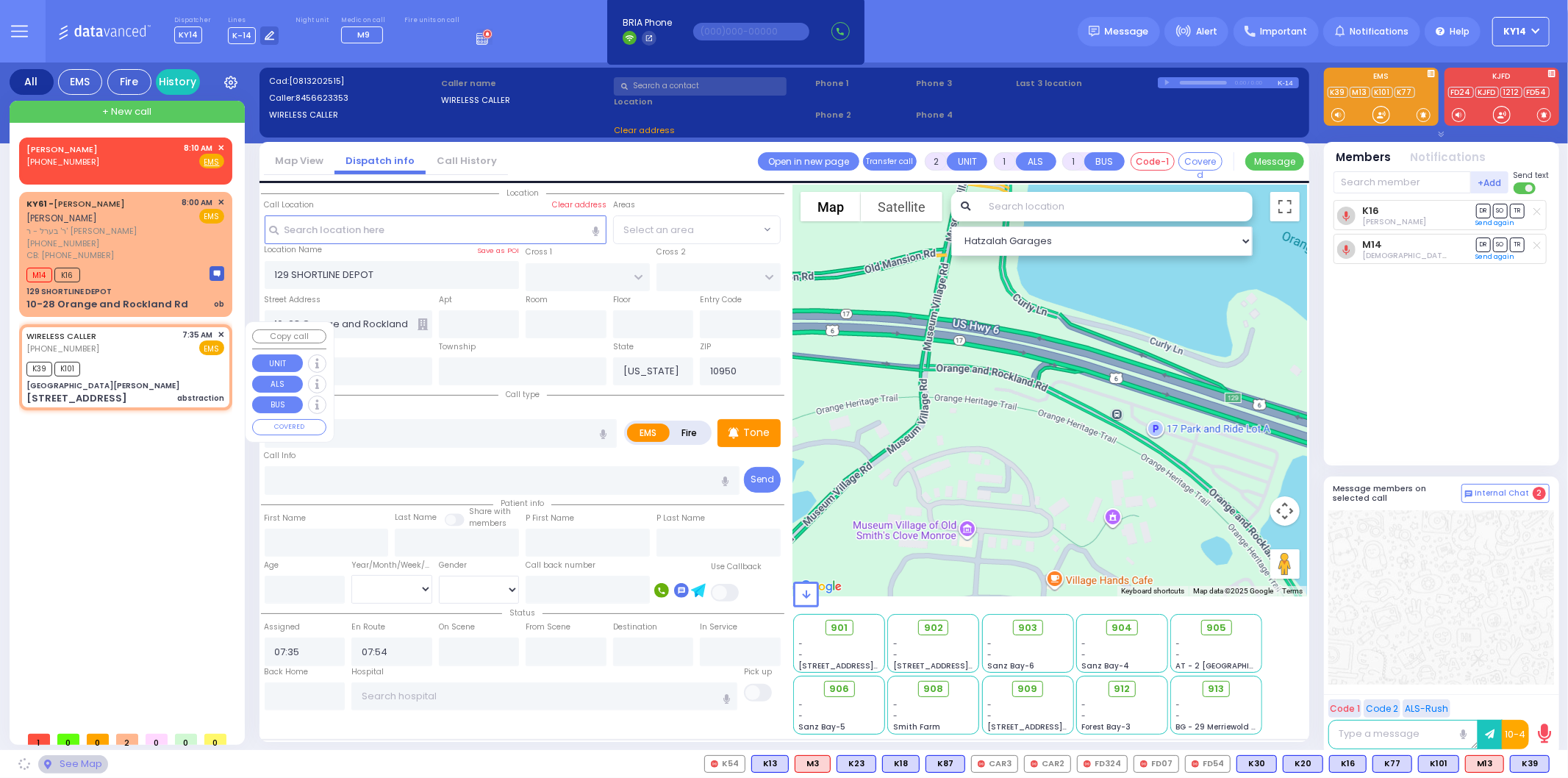
type input "10990"
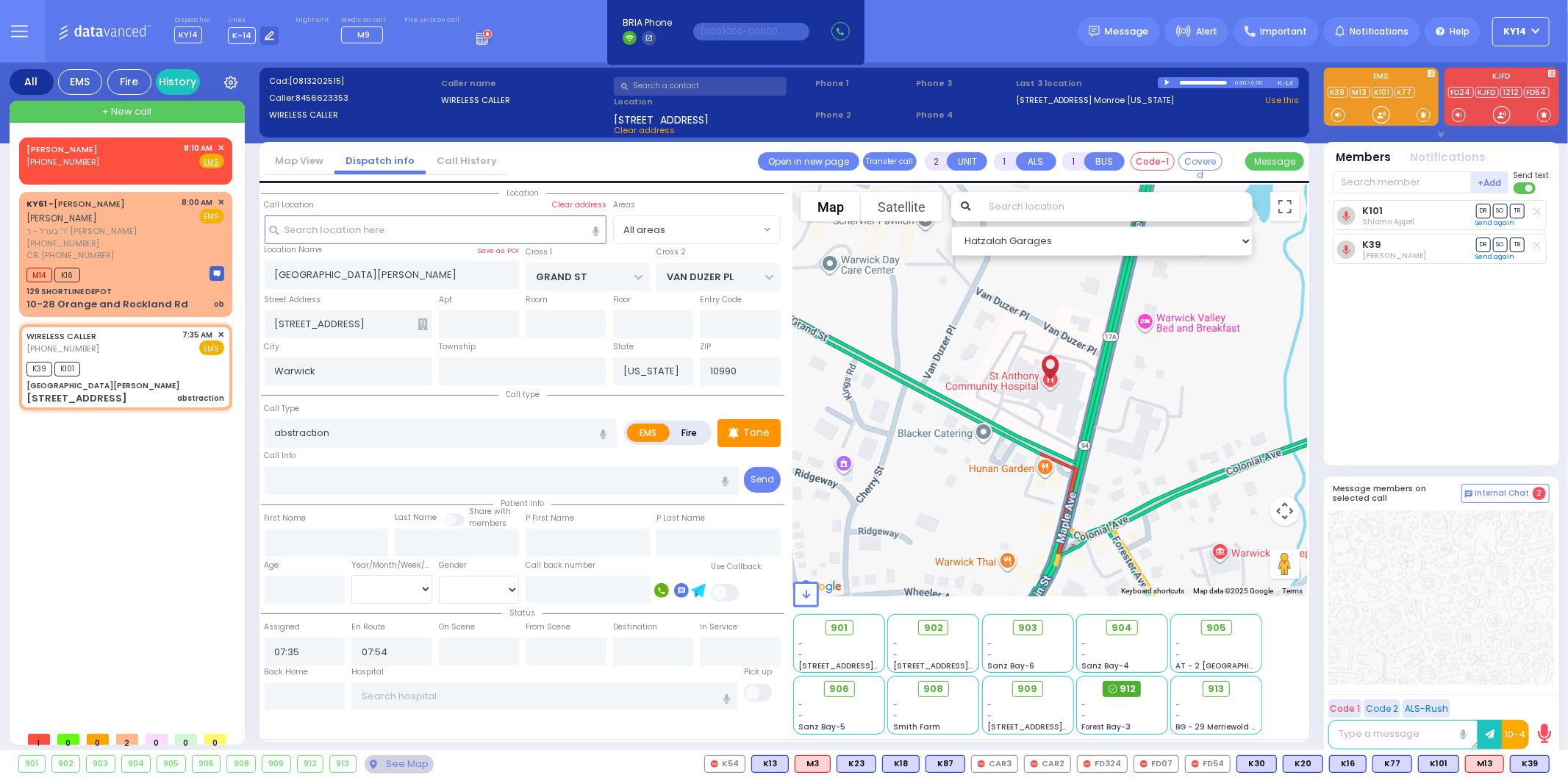
click at [1115, 685] on icon at bounding box center [1113, 689] width 9 height 9
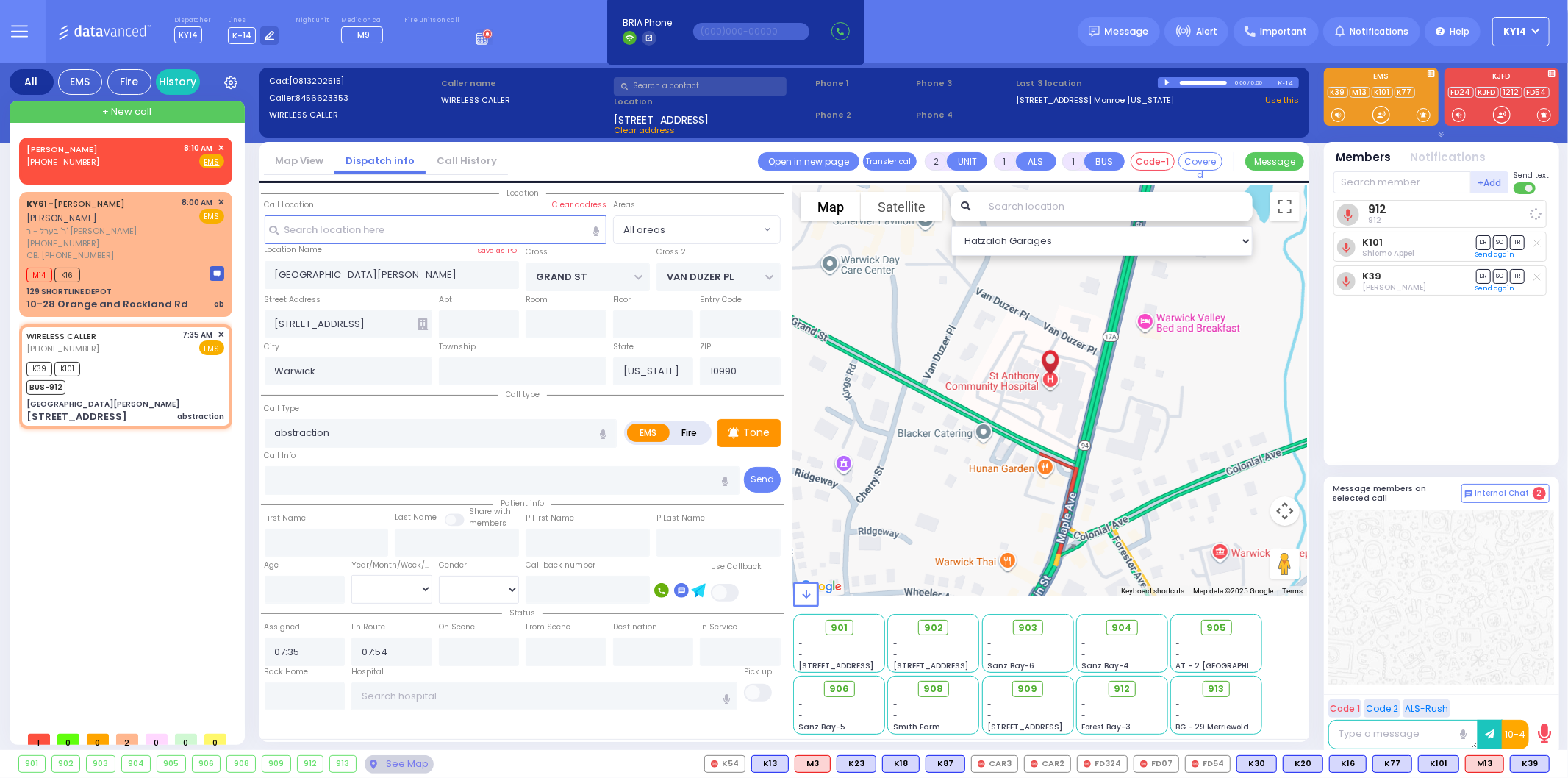
select select
radio input "true"
select select
select select "Hatzalah Garages"
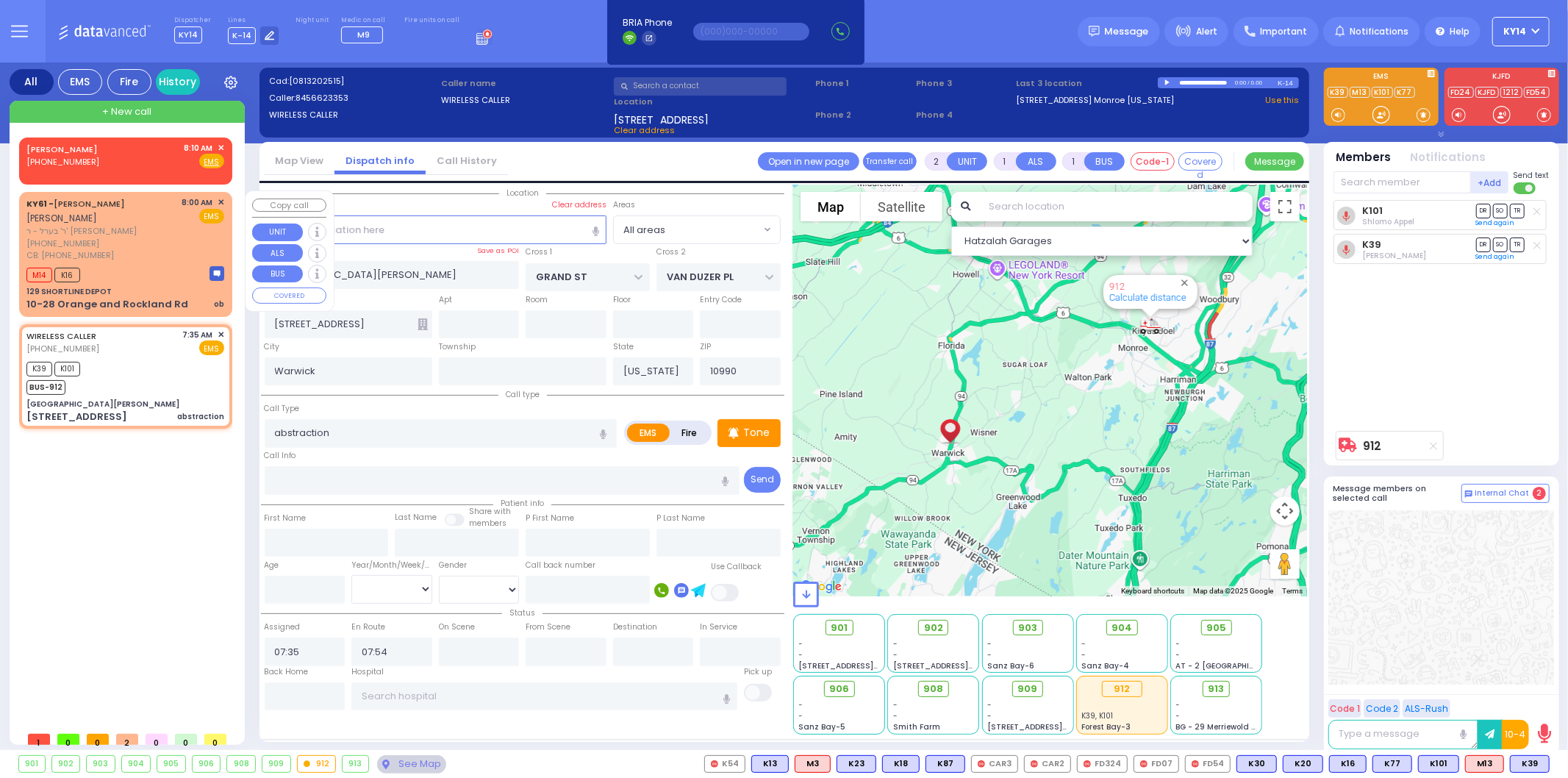
click at [139, 233] on span "ר' בערל - ר' [PERSON_NAME]" at bounding box center [102, 232] width 151 height 13
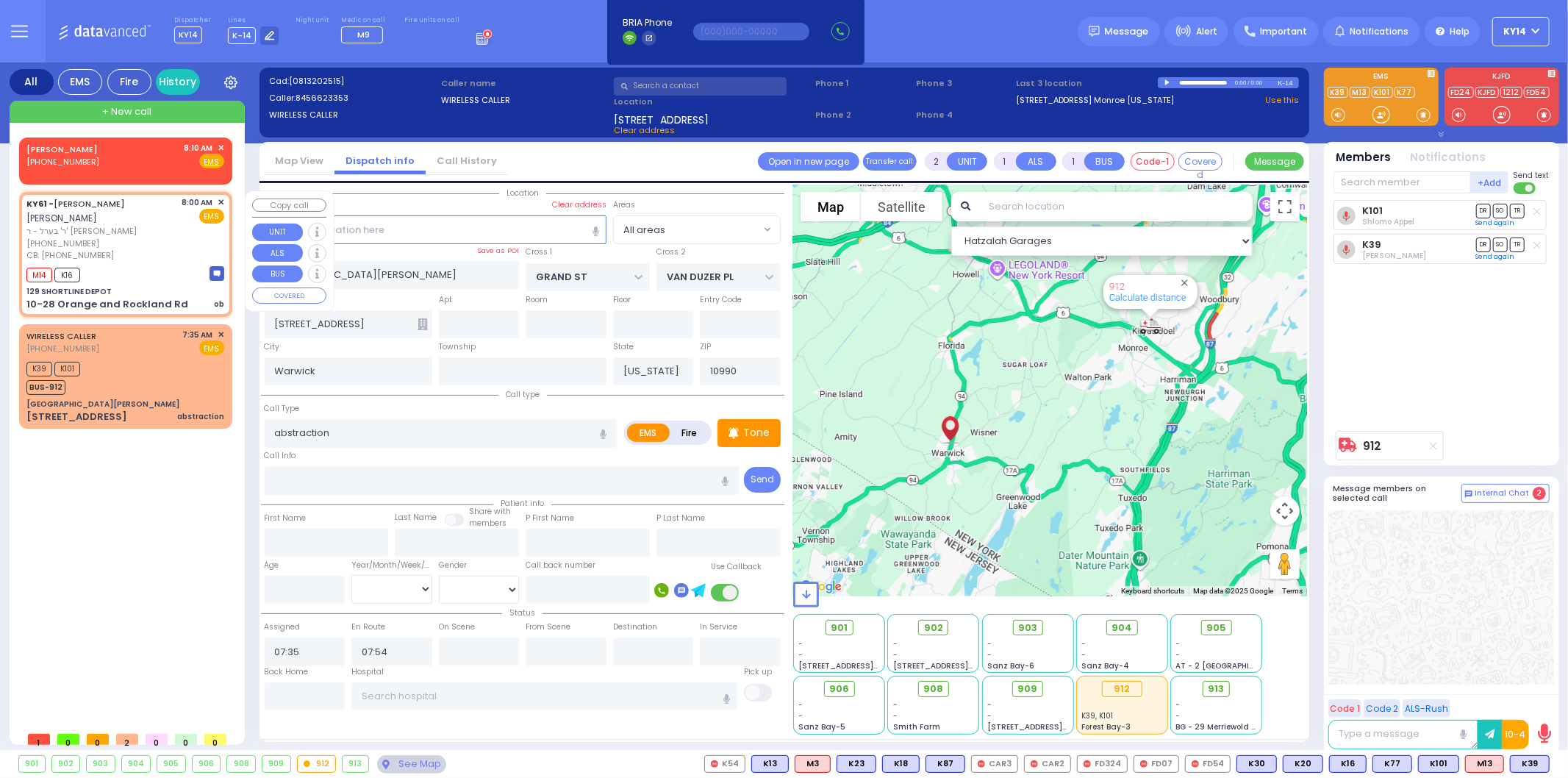
select select
type input "ob"
radio input "true"
type input "ARON ZEV"
type input "POLACHECK"
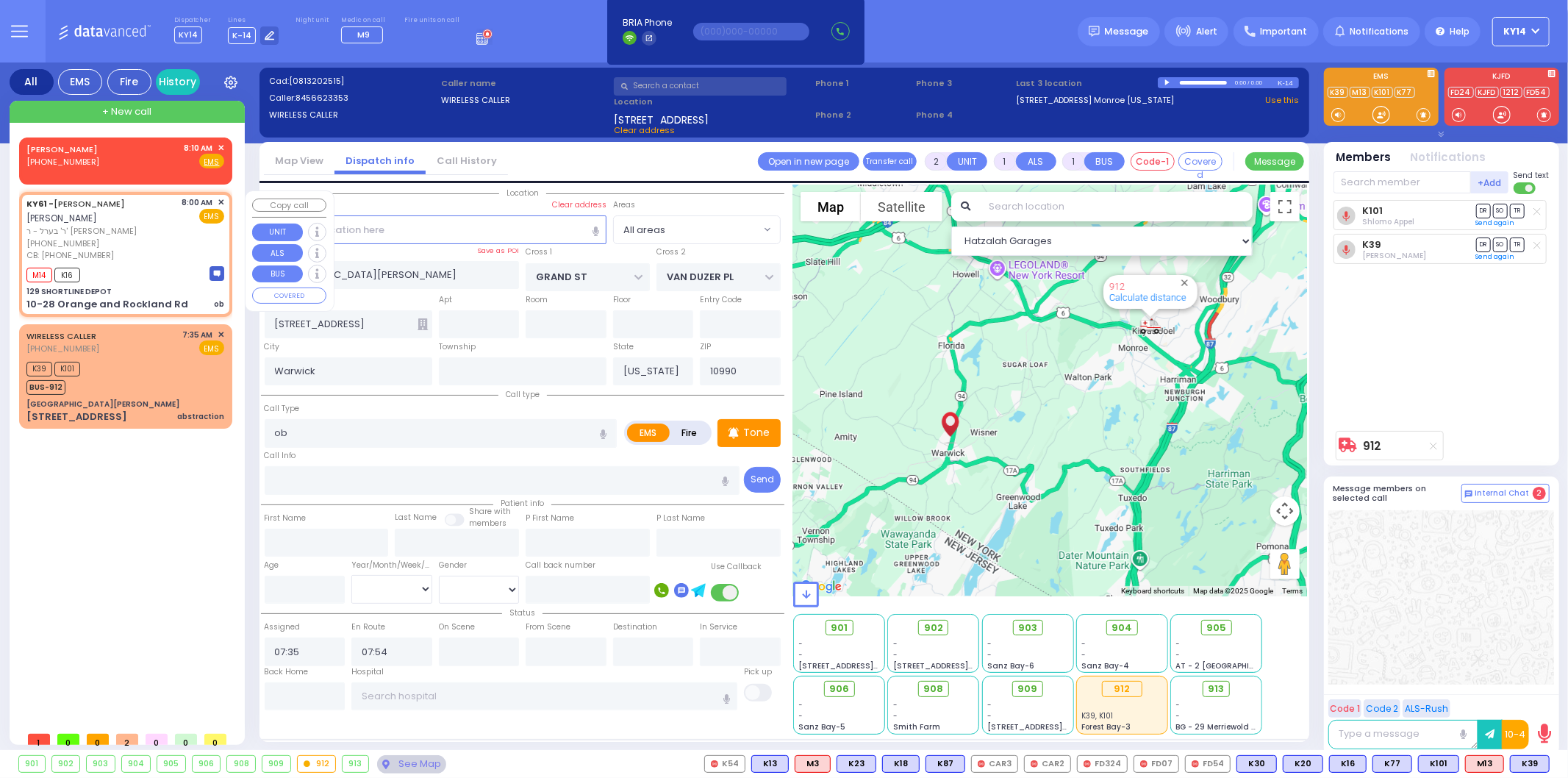
select select
type input "9173379460"
type input "08:00"
type input "08:03"
select select "Hatzalah Garages"
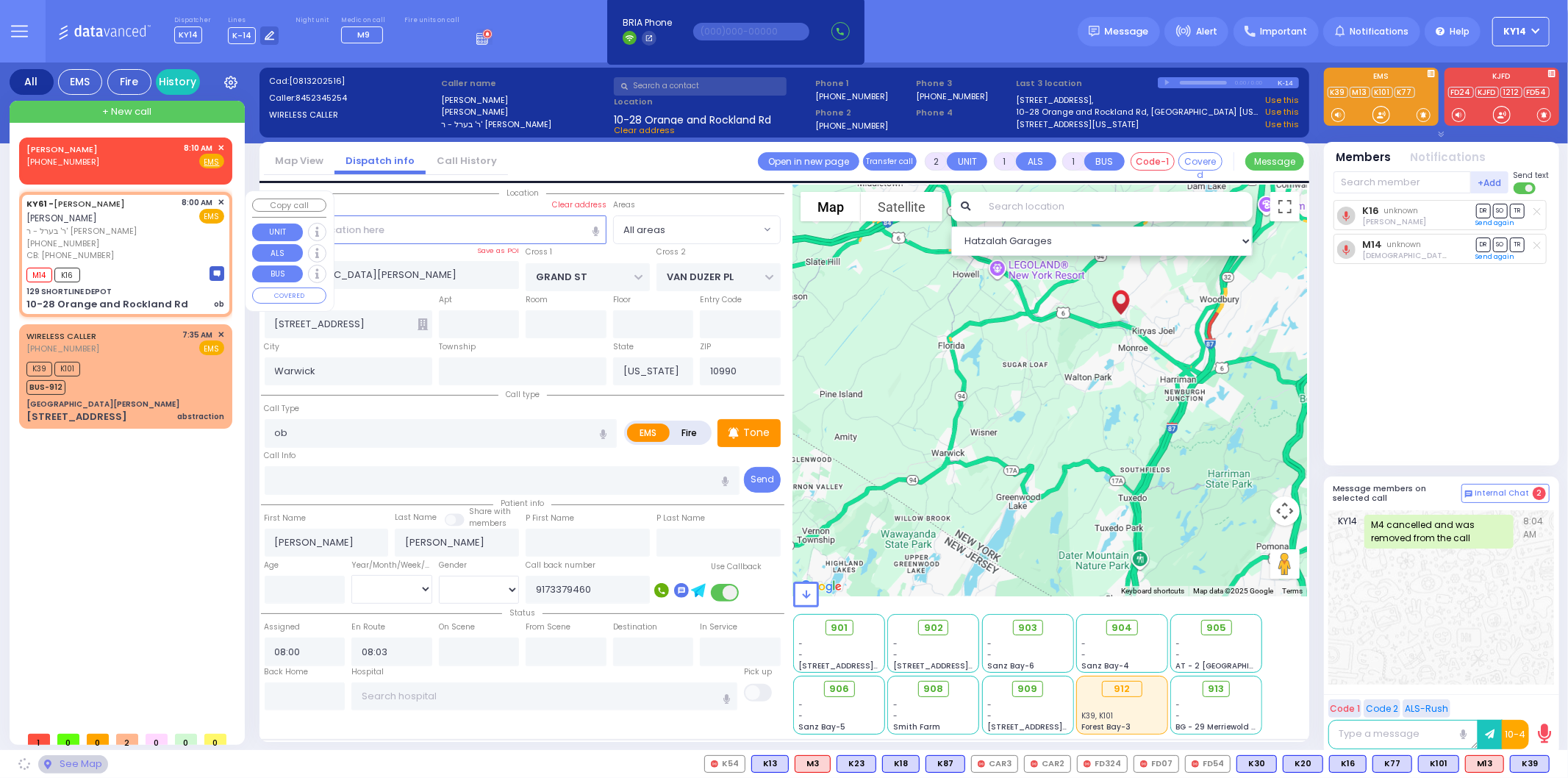
type input "129 SHORTLINE DEPOT"
type input "10-28 Orange and Rockland Rd"
type input "Monroe"
type input "10950"
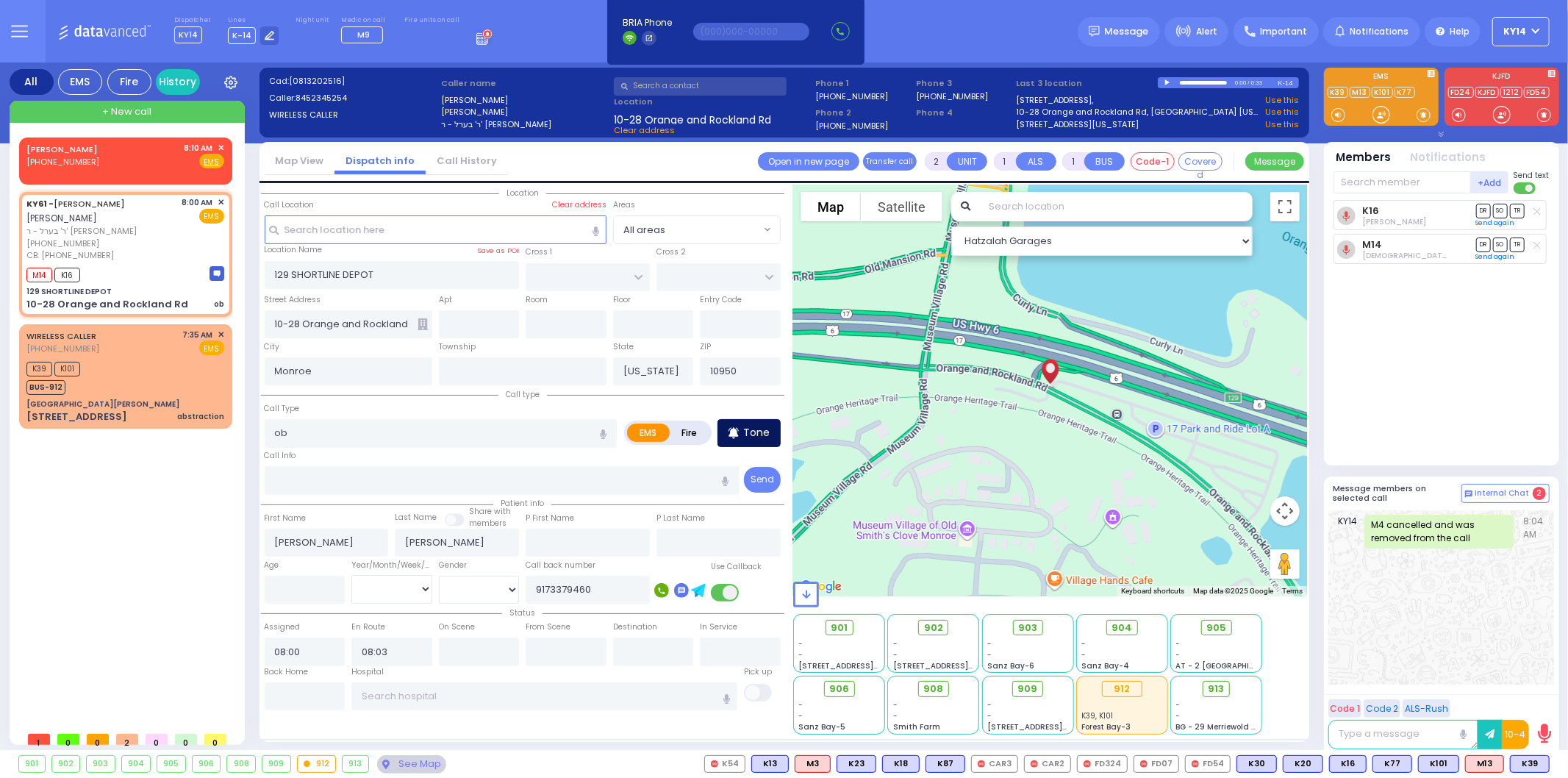
click at [731, 428] on icon at bounding box center [730, 430] width 2 height 4
click at [1533, 766] on span "K64" at bounding box center [1529, 764] width 39 height 16
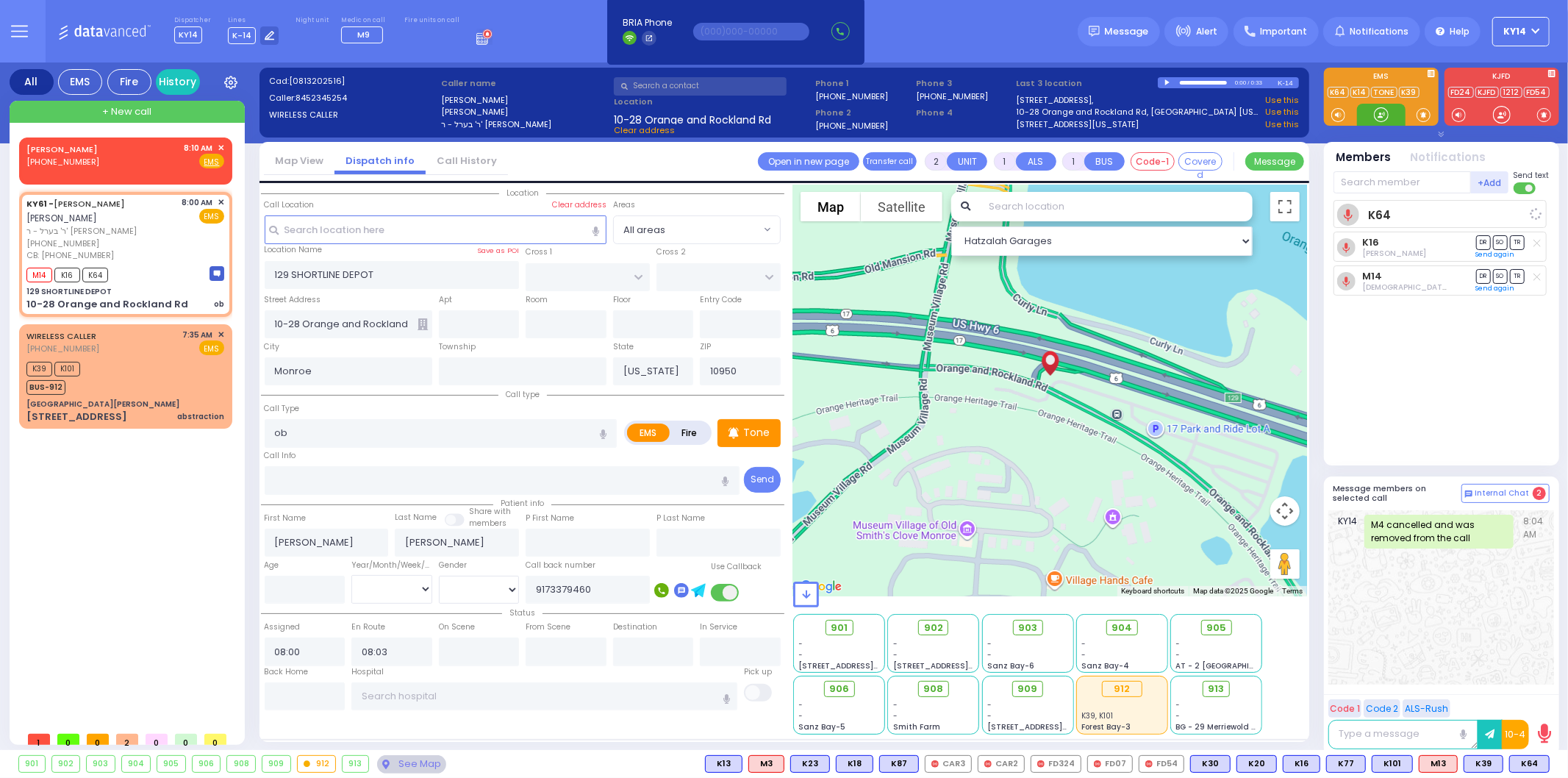
select select
radio input "true"
select select
select select "Hatzalah Garages"
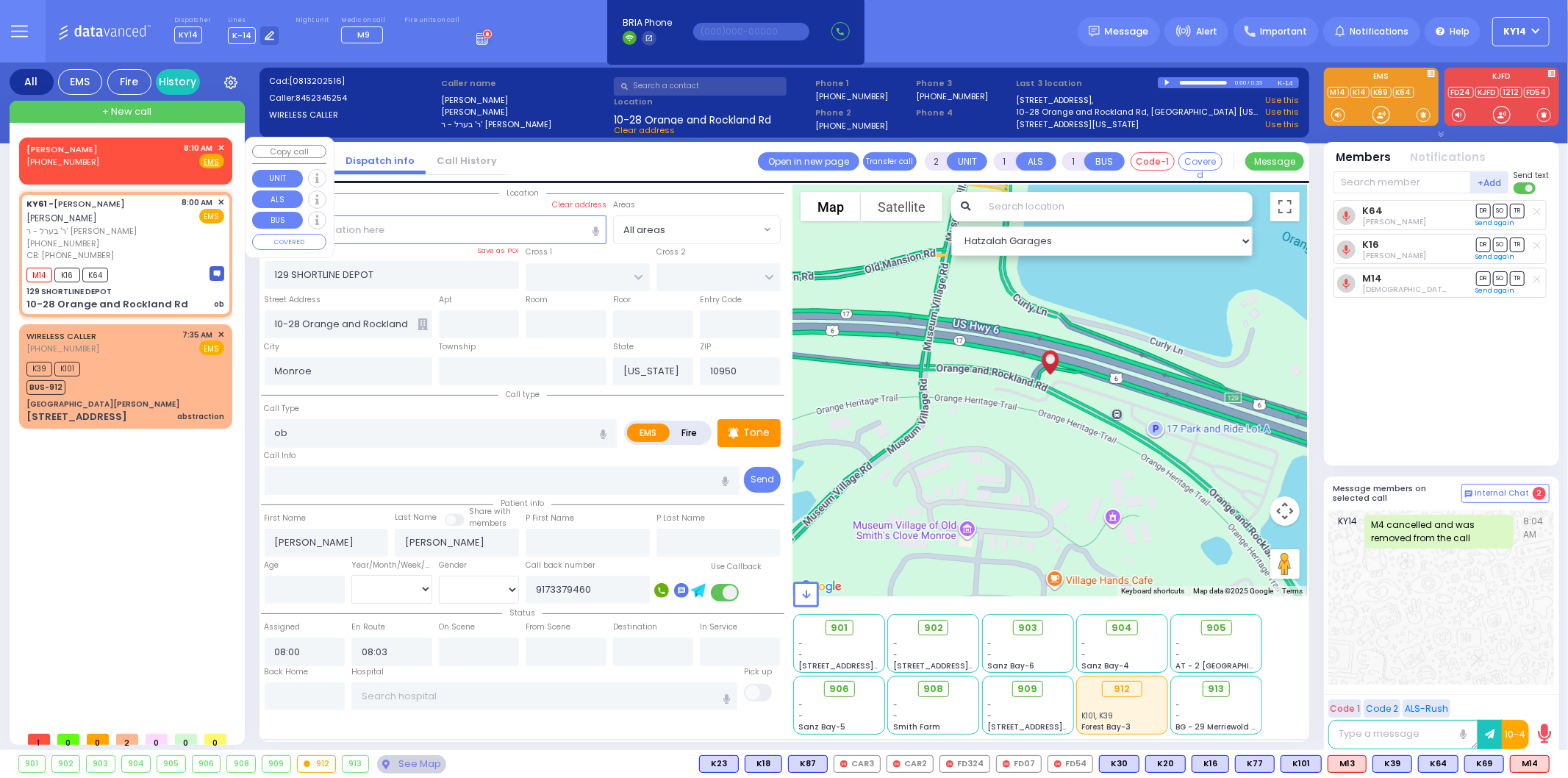
click at [165, 160] on div "AARON ROTHMAN (917) 337-9460 8:10 AM ✕ Fire EMS" at bounding box center [125, 156] width 198 height 27
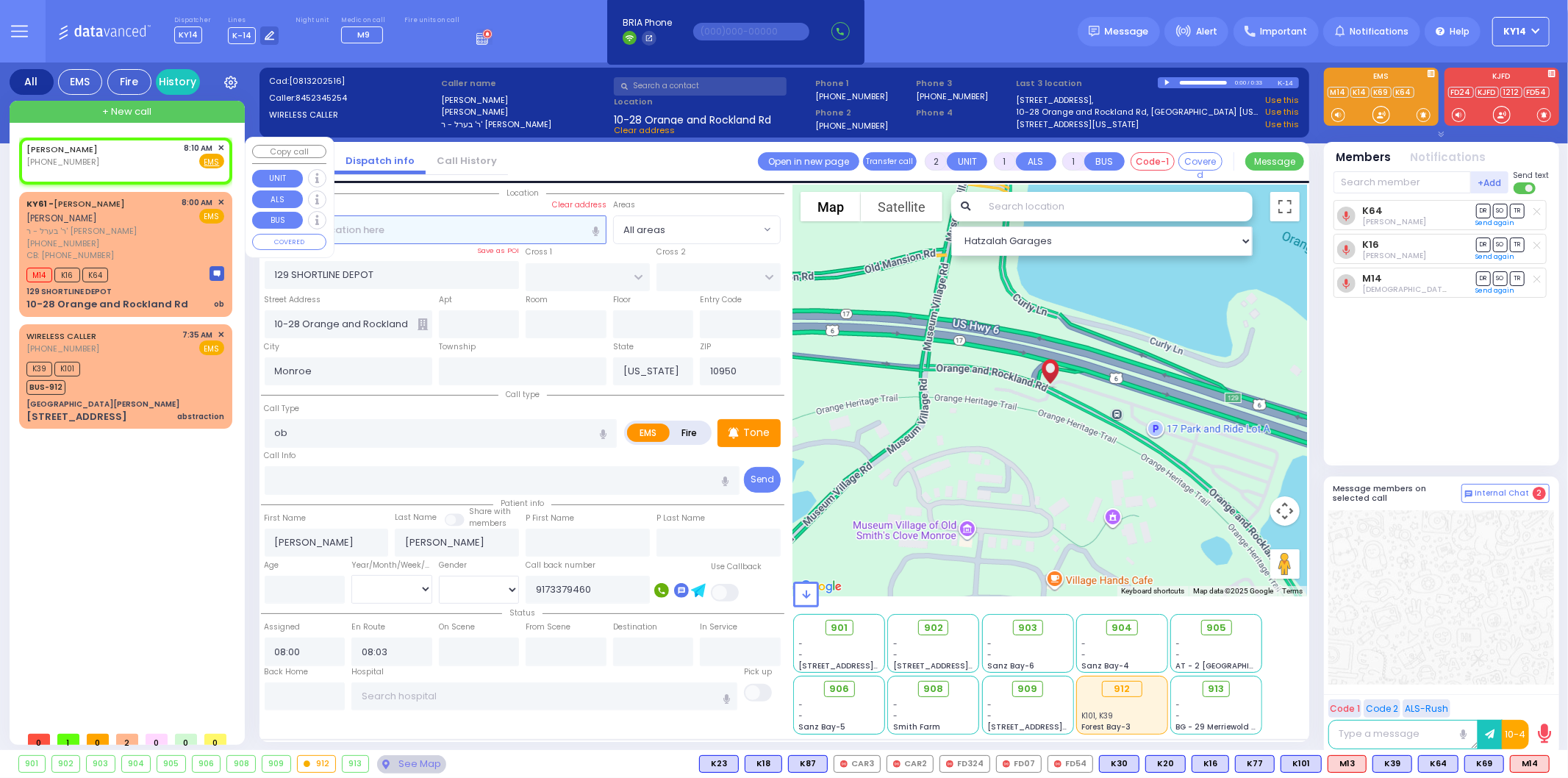
select select
radio input "true"
select select
type input "08:10"
select select "Hatzalah Garages"
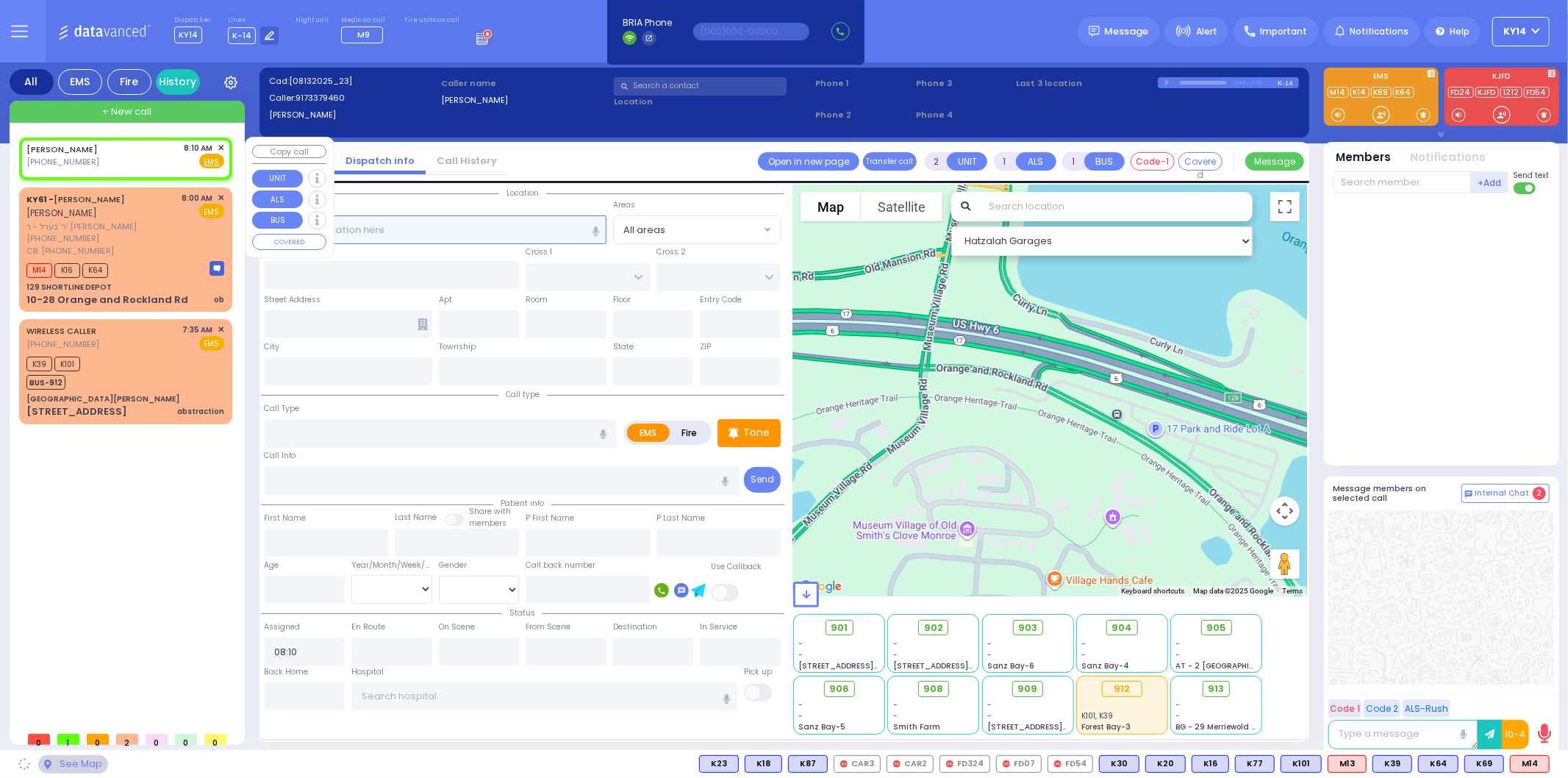
select select
radio input "true"
select select
select select "Hatzalah Garages"
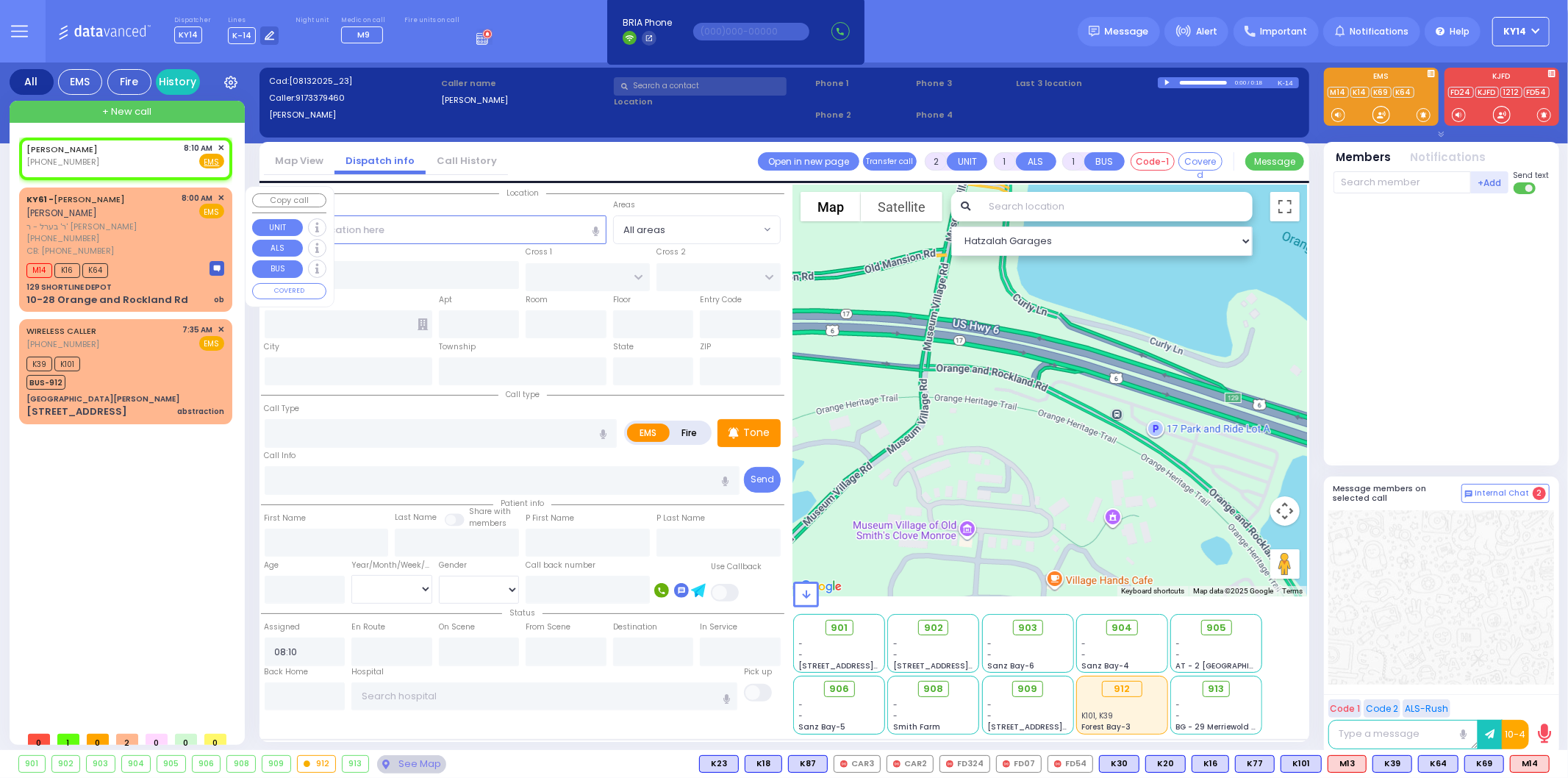
click at [149, 251] on div "CB: [PHONE_NUMBER]" at bounding box center [102, 251] width 151 height 13
select select
type input "ob"
radio input "true"
type input "ARON ZEV"
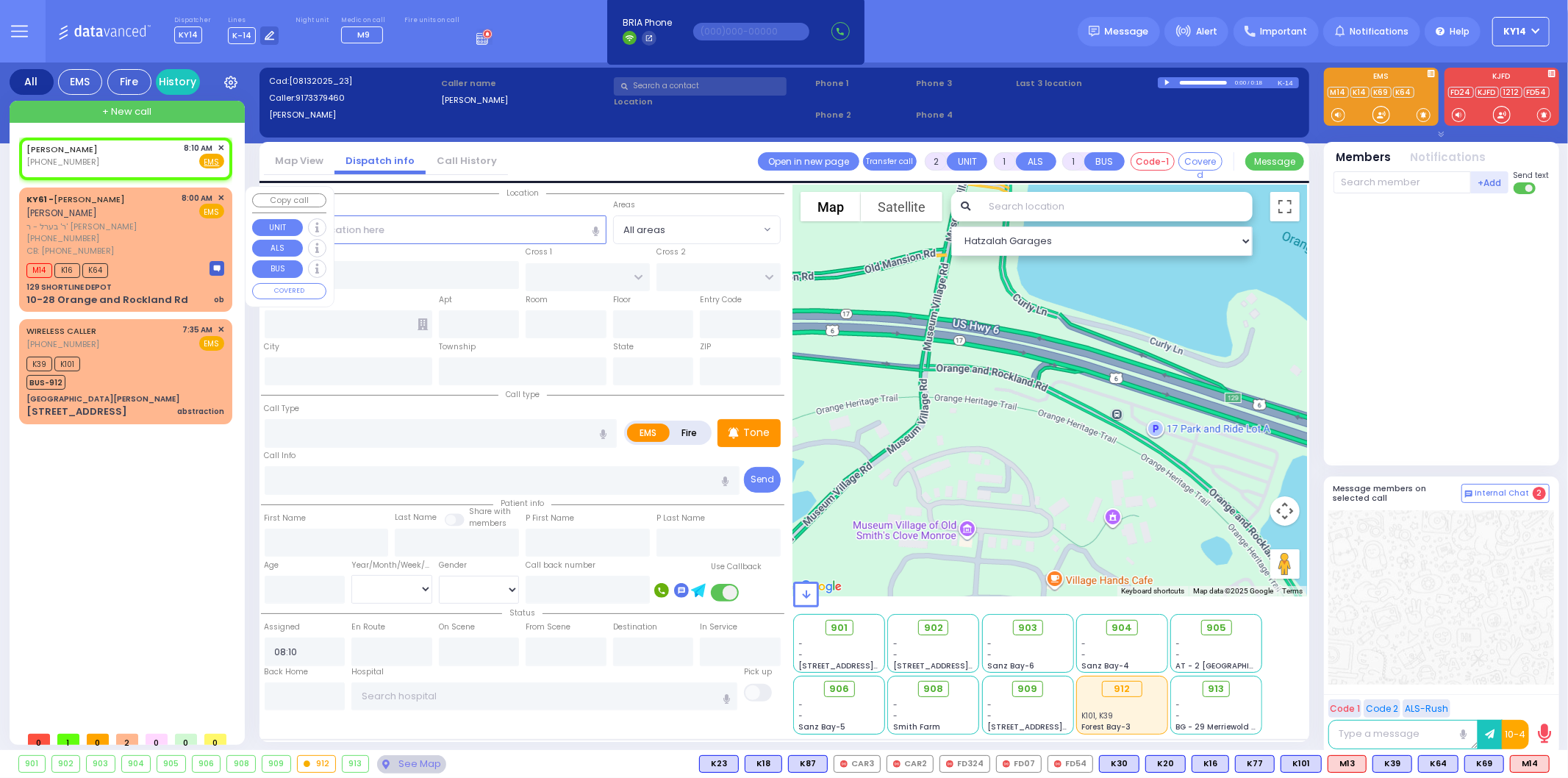
type input "POLACHECK"
select select
type input "9173379460"
type input "08:00"
type input "08:03"
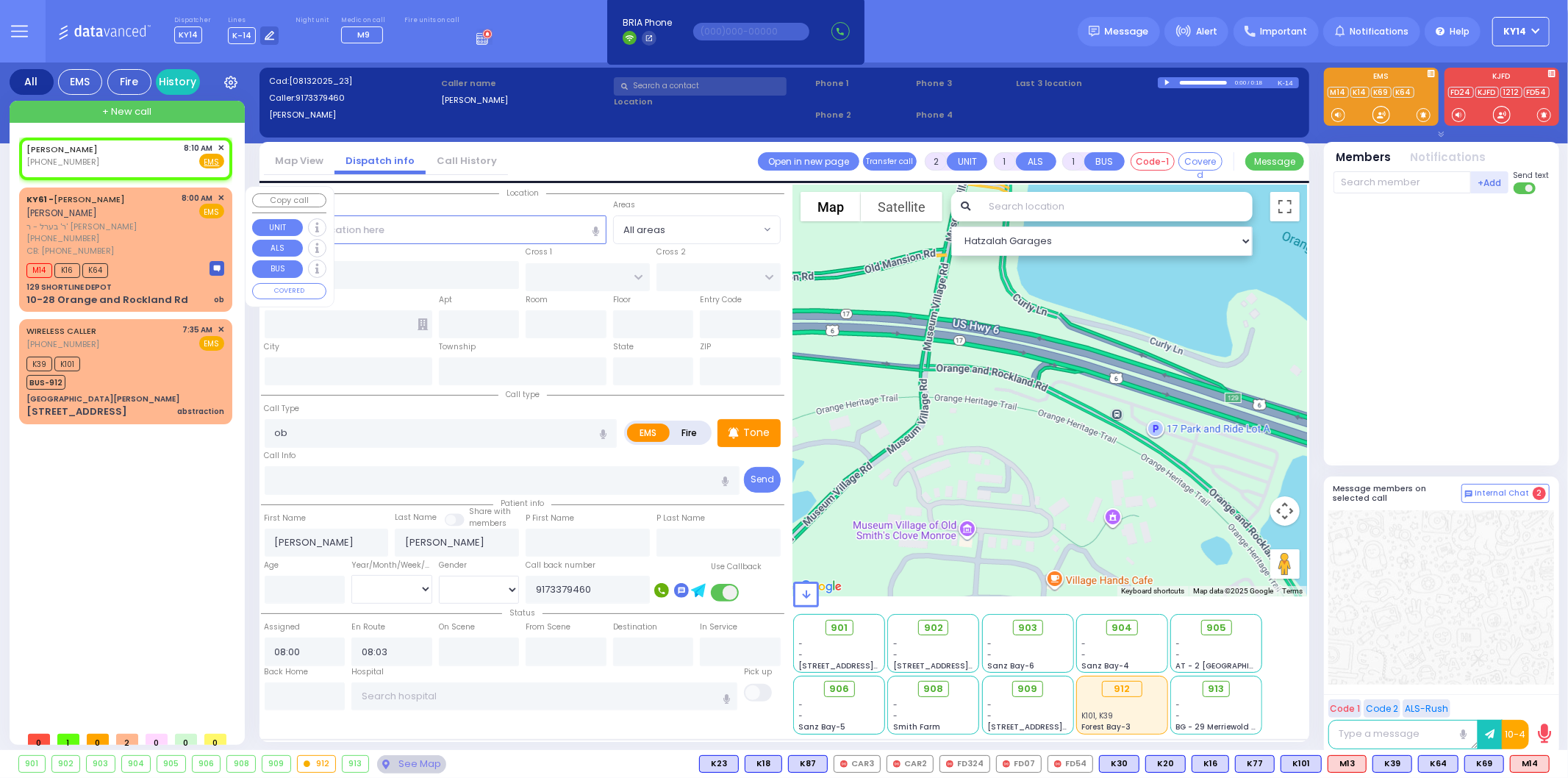
select select "Hatzalah Garages"
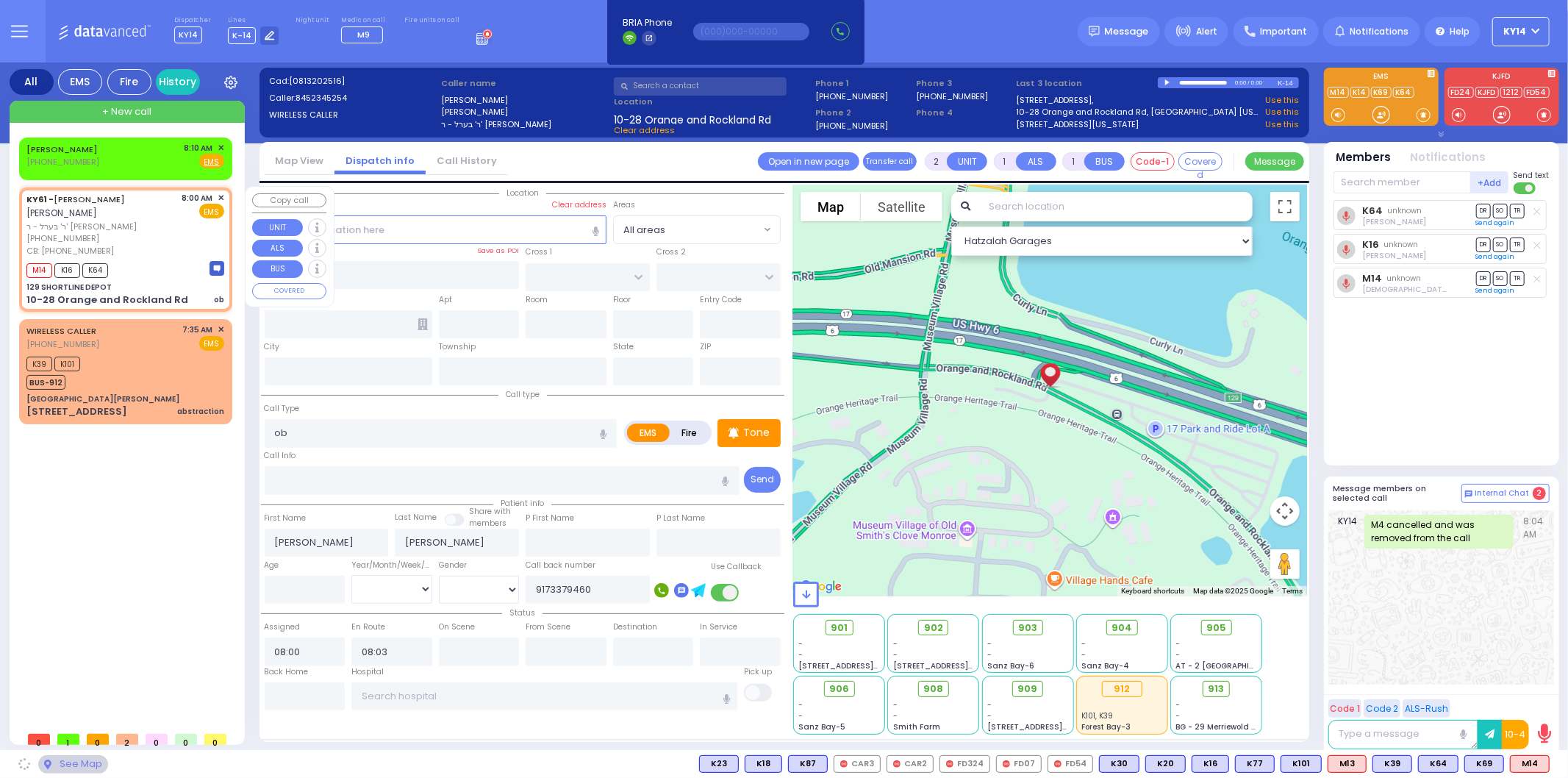
type input "129 SHORTLINE DEPOT"
type input "10-28 Orange and Rockland Rd"
type input "Monroe"
type input "New York"
type input "10950"
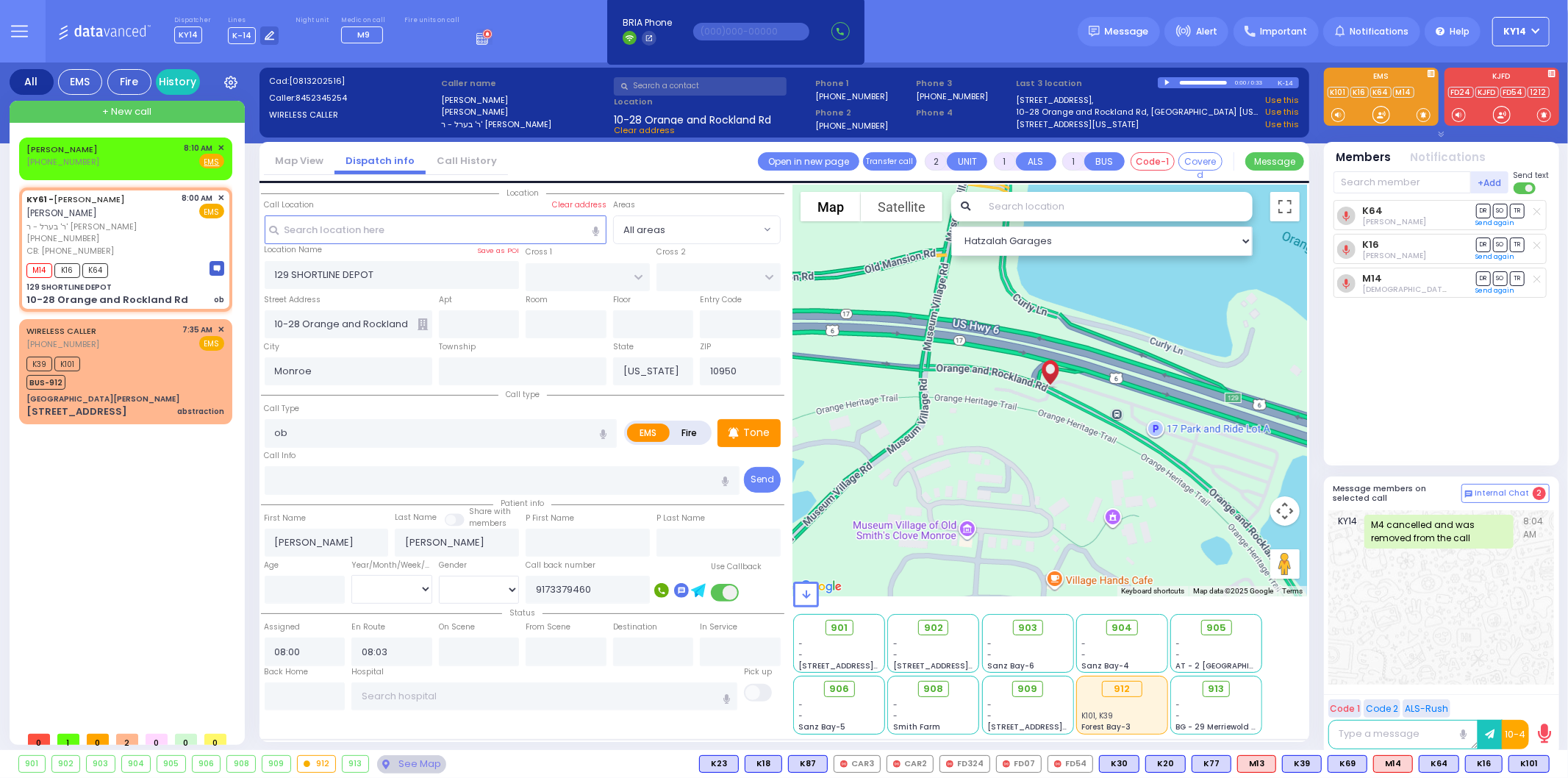
type input "6"
select select
radio input "true"
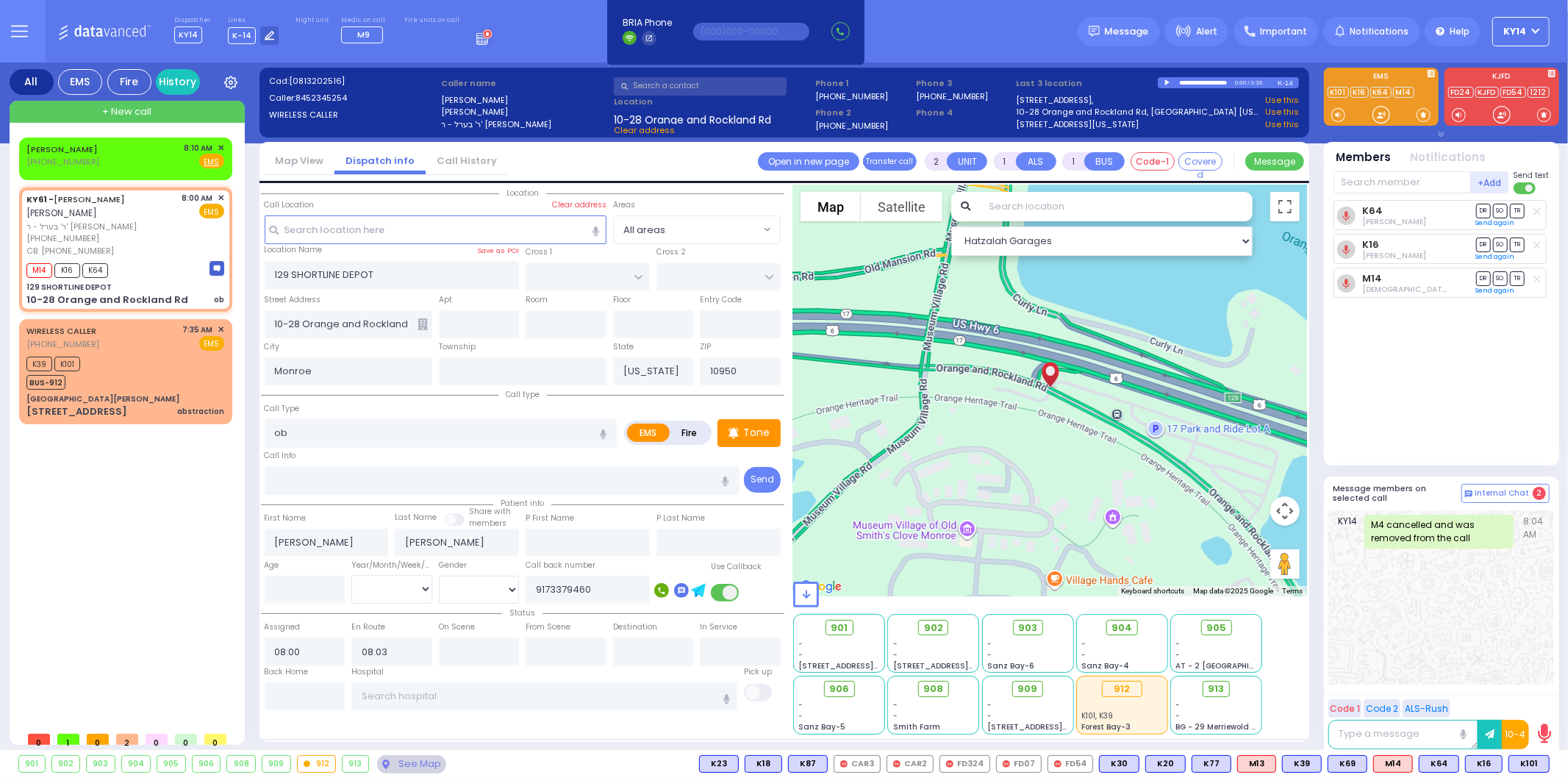
type input "Unknown"
select select "Year"
select select "Hatzalah Garages"
select select
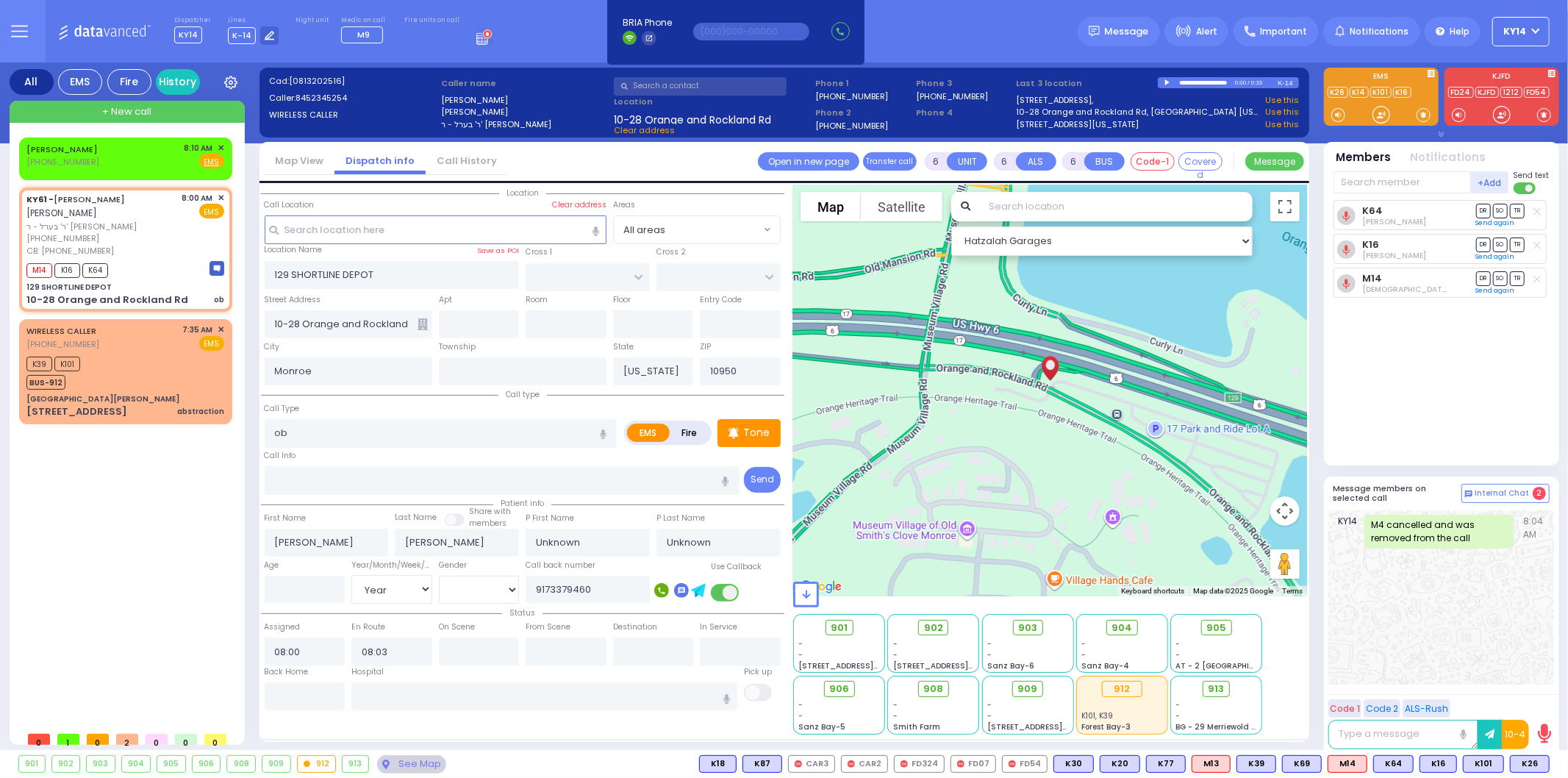
radio input "true"
type input "Rachel"
type input "Pomrind"
type input "25"
select select "Year"
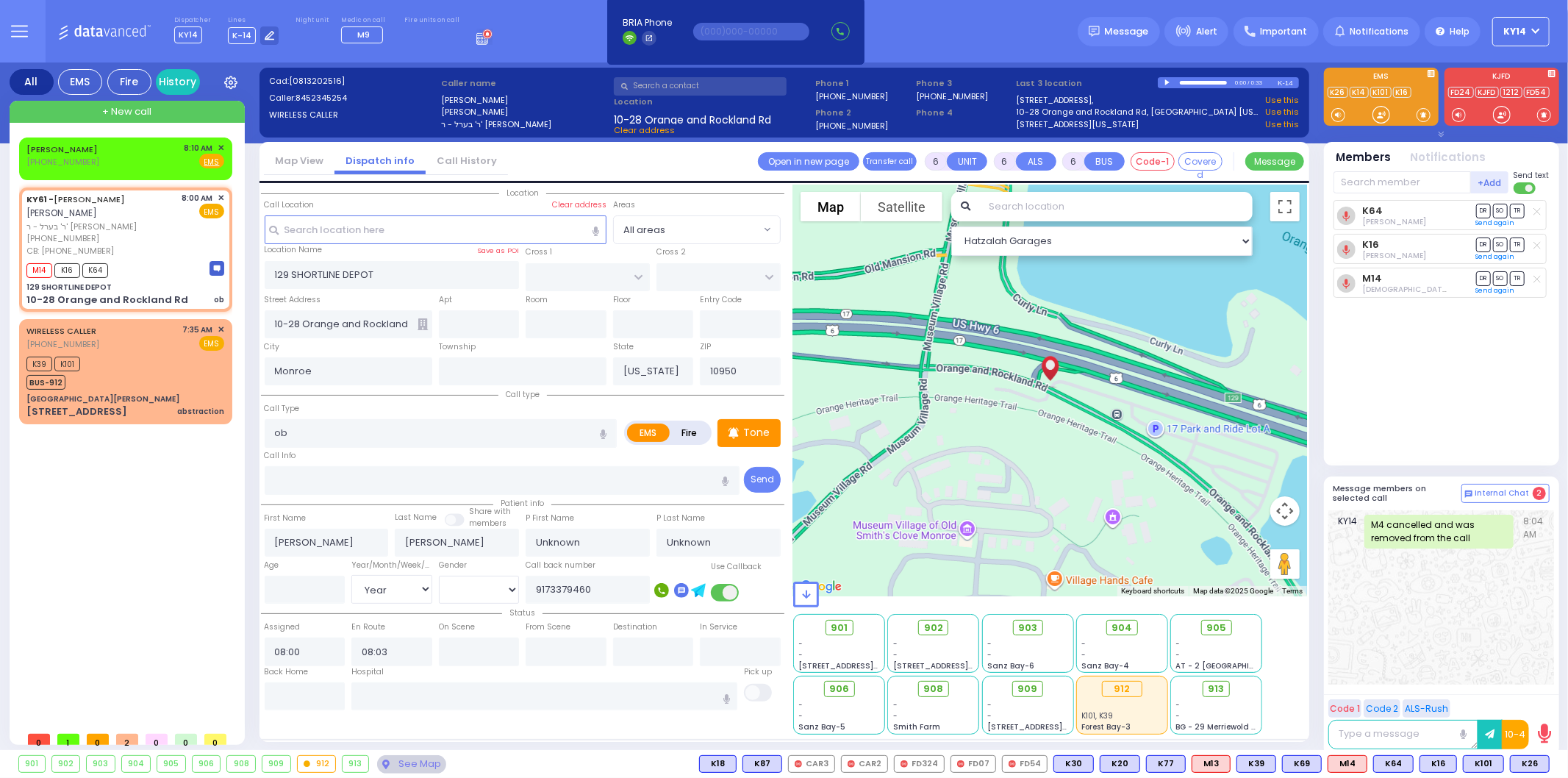
select select "[DEMOGRAPHIC_DATA]"
select select "Hatzalah Garages"
select select
radio input "true"
select select "Year"
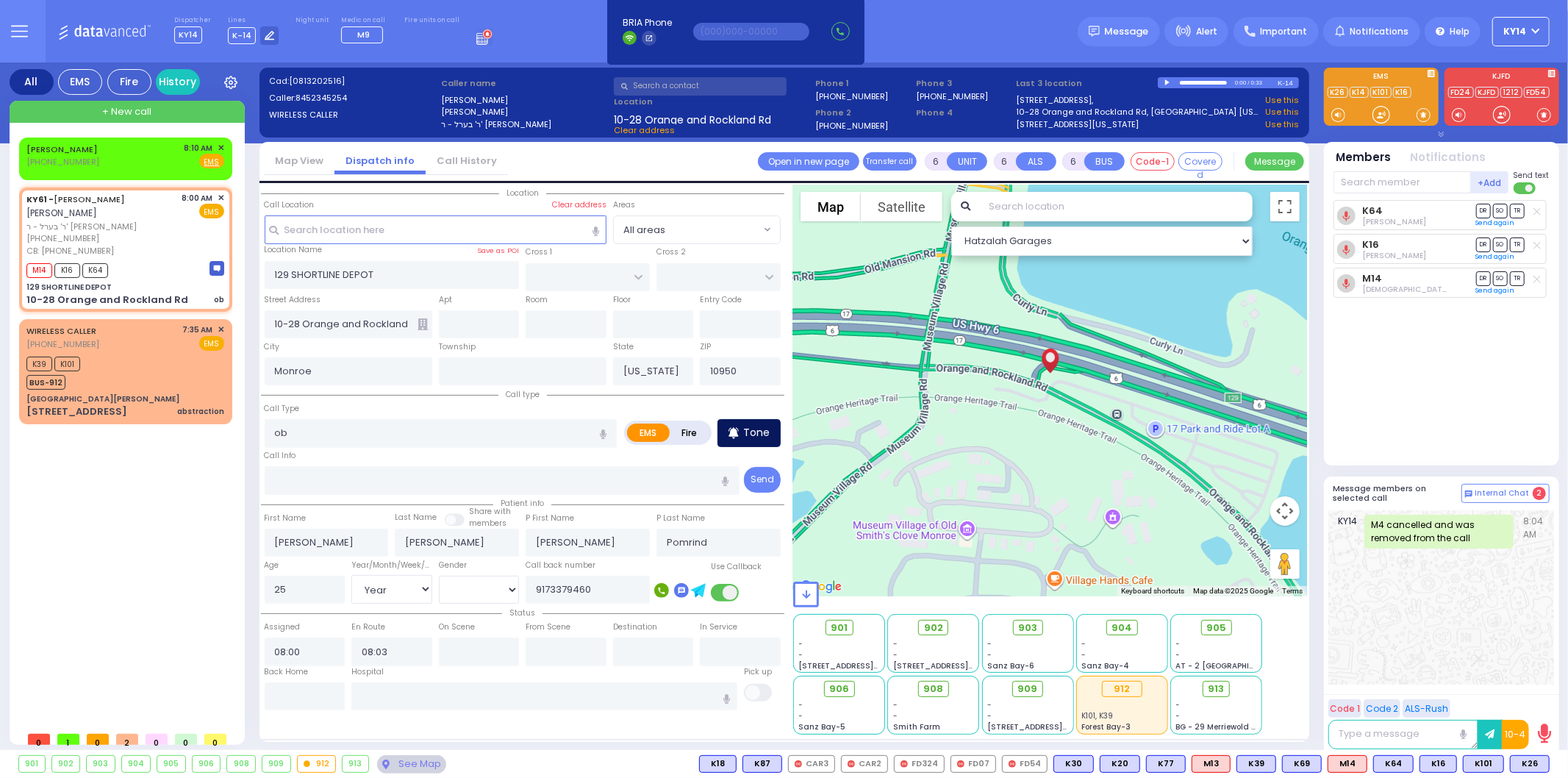
select select "[DEMOGRAPHIC_DATA]"
select select "Hatzalah Garages"
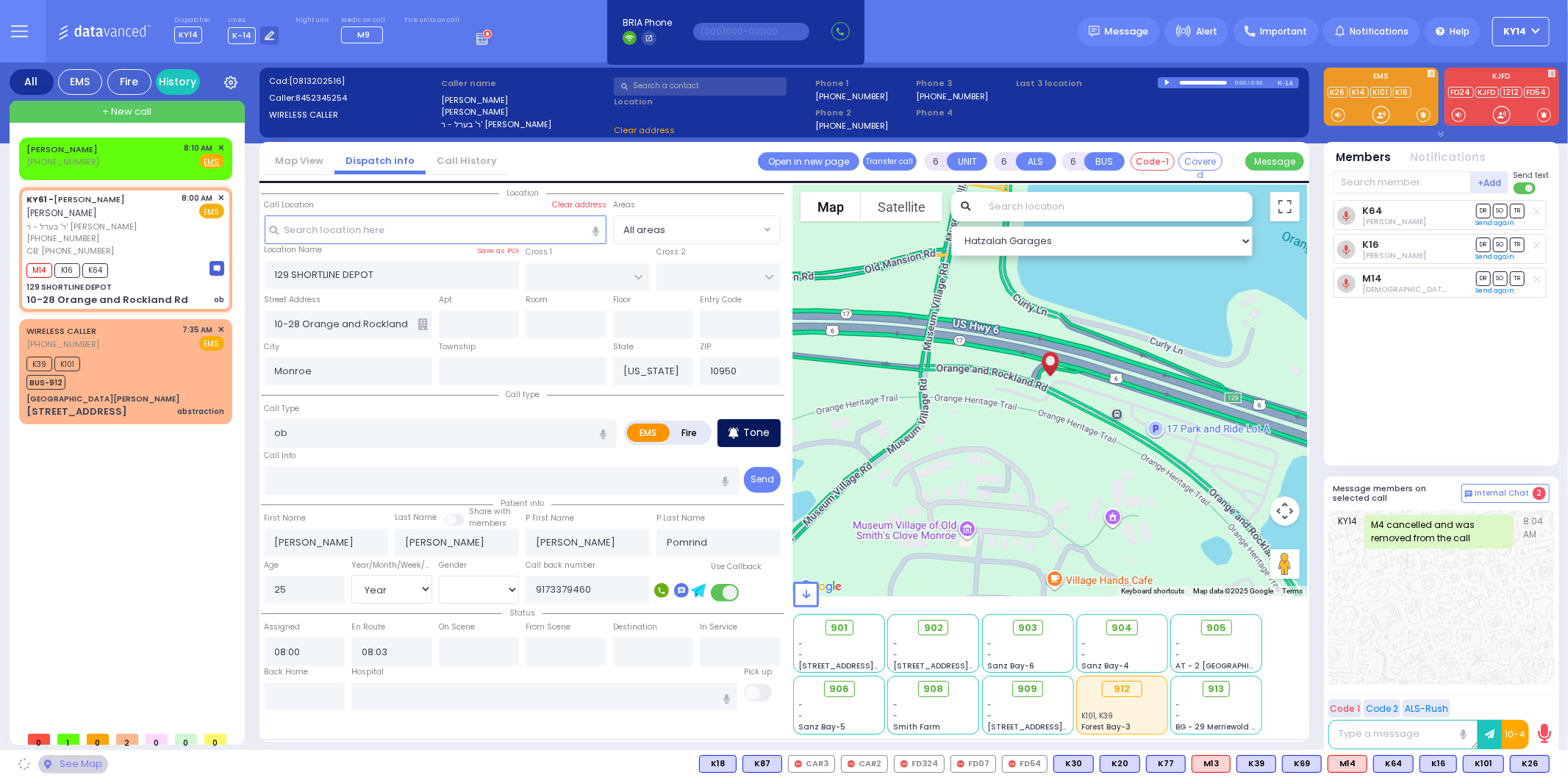
click at [753, 437] on p "Tone" at bounding box center [756, 432] width 26 height 15
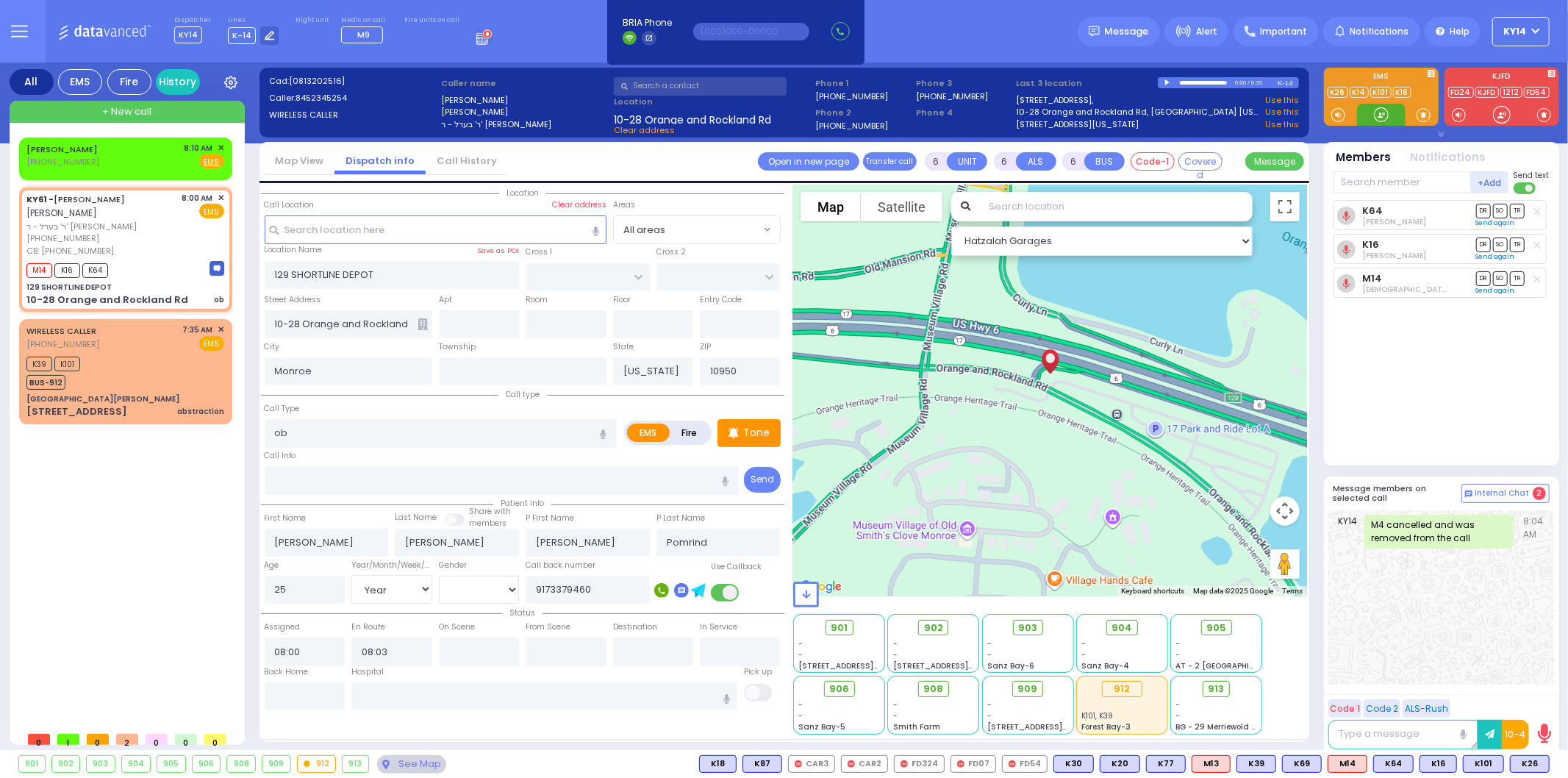
select select
radio input "true"
select select "Year"
select select "[DEMOGRAPHIC_DATA]"
select select "Hatzalah Garages"
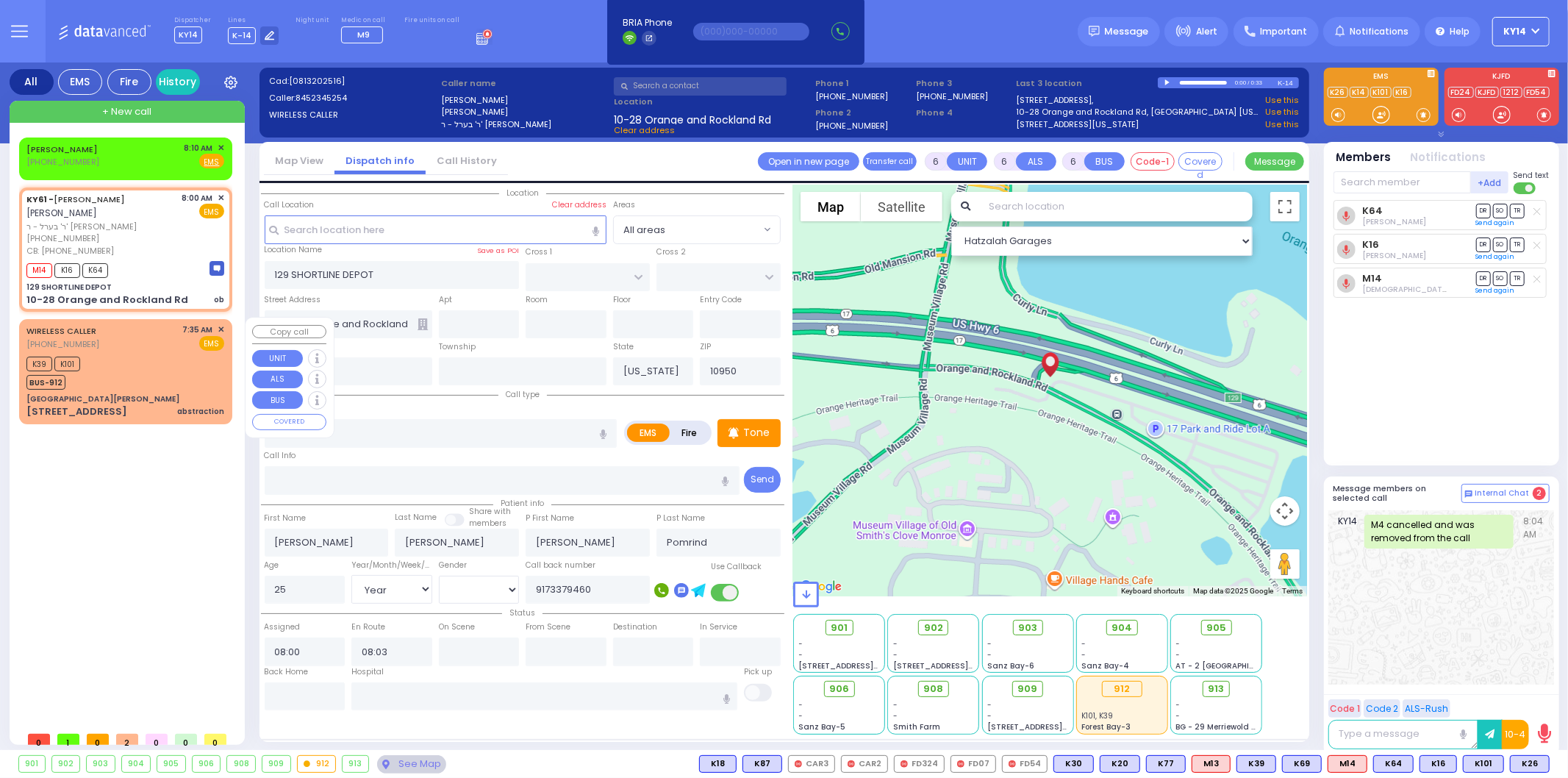
click at [152, 359] on div "K39 K101 BUS-912" at bounding box center [125, 371] width 198 height 37
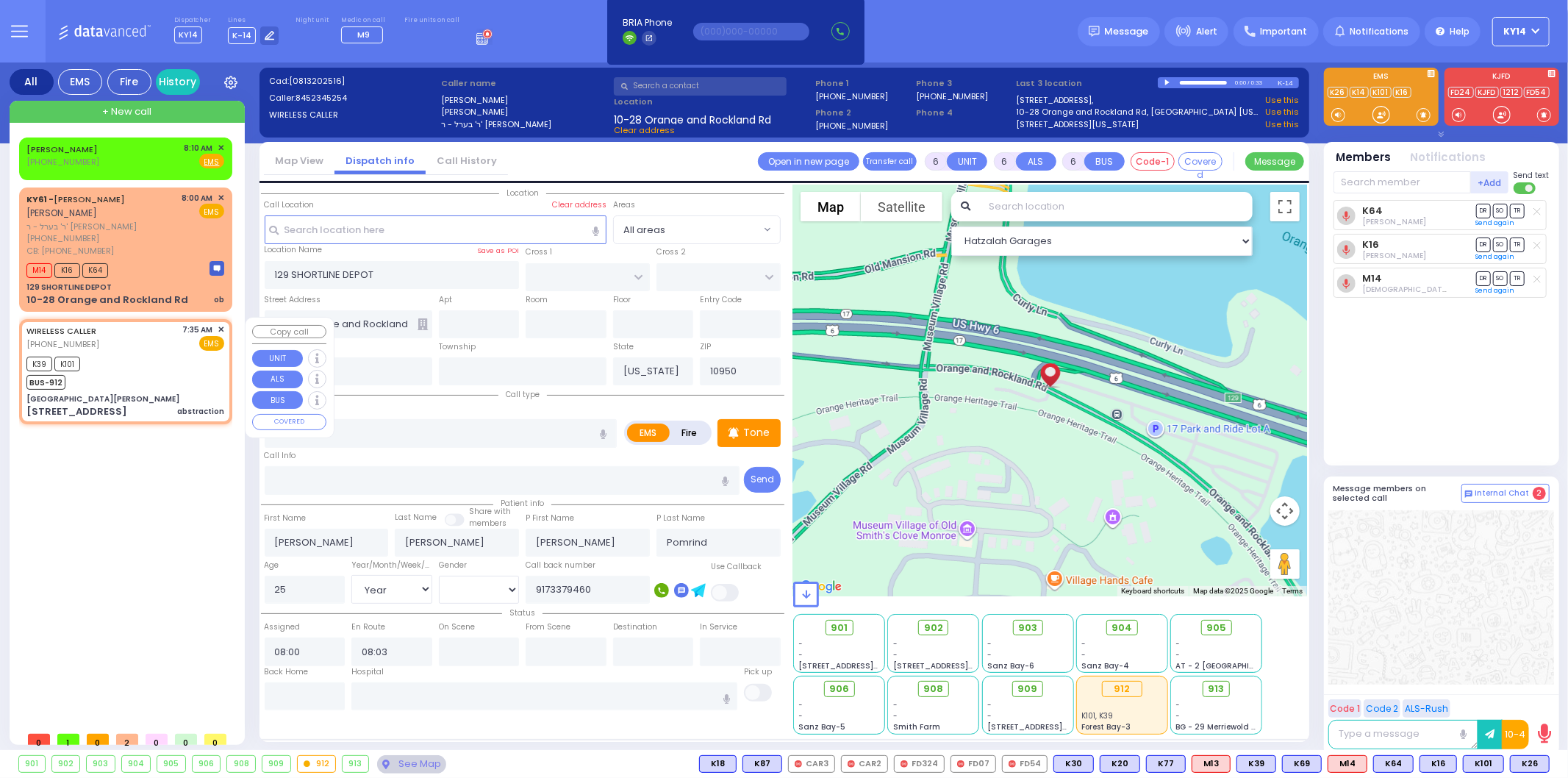
type input "2"
type input "1"
select select
type input "abstraction"
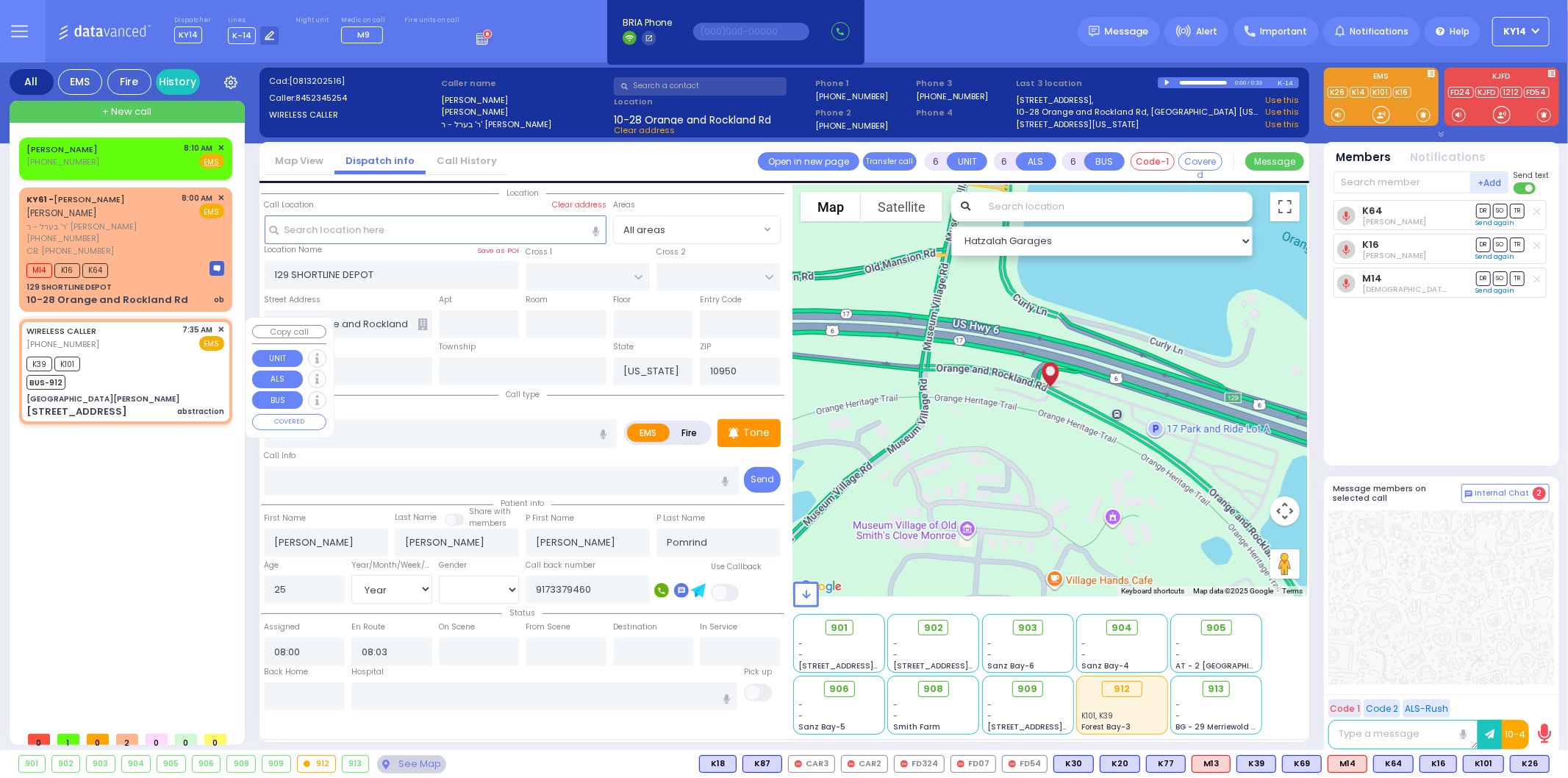
radio input "true"
select select
type input "07:35"
type input "07:54"
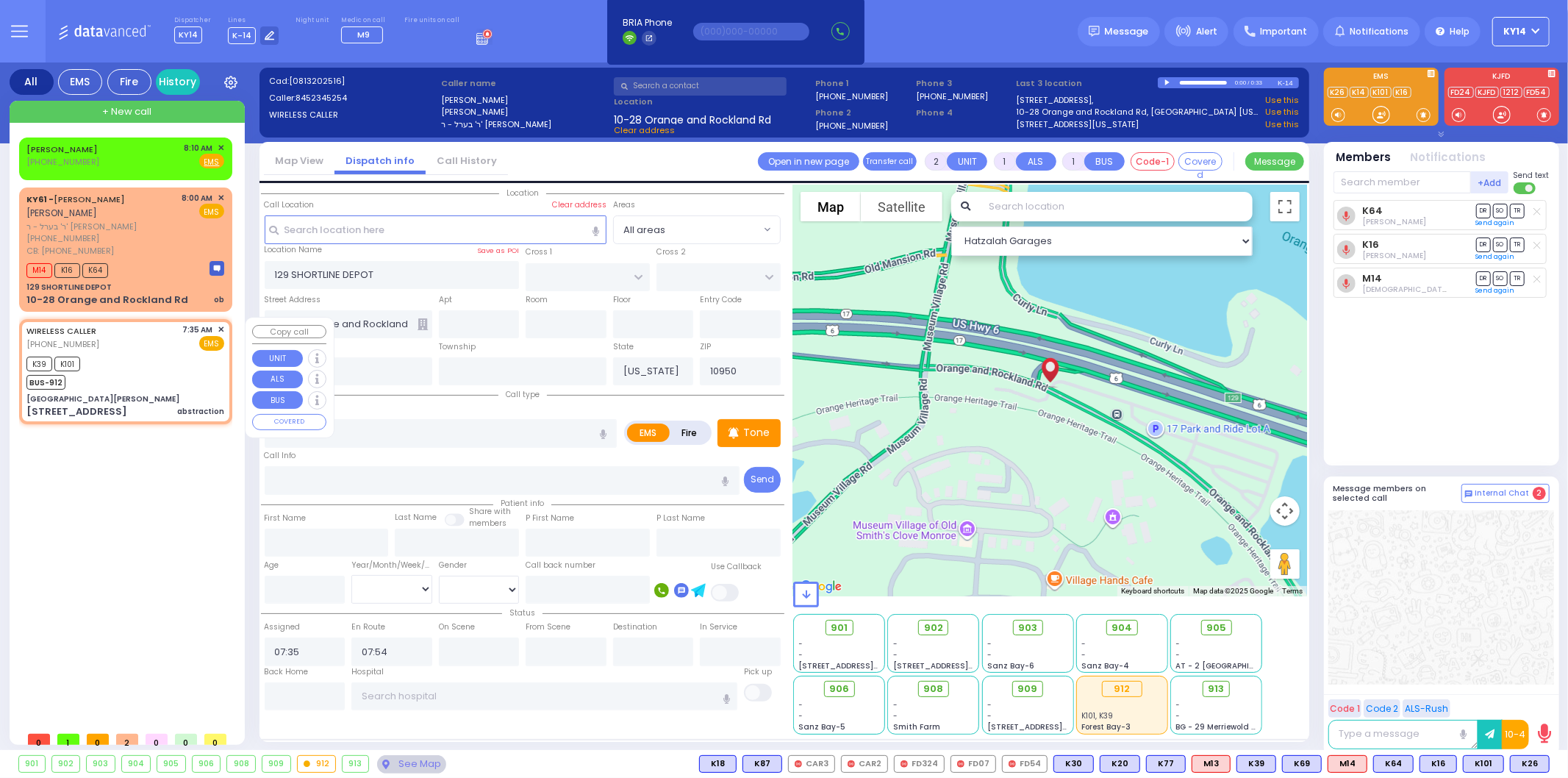
type input "[GEOGRAPHIC_DATA][PERSON_NAME]"
type input "GRAND ST"
type input "VAN DUZER PL"
type input "[STREET_ADDRESS]"
type input "Warwick"
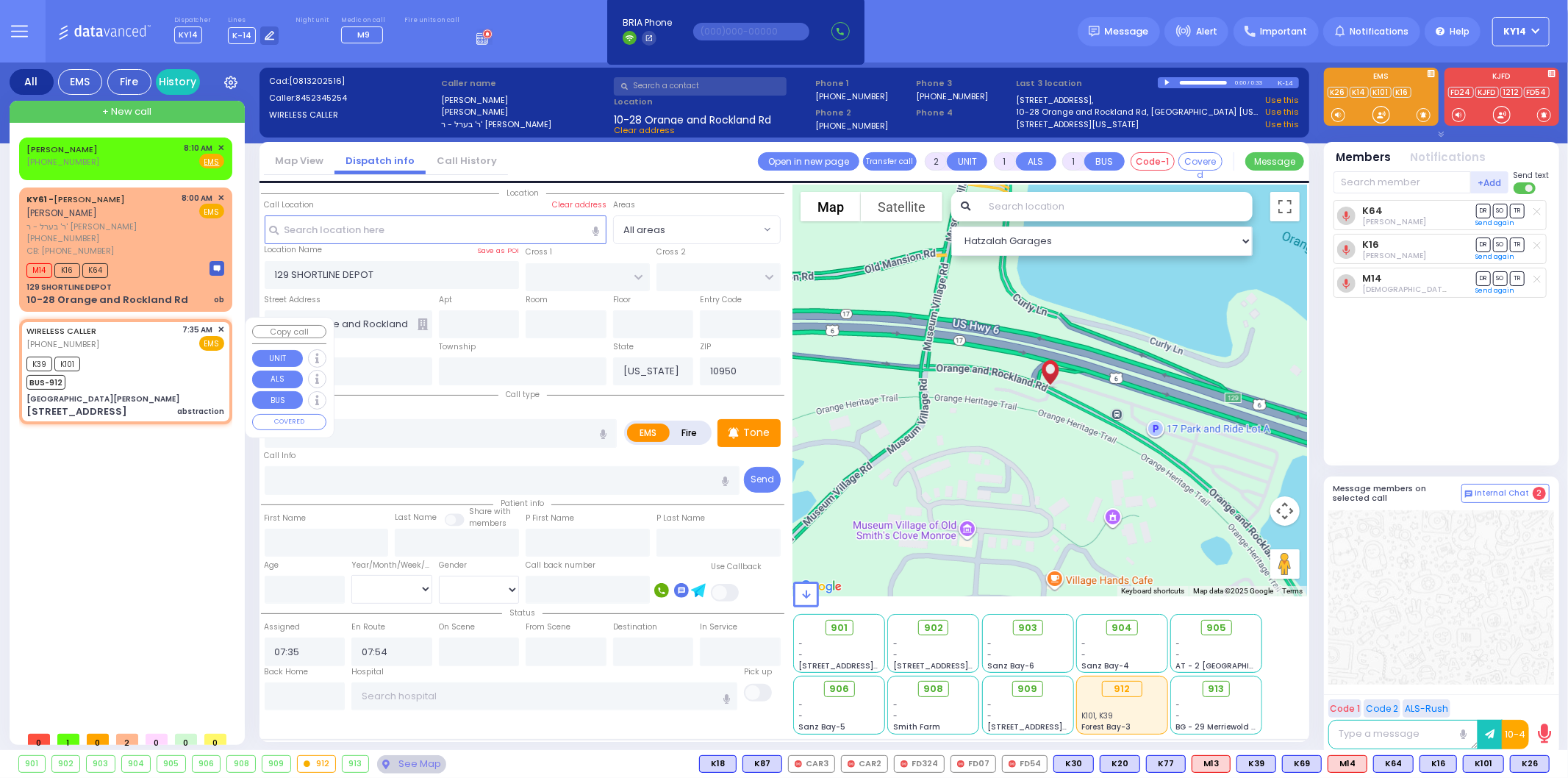
type input "10990"
select select "Hatzalah Garages"
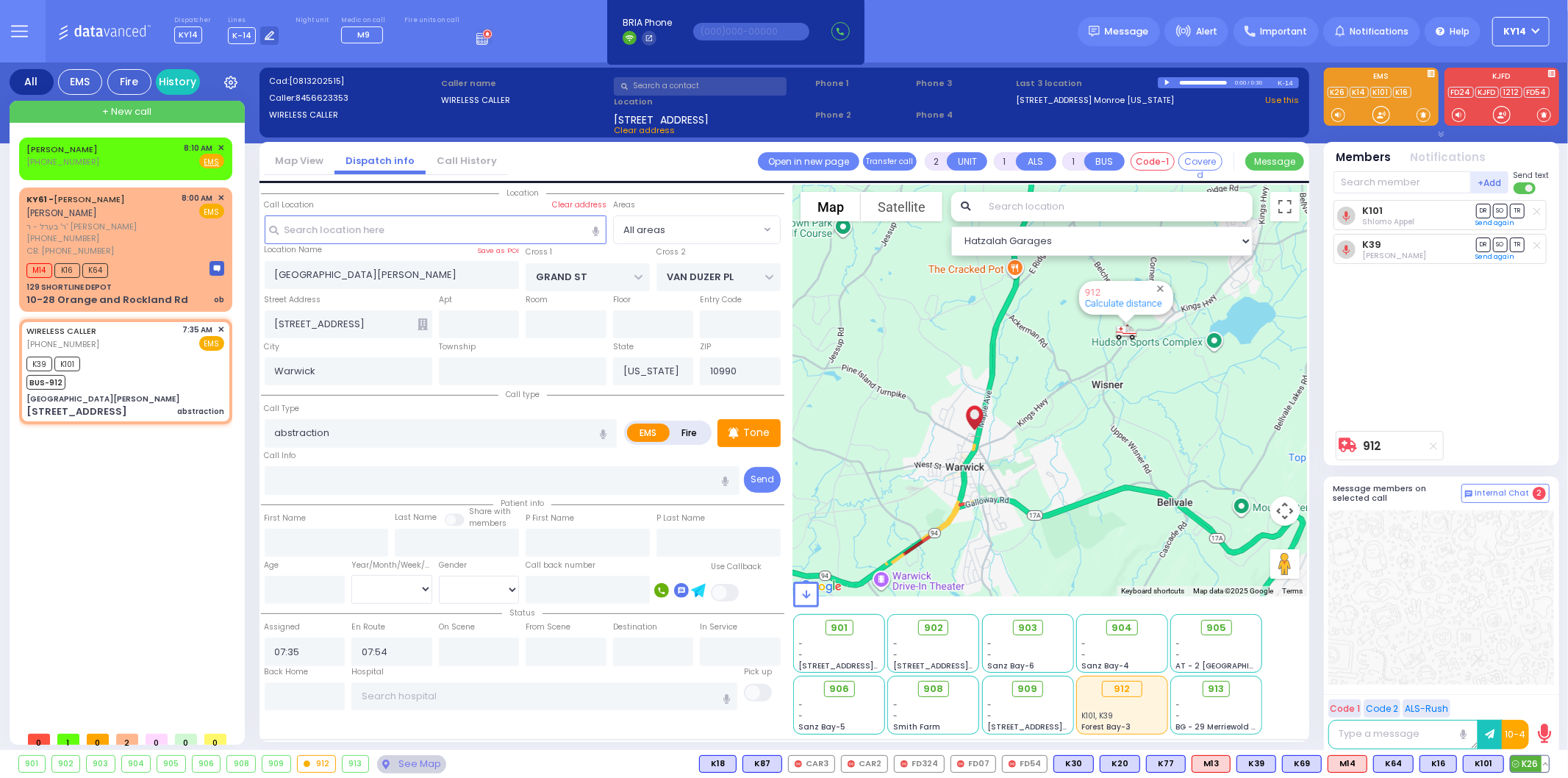
click at [1524, 766] on span "K26" at bounding box center [1530, 764] width 38 height 16
select select
radio input "true"
select select
select select "Hatzalah Garages"
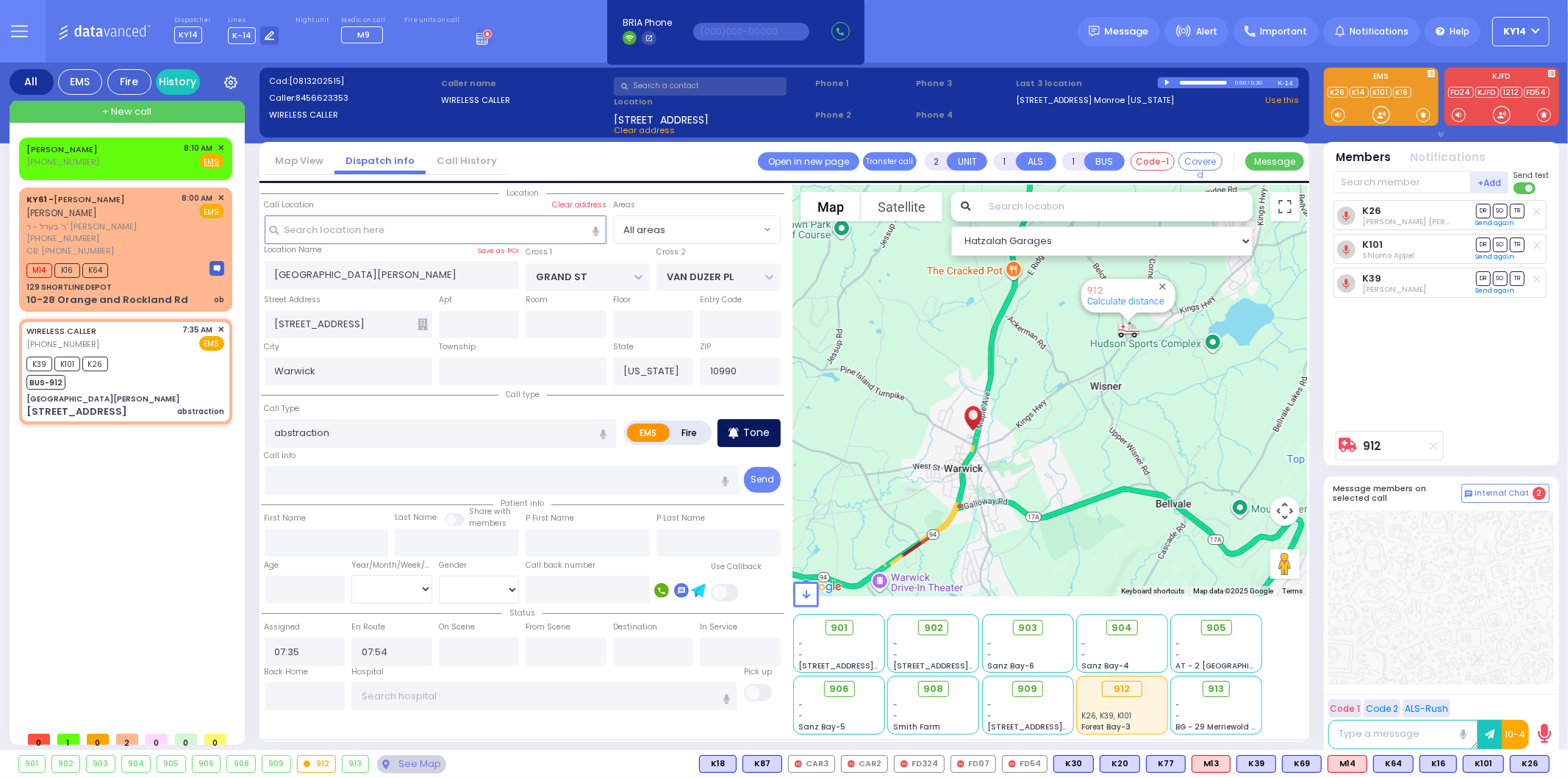
click at [746, 425] on p "Tone" at bounding box center [756, 432] width 26 height 15
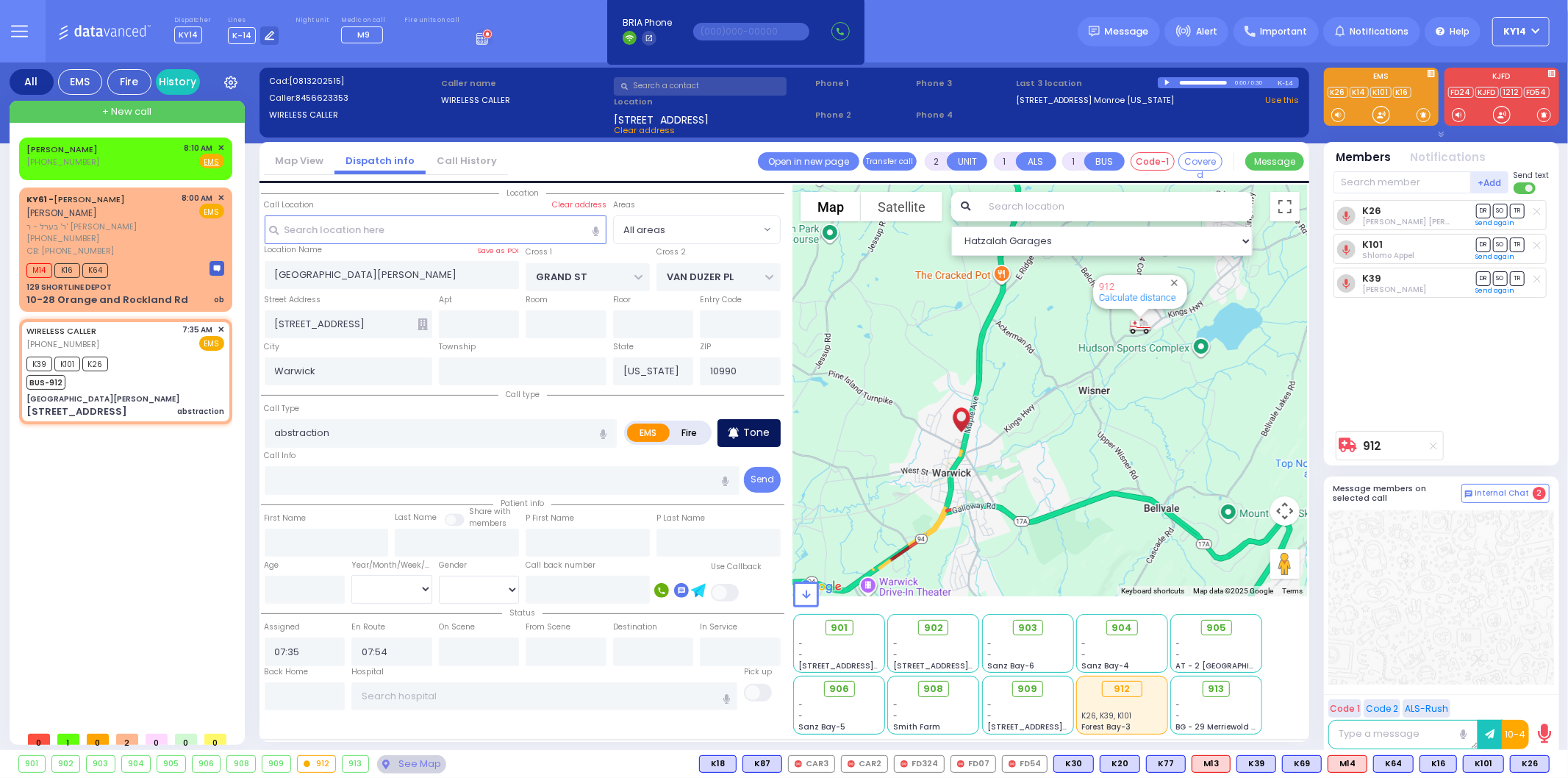
click at [752, 427] on p "Tone" at bounding box center [756, 432] width 26 height 15
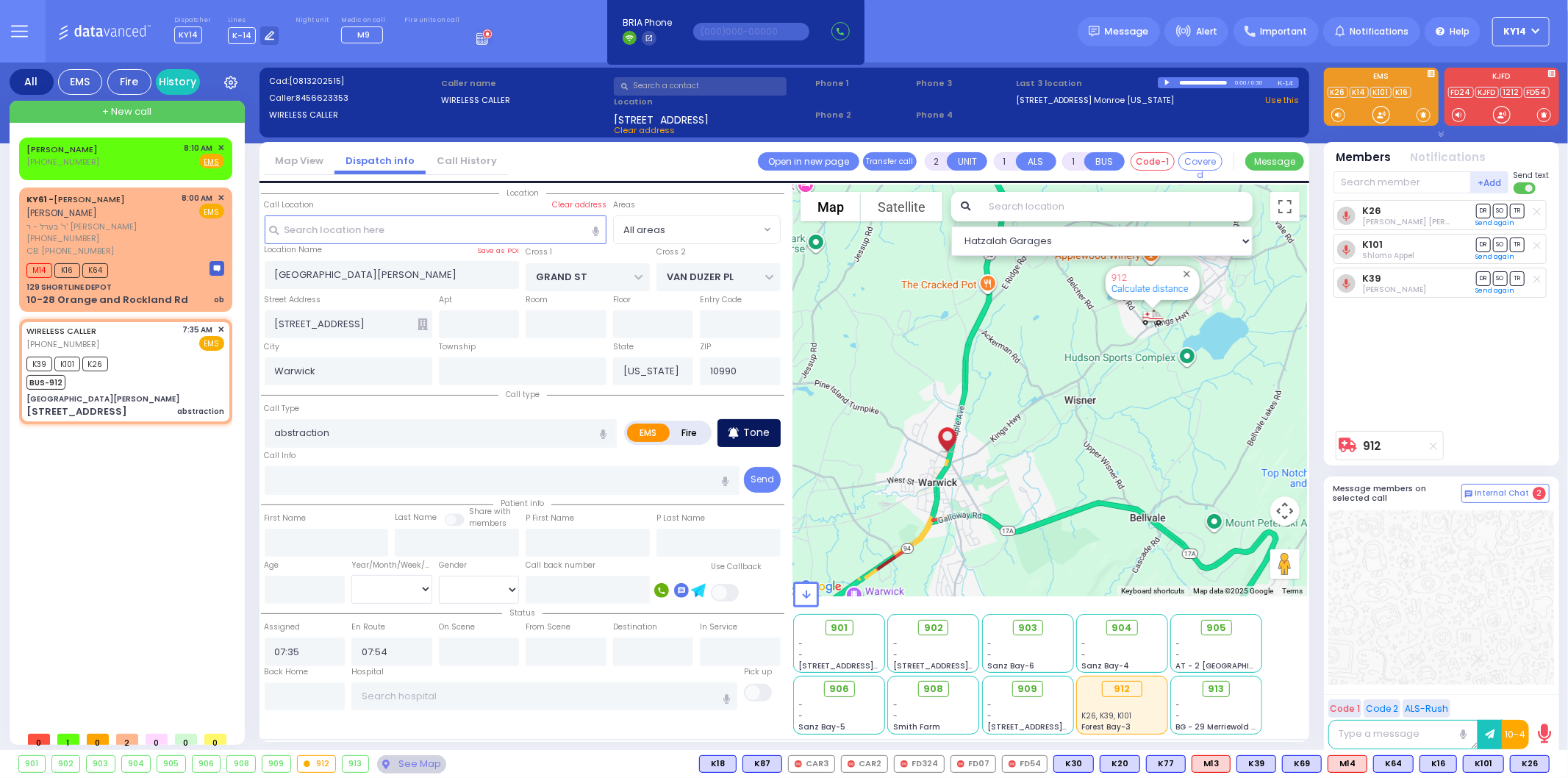
click at [753, 427] on p "Tone" at bounding box center [756, 432] width 26 height 15
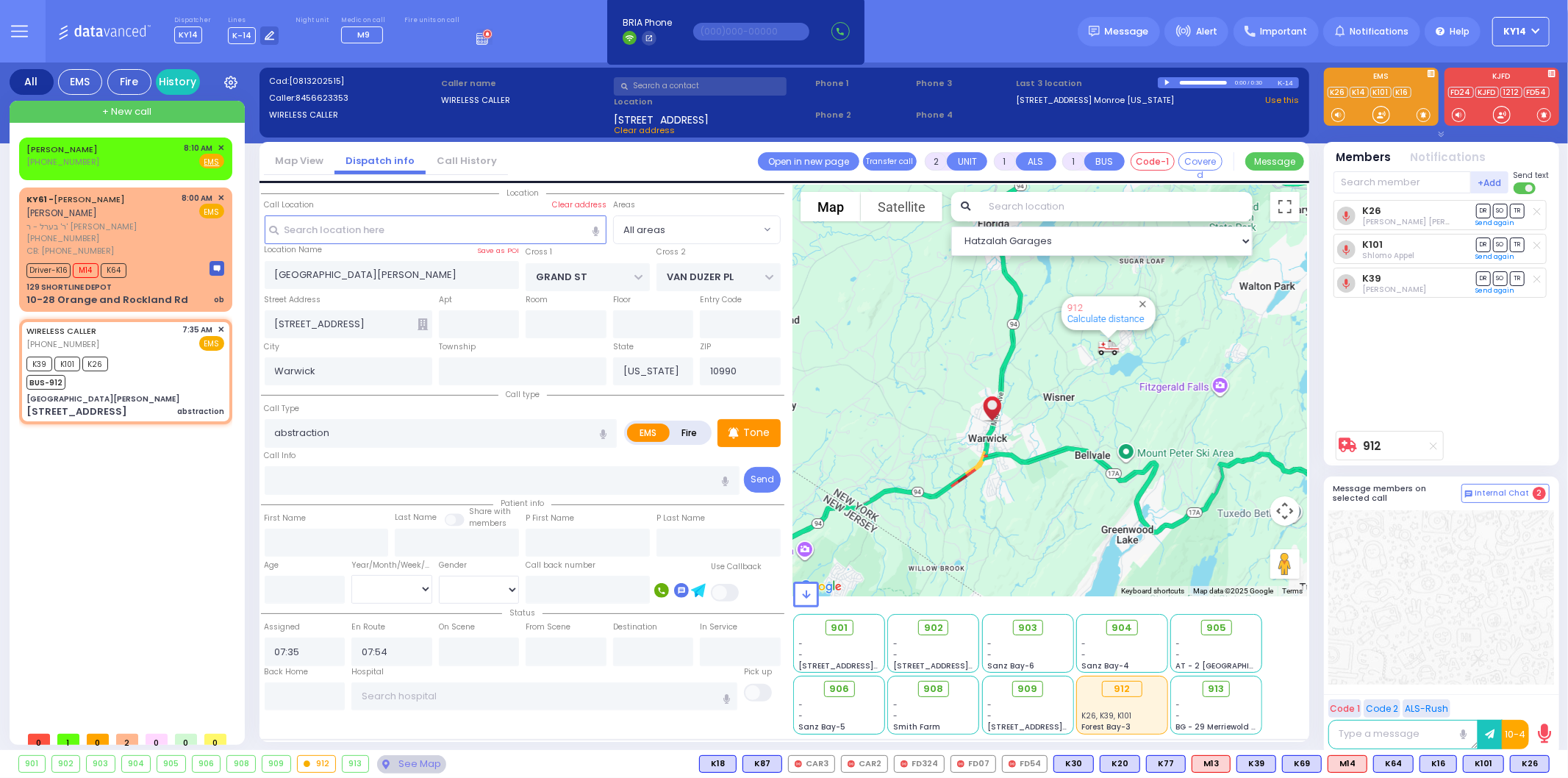
click at [1416, 318] on div "K26 Yakov Hirsch Friedrich DR SO TR Send again" at bounding box center [1442, 311] width 219 height 224
click at [766, 431] on p "Tone" at bounding box center [756, 432] width 26 height 15
click at [767, 428] on p "Tone" at bounding box center [756, 432] width 26 height 15
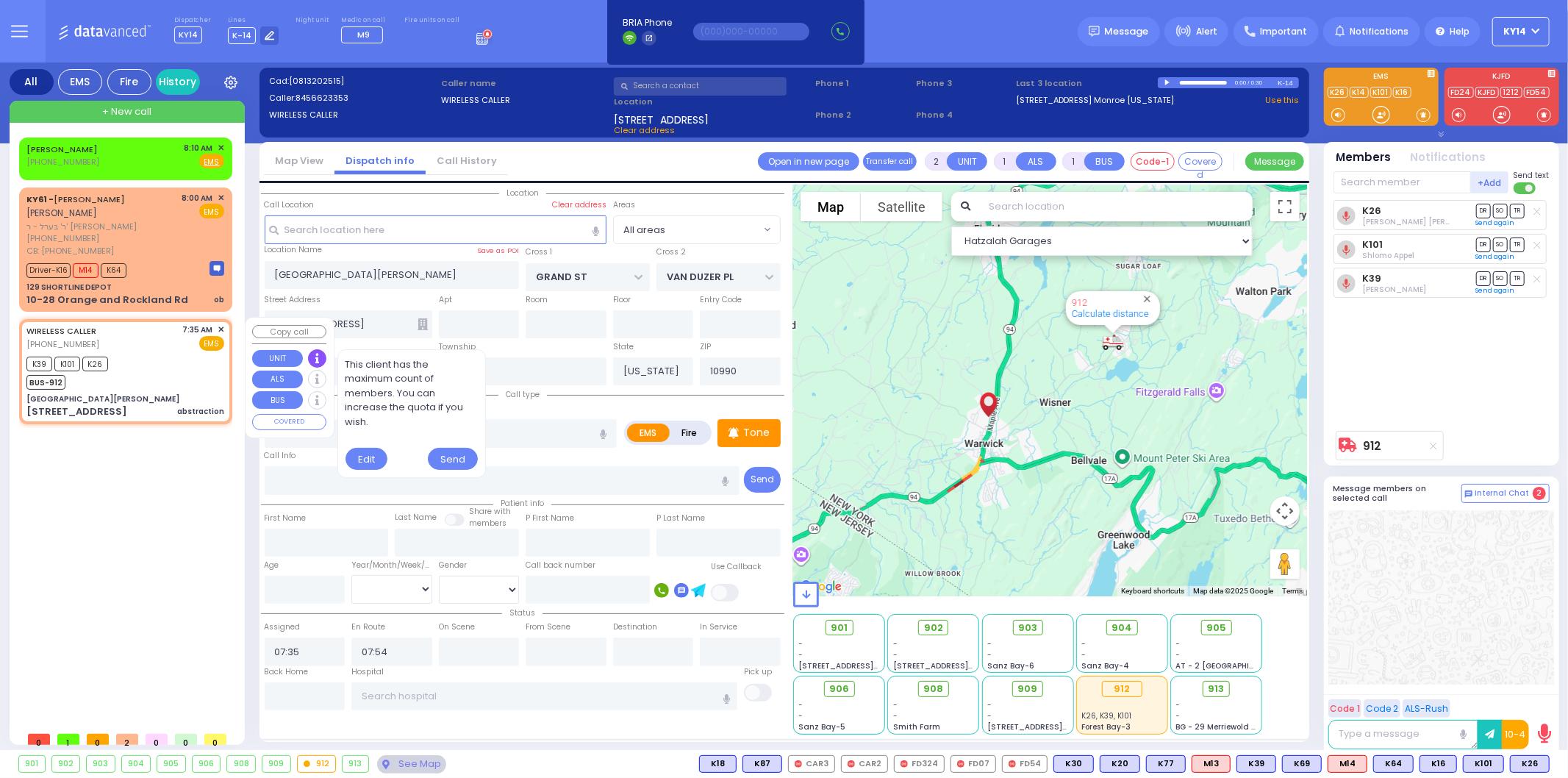
click at [313, 362] on div at bounding box center [317, 359] width 18 height 18
click at [369, 456] on div "Edit" at bounding box center [366, 459] width 42 height 22
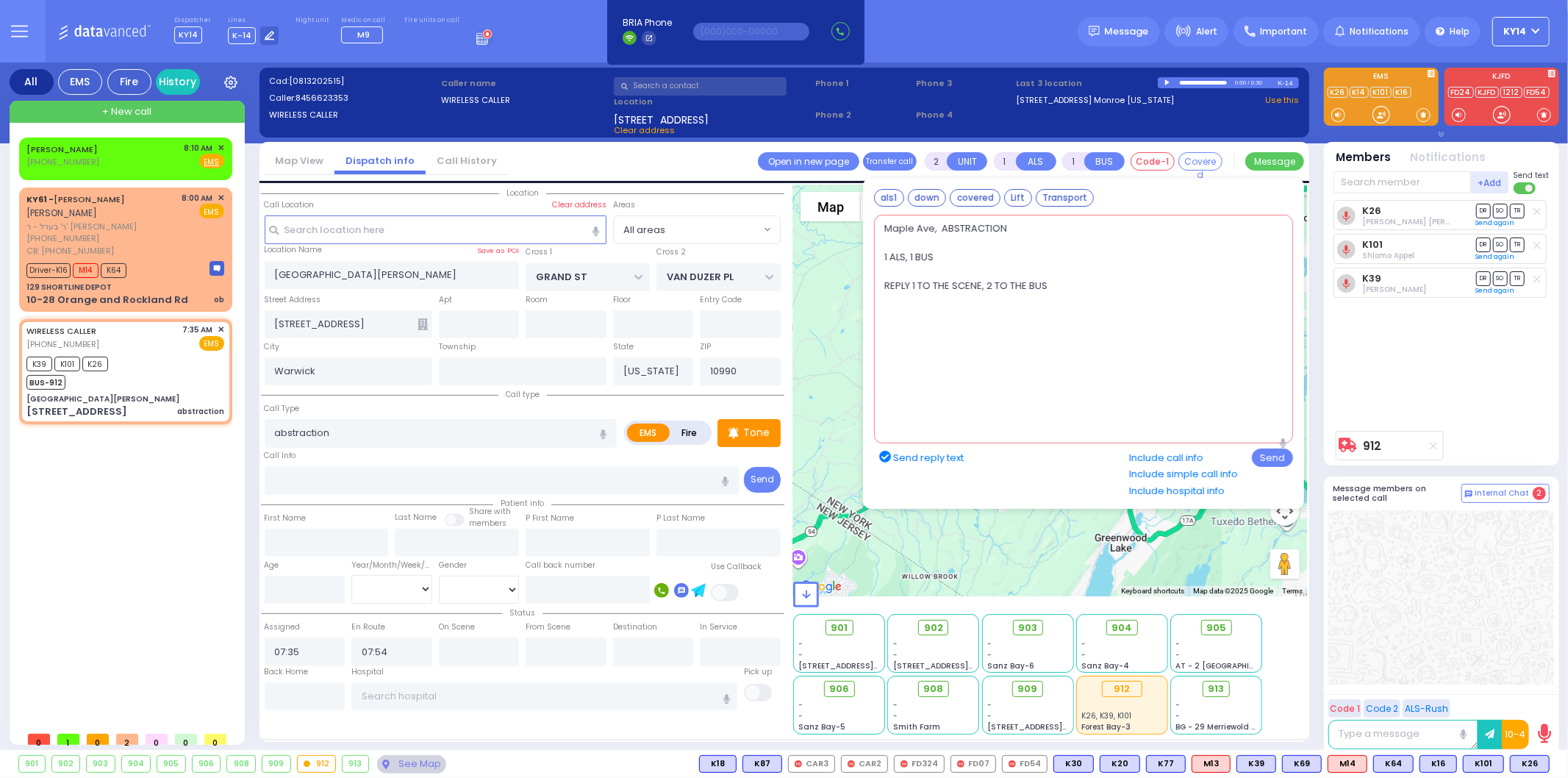
drag, startPoint x: 1072, startPoint y: 293, endPoint x: 871, endPoint y: 258, distance: 204.0
click at [871, 258] on div "als1 down covered Lift Transport Maple Ave, ABSTRACTION 1 ALS, 1 BUS REPLY 1 TO…" at bounding box center [1083, 343] width 441 height 331
click at [1061, 295] on textarea "Maple Ave, ABSTRACTION 1 ALS, 1 BUS REPLY 1 TO THE SCENE, 2 TO THE BUS" at bounding box center [1083, 329] width 419 height 229
drag, startPoint x: 1016, startPoint y: 229, endPoint x: 836, endPoint y: 225, distance: 180.0
click at [835, 225] on div "Map View Dispatch info Call History Assign communicator with county Assign comm…" at bounding box center [784, 442] width 1049 height 600
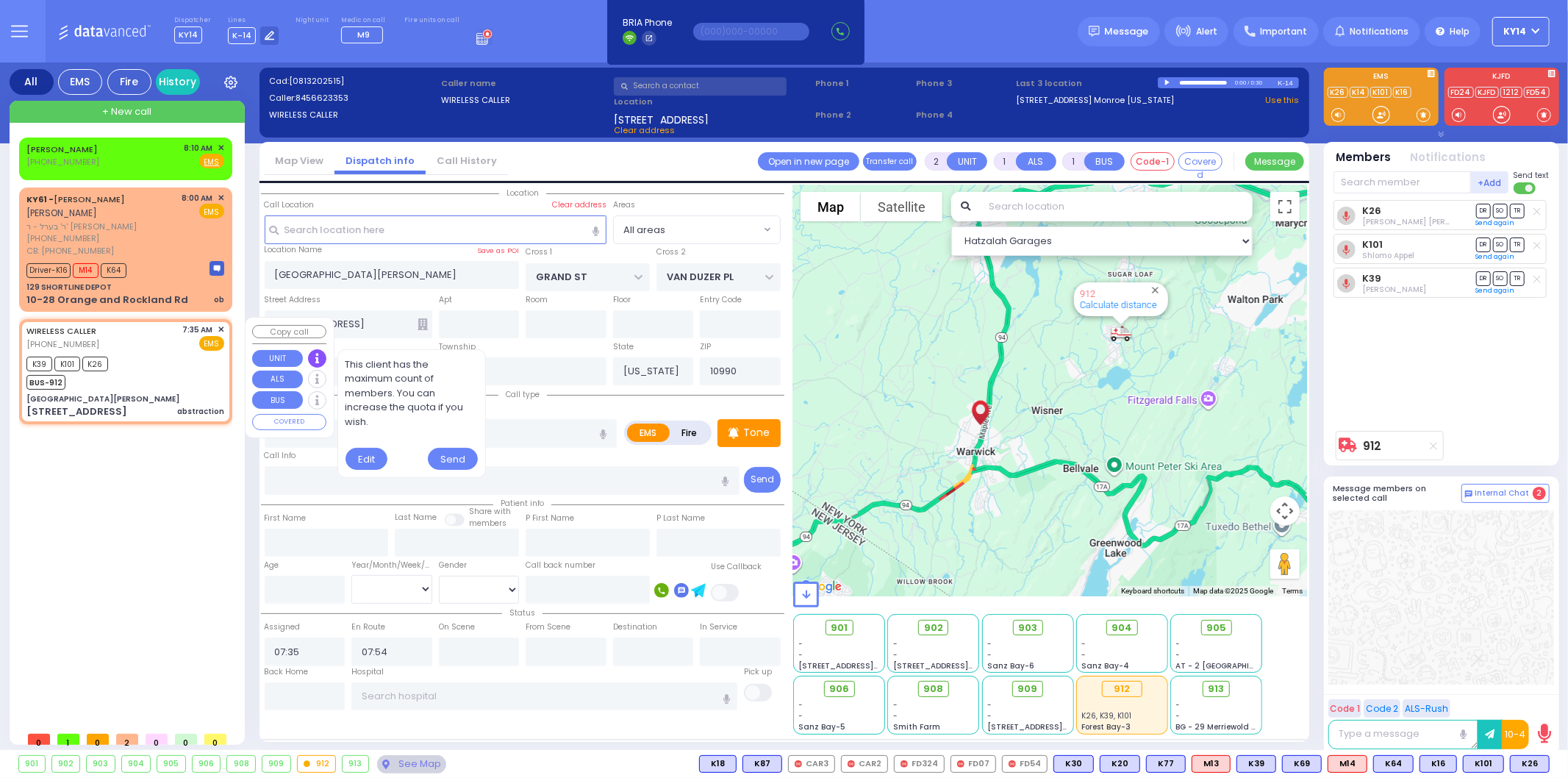
click at [317, 357] on icon at bounding box center [317, 359] width 4 height 10
click at [362, 464] on div "Edit" at bounding box center [366, 466] width 42 height 22
type textarea "Maple Ave, ABSTRACTION 1 ALS, 1 BUS REPLY 1 TO THE SCENE, 2 TO THE BUS"
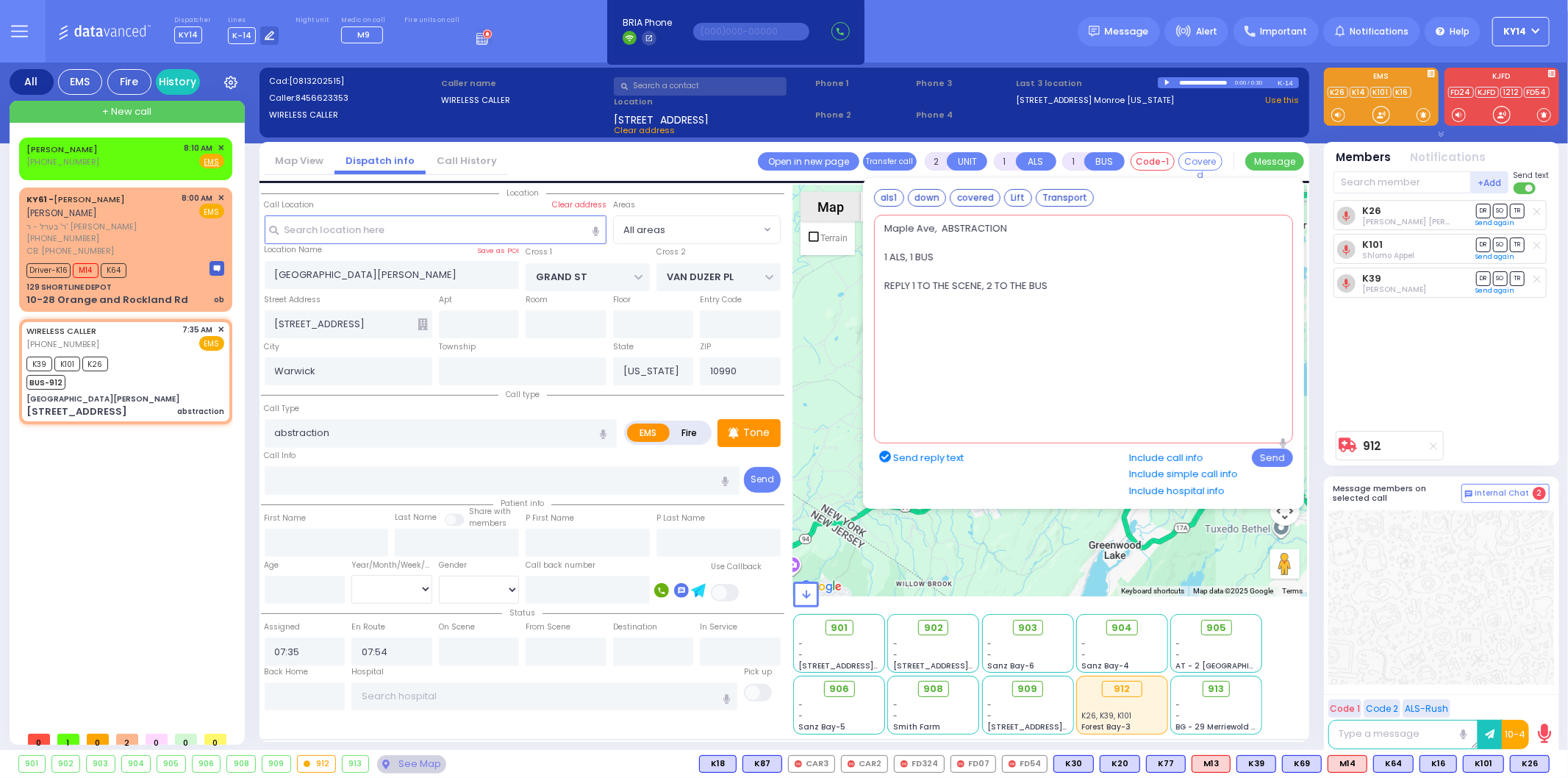
drag, startPoint x: 1066, startPoint y: 286, endPoint x: 839, endPoint y: 207, distance: 240.4
click at [839, 207] on div "Map View Dispatch info Call History Assign communicator with county Assign comm…" at bounding box center [784, 442] width 1049 height 600
click at [1283, 439] on icon "button" at bounding box center [1283, 443] width 6 height 10
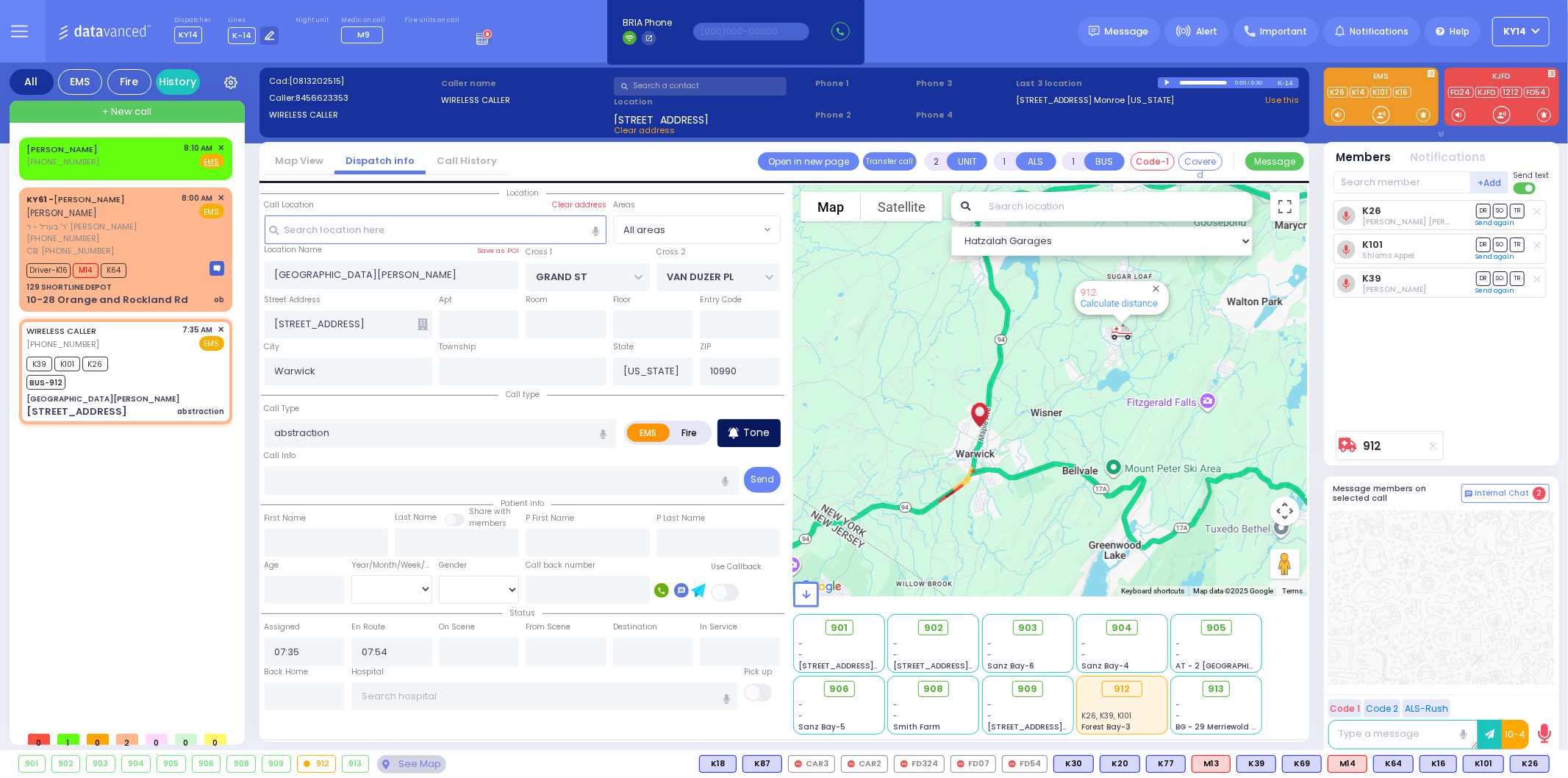
click at [751, 425] on p "Tone" at bounding box center [756, 432] width 26 height 15
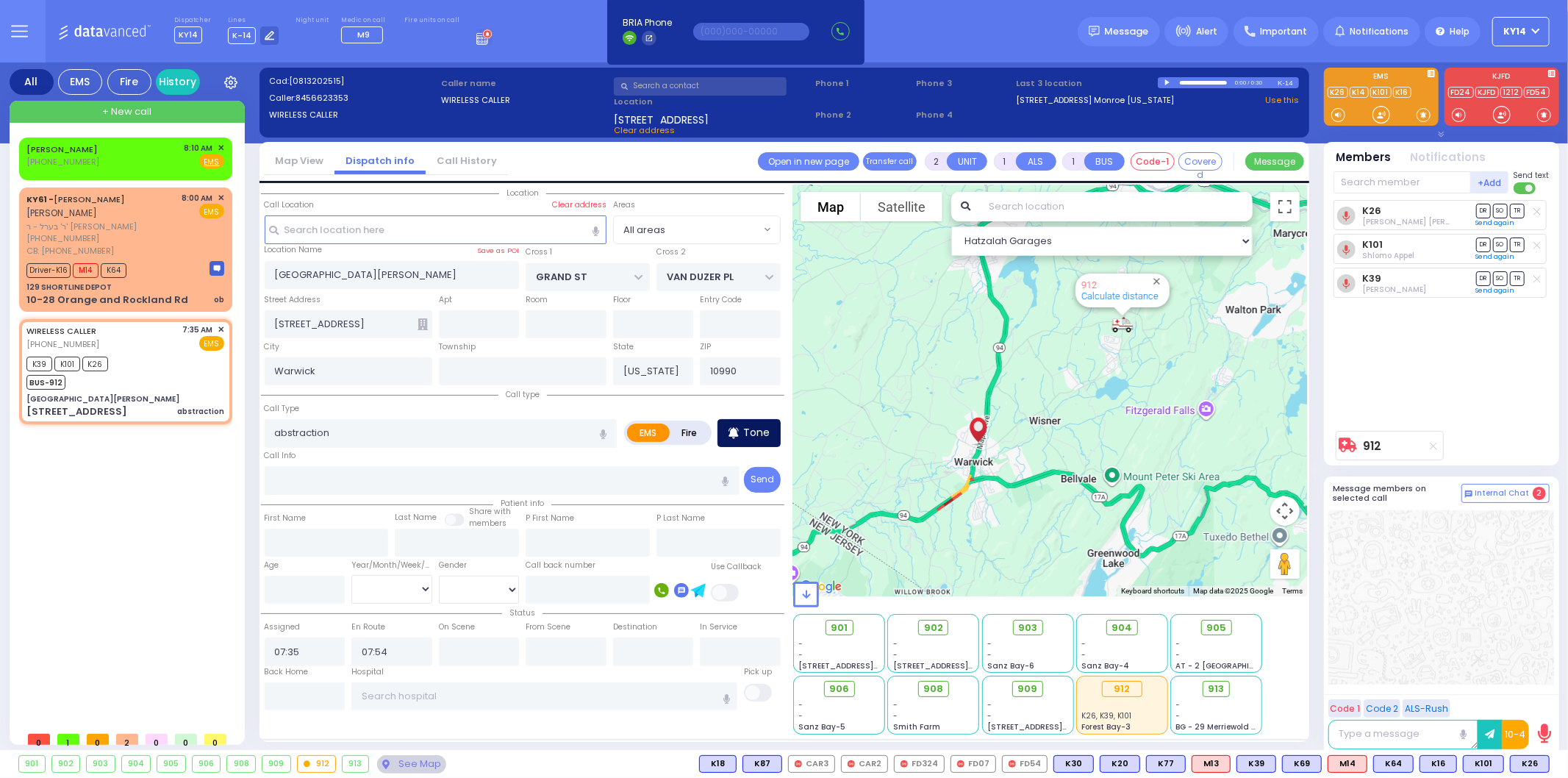
click at [762, 425] on p "Tone" at bounding box center [756, 432] width 26 height 15
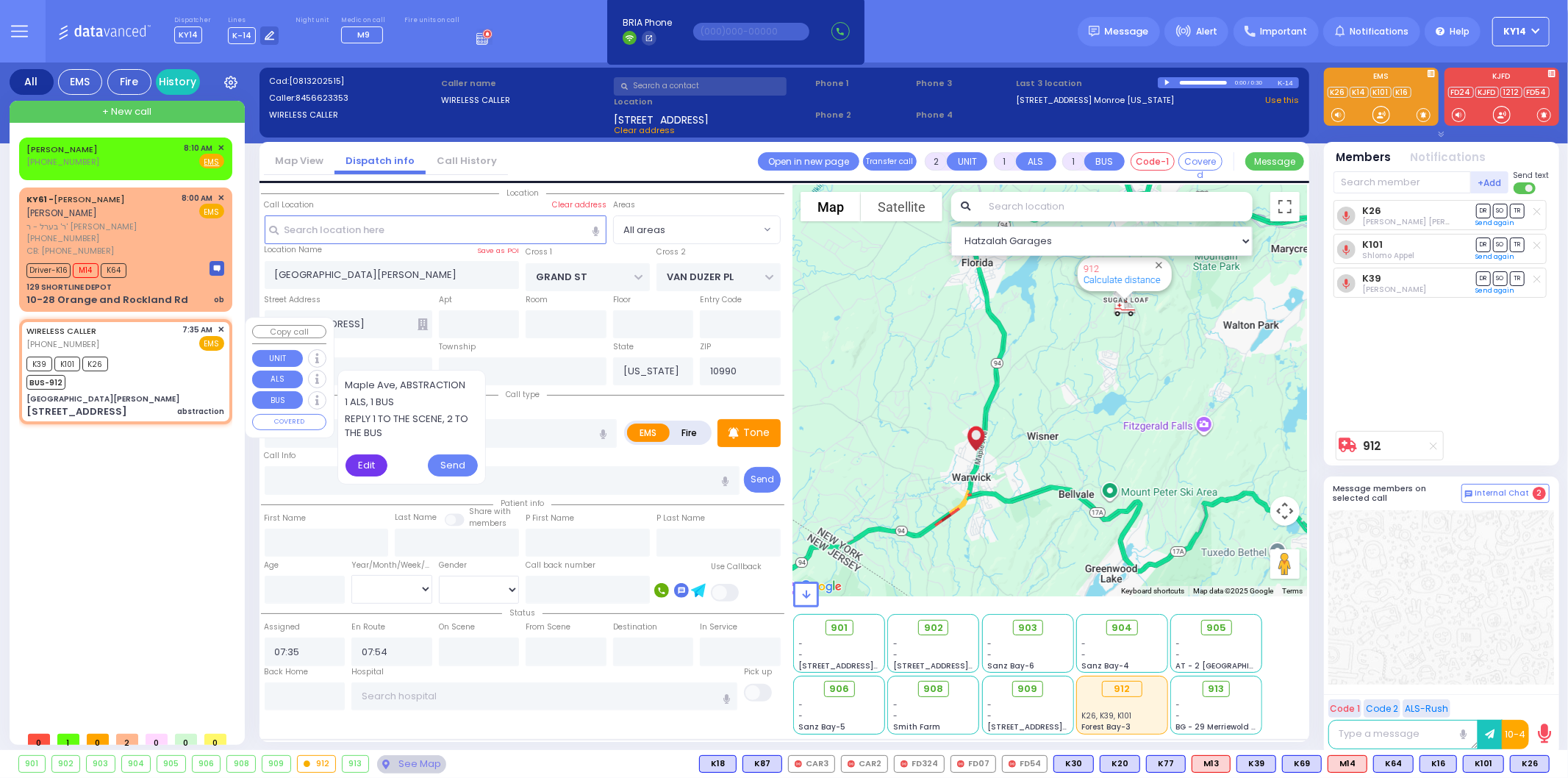
click at [364, 462] on div "Edit" at bounding box center [366, 466] width 42 height 22
type textarea "Maple Ave, ABSTRACTION 1 ALS, 1 BUS REPLY 1 TO THE SCENE, 2 TO THE BUS"
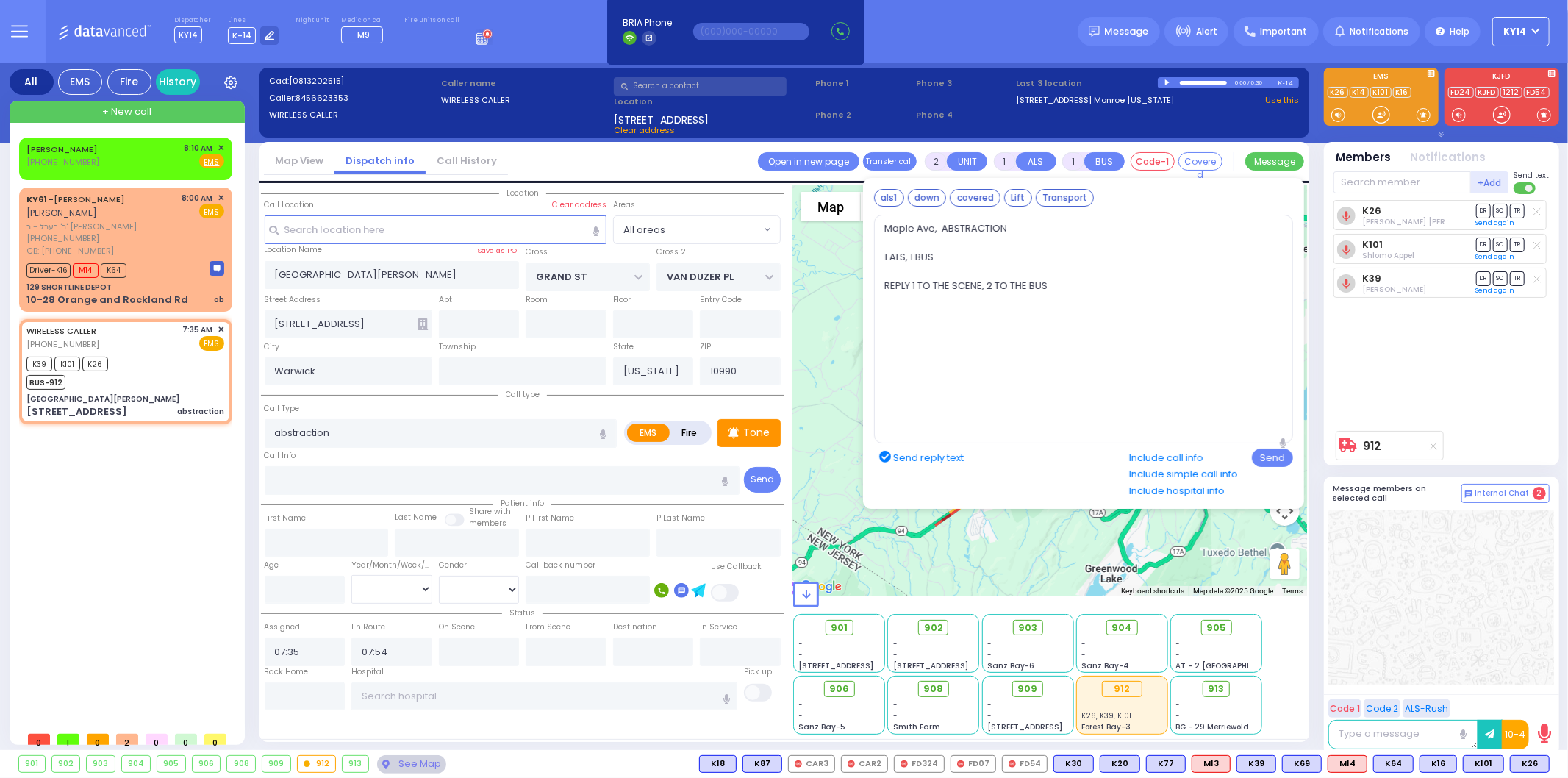
click at [1427, 339] on div "K26 Yakov Hirsch Friedrich DR SO TR Send again" at bounding box center [1442, 311] width 219 height 224
click at [813, 442] on div "912 Calculate distance" at bounding box center [1049, 390] width 514 height 411
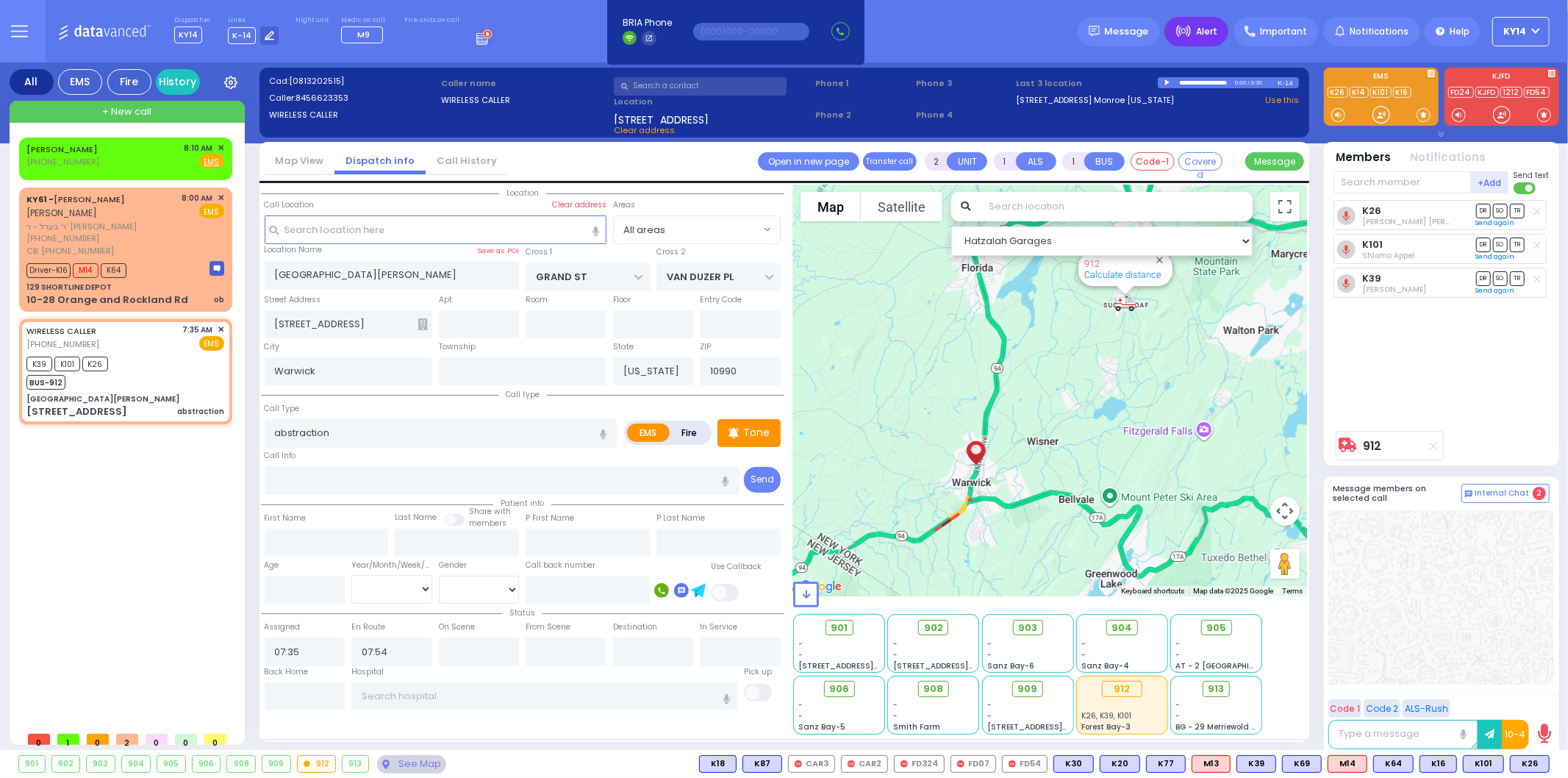
click at [1199, 28] on div "Alert" at bounding box center [1196, 31] width 64 height 30
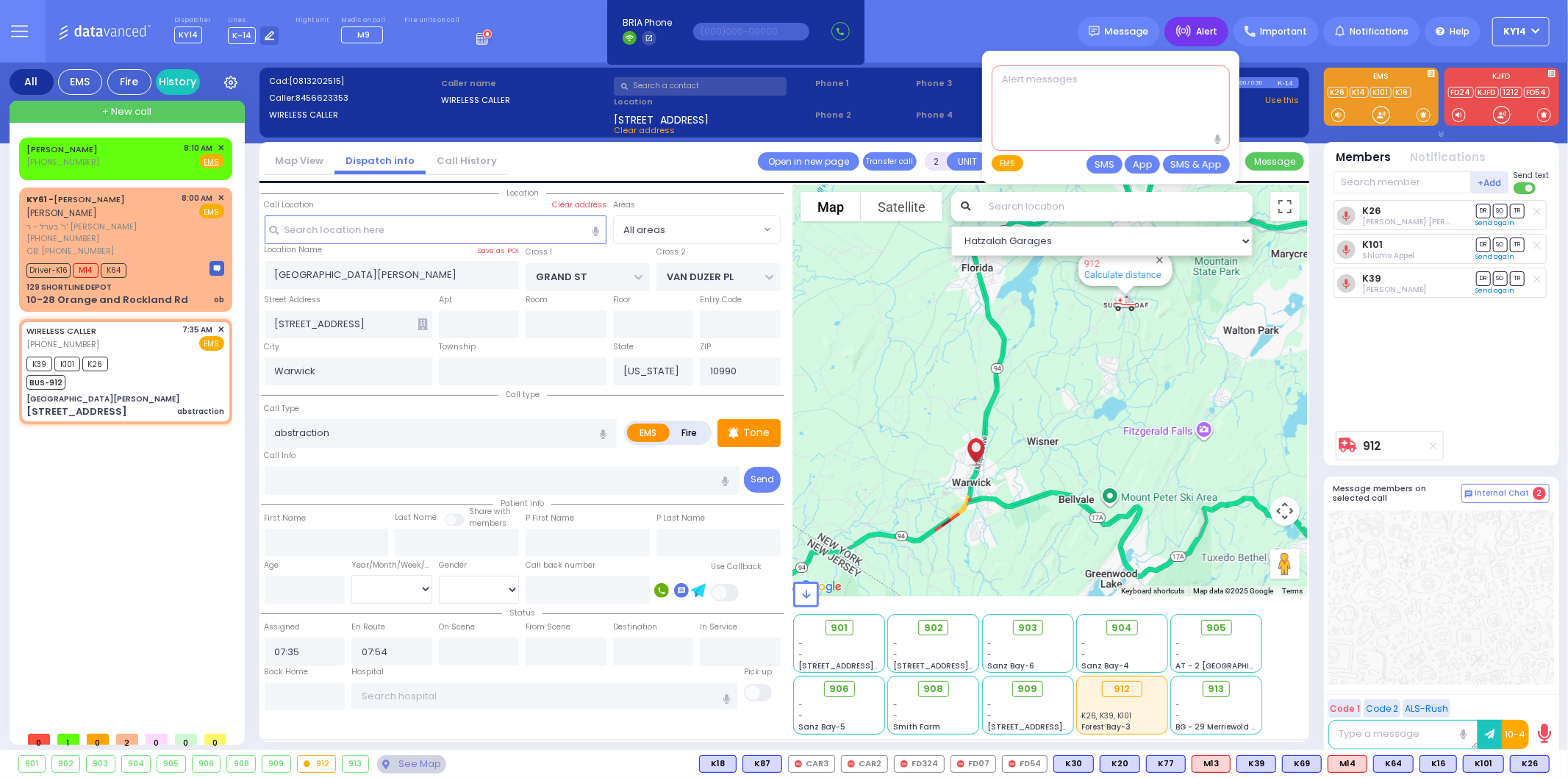
click at [1097, 78] on textarea at bounding box center [1110, 108] width 238 height 85
click at [1221, 136] on icon at bounding box center [1218, 140] width 6 height 10
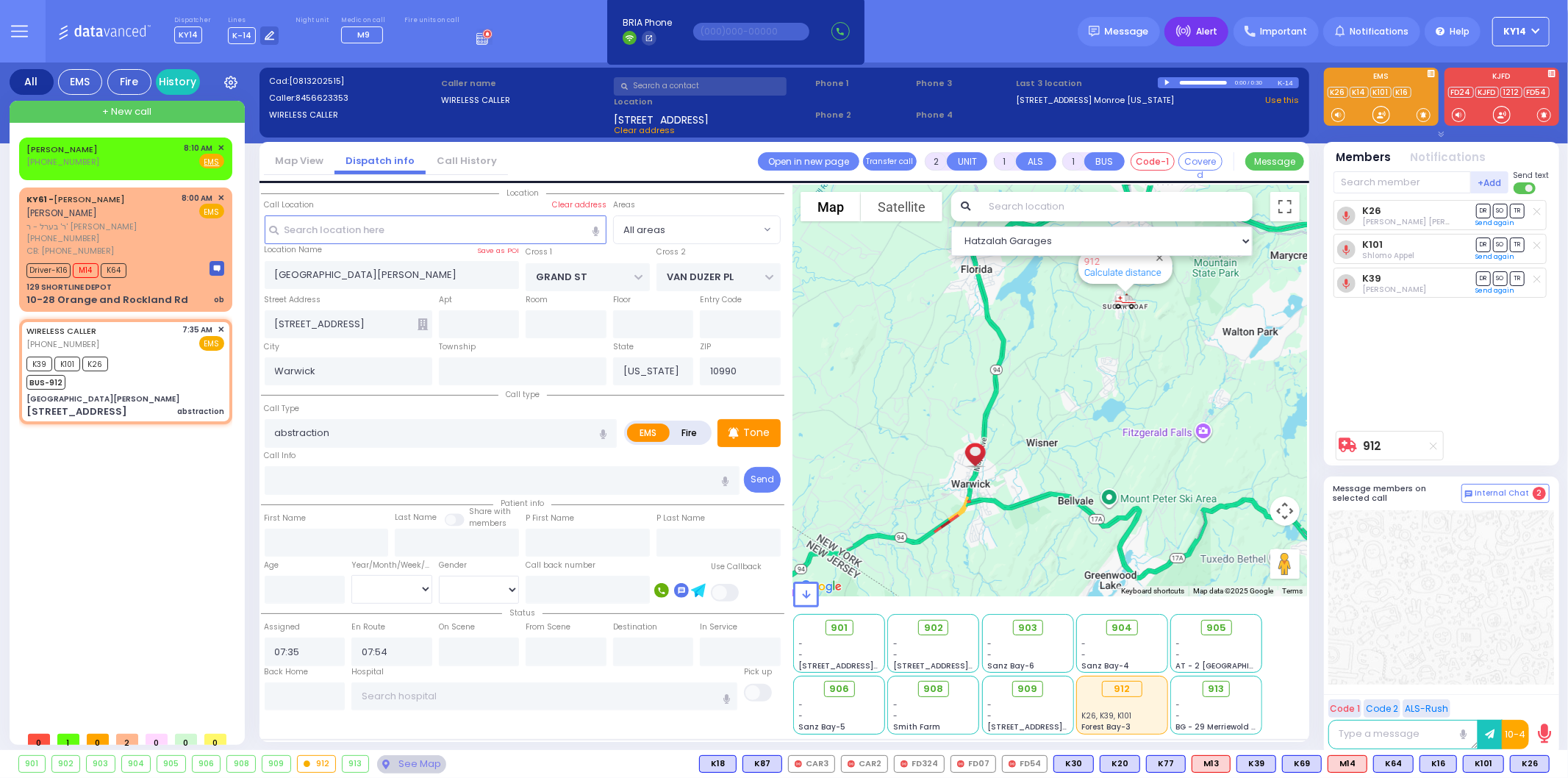
click at [1206, 25] on span "Alert" at bounding box center [1206, 31] width 22 height 14
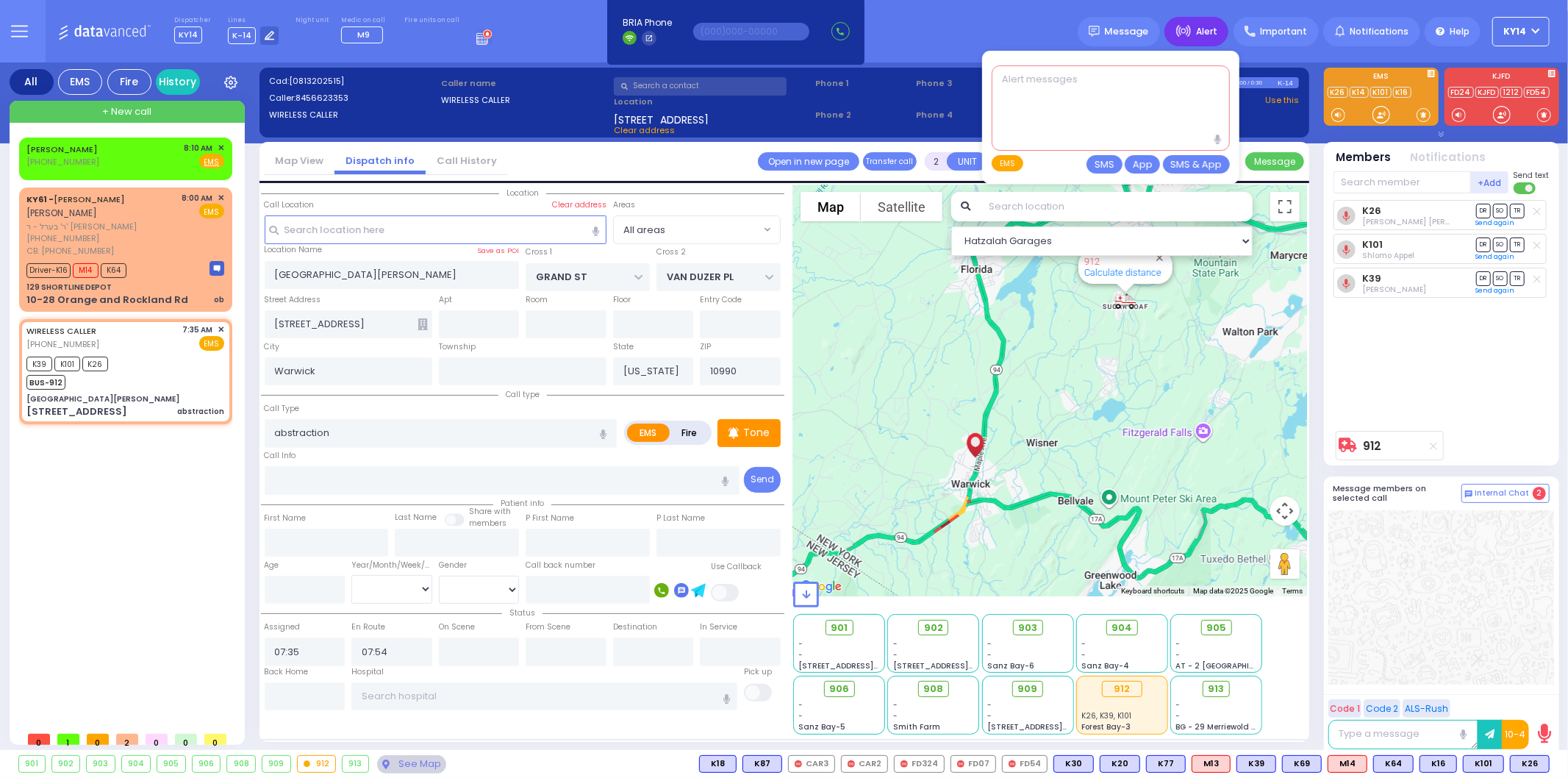
click at [1075, 90] on textarea at bounding box center [1110, 108] width 238 height 85
click at [1221, 137] on icon at bounding box center [1218, 140] width 6 height 10
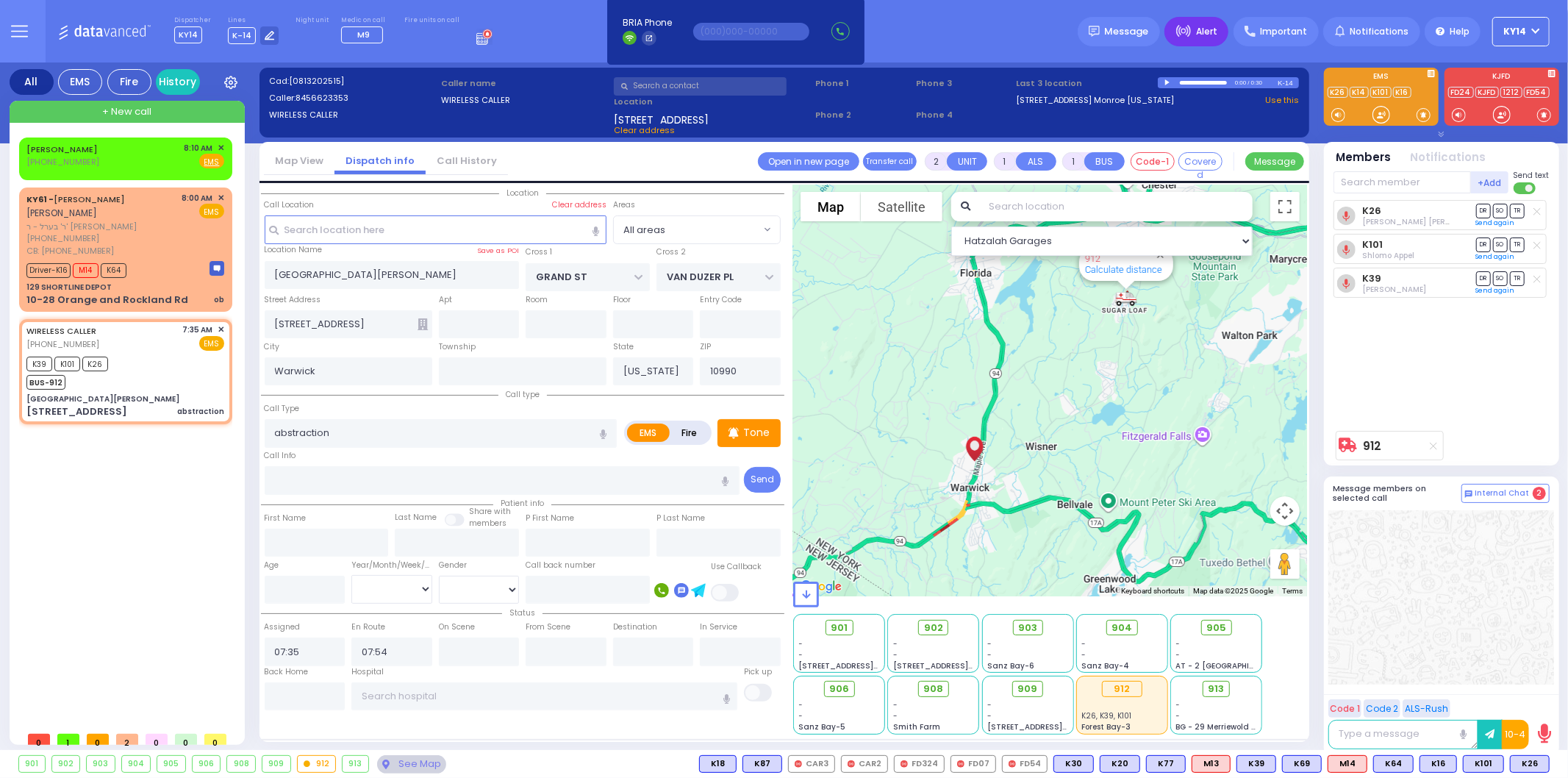
click at [1217, 28] on span "Alert" at bounding box center [1206, 31] width 22 height 14
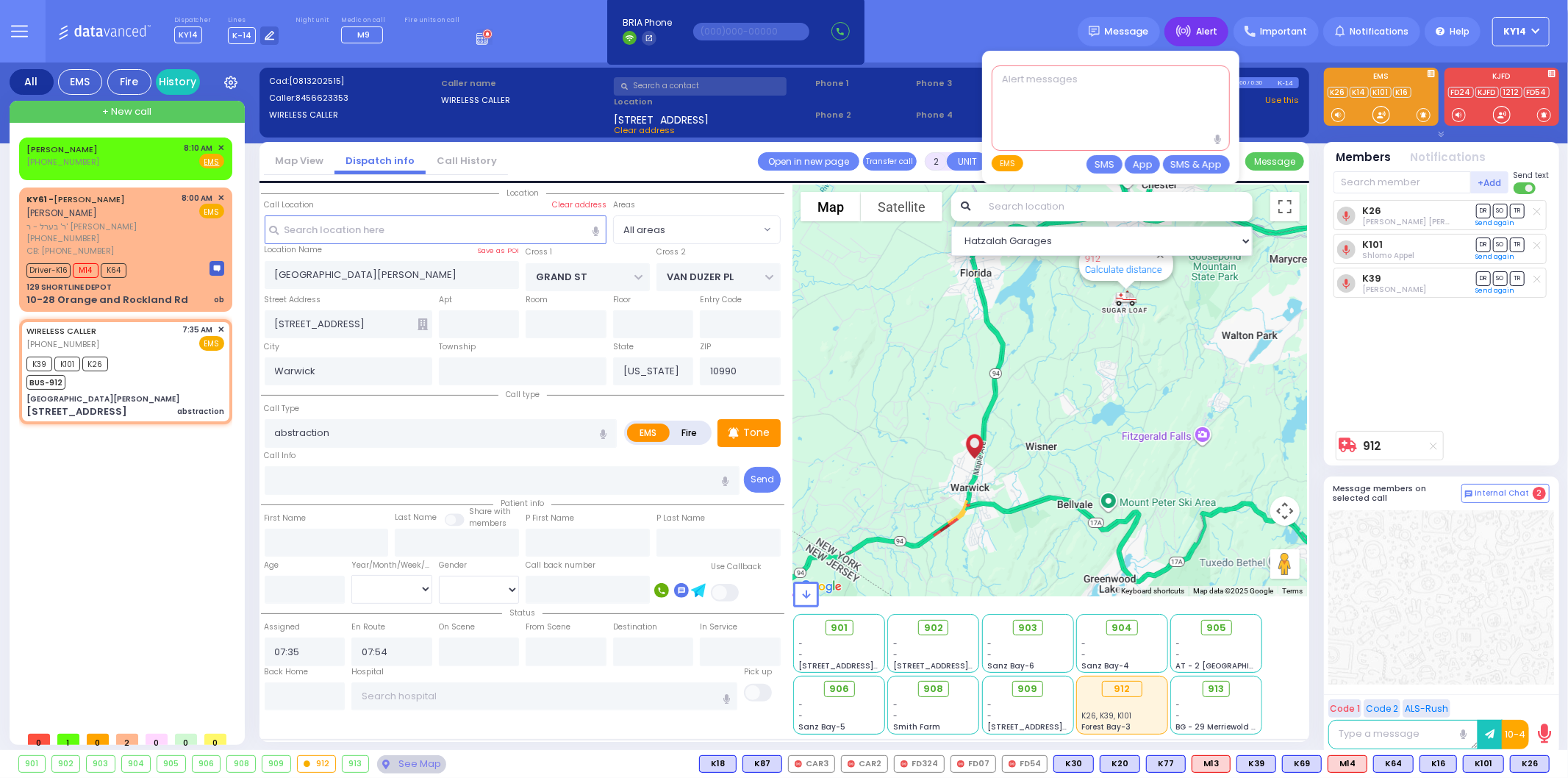
click at [1069, 86] on textarea at bounding box center [1110, 108] width 238 height 85
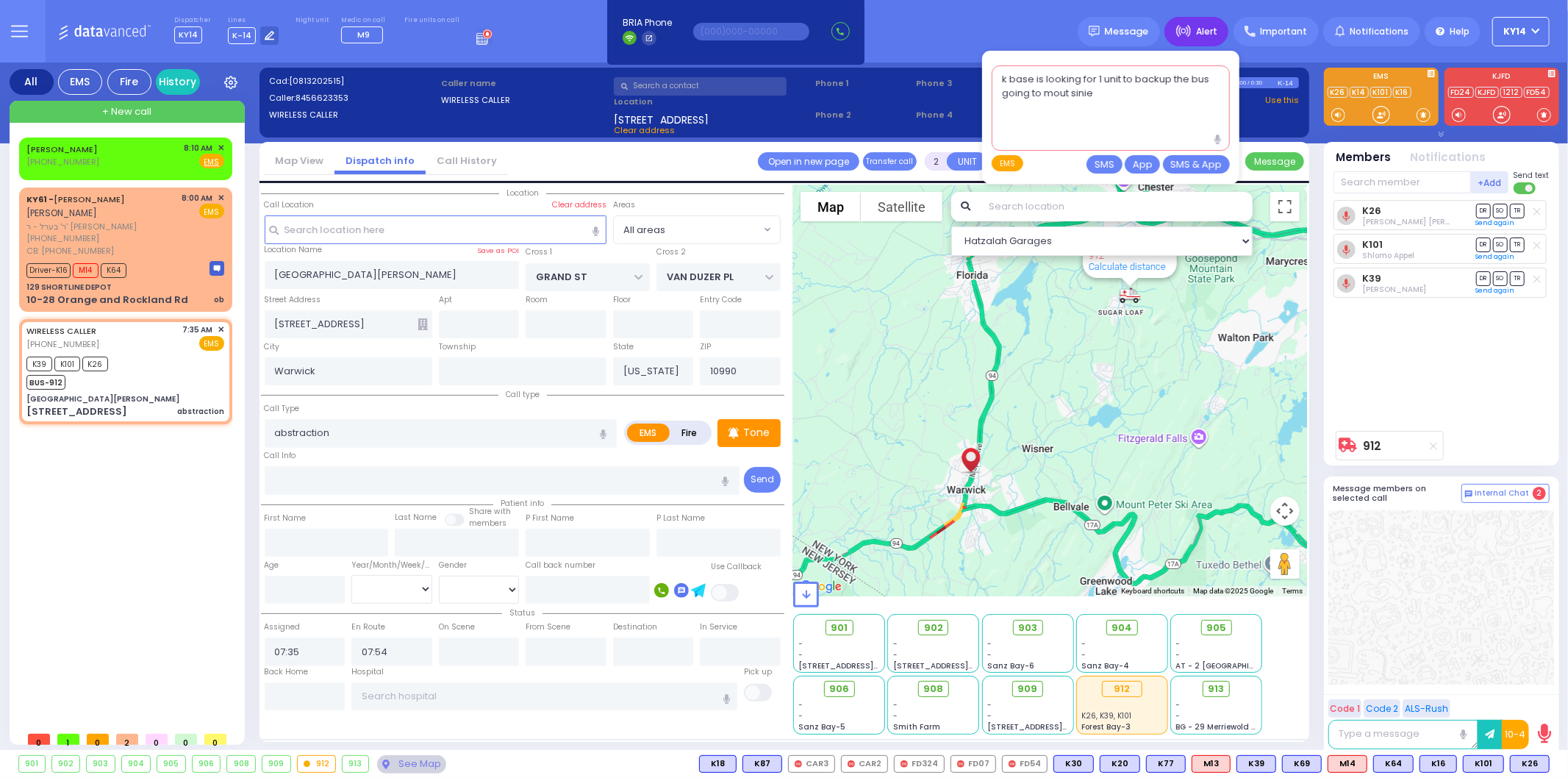
drag, startPoint x: 1075, startPoint y: 95, endPoint x: 1058, endPoint y: 128, distance: 37.1
click at [1053, 128] on textarea "k base is looking for 1 unit to backup the bus going to mout sinie" at bounding box center [1110, 108] width 238 height 85
drag, startPoint x: 1097, startPoint y: 93, endPoint x: 1038, endPoint y: 126, distance: 67.6
click at [1038, 126] on textarea "k base is looking for 1 unit to backup the bus going to mout sinie" at bounding box center [1110, 108] width 238 height 85
type textarea "k base is looking for 1 unit to backup the bus going to mout sinie"
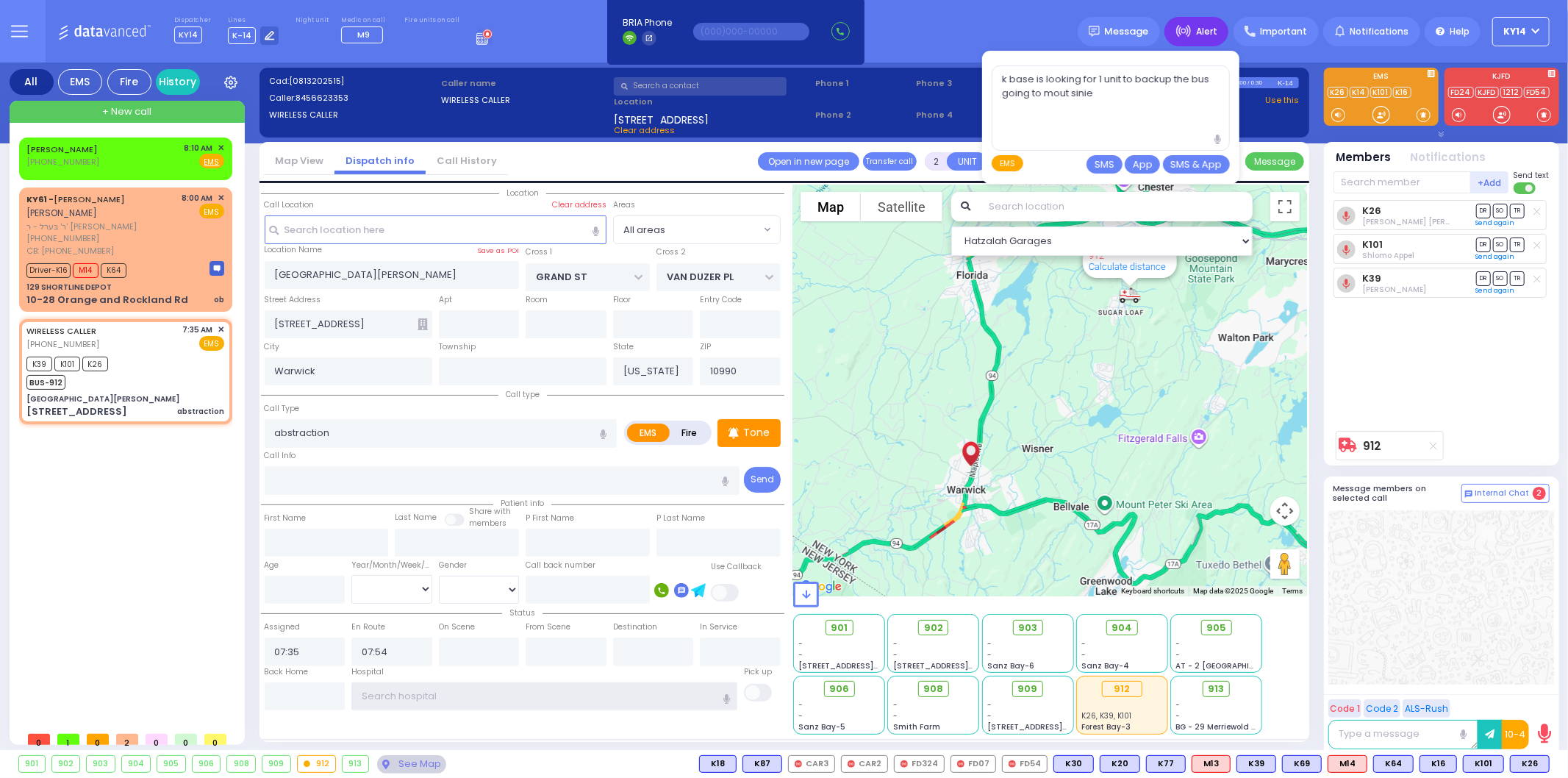
click at [413, 692] on input "text" at bounding box center [544, 696] width 386 height 28
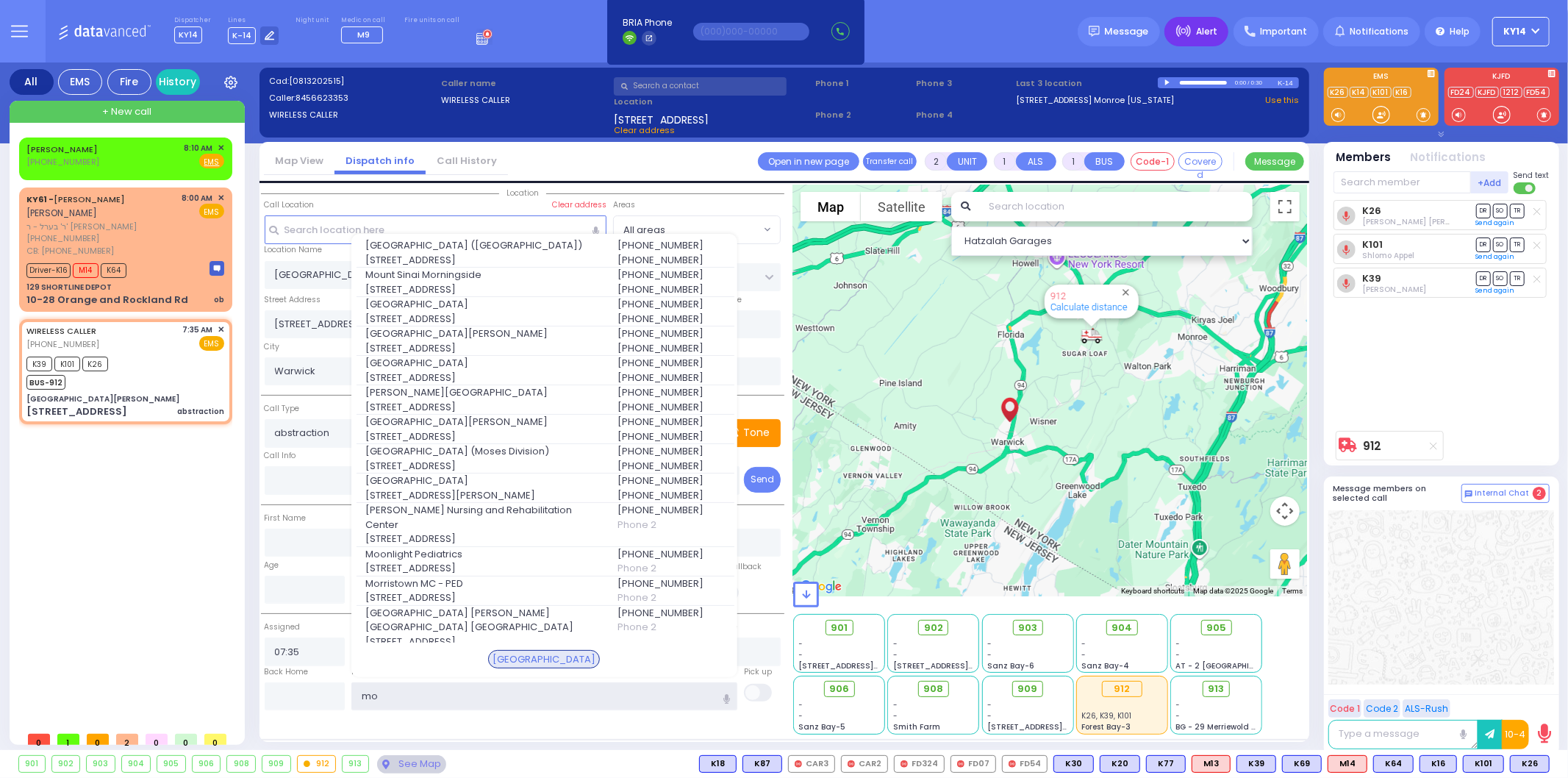
type input "mo"
click at [1191, 27] on icon at bounding box center [1183, 31] width 15 height 13
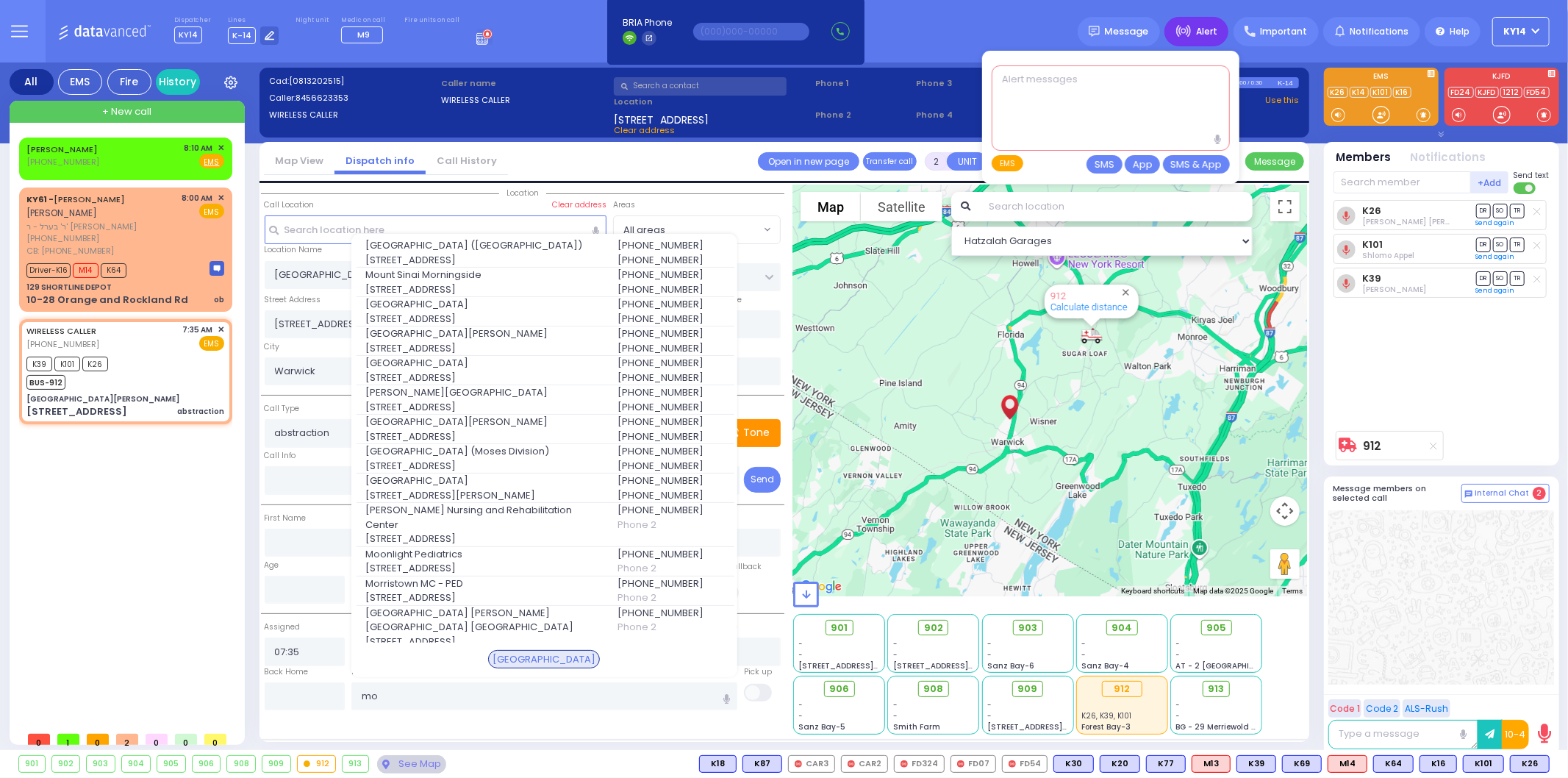
click at [1041, 87] on textarea at bounding box center [1110, 108] width 238 height 85
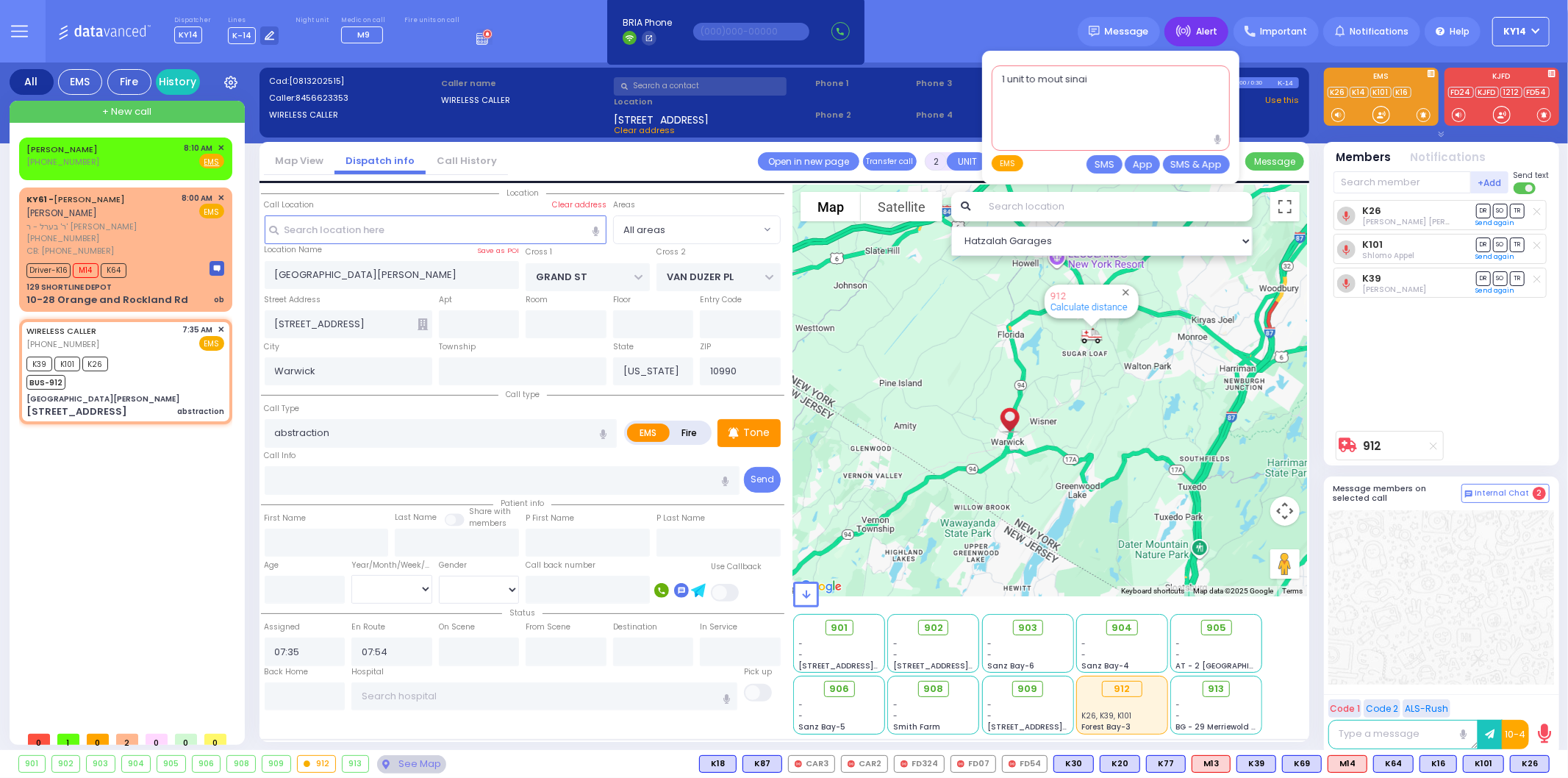
click at [1069, 75] on textarea "1 unit to mout sinai" at bounding box center [1110, 108] width 238 height 85
click at [1119, 91] on textarea "1 unit to mount sinai" at bounding box center [1110, 108] width 238 height 85
type textarea "1 unit to mount sinai now please"
click at [1110, 164] on button "SMS" at bounding box center [1104, 164] width 36 height 18
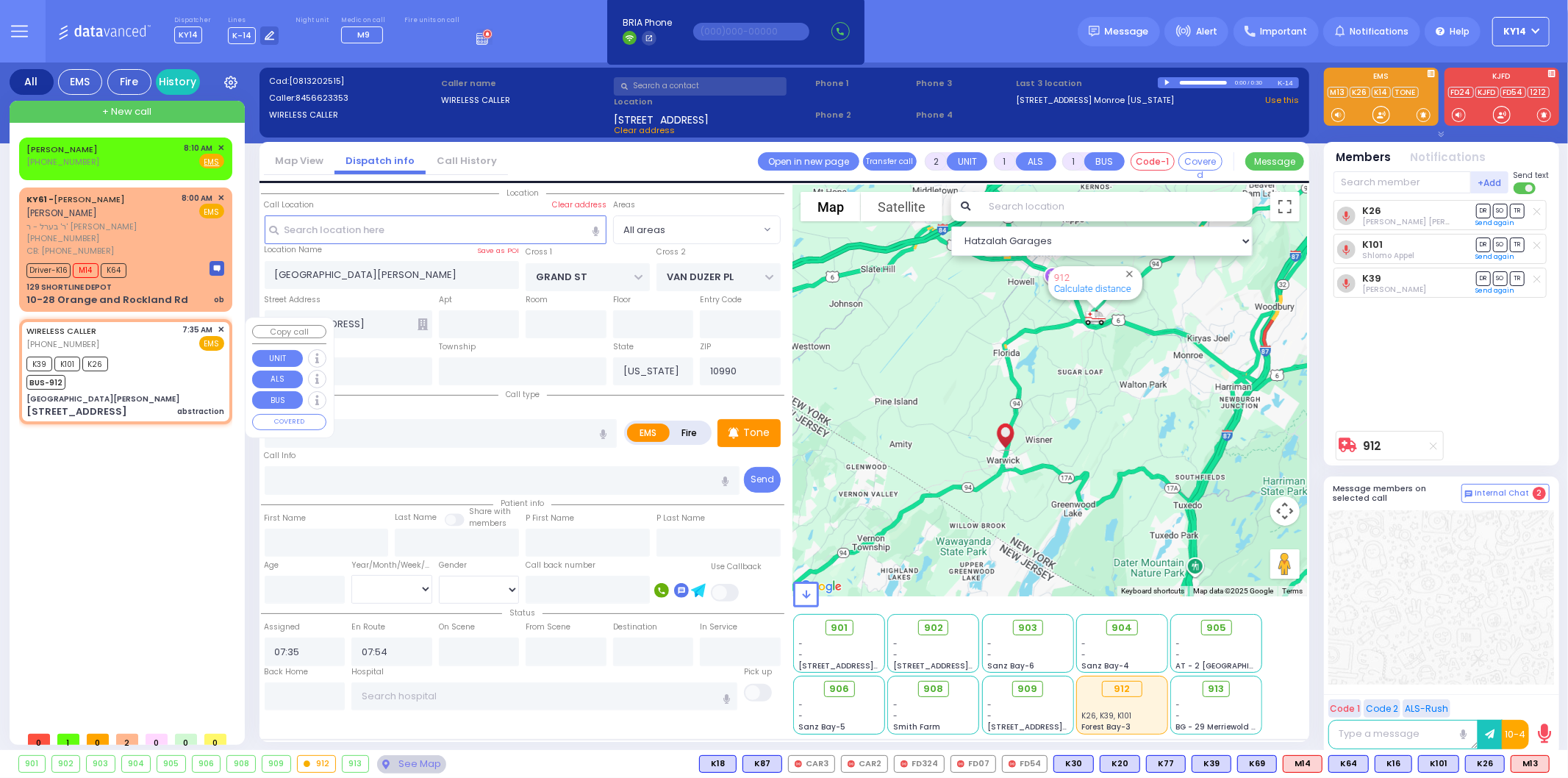
click at [158, 356] on div "K39 K101 K26 BUS-912" at bounding box center [125, 371] width 198 height 37
select select
radio input "true"
select select
select select "Hatzalah Garages"
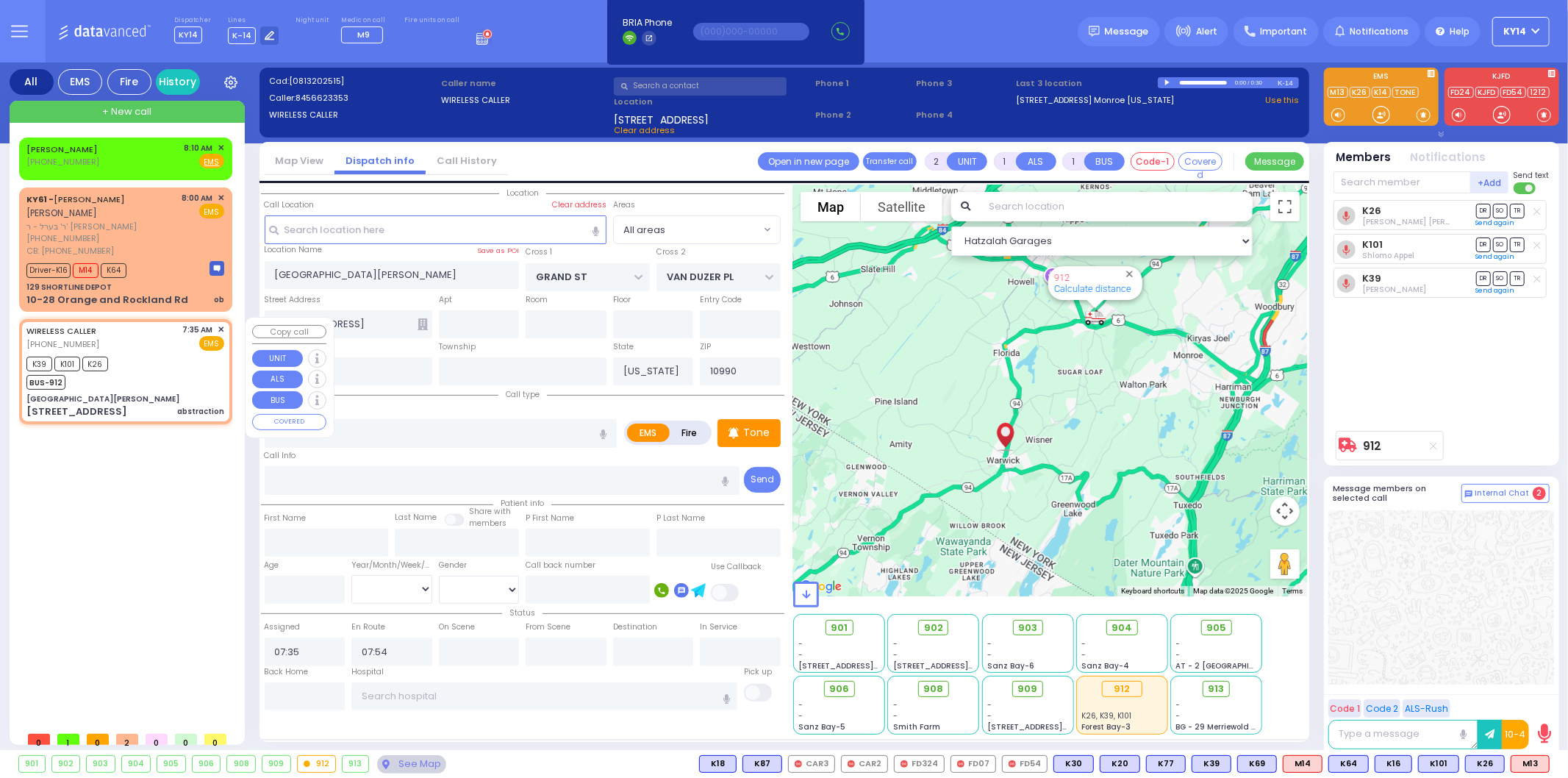
click at [174, 349] on div "WIRELESS CALLER (845) 662-3353 7:35 AM ✕ EMS K39 K101 K26" at bounding box center [126, 371] width 208 height 100
select select
radio input "true"
select select
select select "Hatzalah Garages"
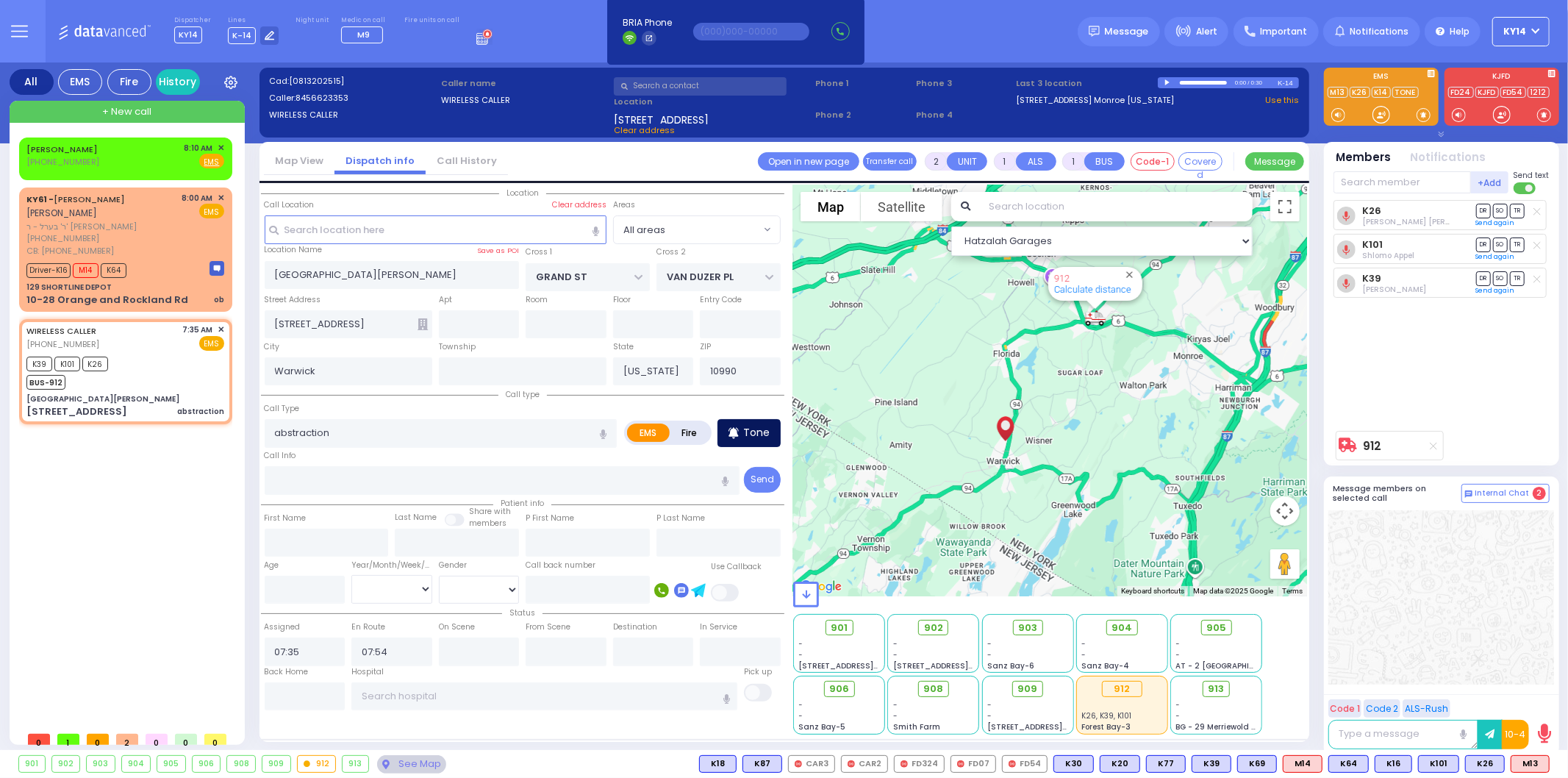
click at [758, 425] on p "Tone" at bounding box center [756, 432] width 26 height 15
click at [1210, 37] on span "Alert" at bounding box center [1206, 31] width 22 height 14
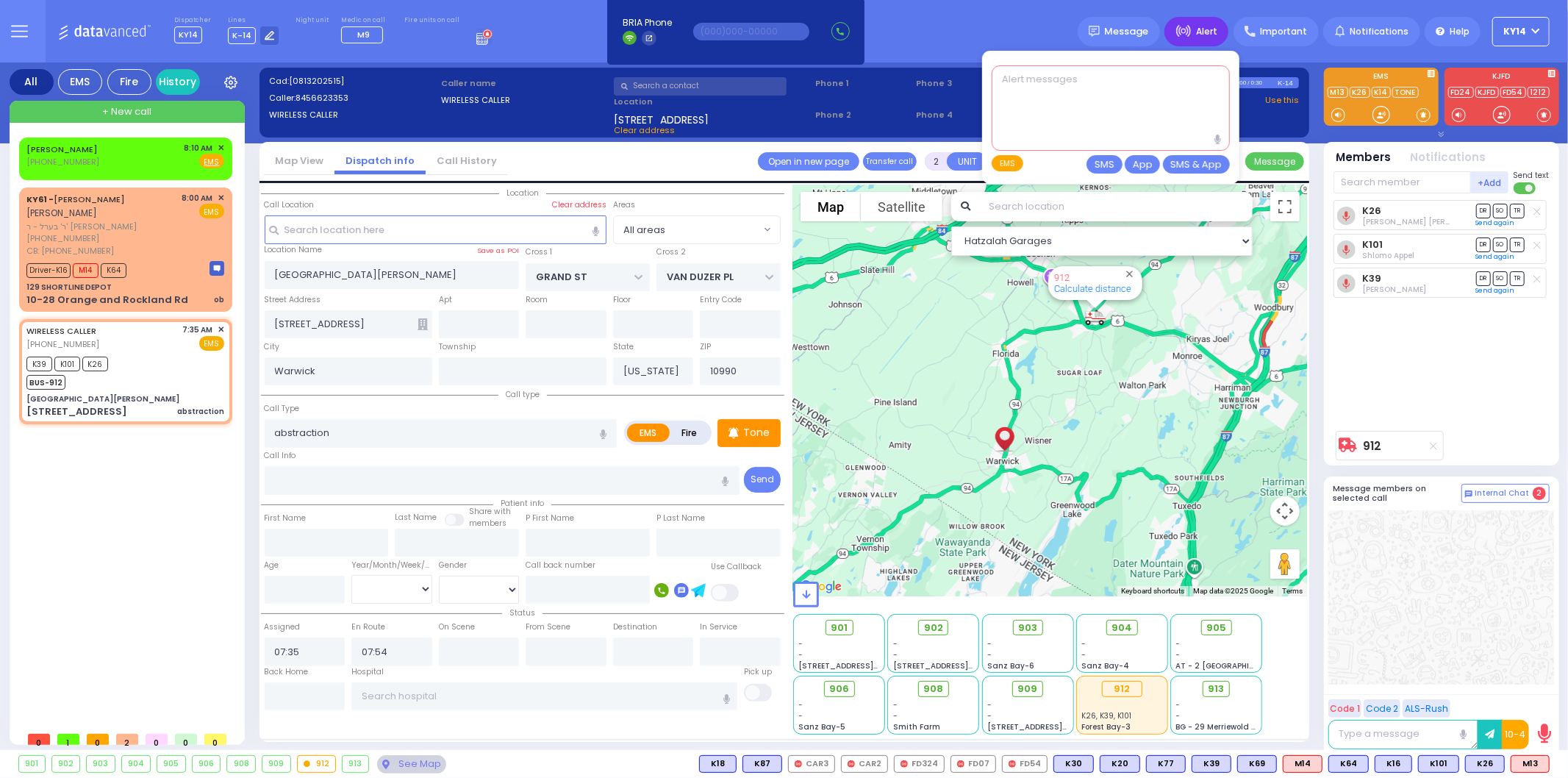
click at [1126, 85] on textarea at bounding box center [1110, 108] width 238 height 85
click at [1008, 30] on div "Dispatcher KY14 shift has started. Are you ? Lines K-14" at bounding box center [784, 31] width 1568 height 63
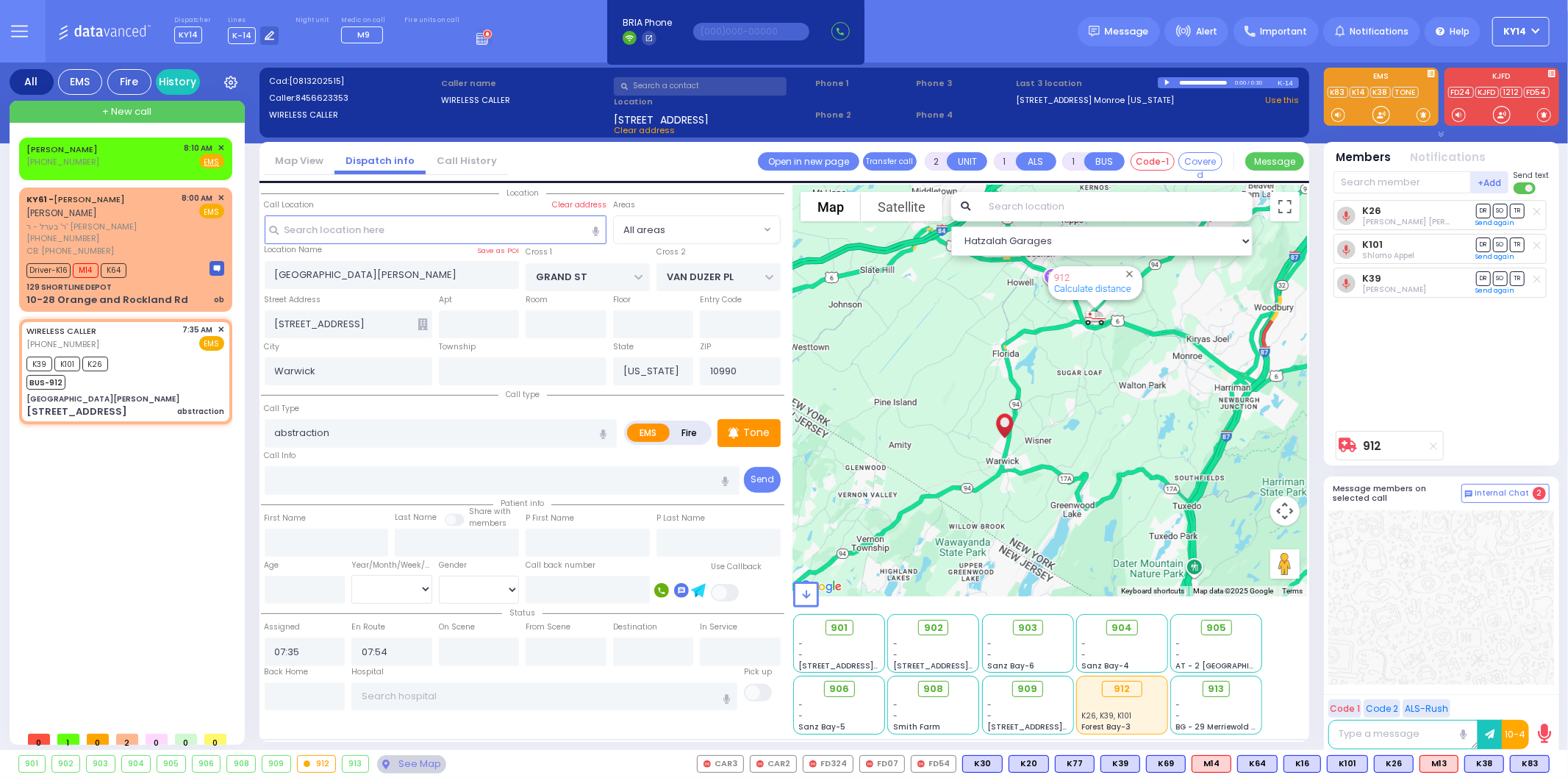
drag, startPoint x: 1537, startPoint y: 770, endPoint x: 1541, endPoint y: 750, distance: 20.4
click at [0, 0] on span "K83" at bounding box center [0, 0] width 0 height 0
select select
radio input "true"
select select
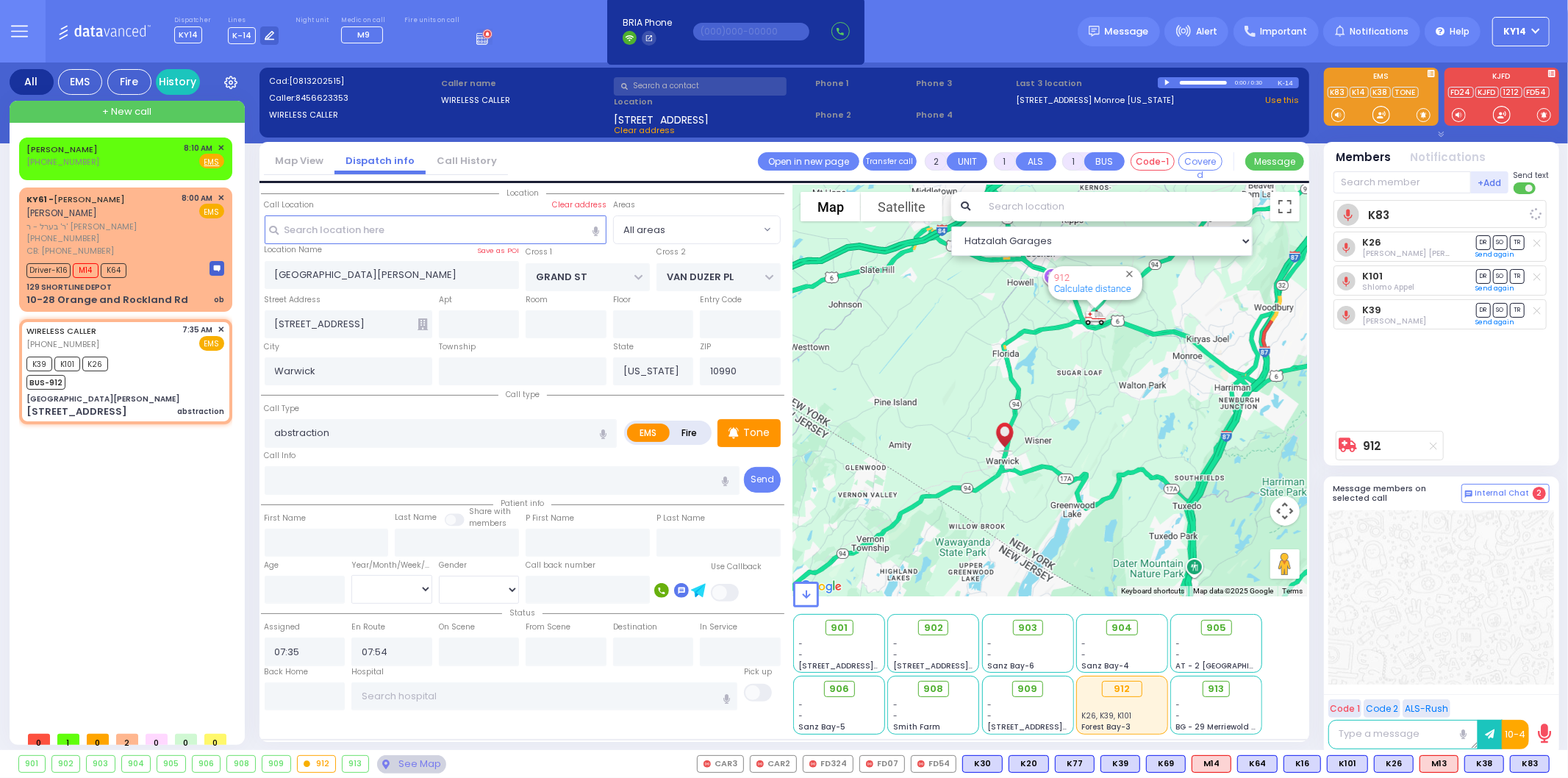
select select "Hatzalah Garages"
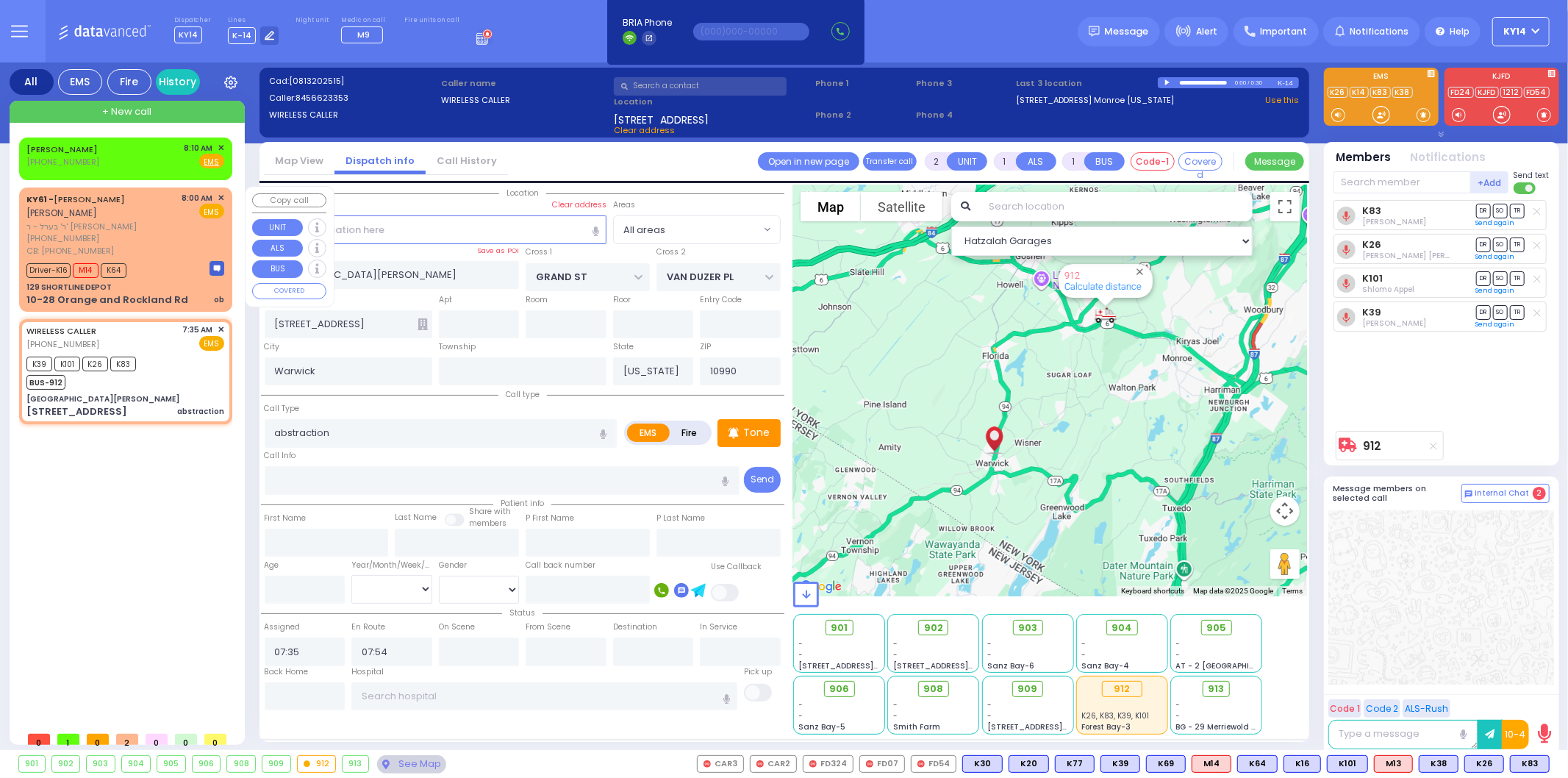
click at [125, 200] on link "KY61 - ARON ZEV POLACHECK" at bounding box center [75, 199] width 99 height 12
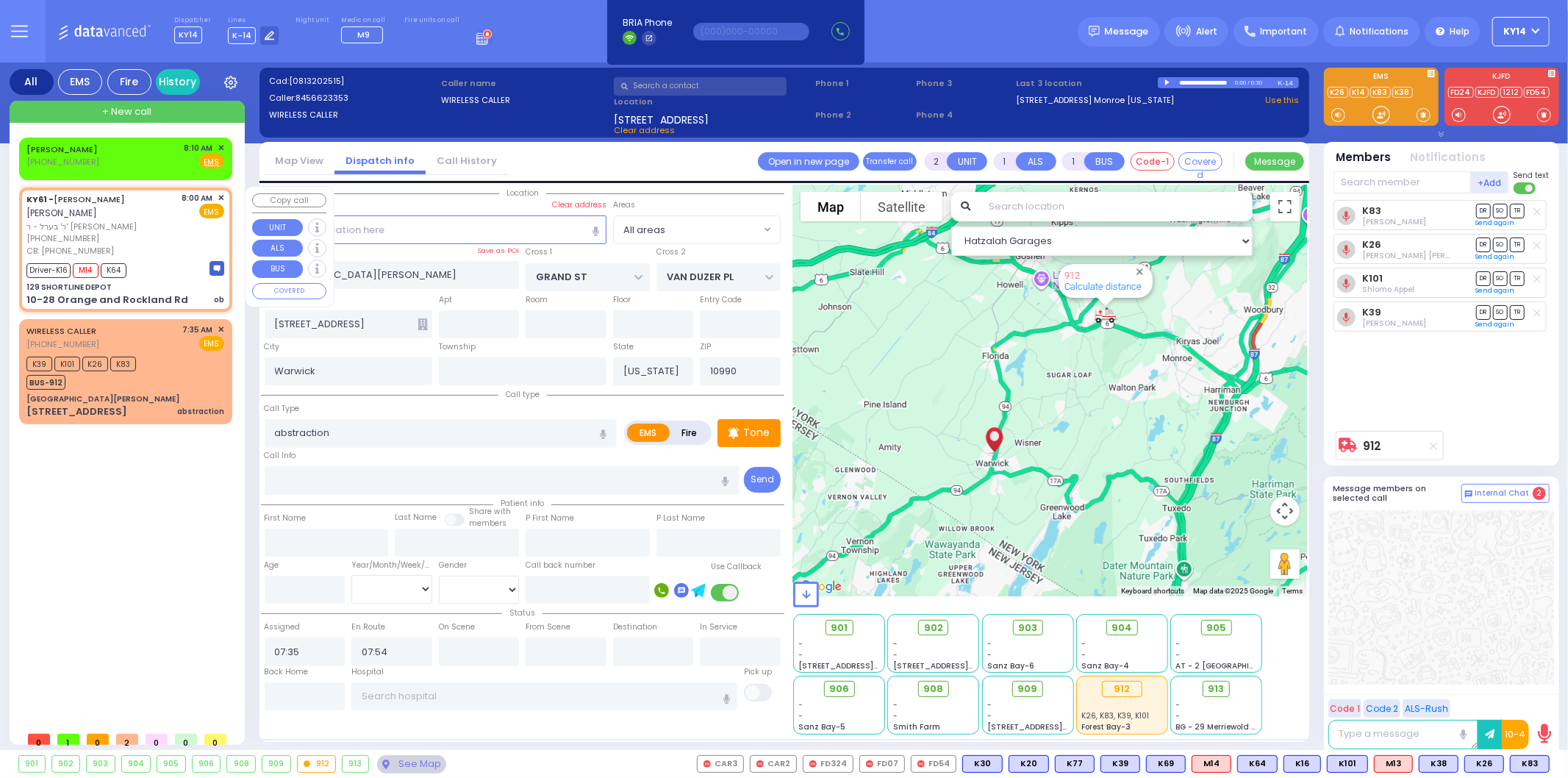
type input "6"
select select
type input "ob"
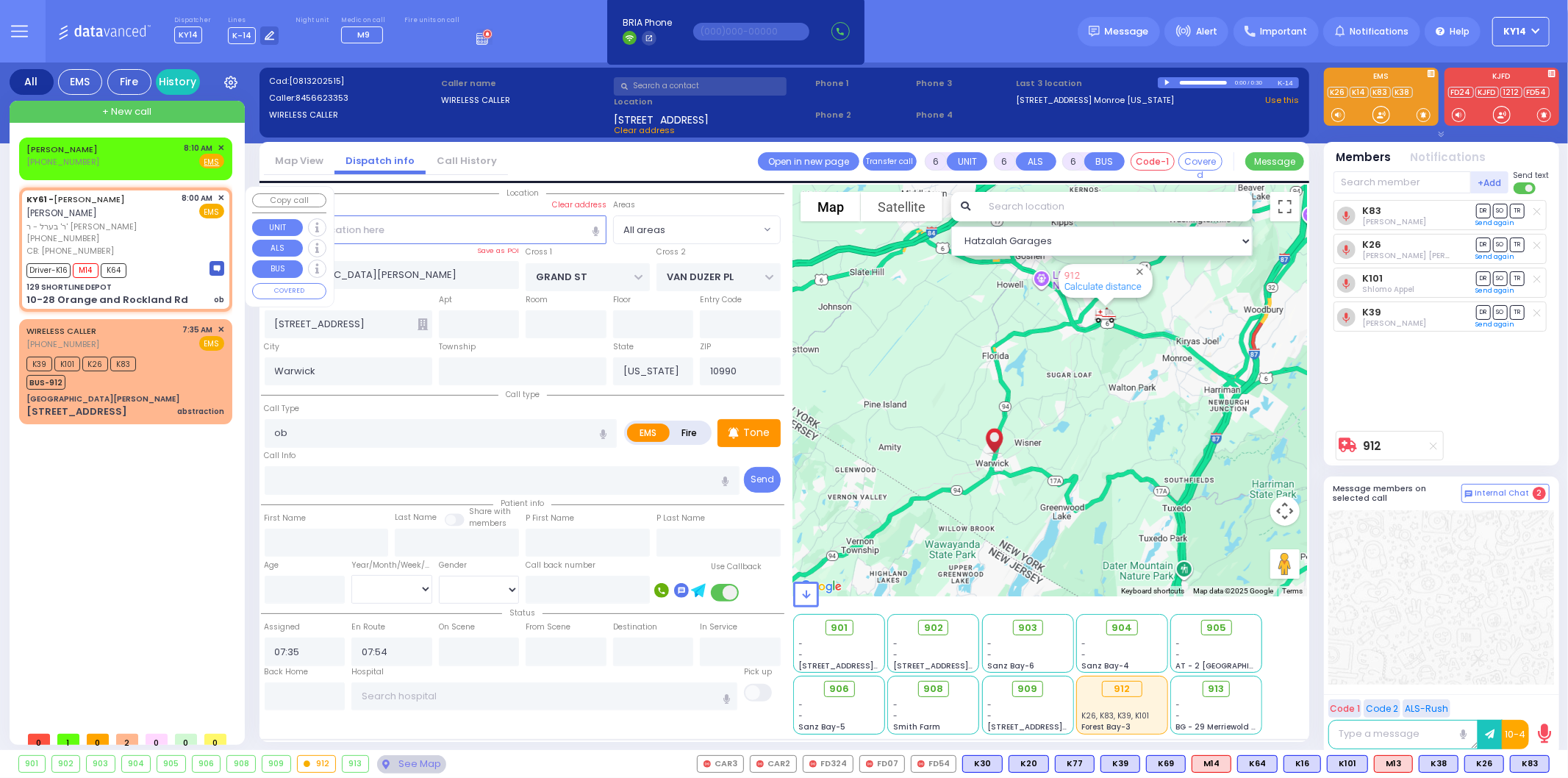
radio input "true"
type input "ARON ZEV"
type input "POLACHECK"
type input "Rachel"
type input "Pomrind"
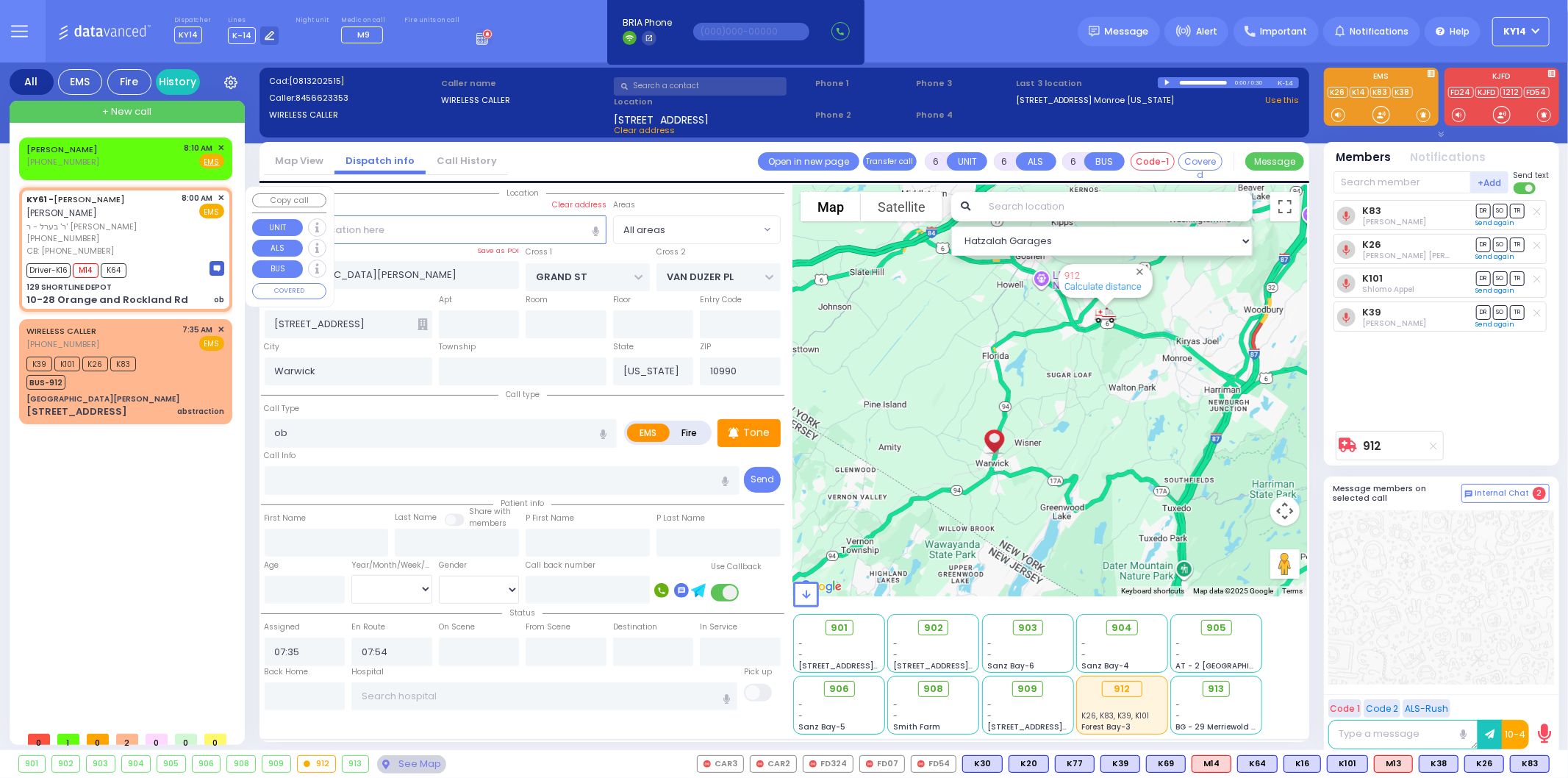
type input "25"
select select "Year"
select select "[DEMOGRAPHIC_DATA]"
type input "9173379460"
type input "08:00"
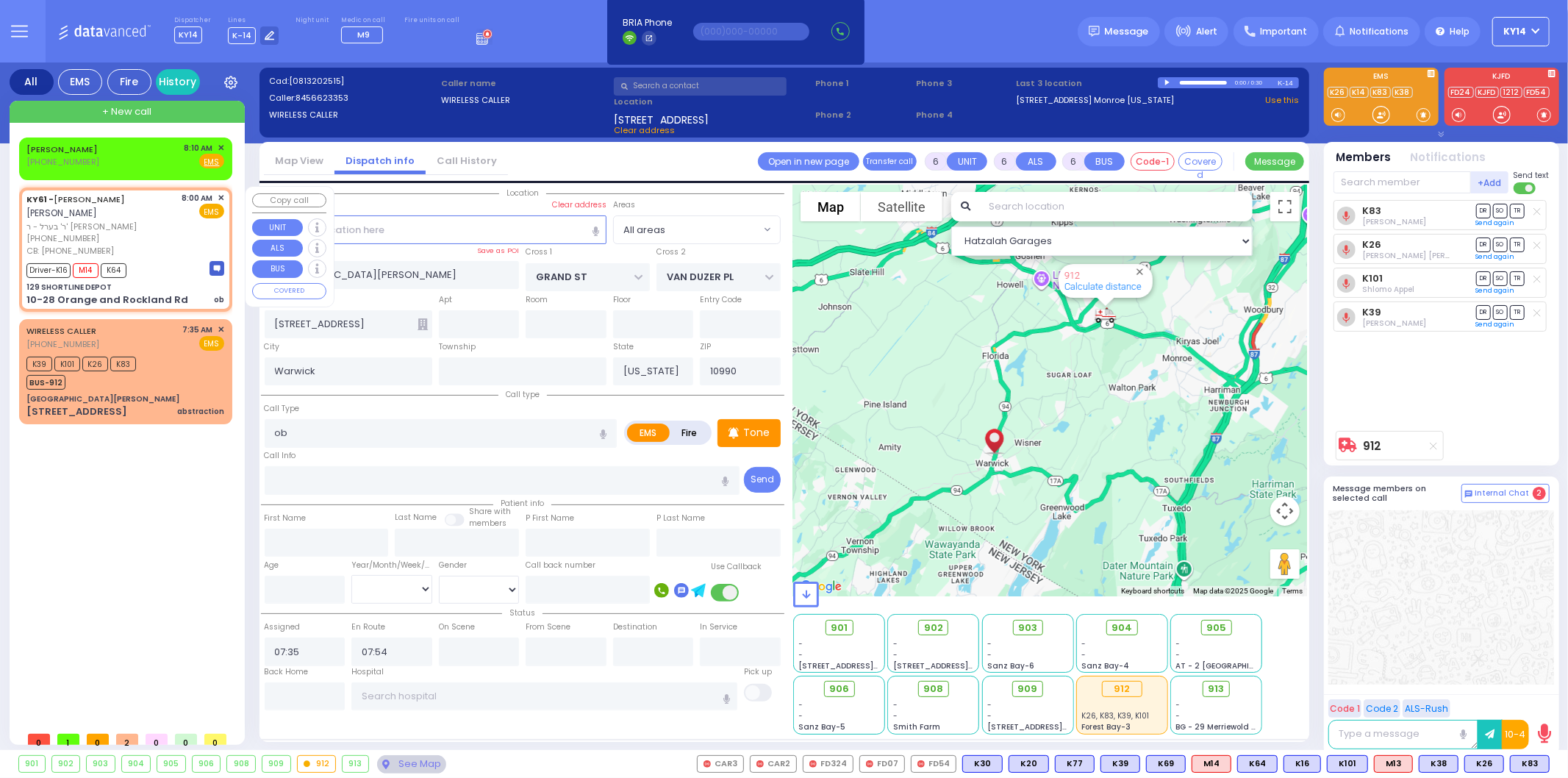
type input "08:03"
type input "08:30"
type input "08:35"
type input "09:30"
type input "09:45"
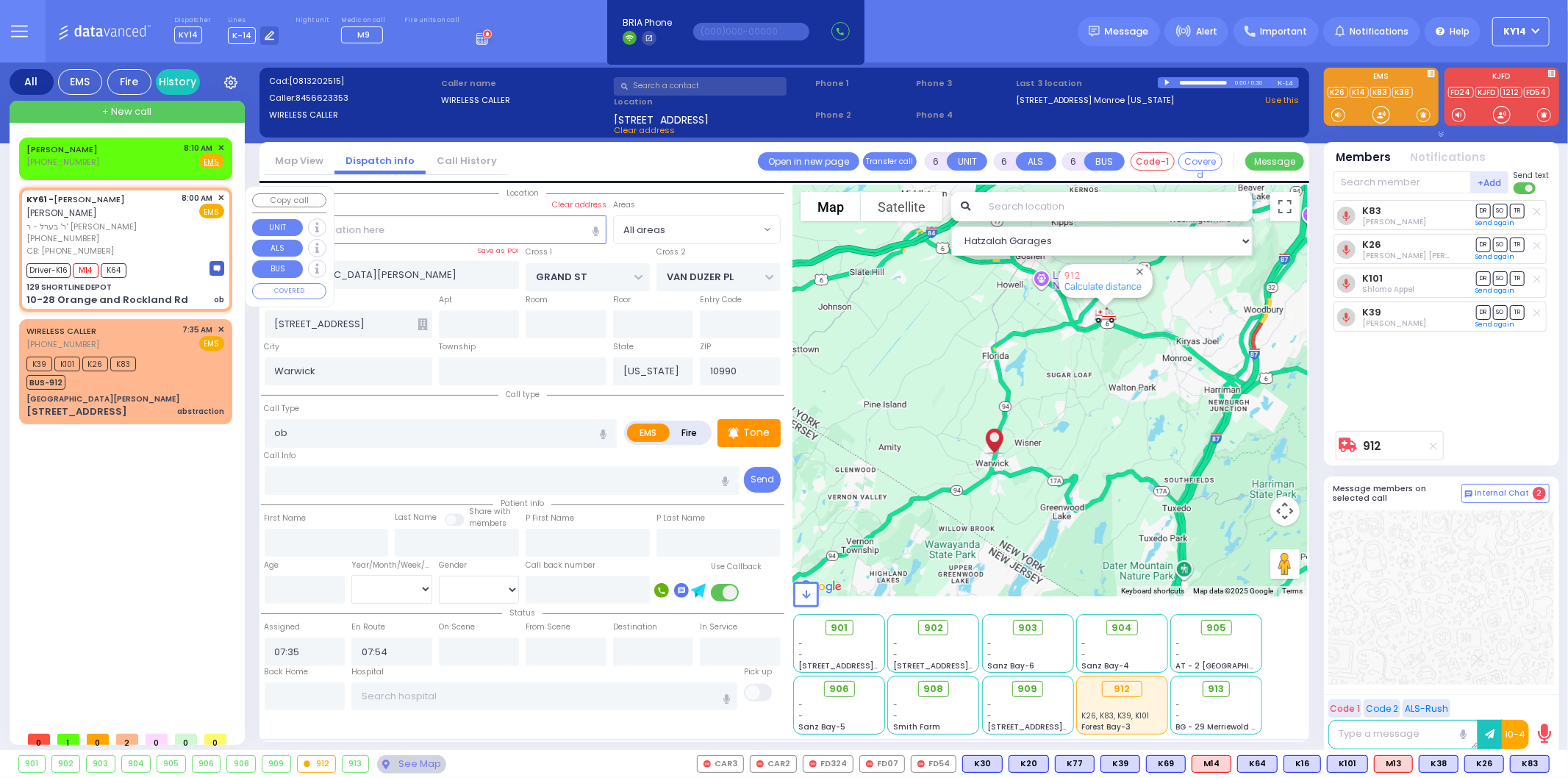
type input "Mount Sinai West - Roosevelt Hospital Center 1000 10th Ave. New York City"
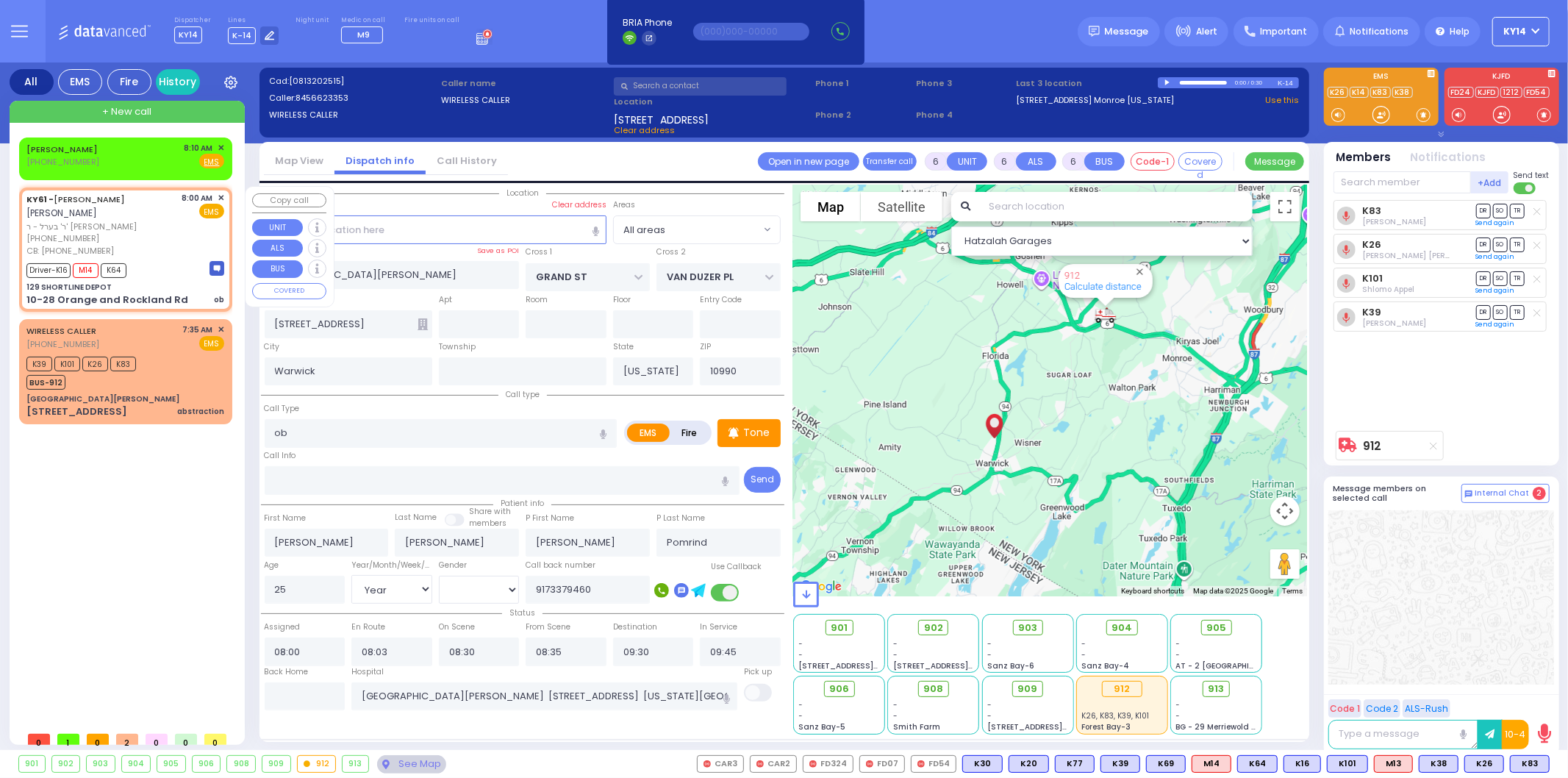
select select "Hatzalah Garages"
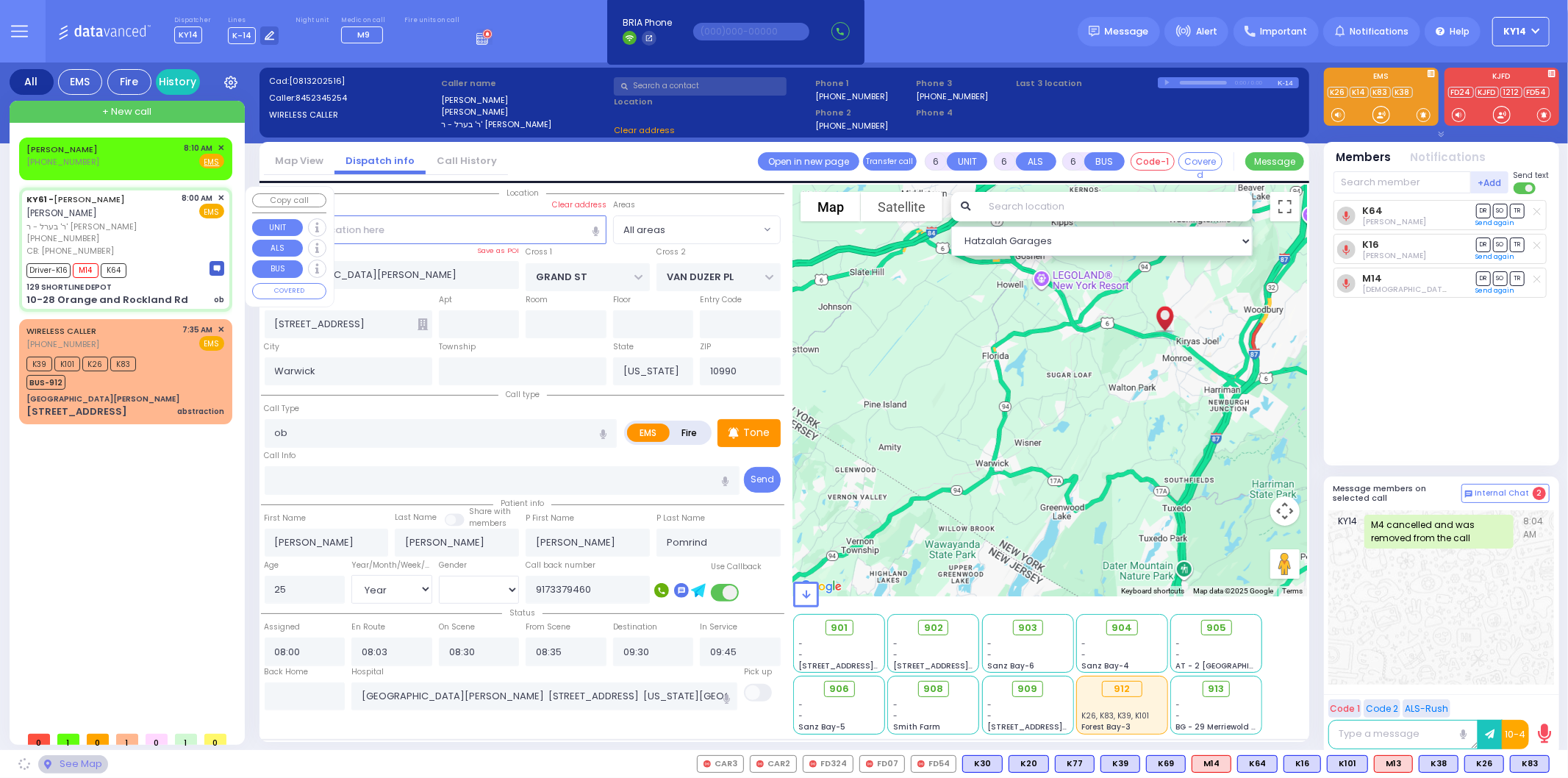
select select
radio input "true"
select select "Year"
select select "[DEMOGRAPHIC_DATA]"
select select "Hatzalah Garages"
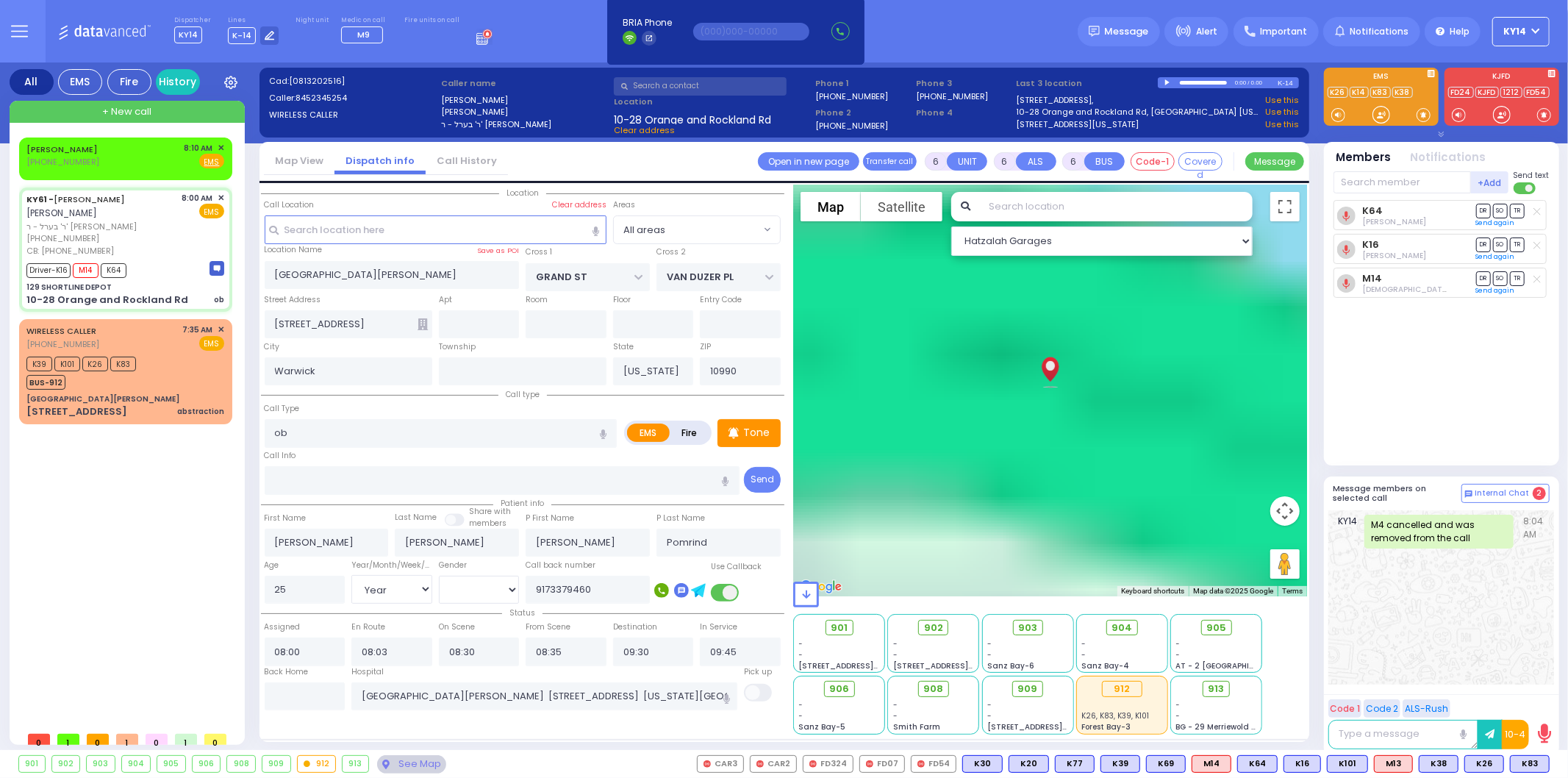
type input "129 SHORTLINE DEPOT"
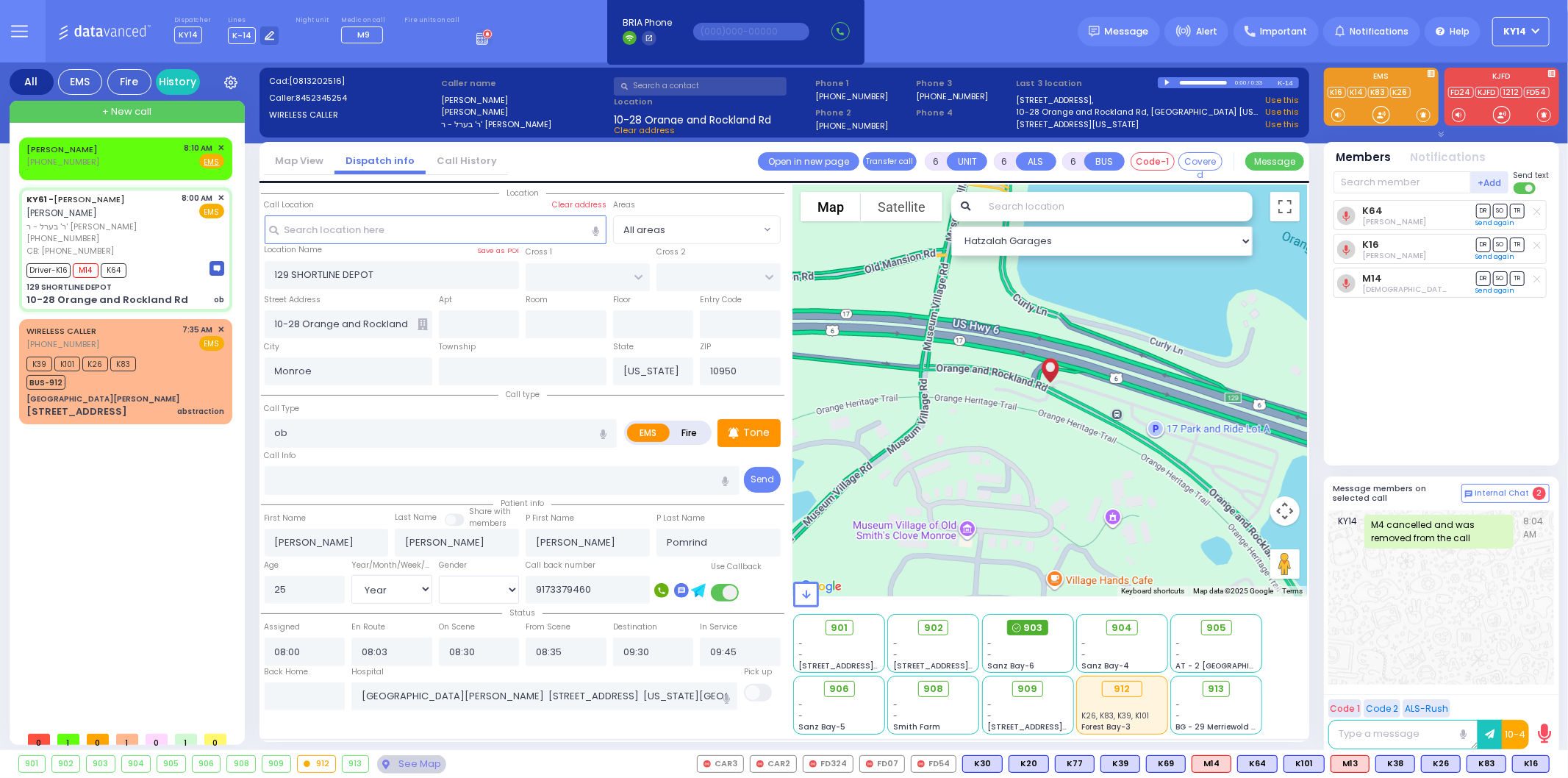
click at [1035, 627] on span "903" at bounding box center [1033, 628] width 19 height 14
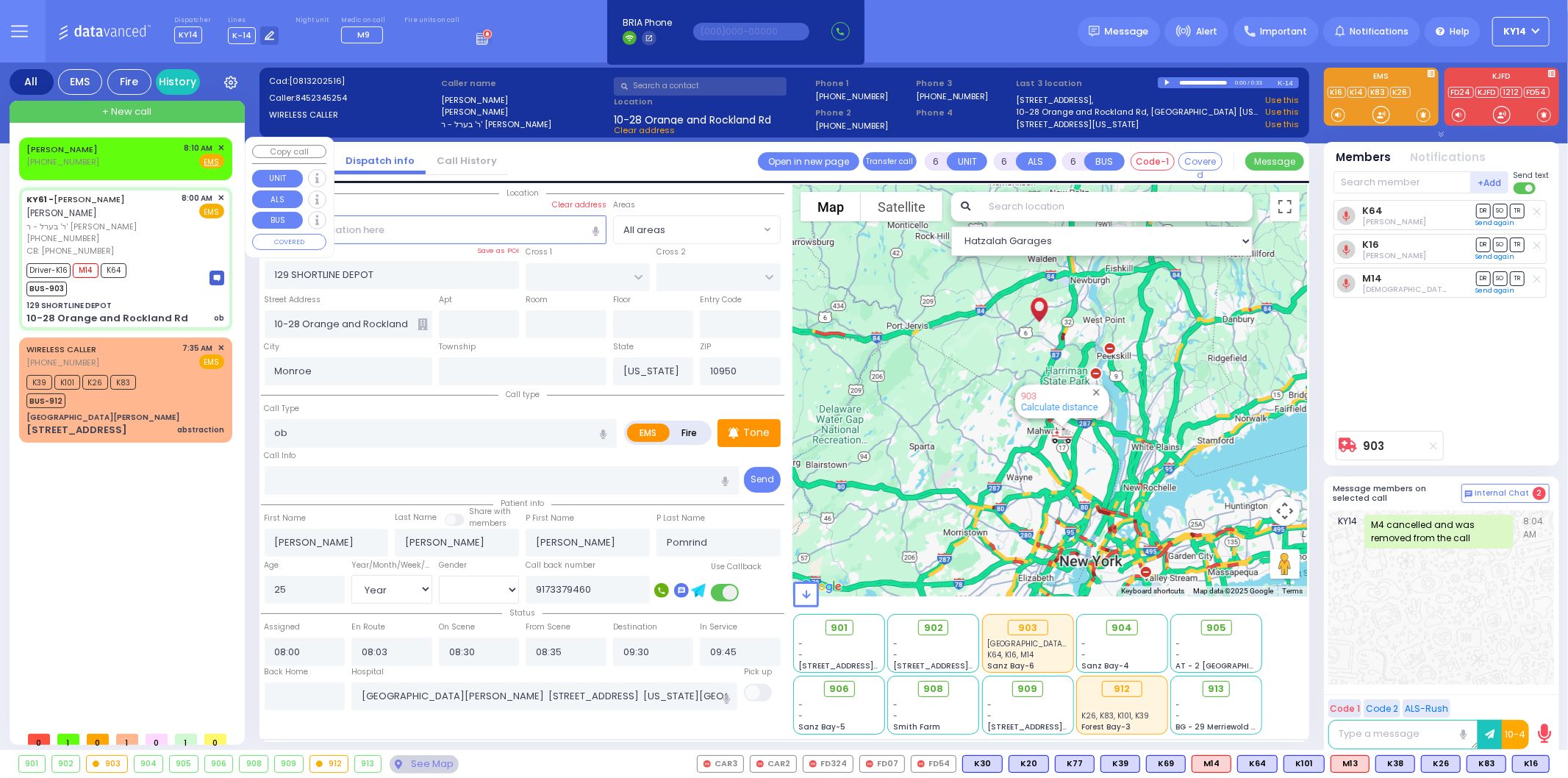
click at [216, 142] on div "8:10 AM ✕" at bounding box center [204, 148] width 40 height 13
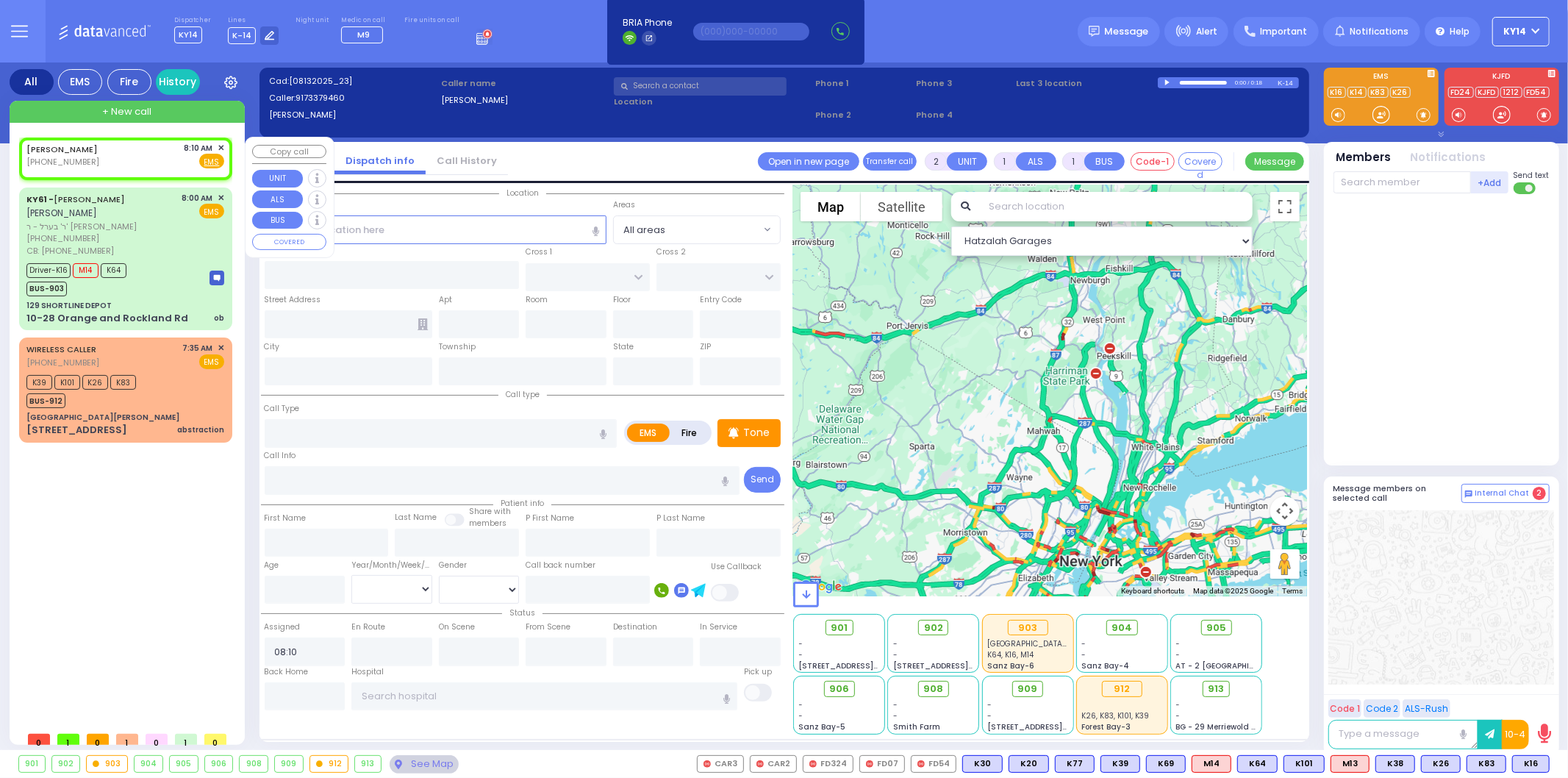
click at [218, 144] on span "✕" at bounding box center [220, 148] width 6 height 13
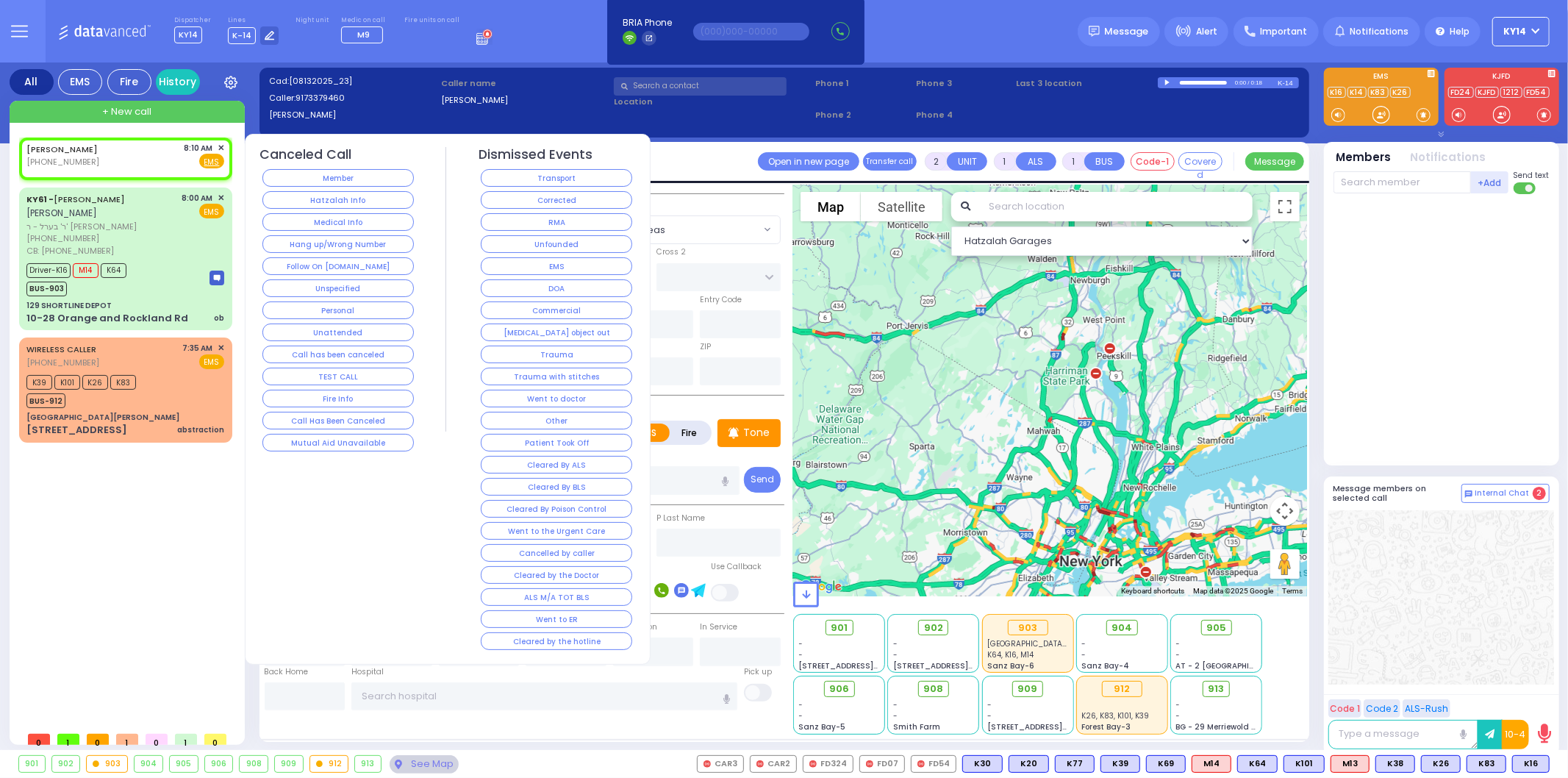
click at [341, 169] on button "Member" at bounding box center [337, 178] width 152 height 18
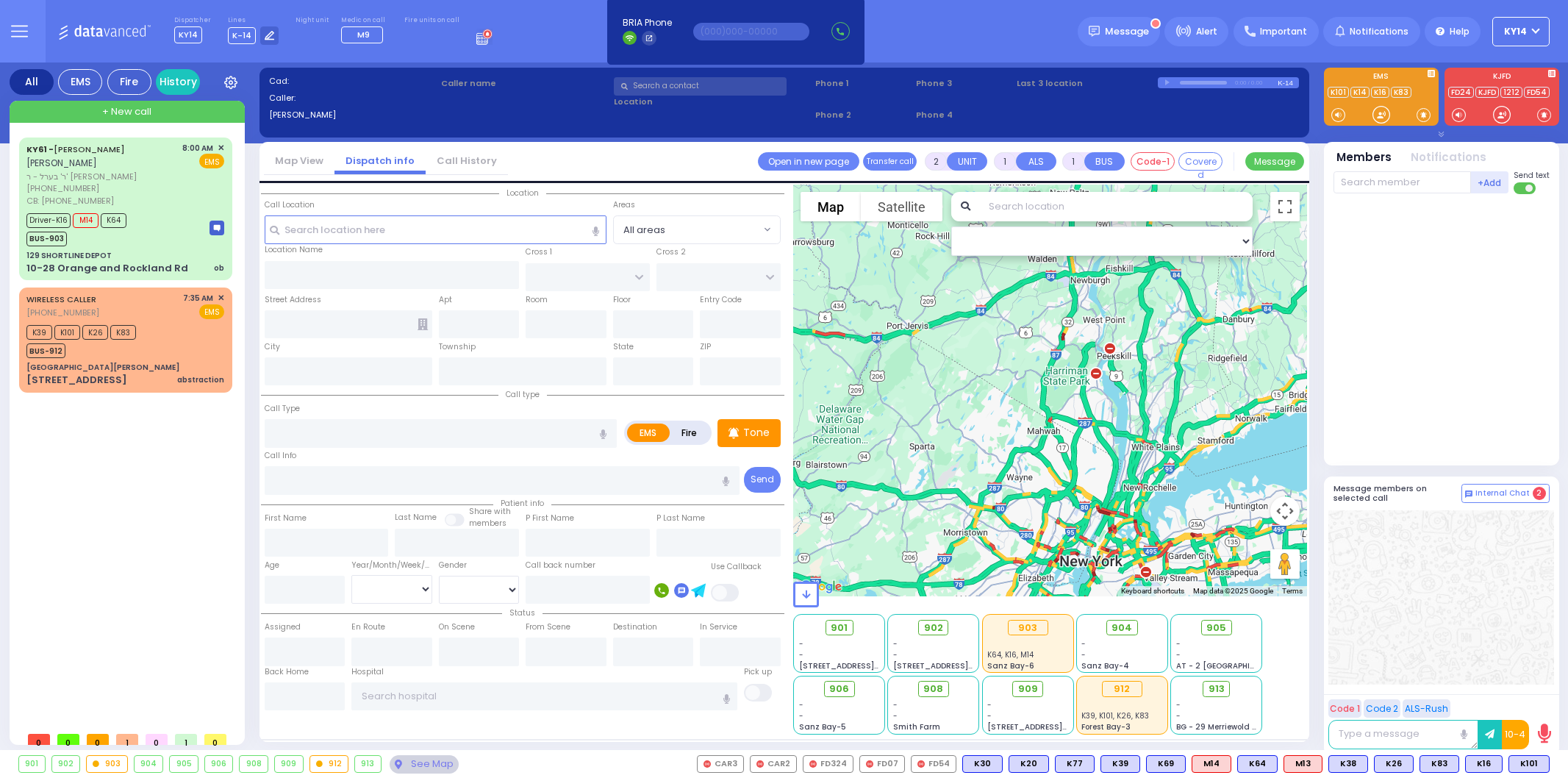
select select
